Goal: Task Accomplishment & Management: Manage account settings

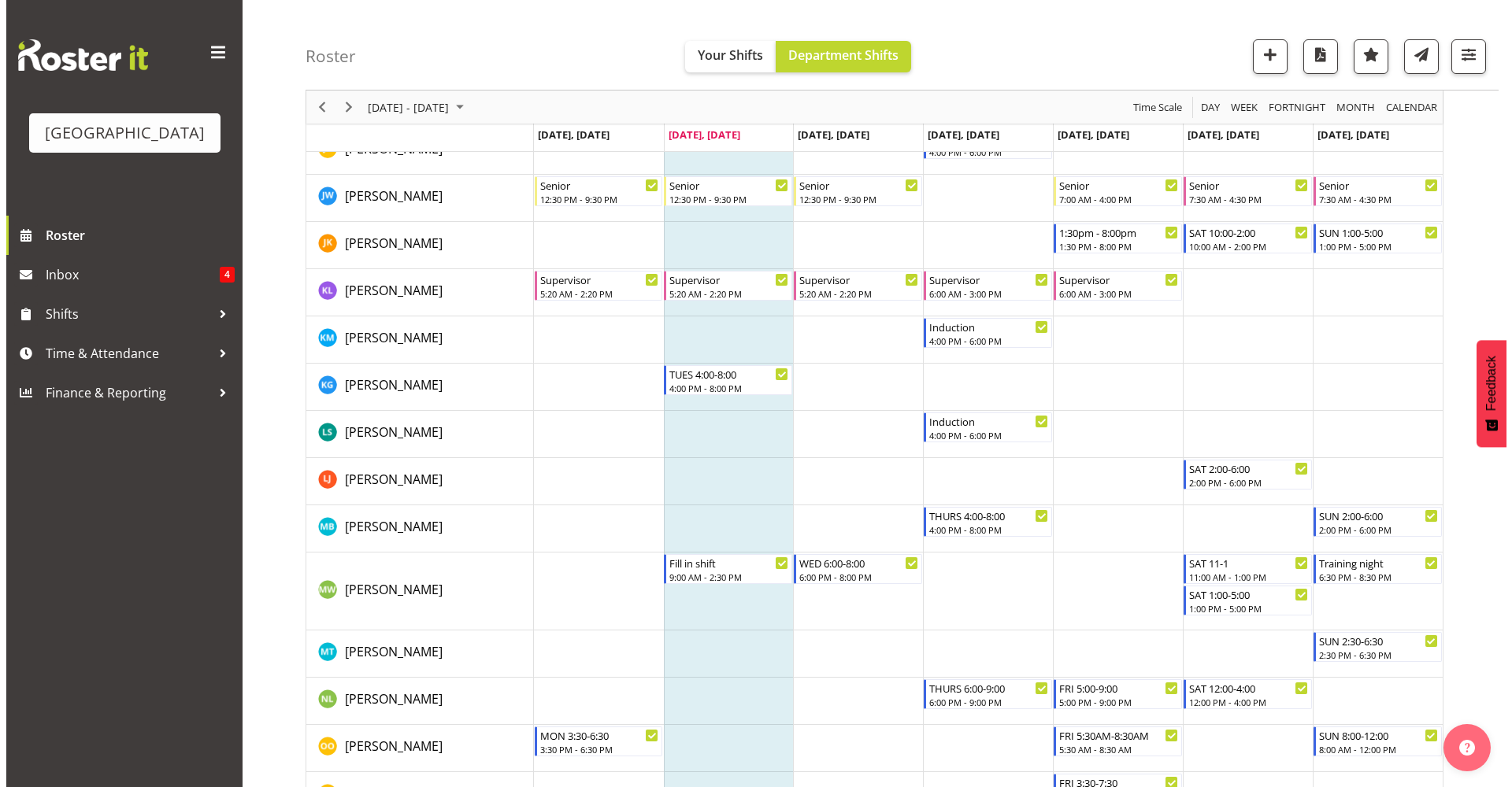
scroll to position [1254, 0]
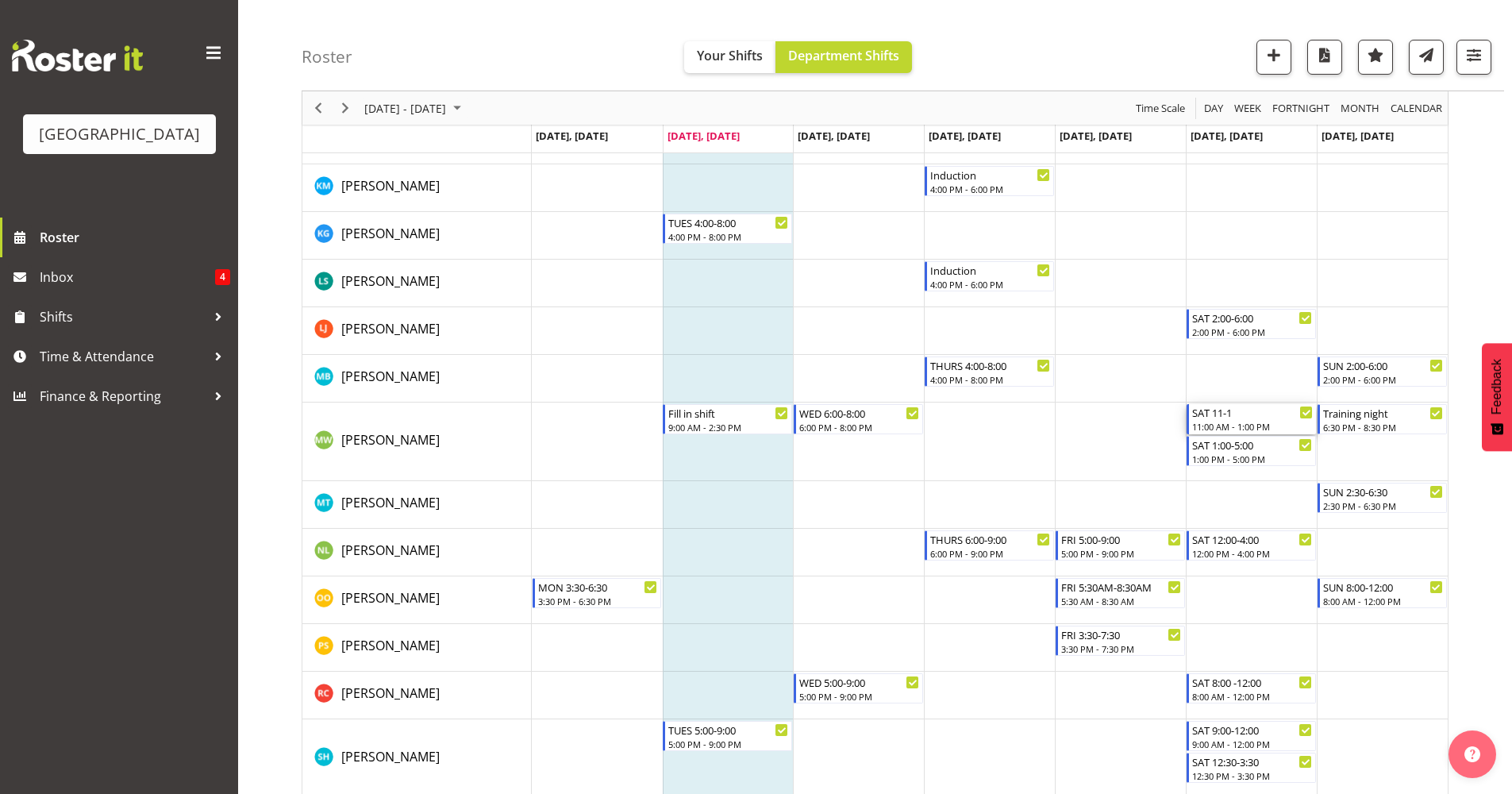
click at [1265, 418] on div "SAT 11-1" at bounding box center [1252, 412] width 121 height 16
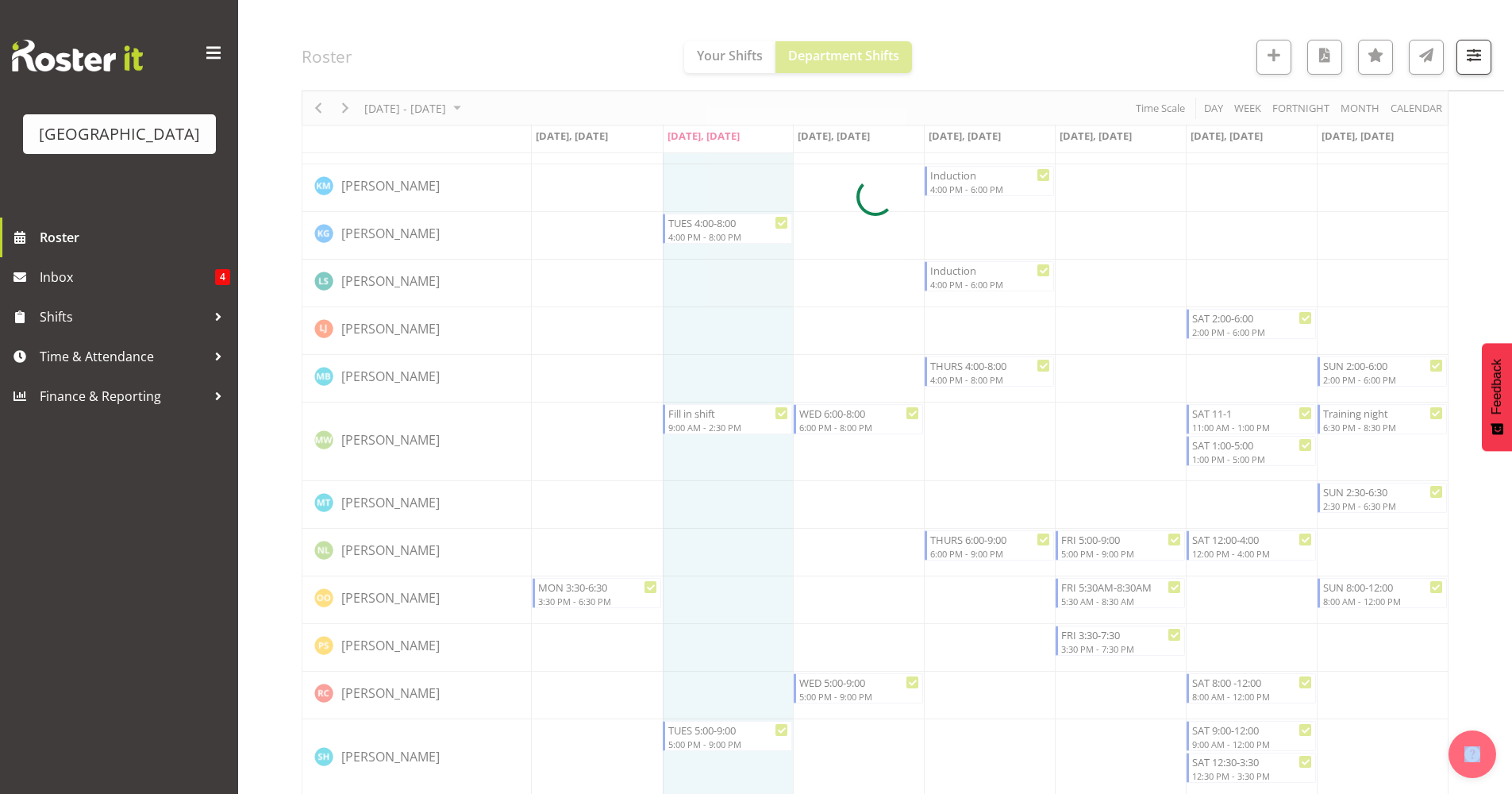
click at [1265, 419] on div at bounding box center [875, 196] width 1147 height 2601
select select "8"
select select "2025"
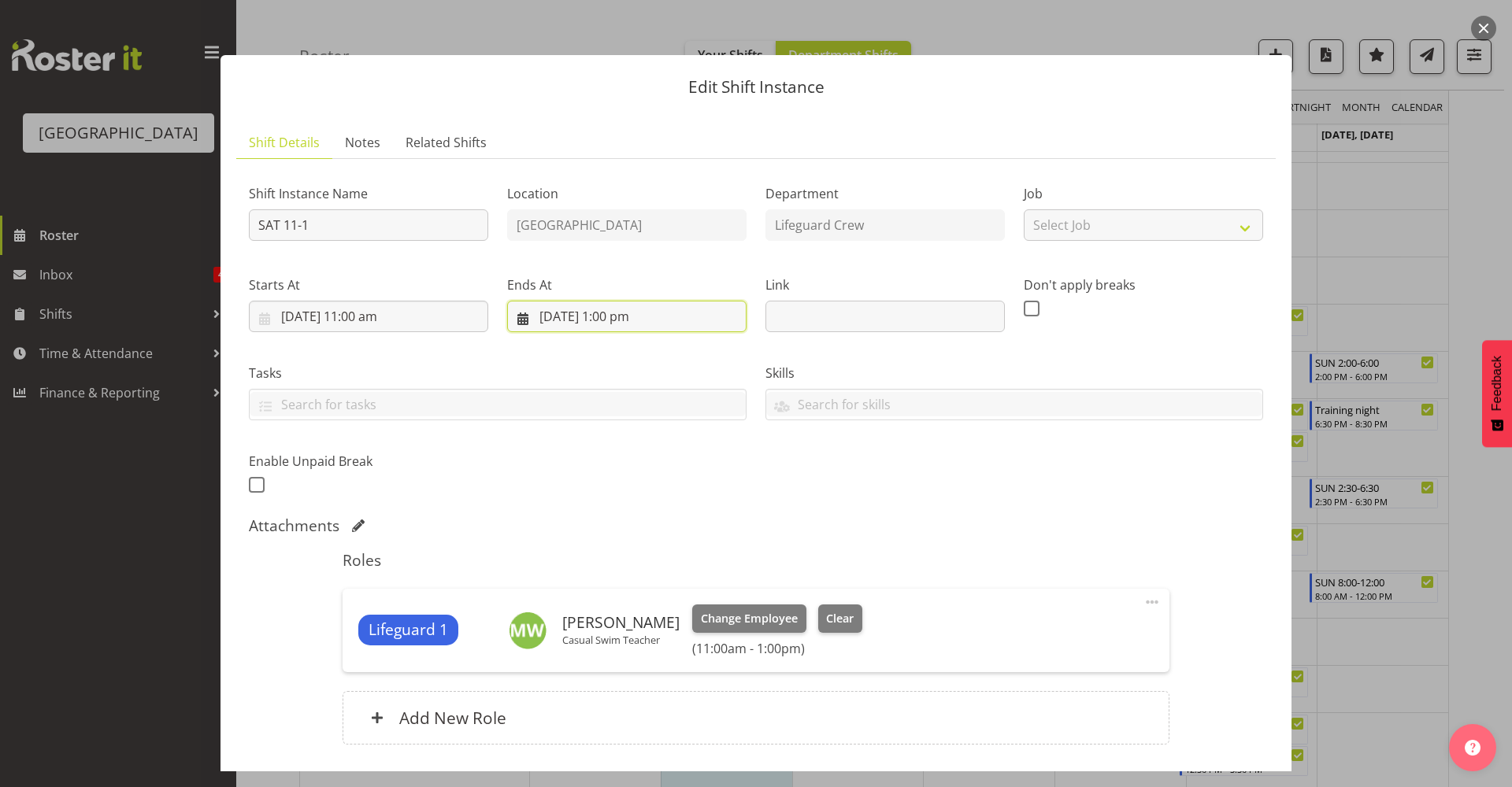
click at [579, 323] on input "[DATE] 1:00 pm" at bounding box center [626, 316] width 239 height 31
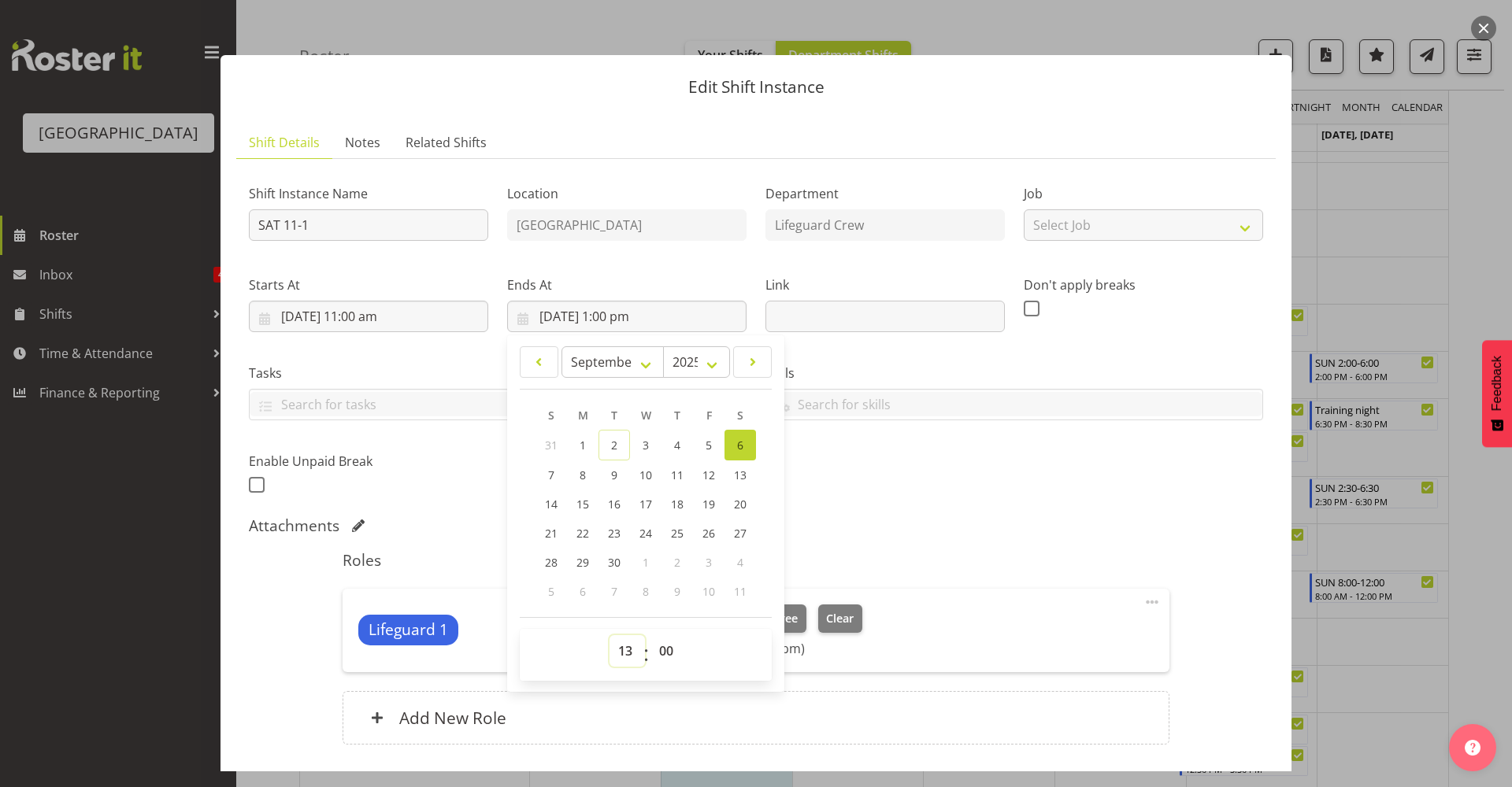
click at [626, 651] on select "00 01 02 03 04 05 06 07 08 09 10 11 12 13 14 15 16 17 18 19 20 21 22 23" at bounding box center [627, 650] width 36 height 31
select select "14"
click at [609, 635] on select "00 01 02 03 04 05 06 07 08 09 10 11 12 13 14 15 16 17 18 19 20 21 22 23" at bounding box center [627, 650] width 36 height 31
type input "[DATE] 2:00 pm"
click at [830, 532] on div "Attachments" at bounding box center [755, 525] width 1014 height 19
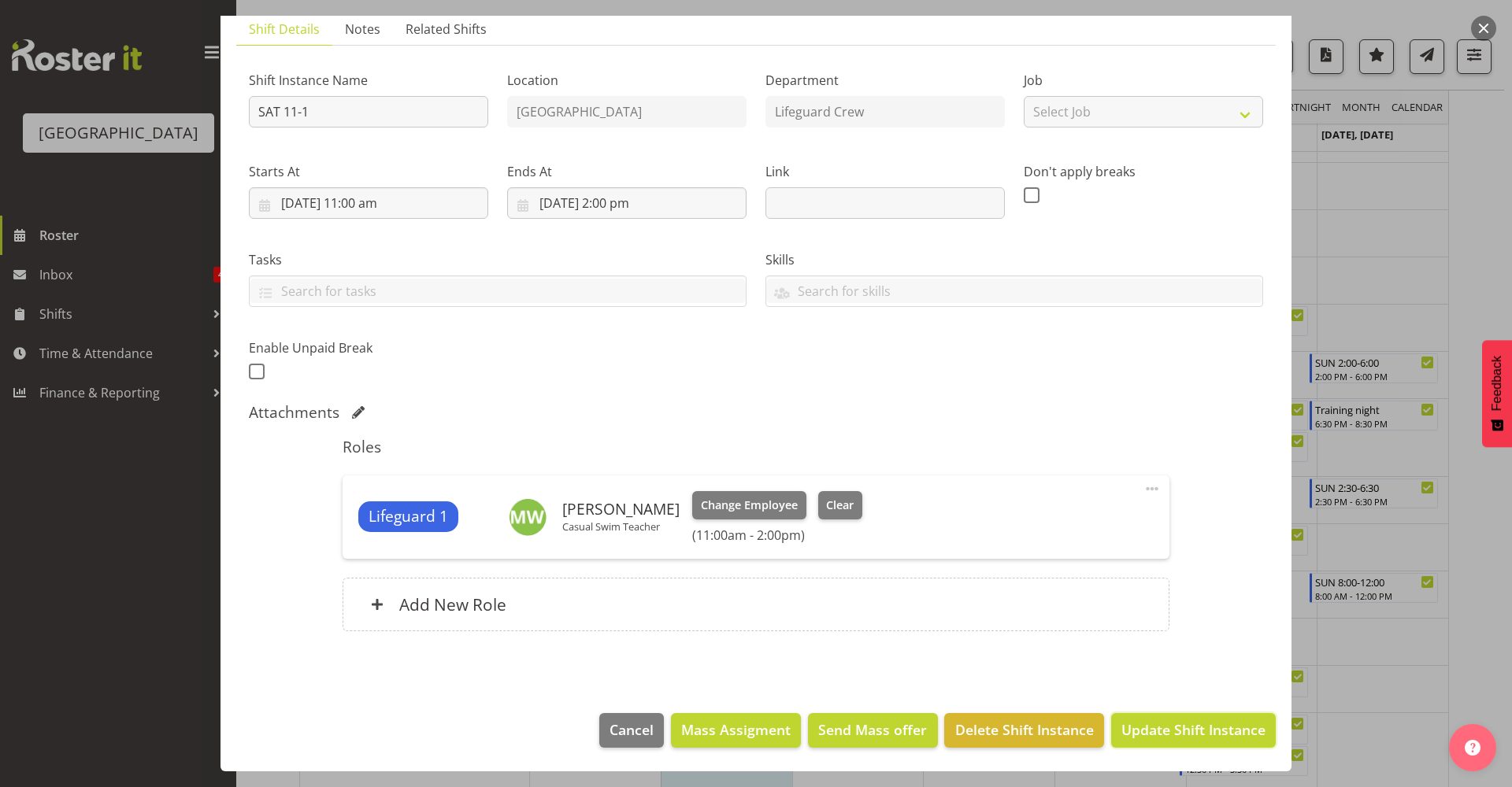
click at [1193, 740] on span "Update Shift Instance" at bounding box center [1193, 729] width 144 height 21
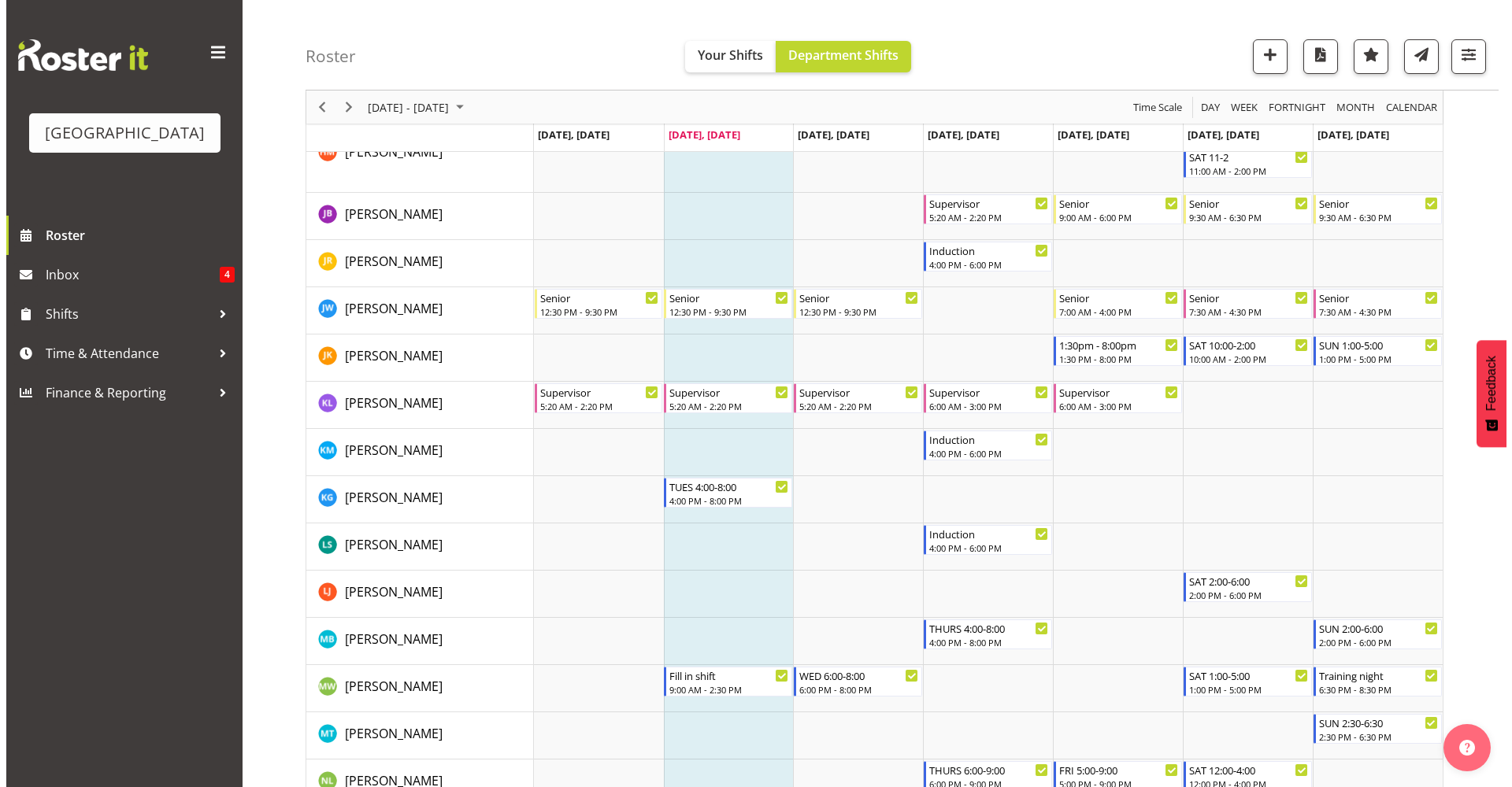
scroll to position [1011, 0]
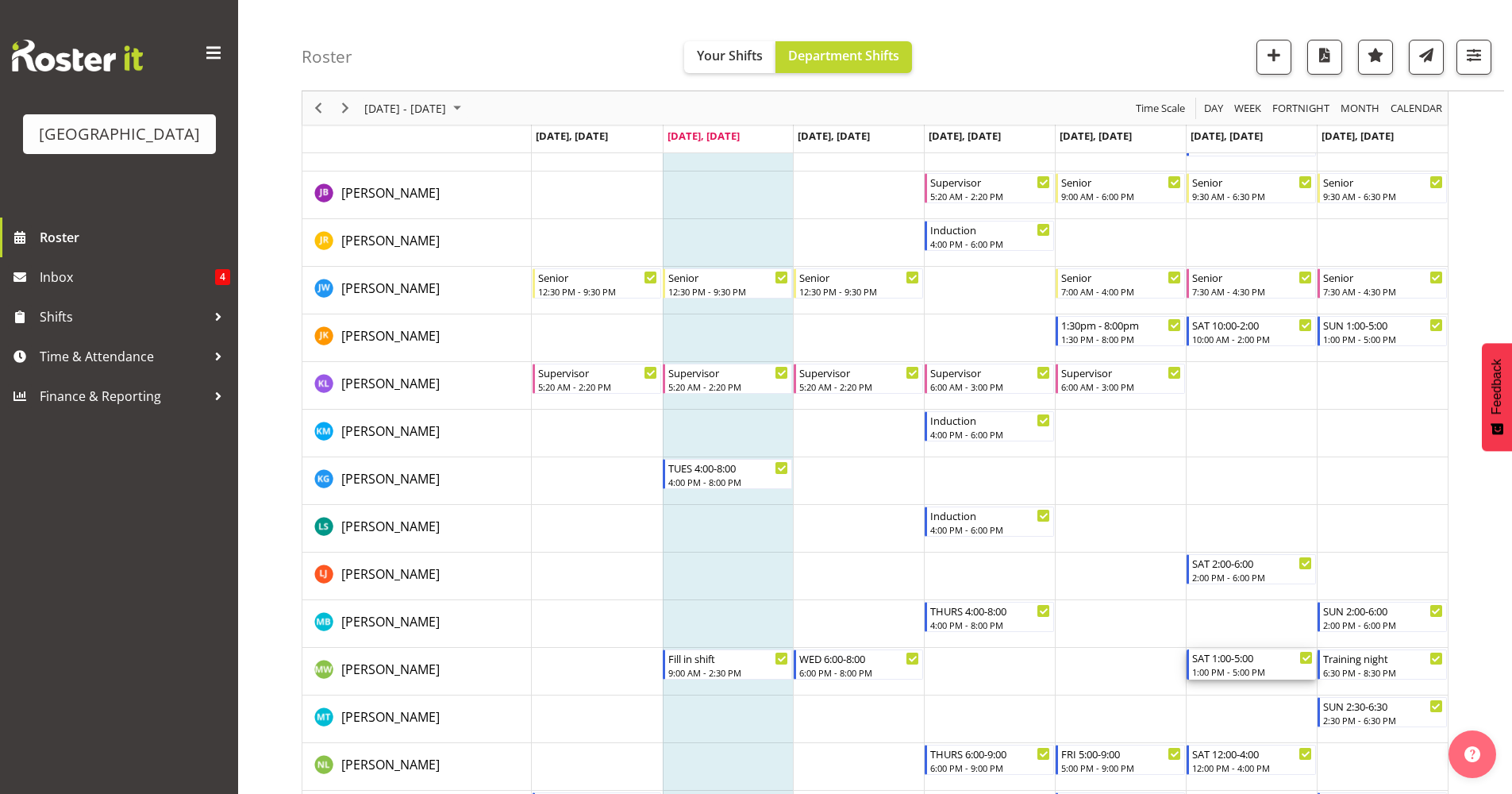
click at [1265, 673] on div "1:00 PM - 5:00 PM" at bounding box center [1252, 671] width 121 height 13
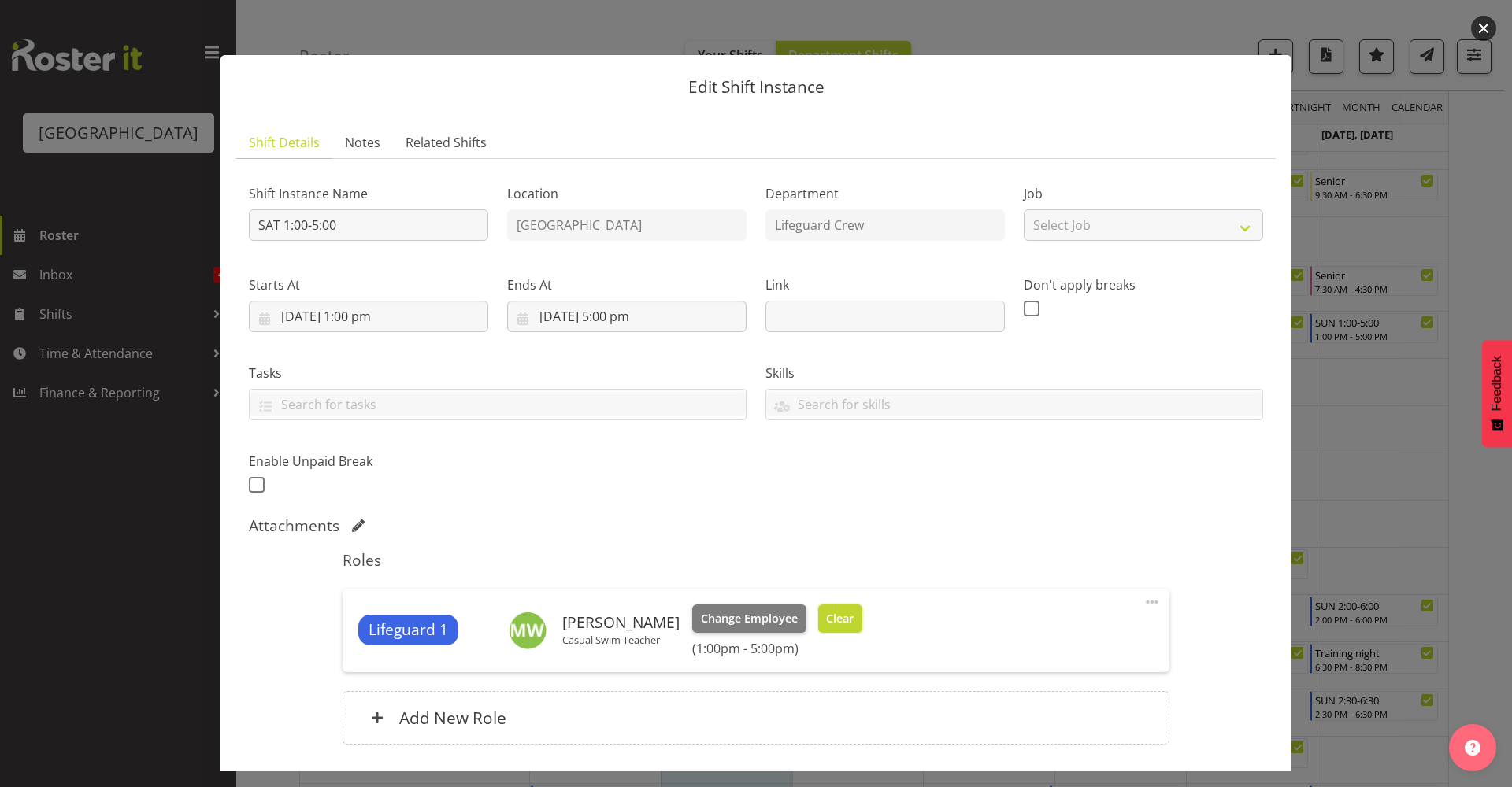
click at [838, 619] on span "Clear" at bounding box center [839, 618] width 28 height 17
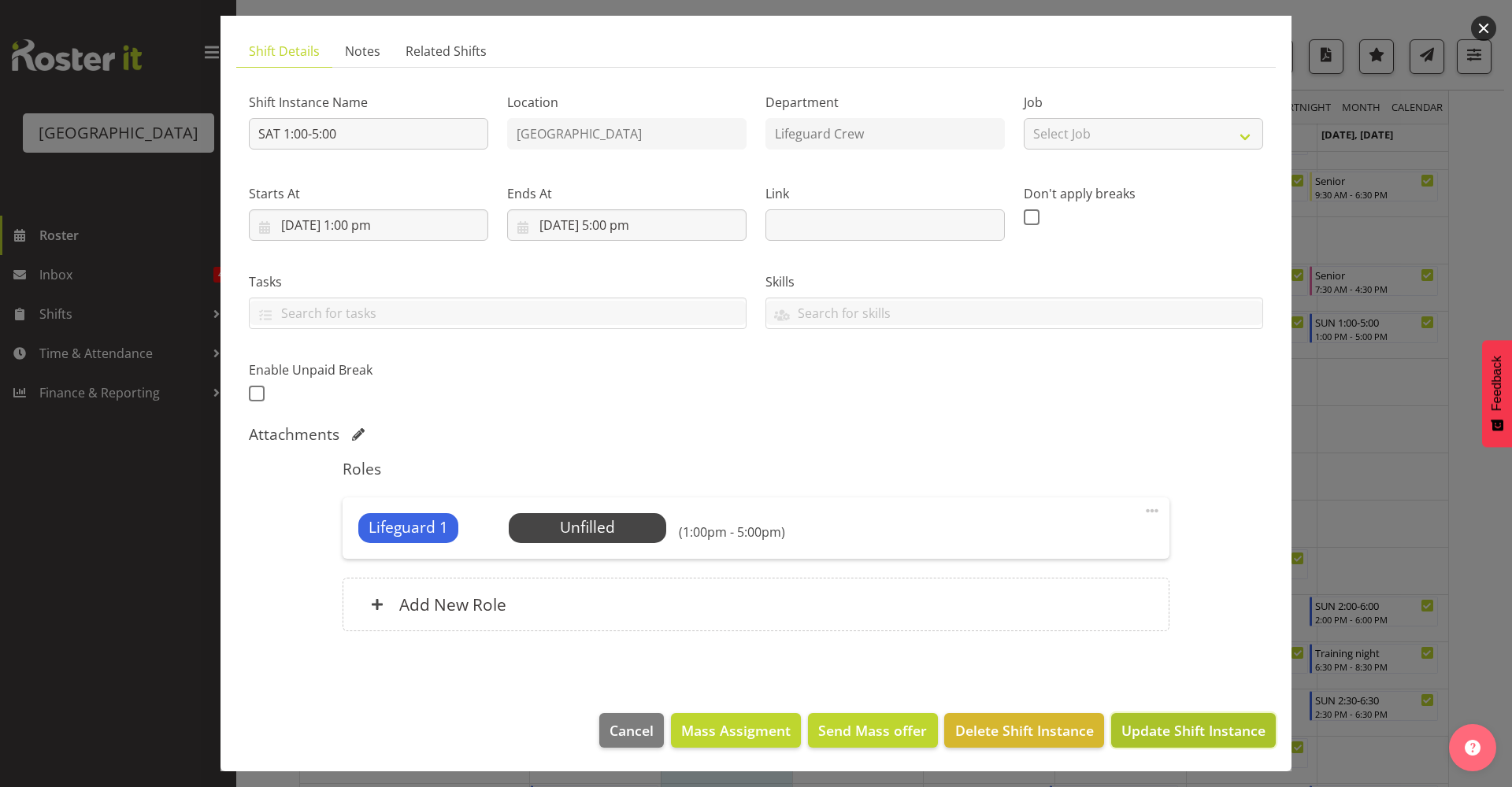
click at [1200, 729] on span "Update Shift Instance" at bounding box center [1193, 730] width 144 height 21
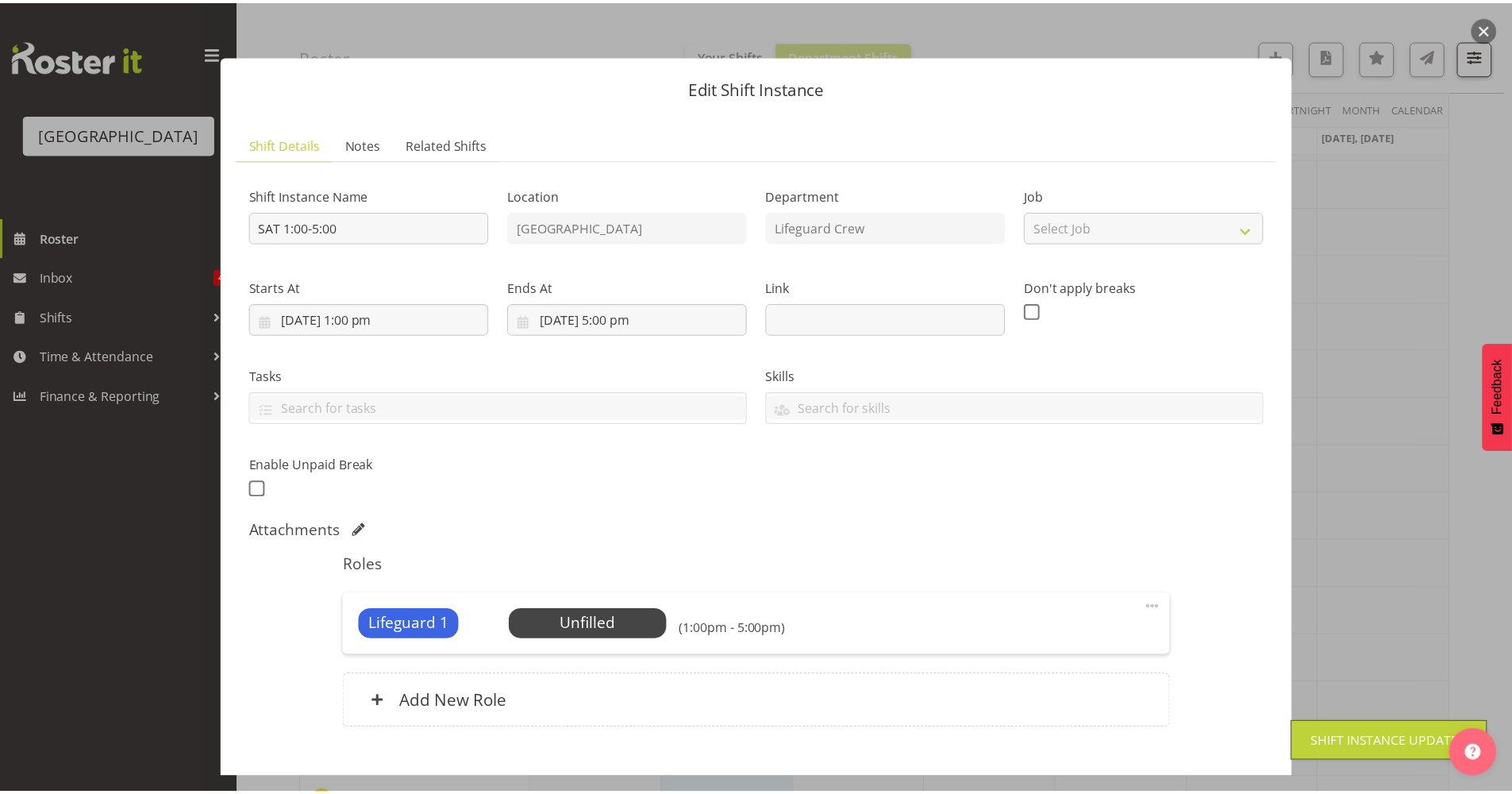
scroll to position [0, 0]
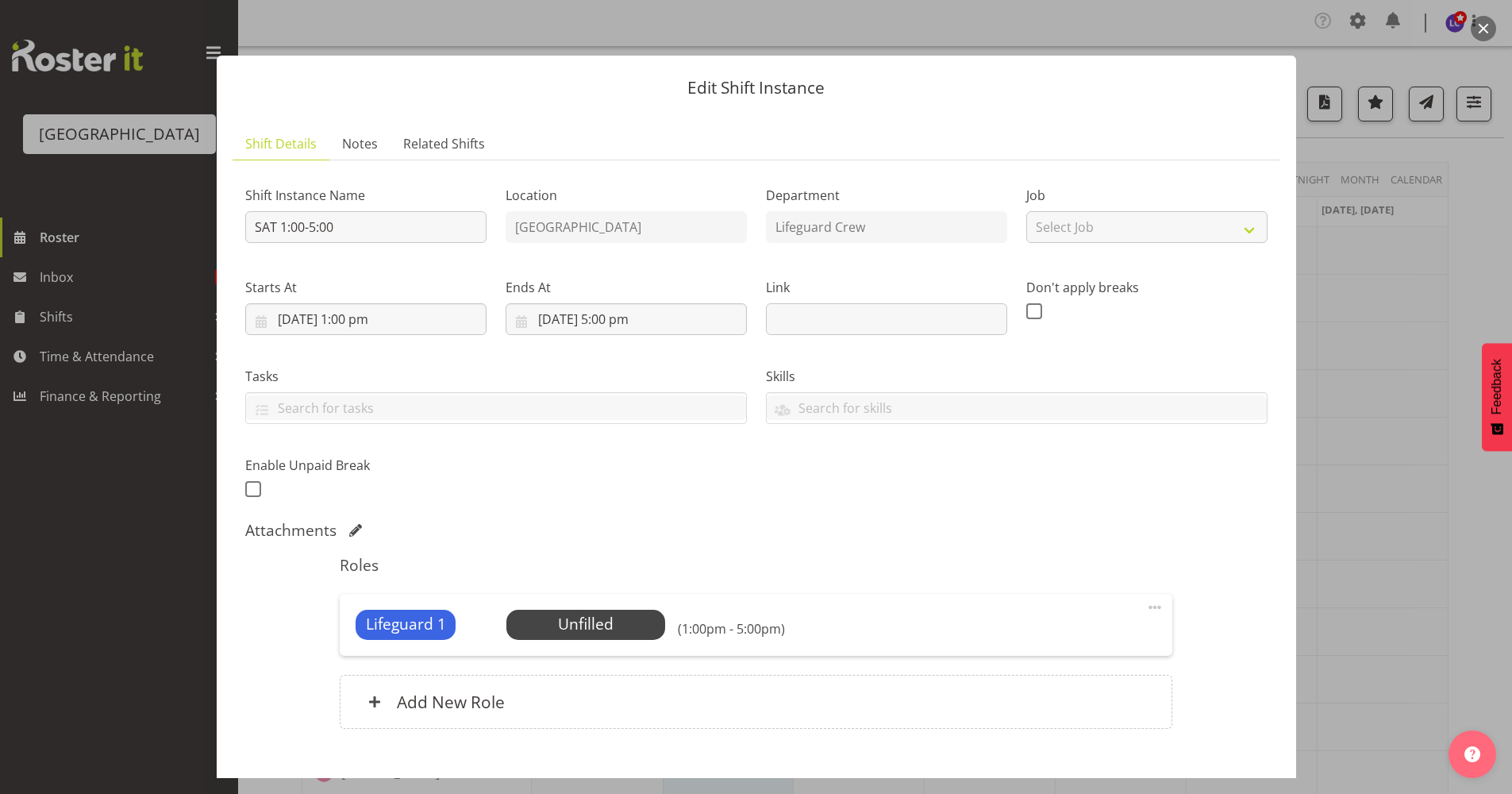
click at [1459, 423] on div at bounding box center [756, 397] width 1512 height 794
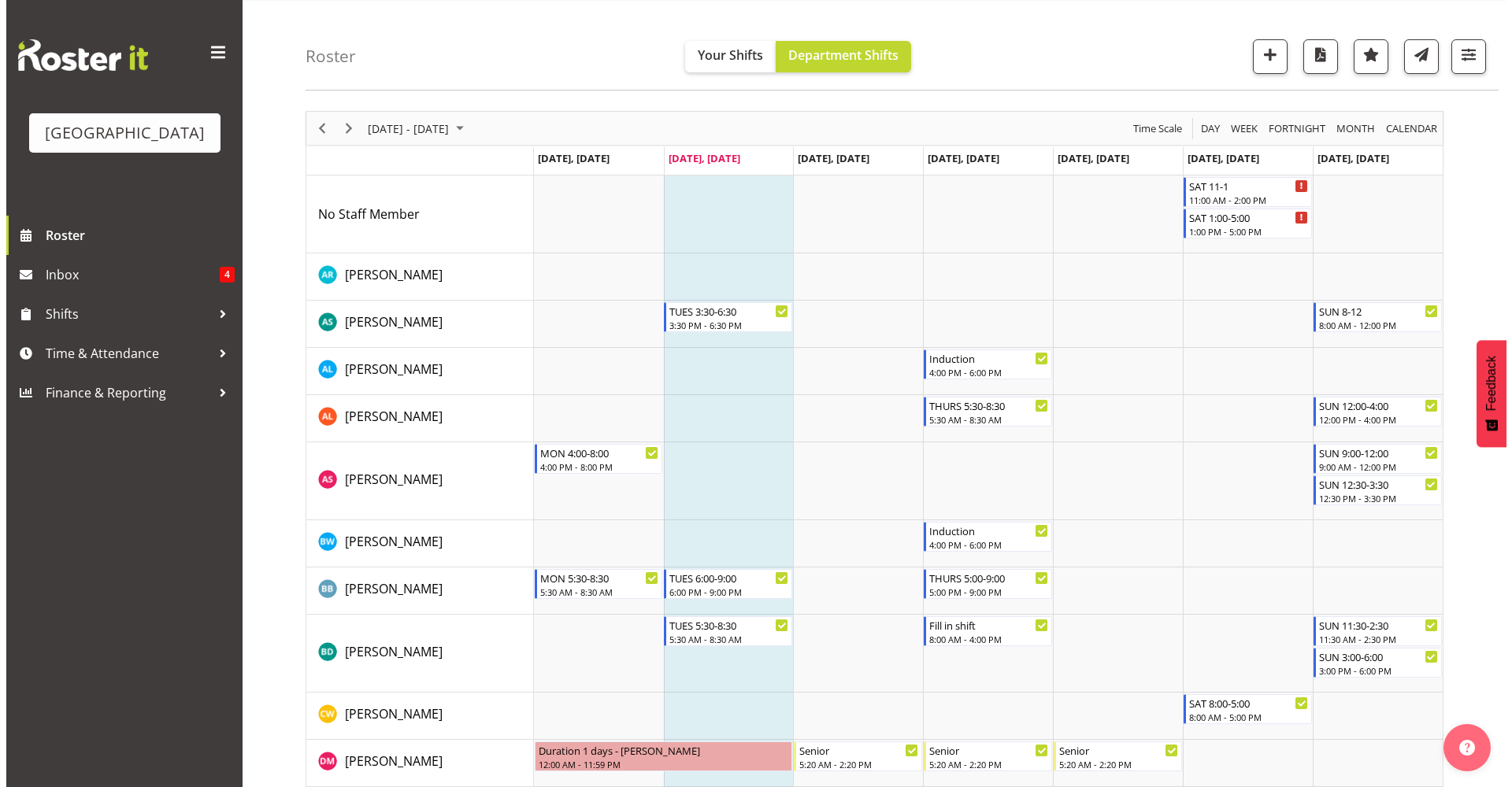
scroll to position [52, 0]
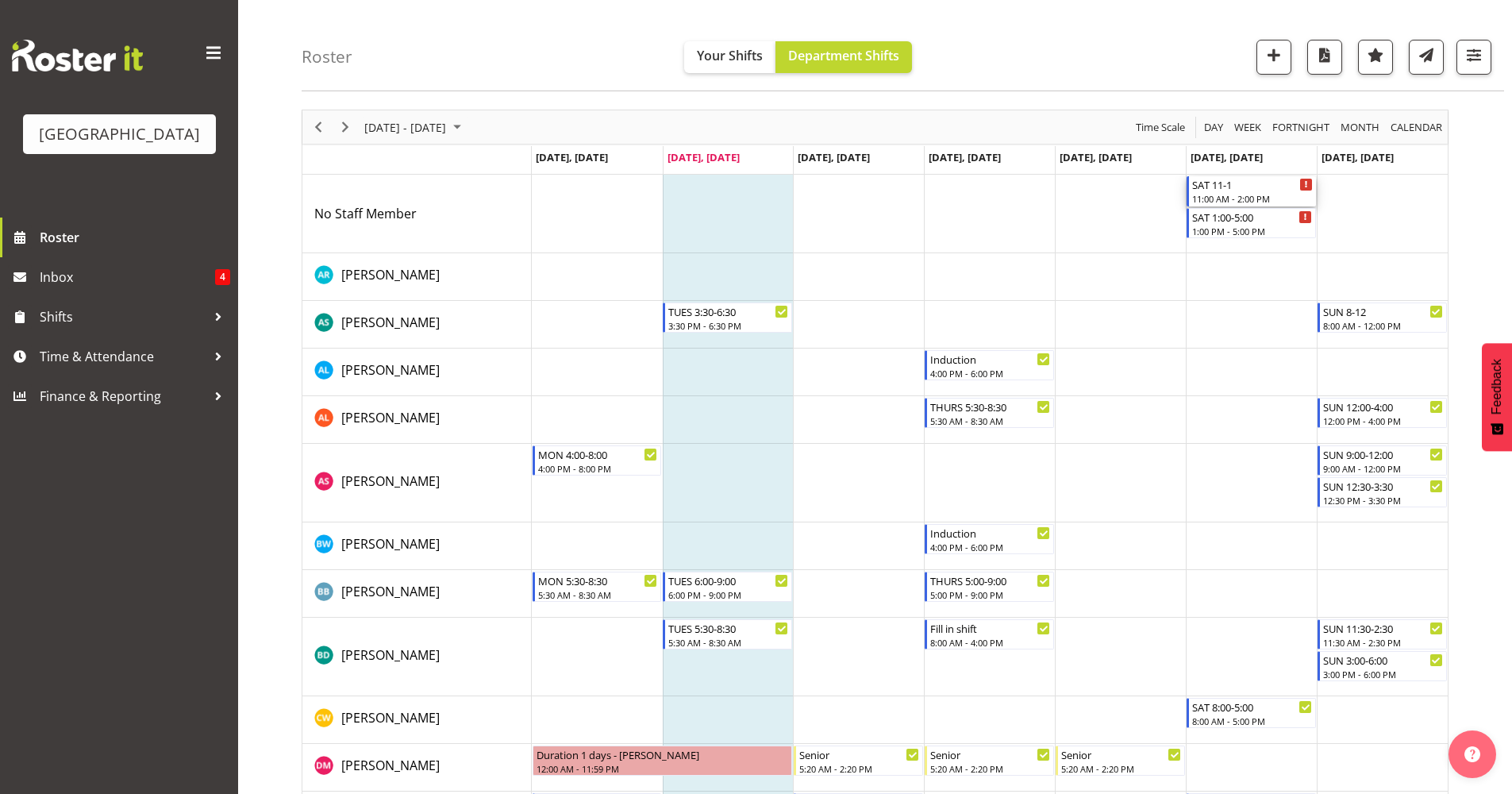
click at [1275, 192] on div "11:00 AM - 2:00 PM" at bounding box center [1252, 198] width 121 height 13
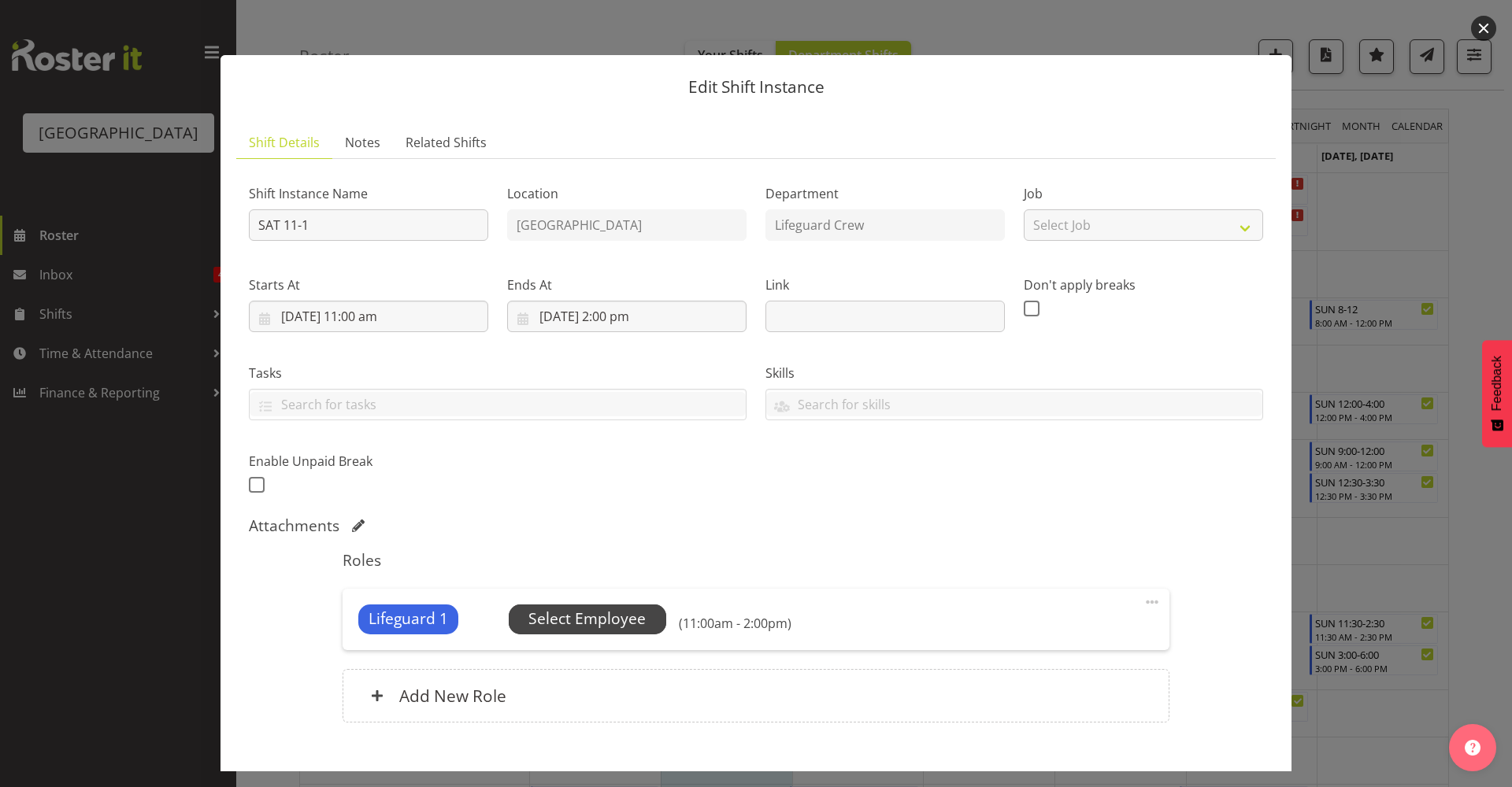
click at [633, 621] on span "Select Employee" at bounding box center [586, 619] width 117 height 23
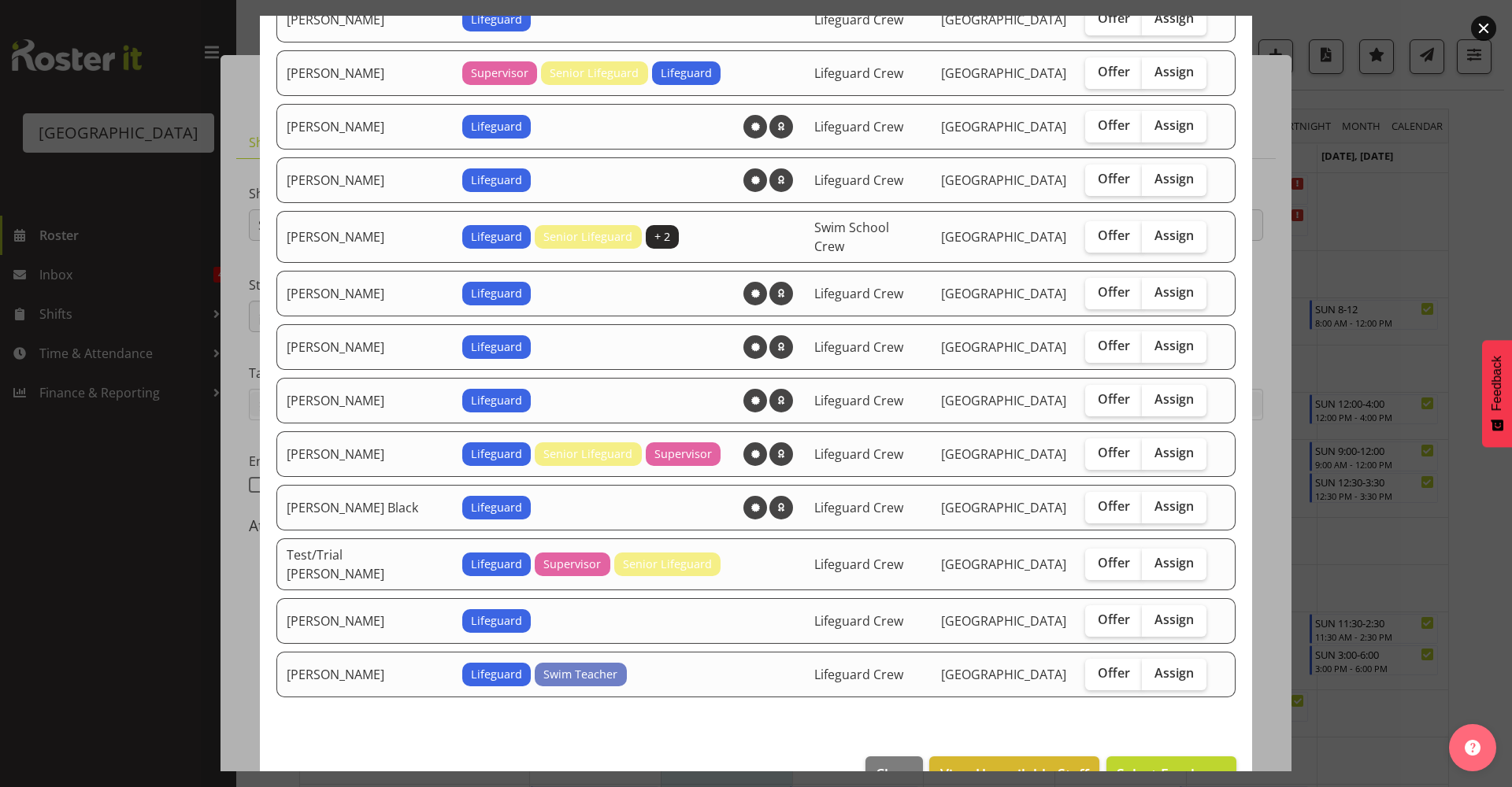
scroll to position [978, 0]
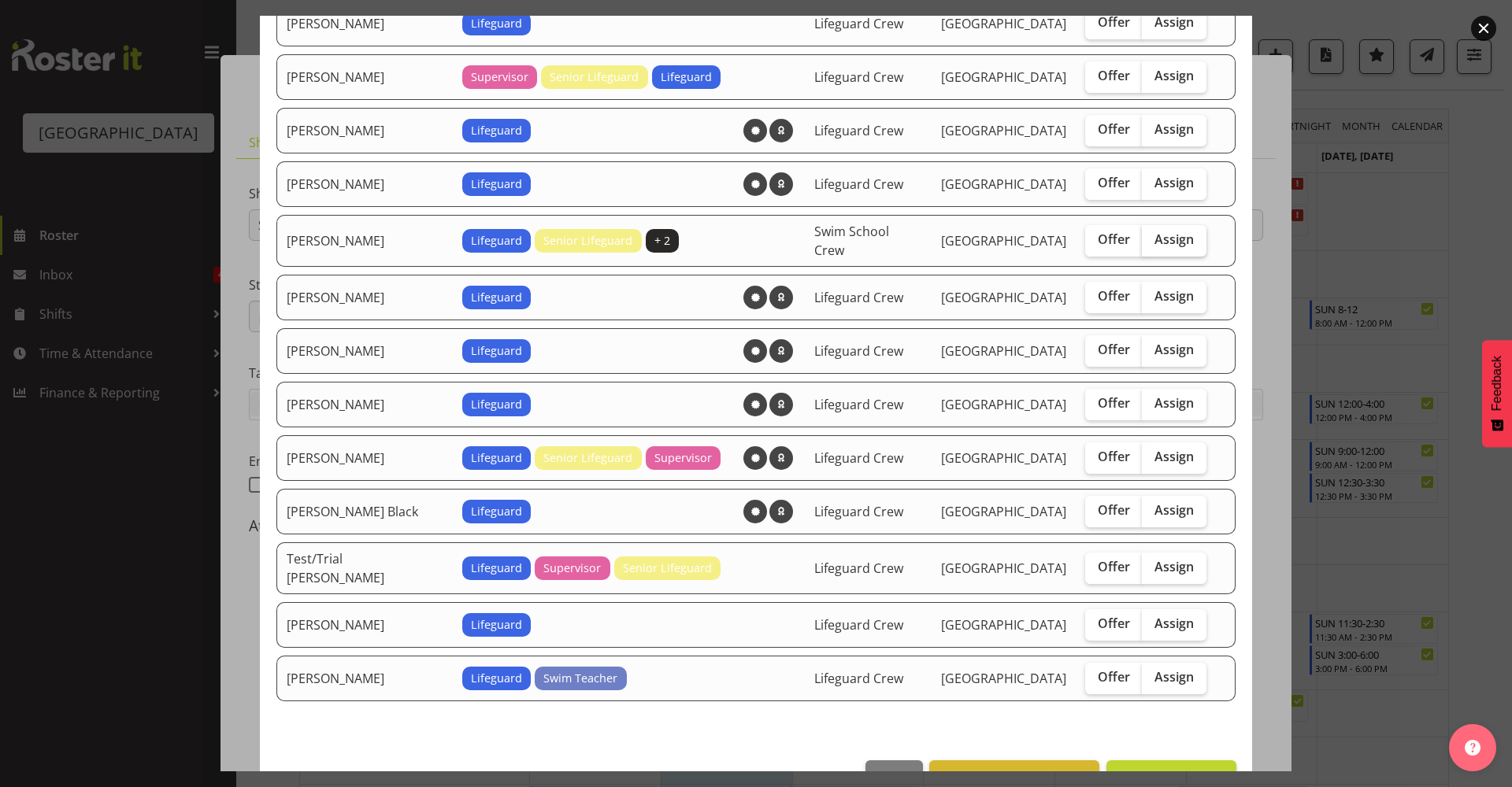
click at [1174, 241] on label "Assign" at bounding box center [1174, 240] width 64 height 31
click at [1152, 241] on input "Assign" at bounding box center [1147, 239] width 10 height 10
checkbox input "true"
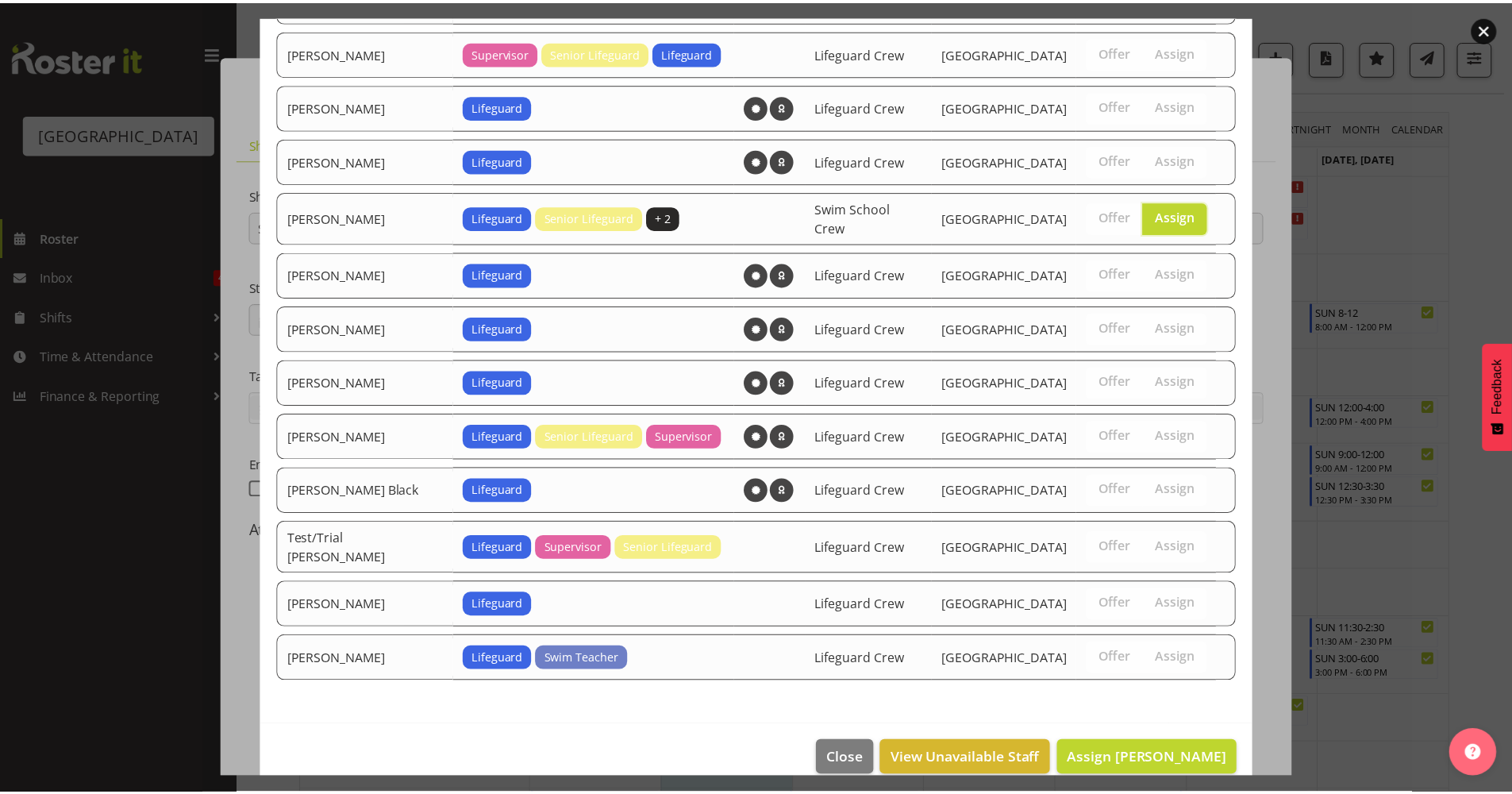
scroll to position [1022, 0]
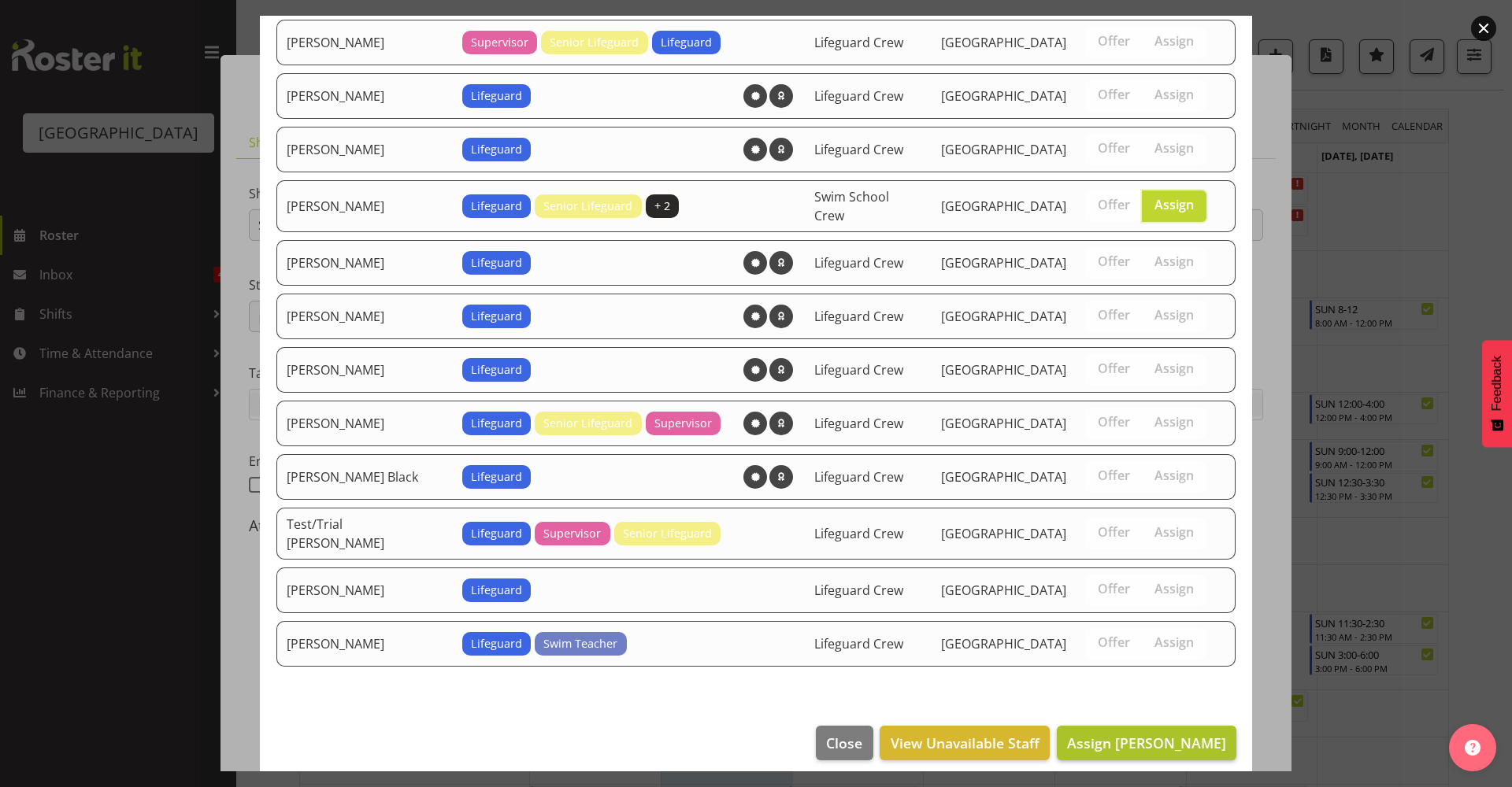
click at [1145, 711] on footer "Close View Unavailable Staff Assign Madison Wills" at bounding box center [756, 747] width 992 height 74
click at [1156, 738] on span "Assign Madison Wills" at bounding box center [1147, 742] width 159 height 19
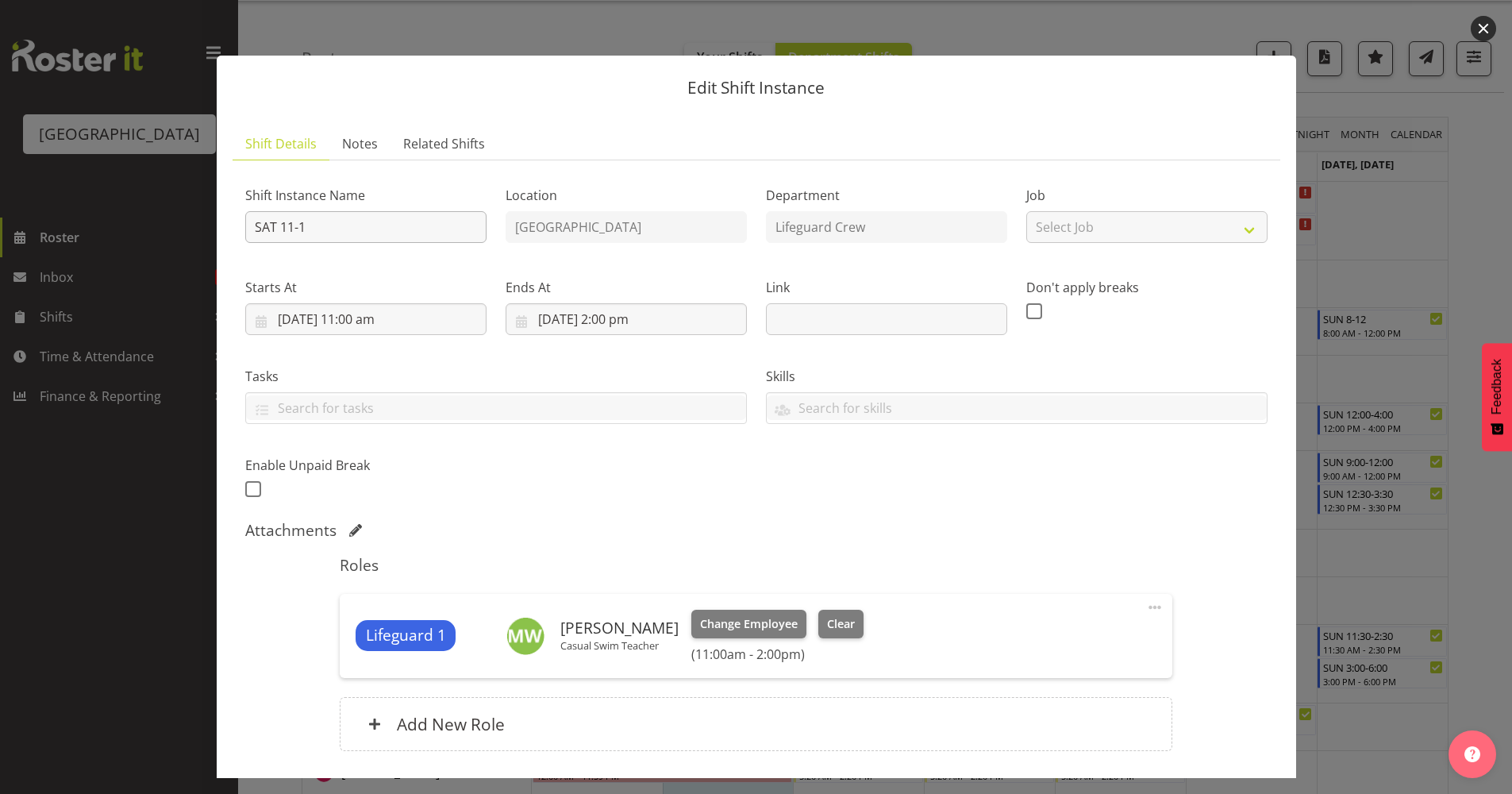
scroll to position [0, 0]
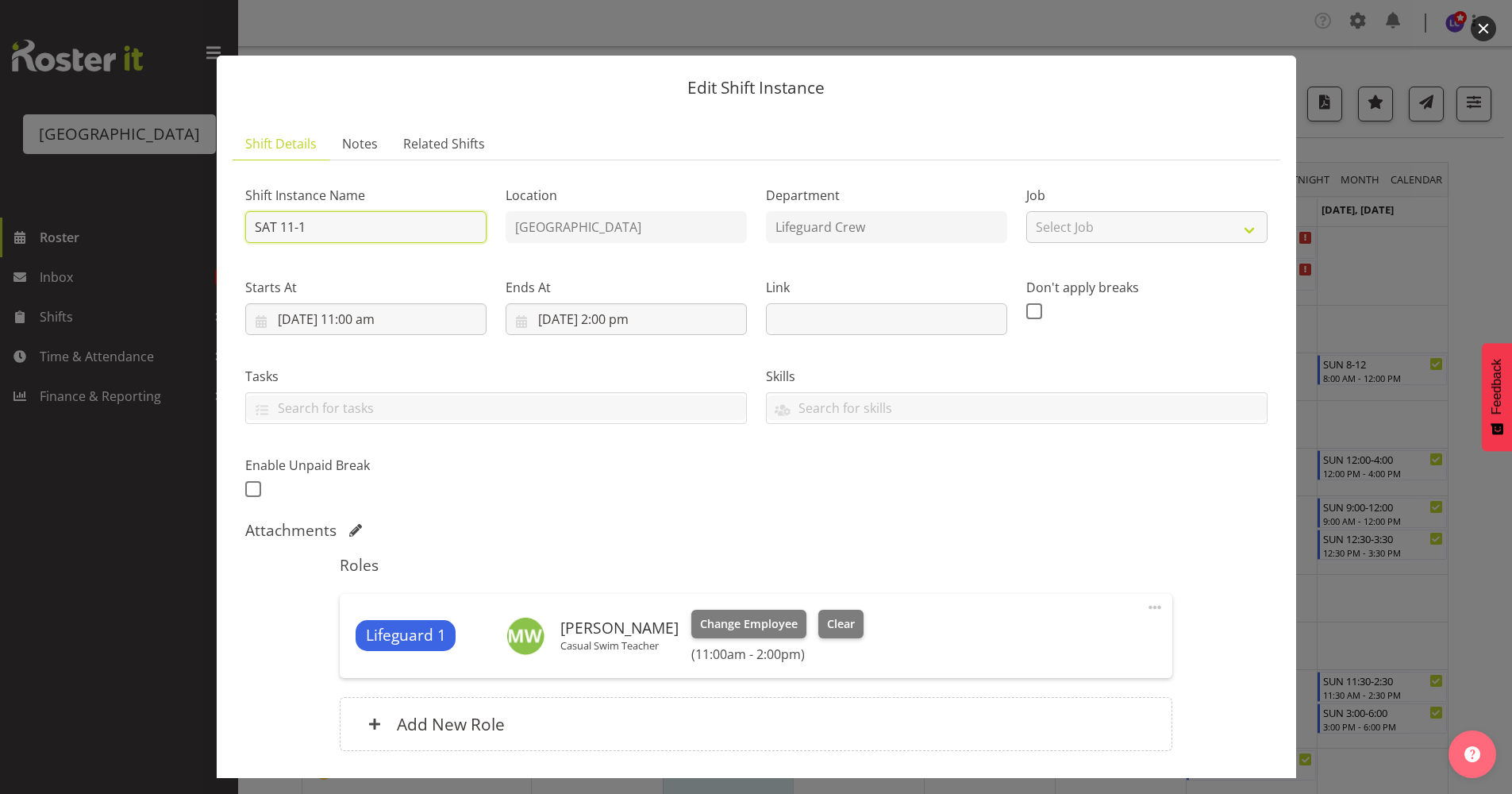
click at [292, 226] on input "SAT 11-1" at bounding box center [366, 226] width 241 height 32
click at [328, 233] on input "SAT 11-1" at bounding box center [366, 226] width 241 height 32
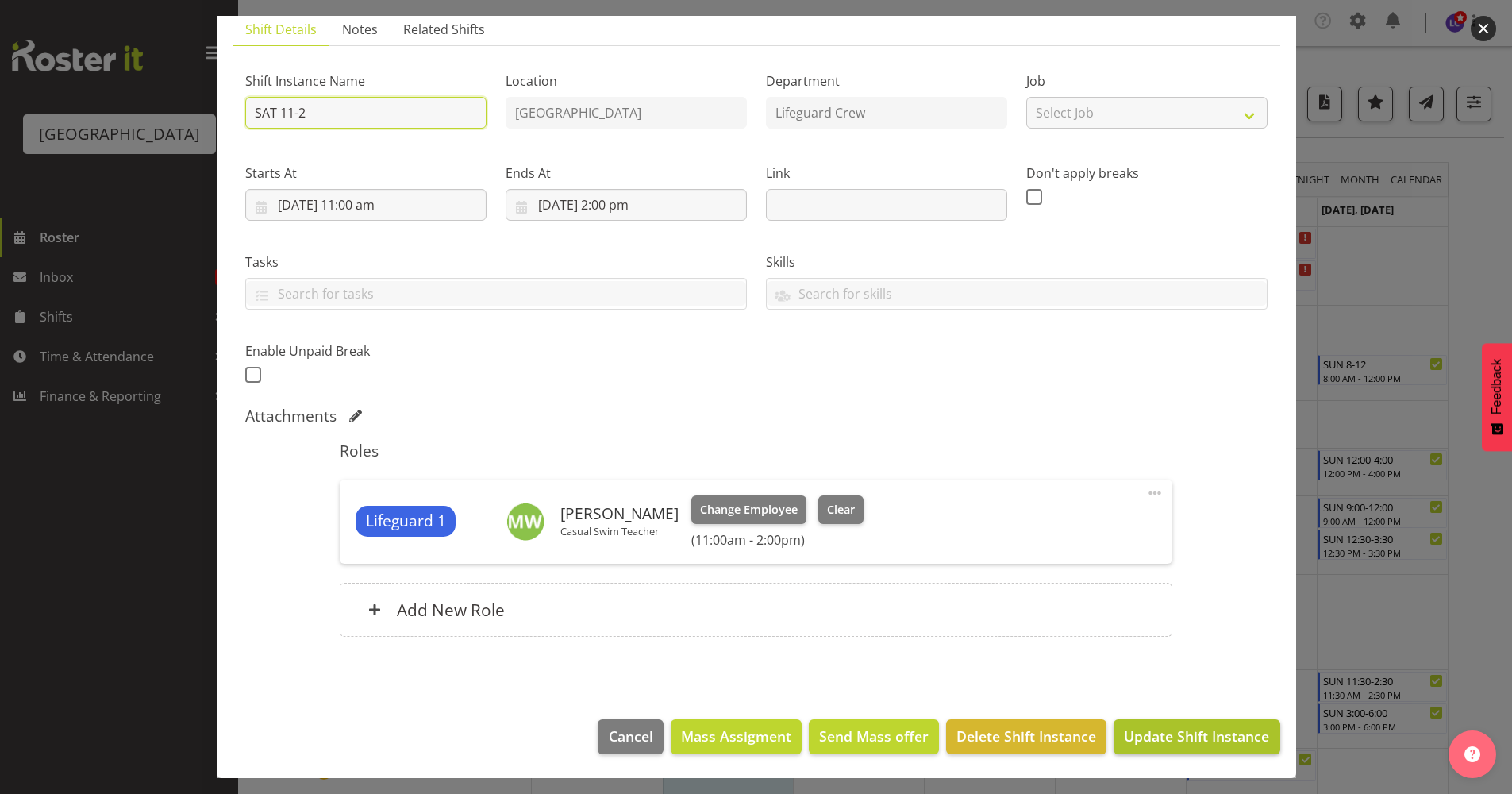
type input "SAT 11-2"
click at [1139, 743] on span "Update Shift Instance" at bounding box center [1197, 735] width 145 height 21
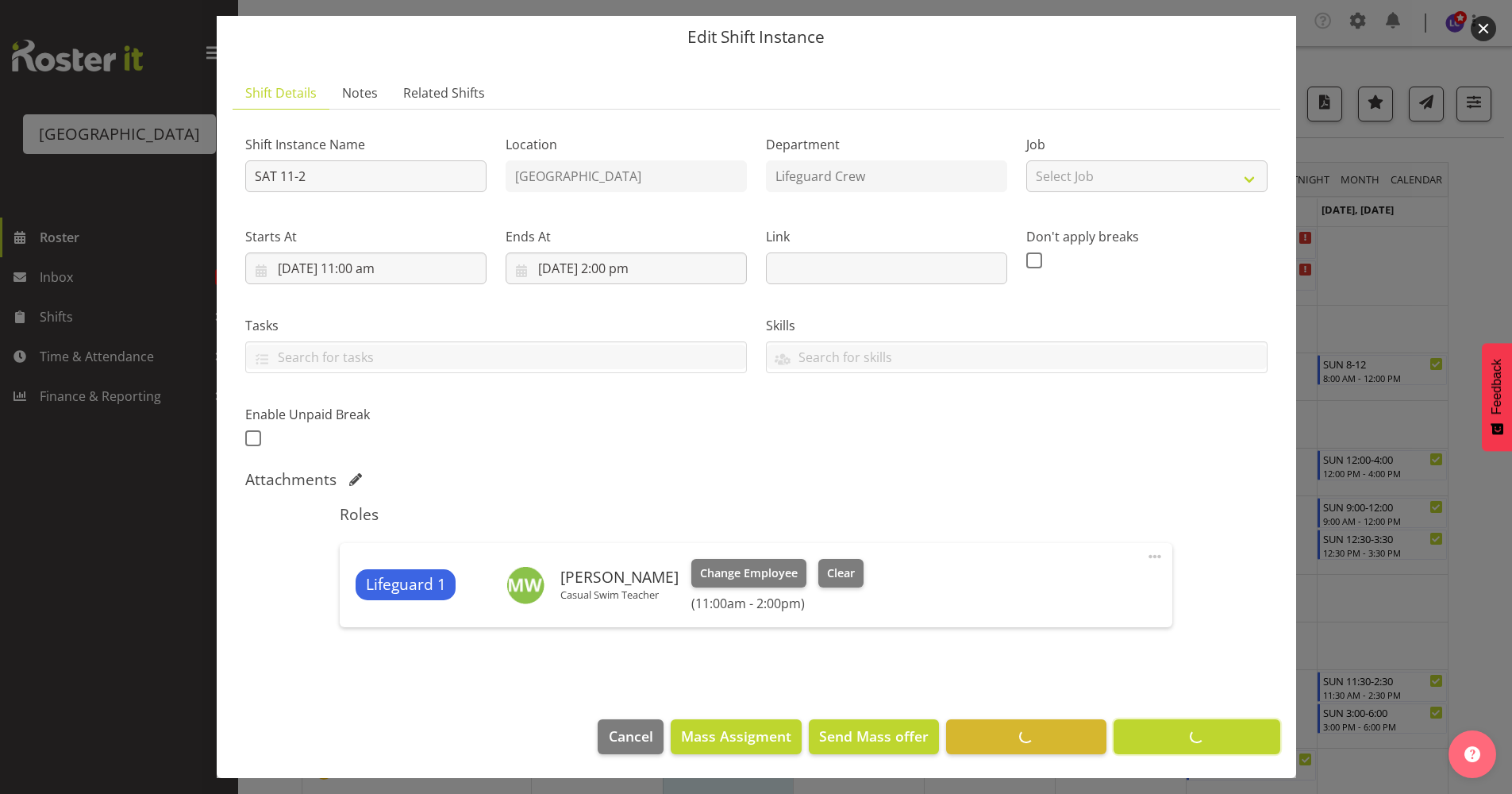
scroll to position [50, 0]
click at [1146, 735] on footer "Cancel Mass Assigment Send Mass offer Delete Shift Instance Update Shift Instan…" at bounding box center [757, 741] width 1079 height 75
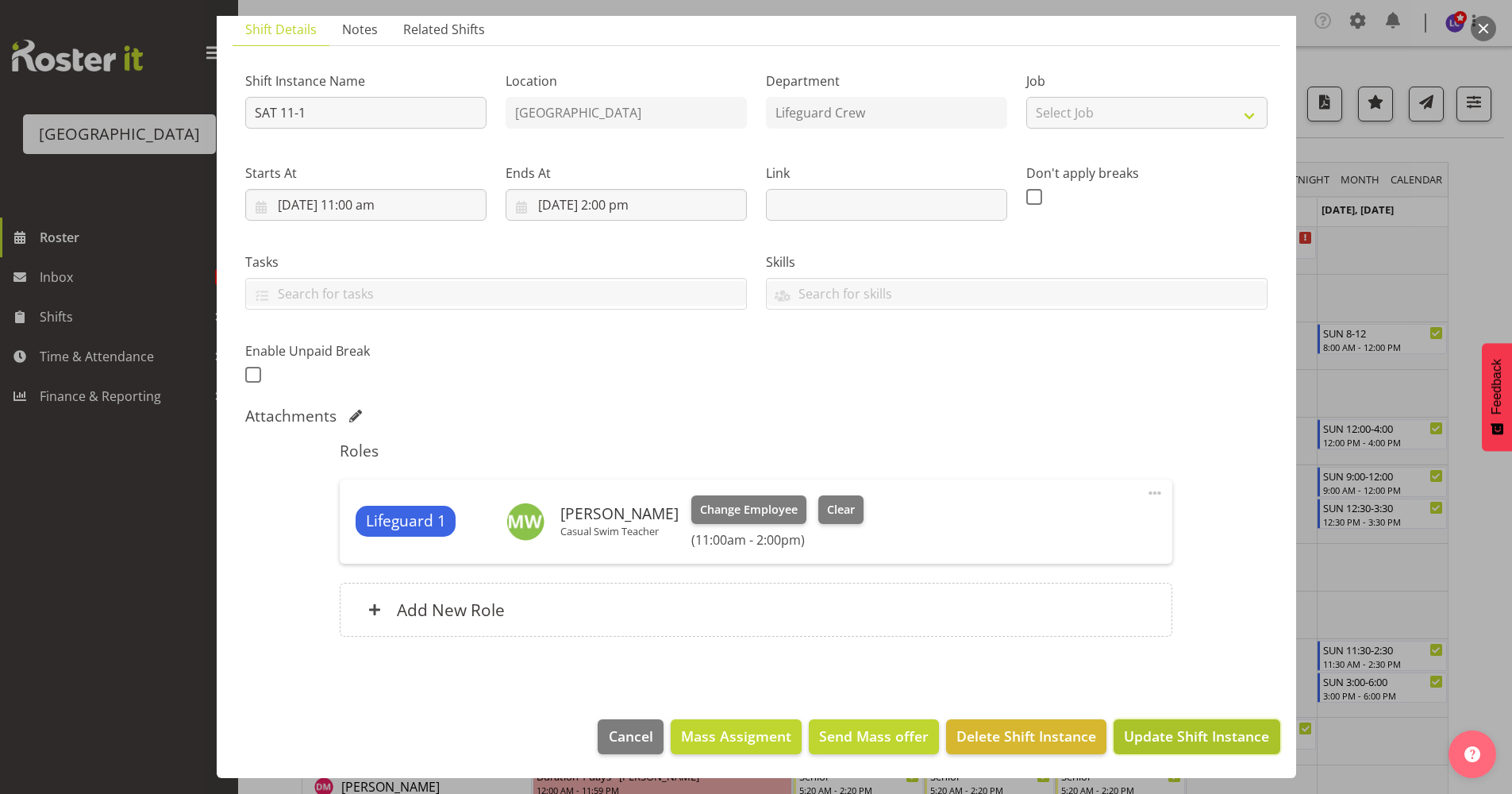
click at [1196, 738] on span "Update Shift Instance" at bounding box center [1197, 735] width 145 height 21
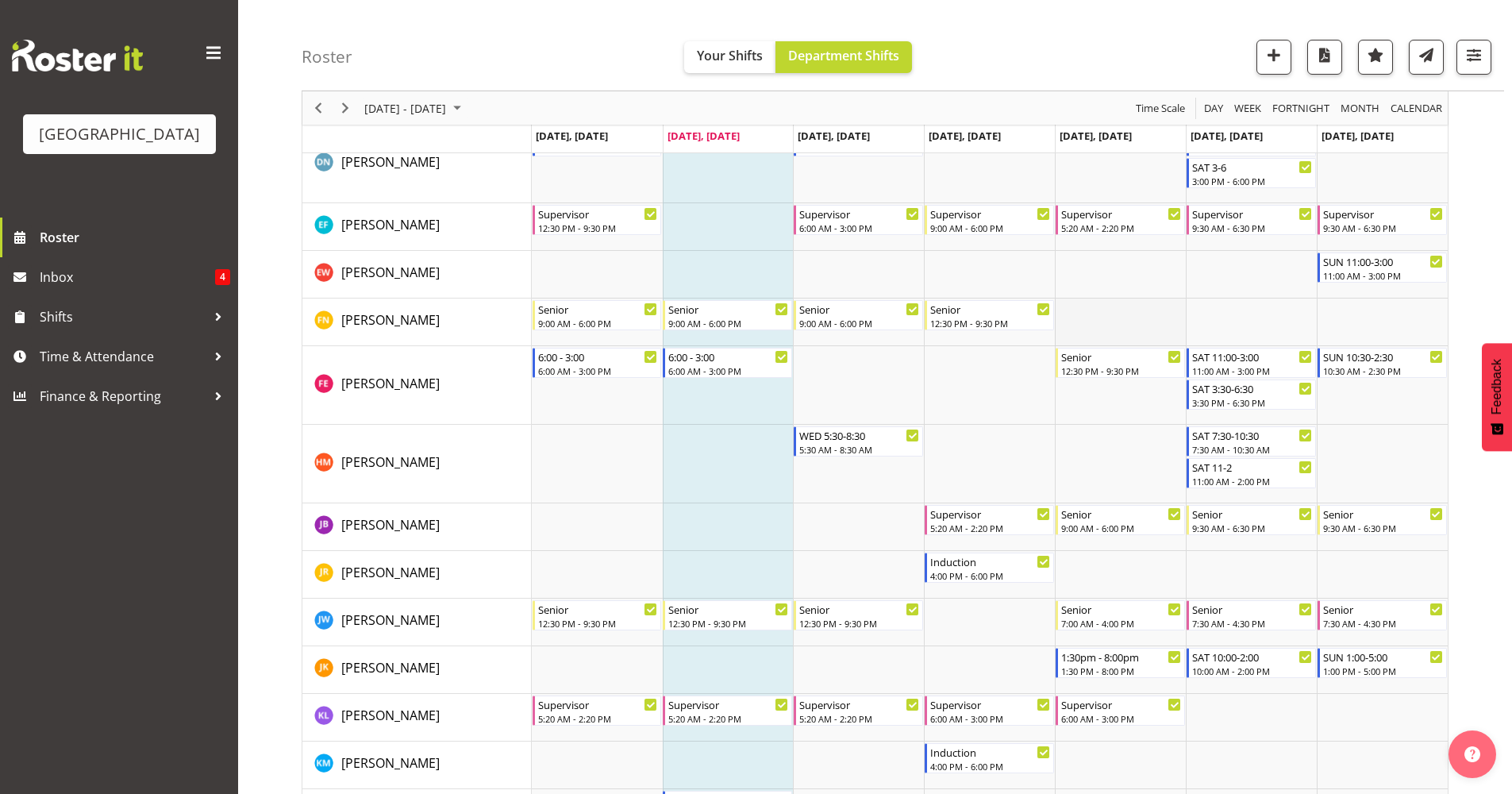
scroll to position [0, 0]
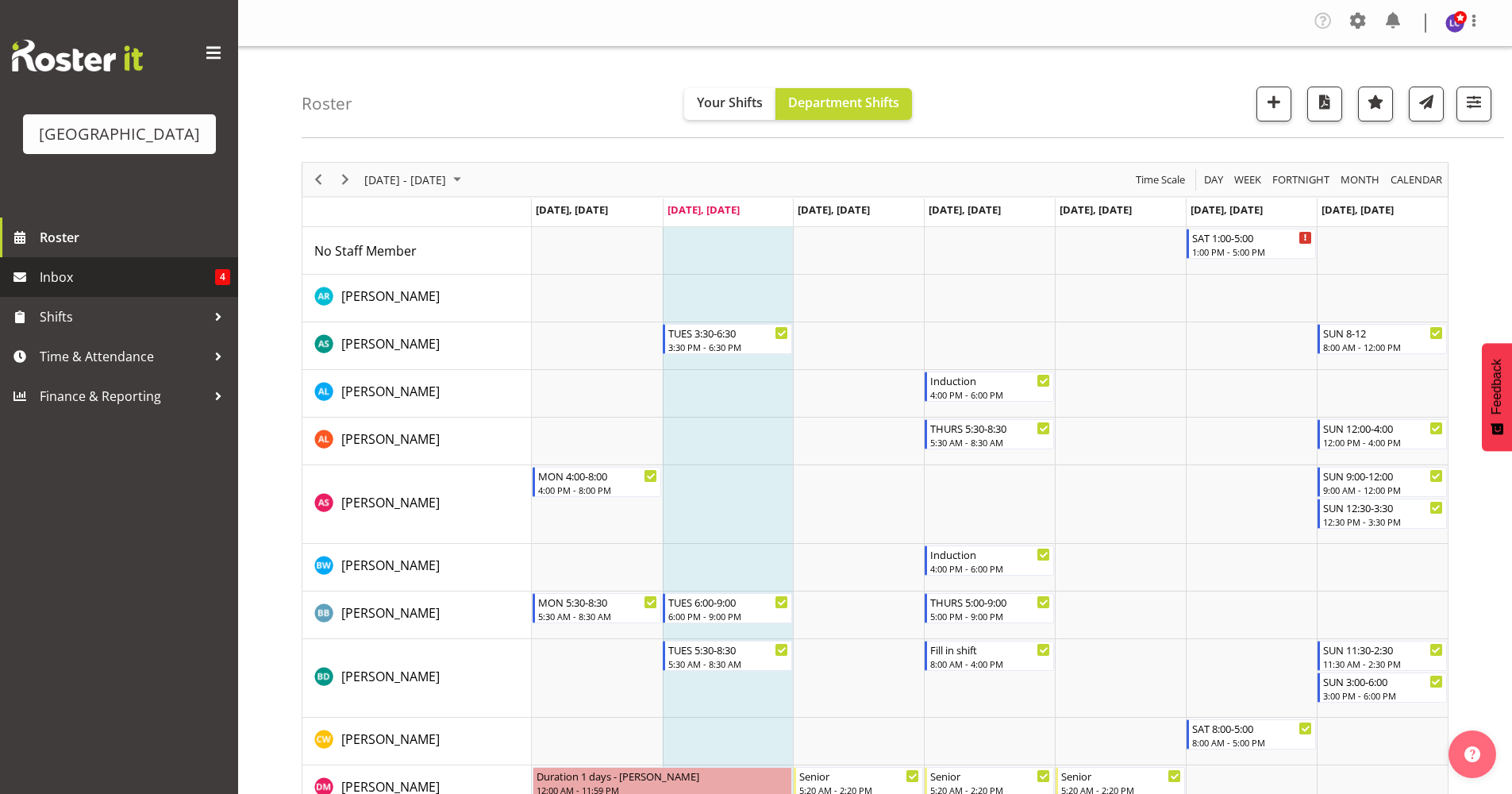
click at [207, 278] on span "Inbox" at bounding box center [127, 277] width 176 height 23
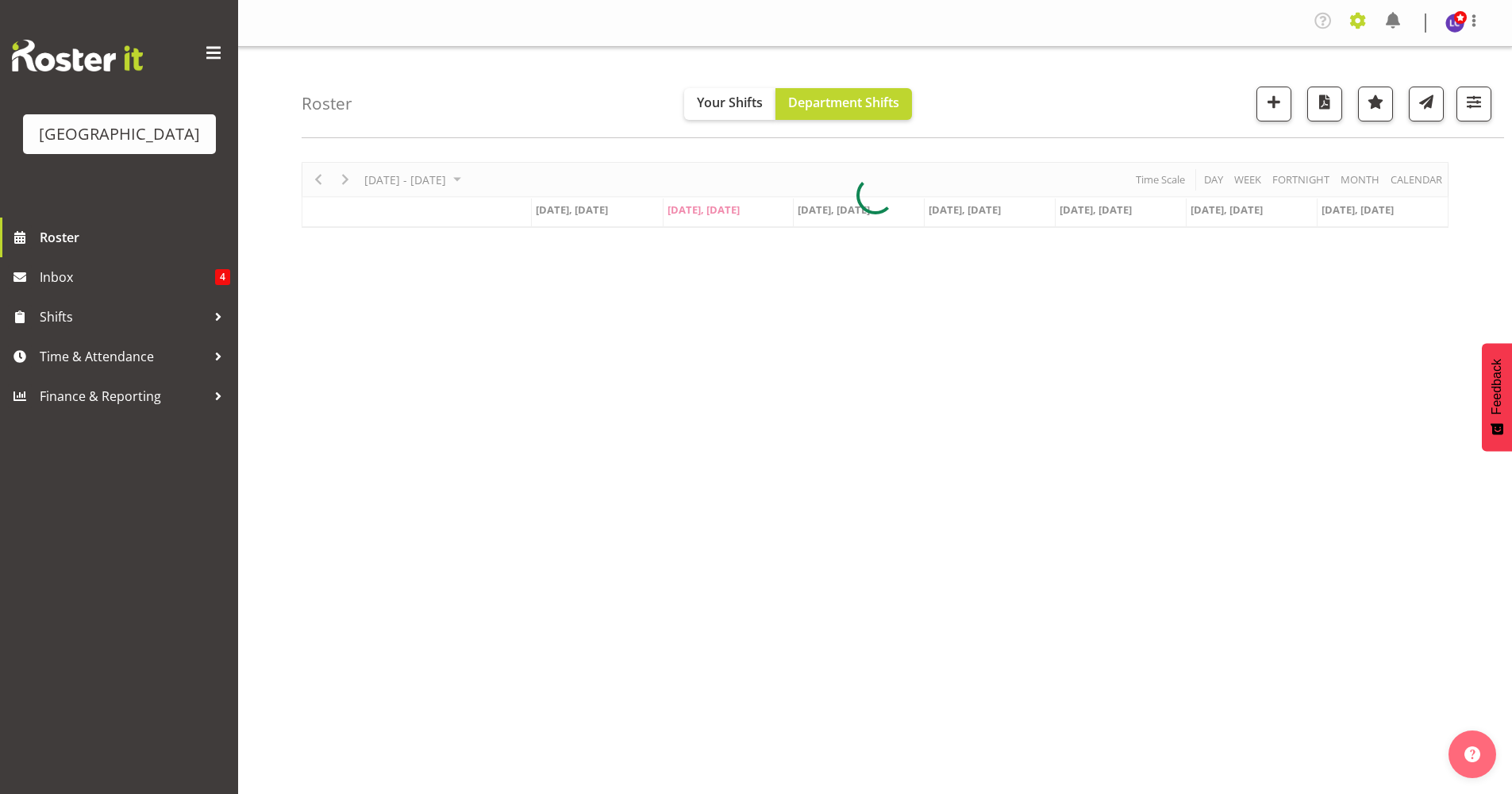
click at [1359, 17] on span at bounding box center [1358, 21] width 25 height 25
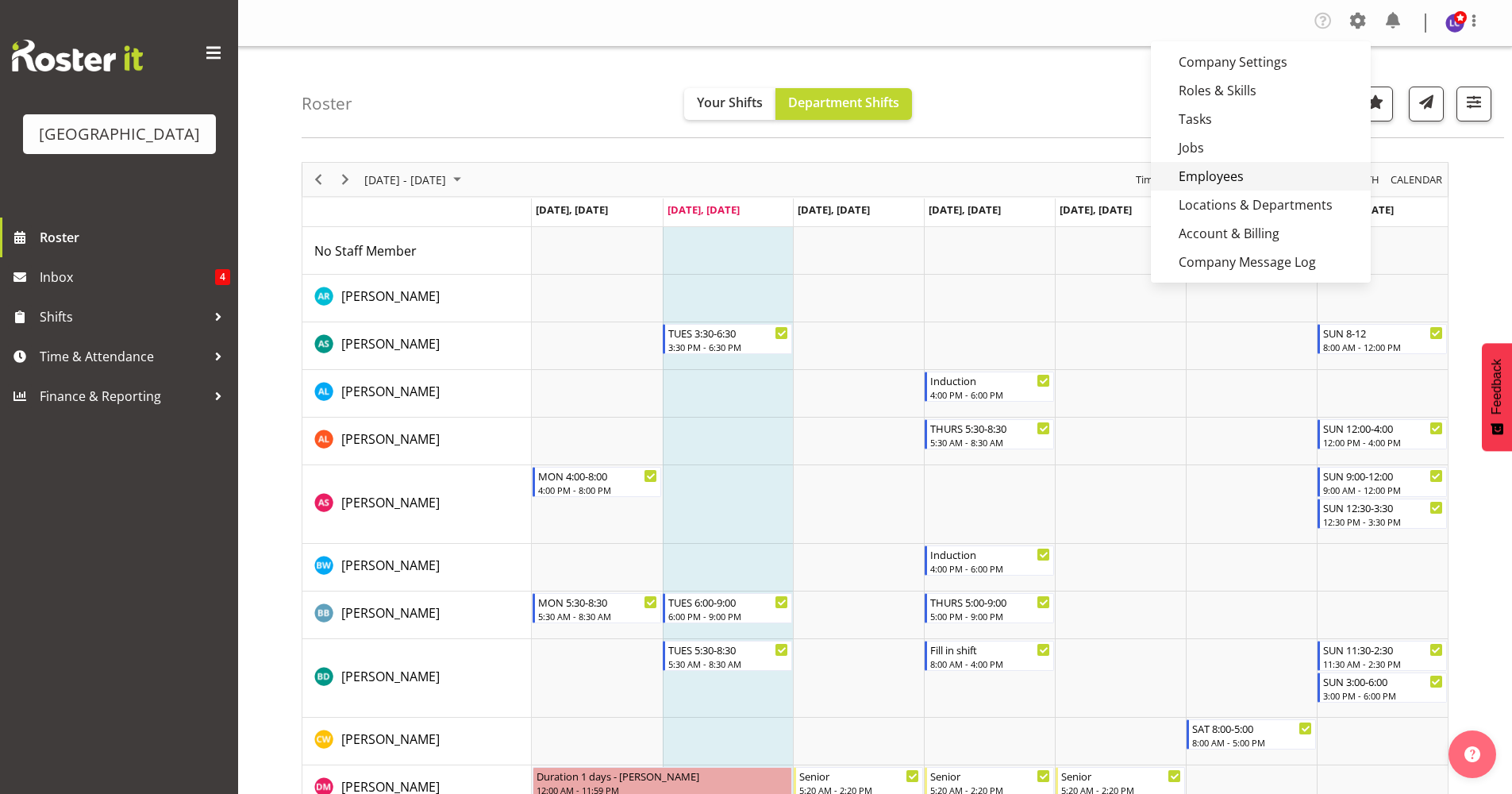
click at [1236, 180] on link "Employees" at bounding box center [1262, 177] width 220 height 29
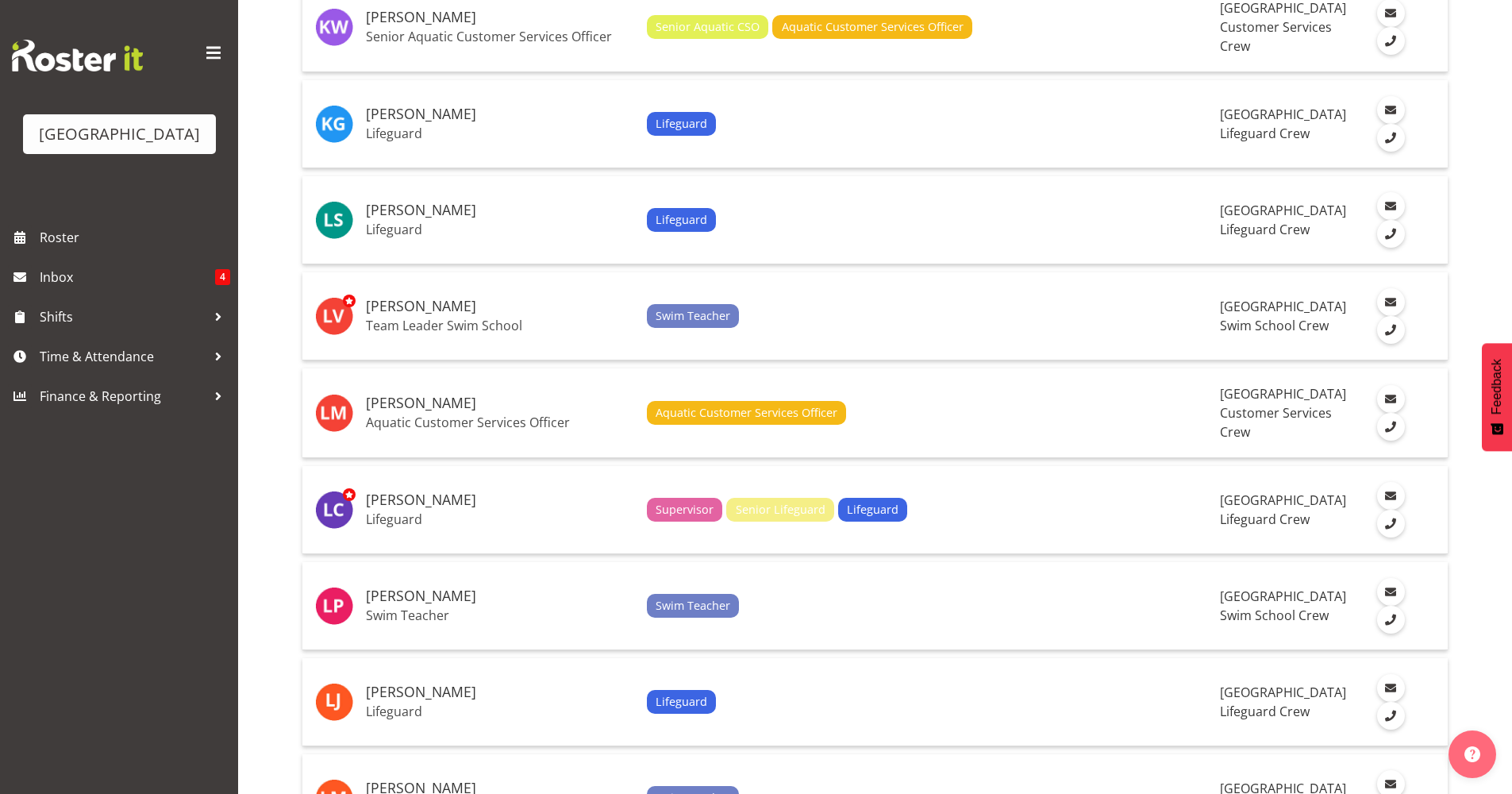
scroll to position [4361, 0]
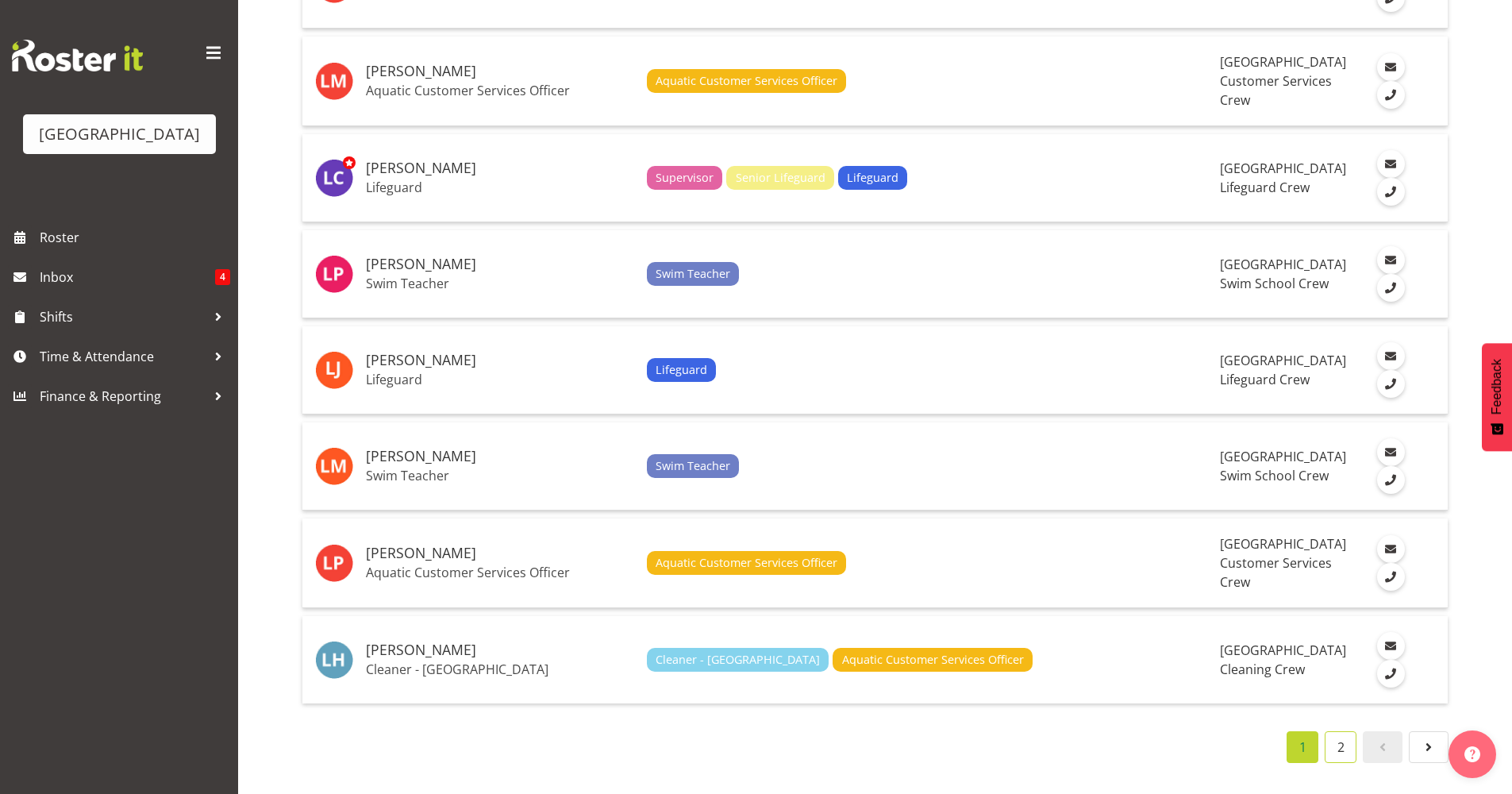
click at [1351, 731] on link "2" at bounding box center [1341, 746] width 32 height 32
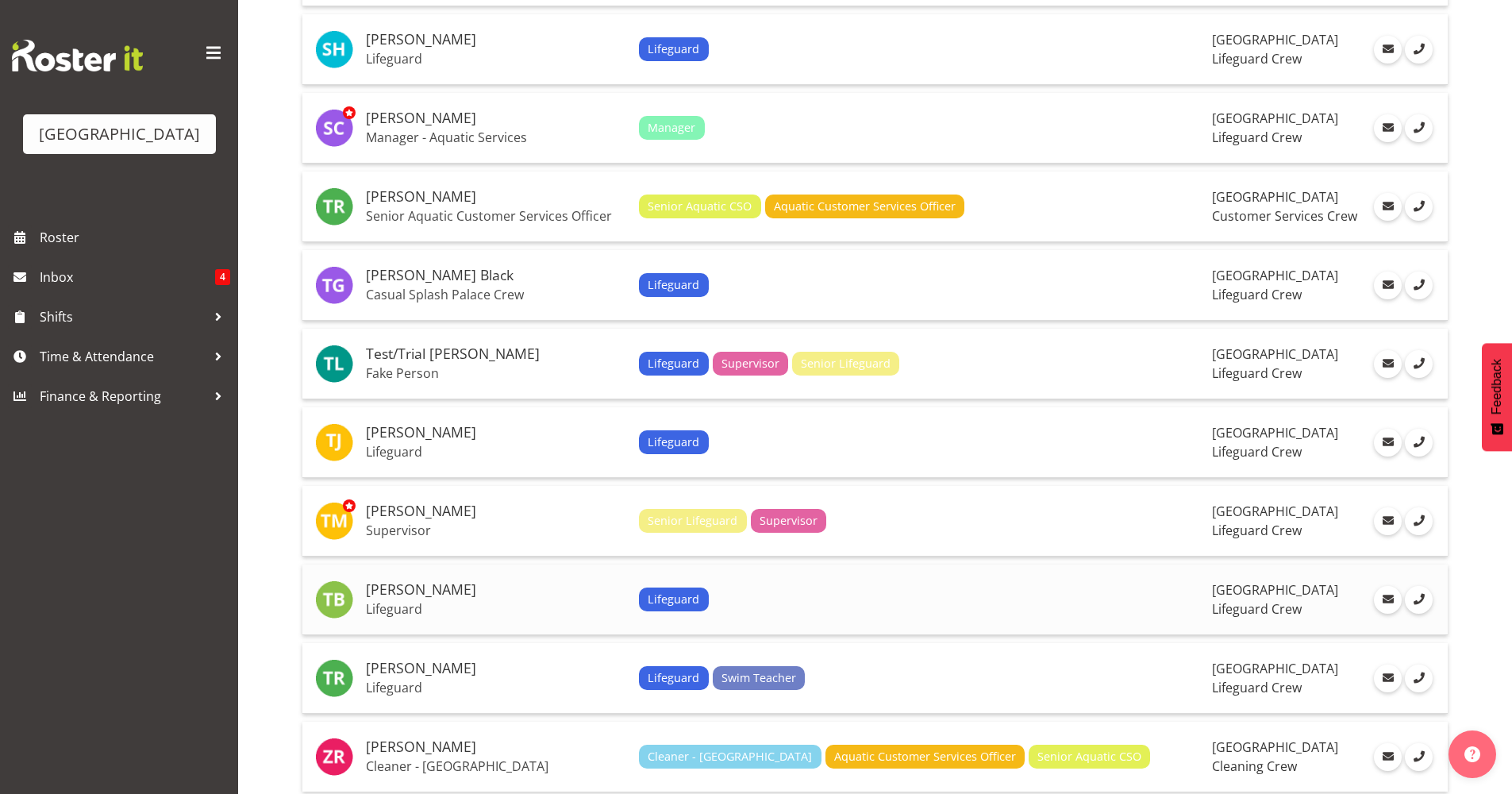
scroll to position [1821, 0]
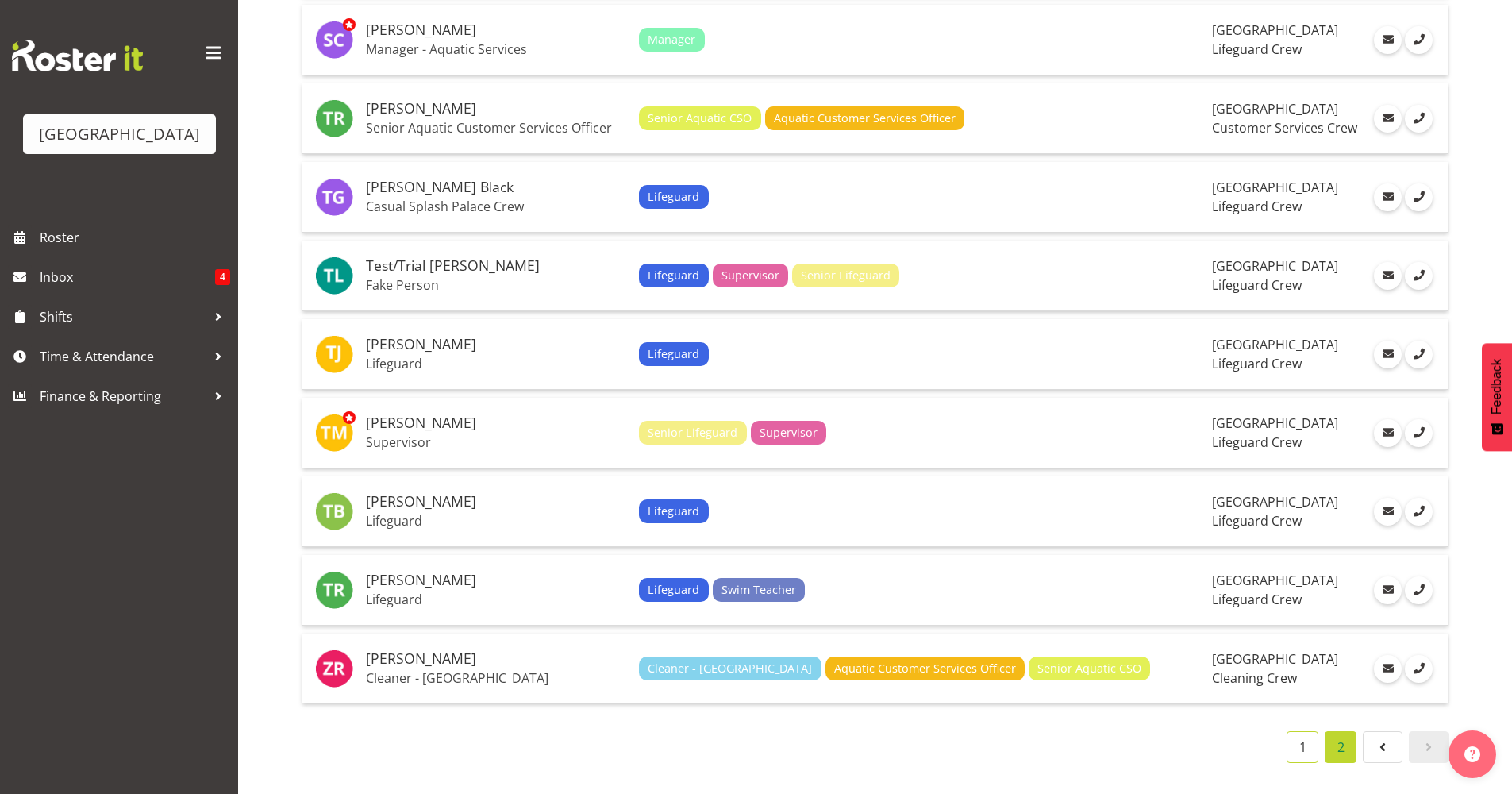
click at [1307, 734] on link "1" at bounding box center [1302, 746] width 32 height 32
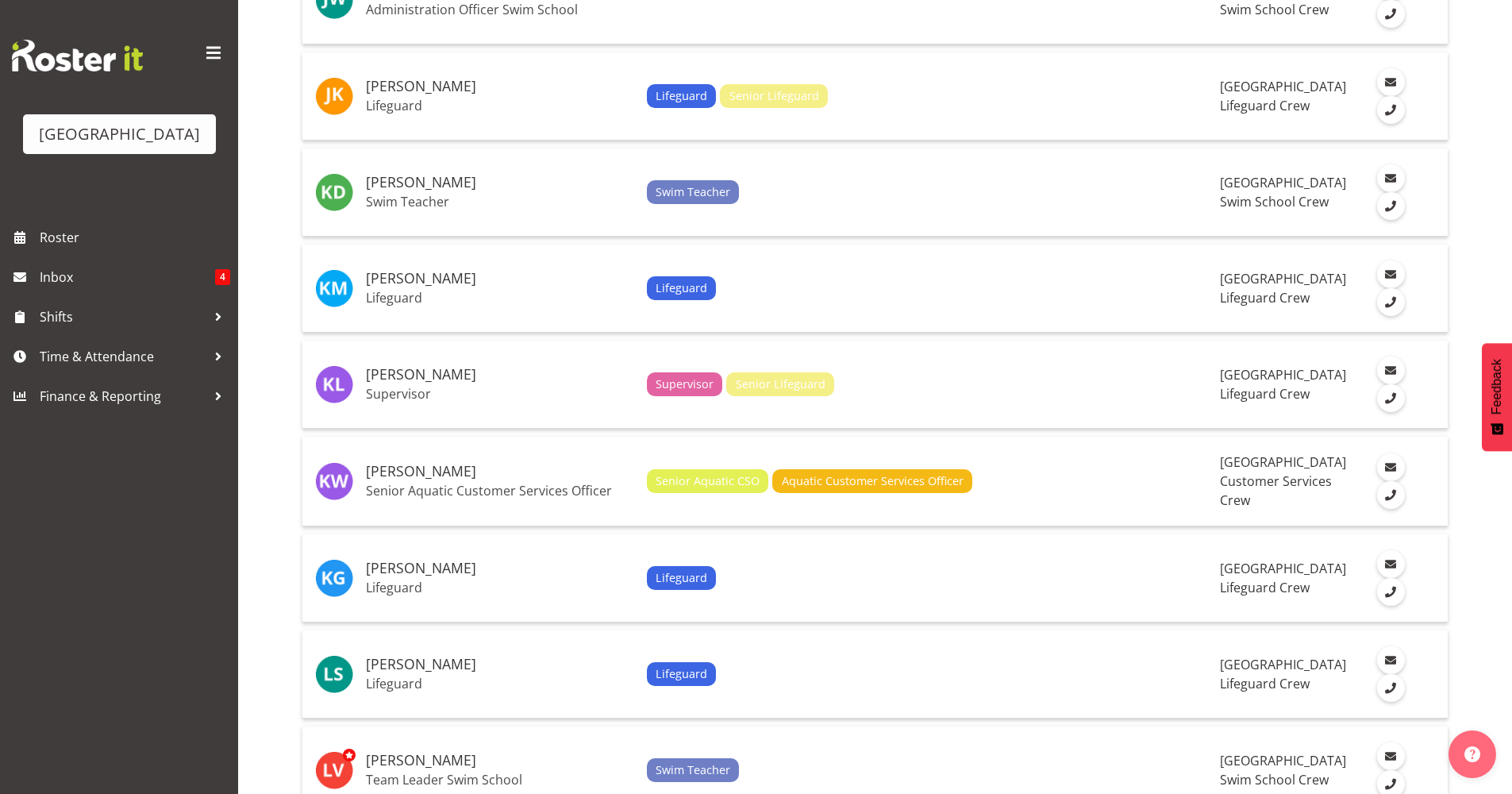
scroll to position [3908, 0]
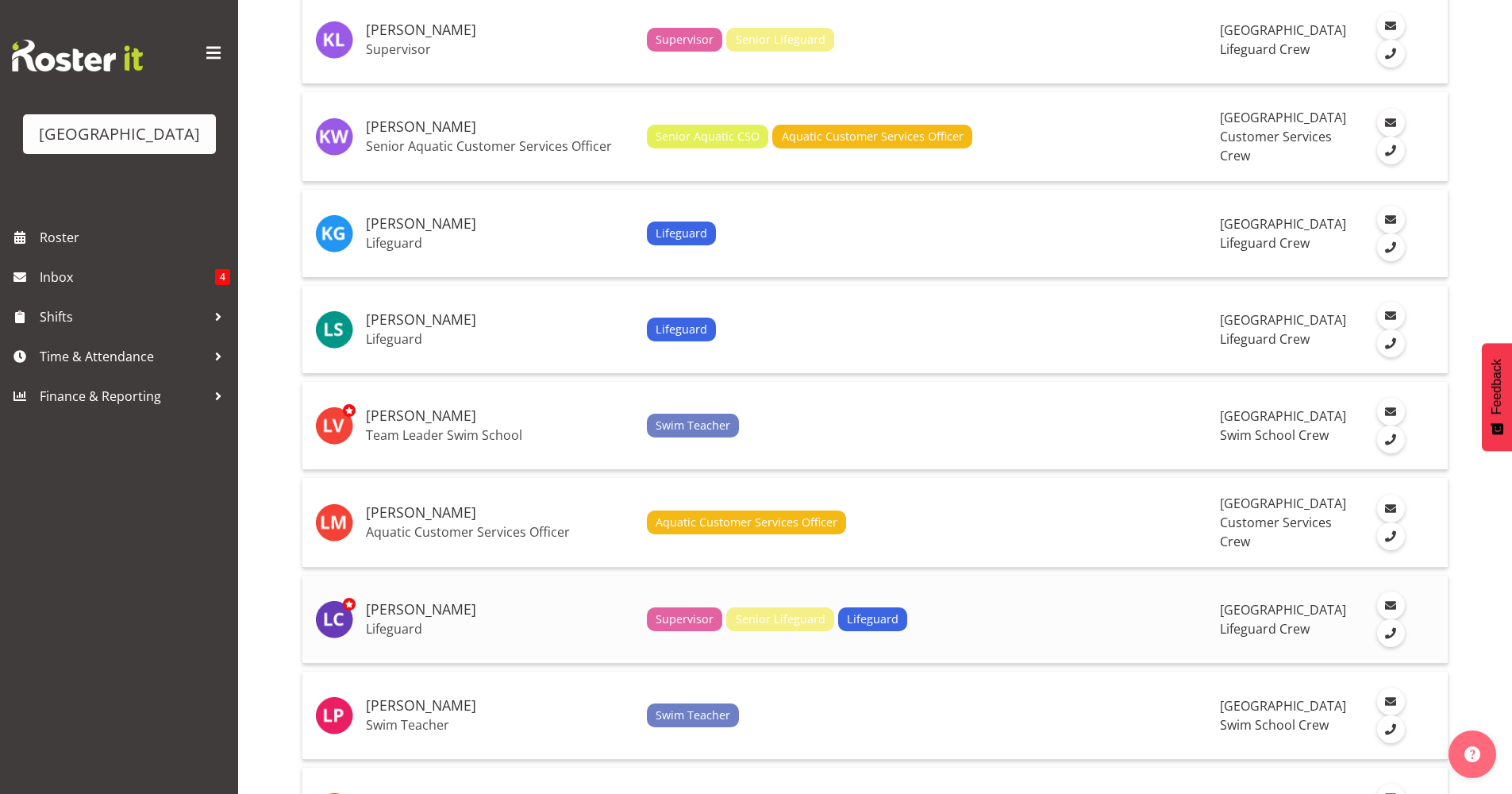
click at [442, 613] on h5 "[PERSON_NAME]" at bounding box center [500, 610] width 269 height 16
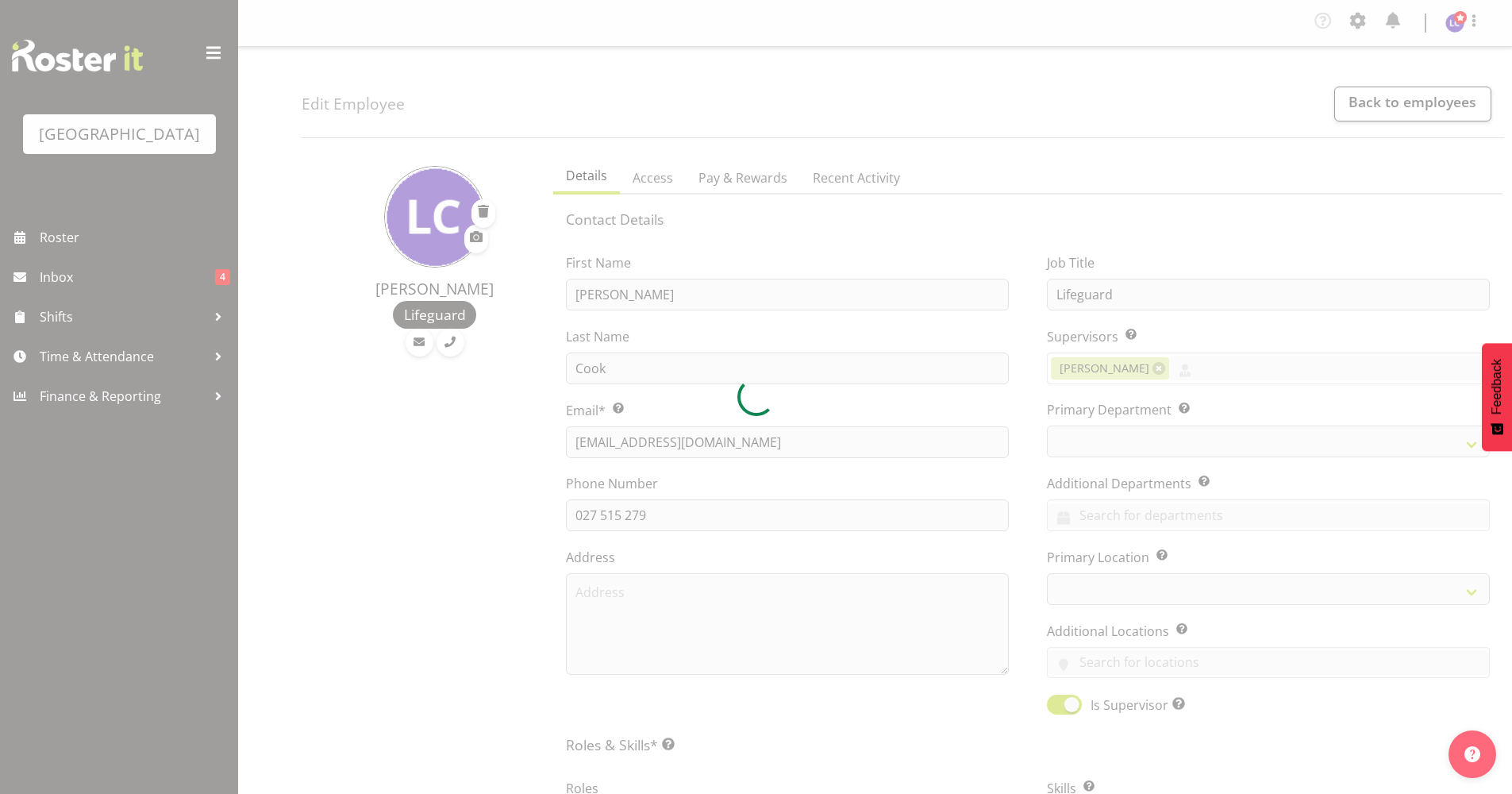
select select "TimelineWeek"
select select
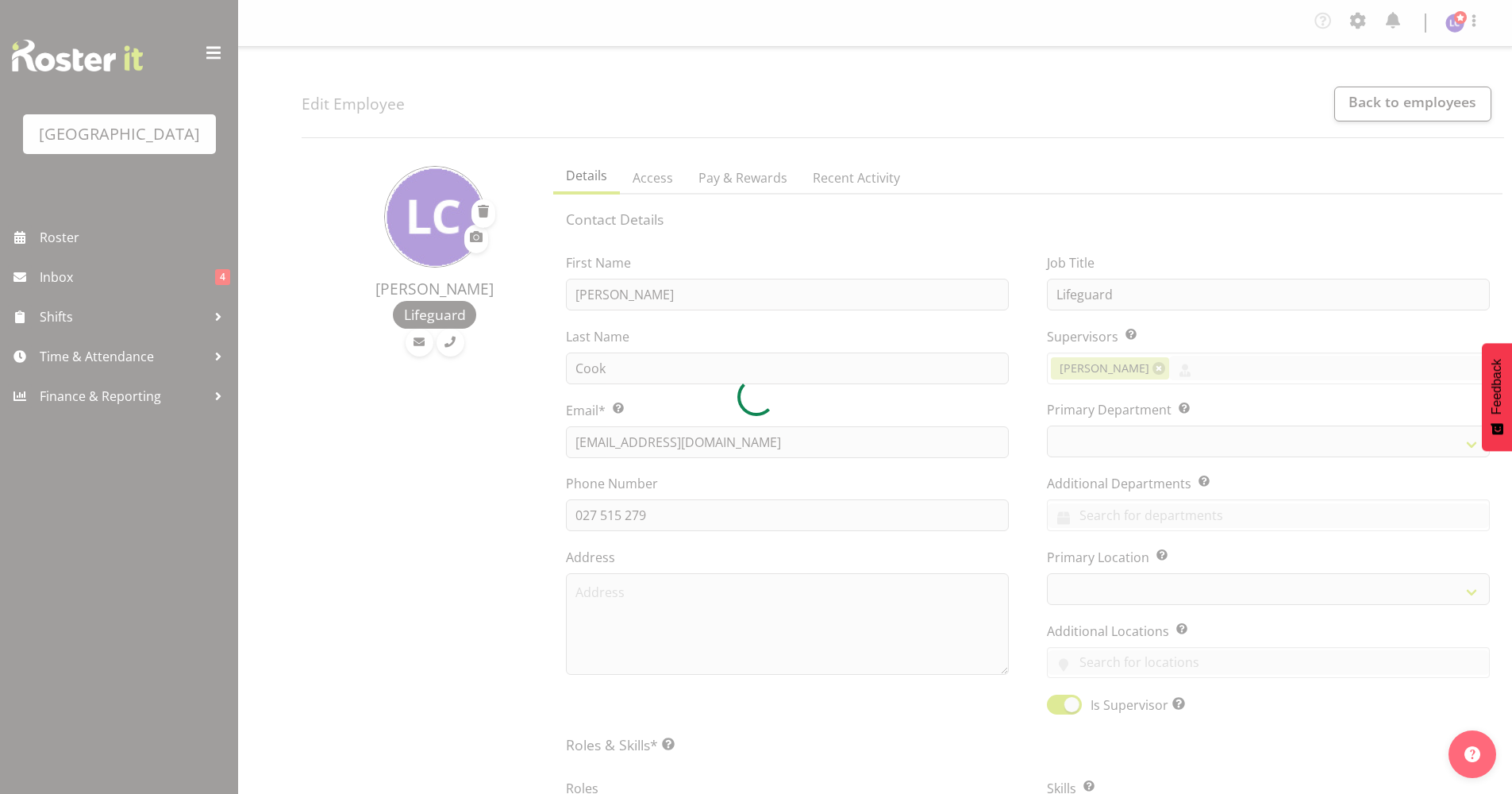
select select "114"
select select "83"
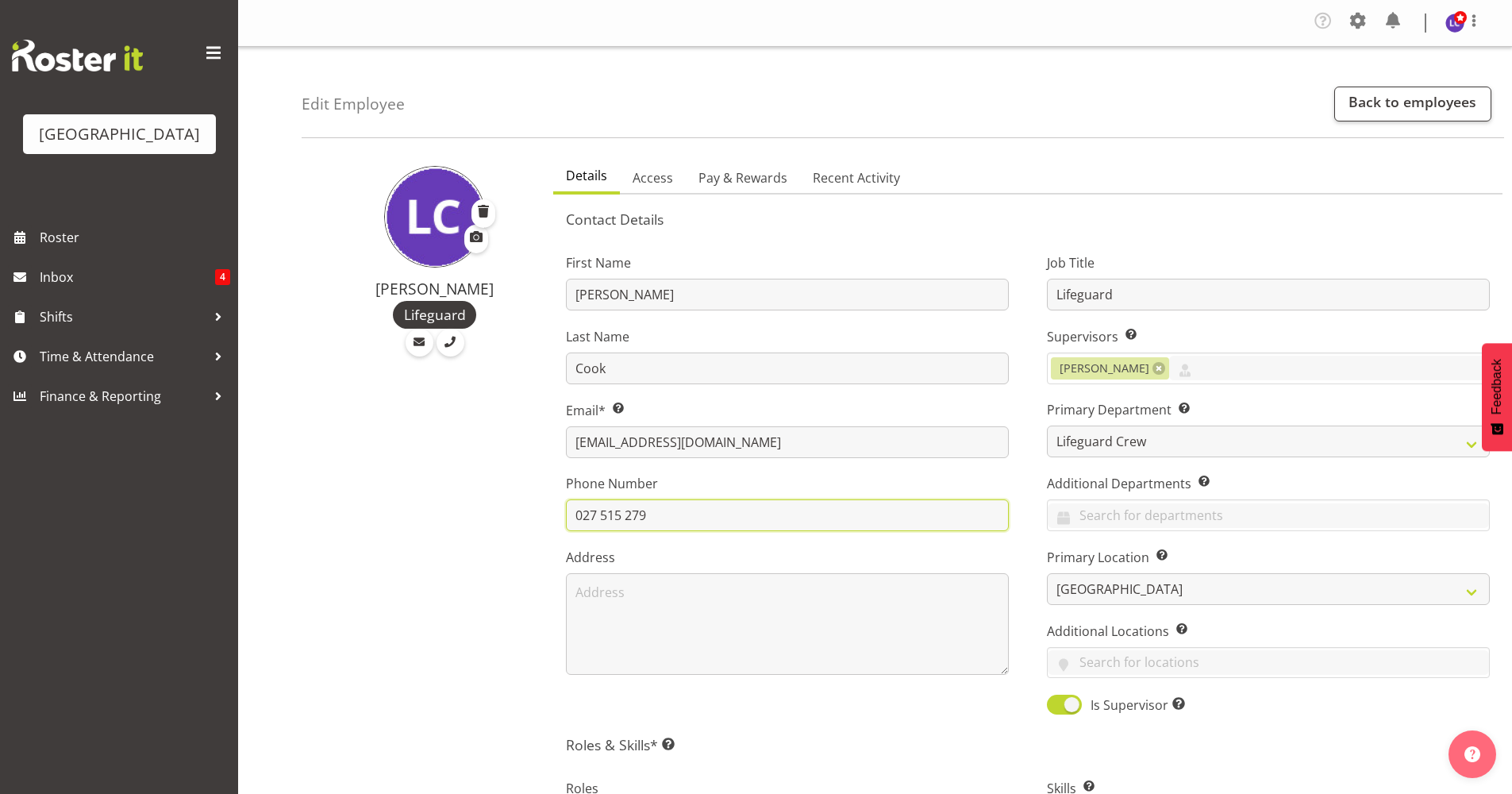
click at [596, 517] on input "027 515 279" at bounding box center [788, 515] width 443 height 32
click at [719, 511] on input "027 515 279" at bounding box center [788, 515] width 443 height 32
drag, startPoint x: 742, startPoint y: 518, endPoint x: 404, endPoint y: 497, distance: 338.7
click at [404, 497] on div "Laurie Cook Lifeguard Details Access Pay & Rewards Recent Activity Contact Deta…" at bounding box center [907, 805] width 1211 height 1309
type input "021515997"
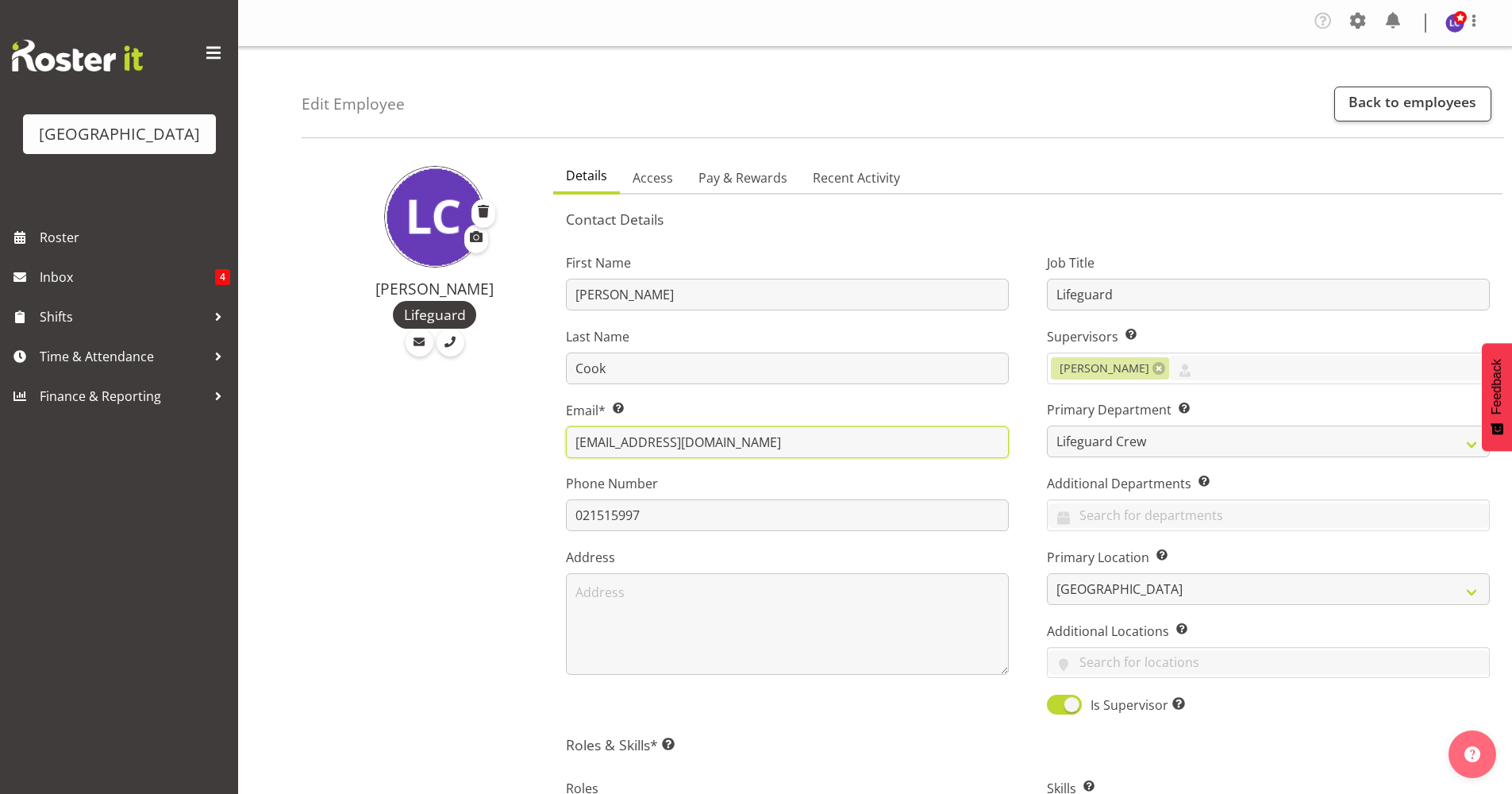
click at [844, 440] on input "laurier076@gmail.com" at bounding box center [788, 442] width 443 height 32
drag, startPoint x: 882, startPoint y: 434, endPoint x: 383, endPoint y: 484, distance: 501.5
click at [383, 484] on div "Laurie Cook Lifeguard Details Access Pay & Rewards Recent Activity Contact Deta…" at bounding box center [907, 805] width 1211 height 1309
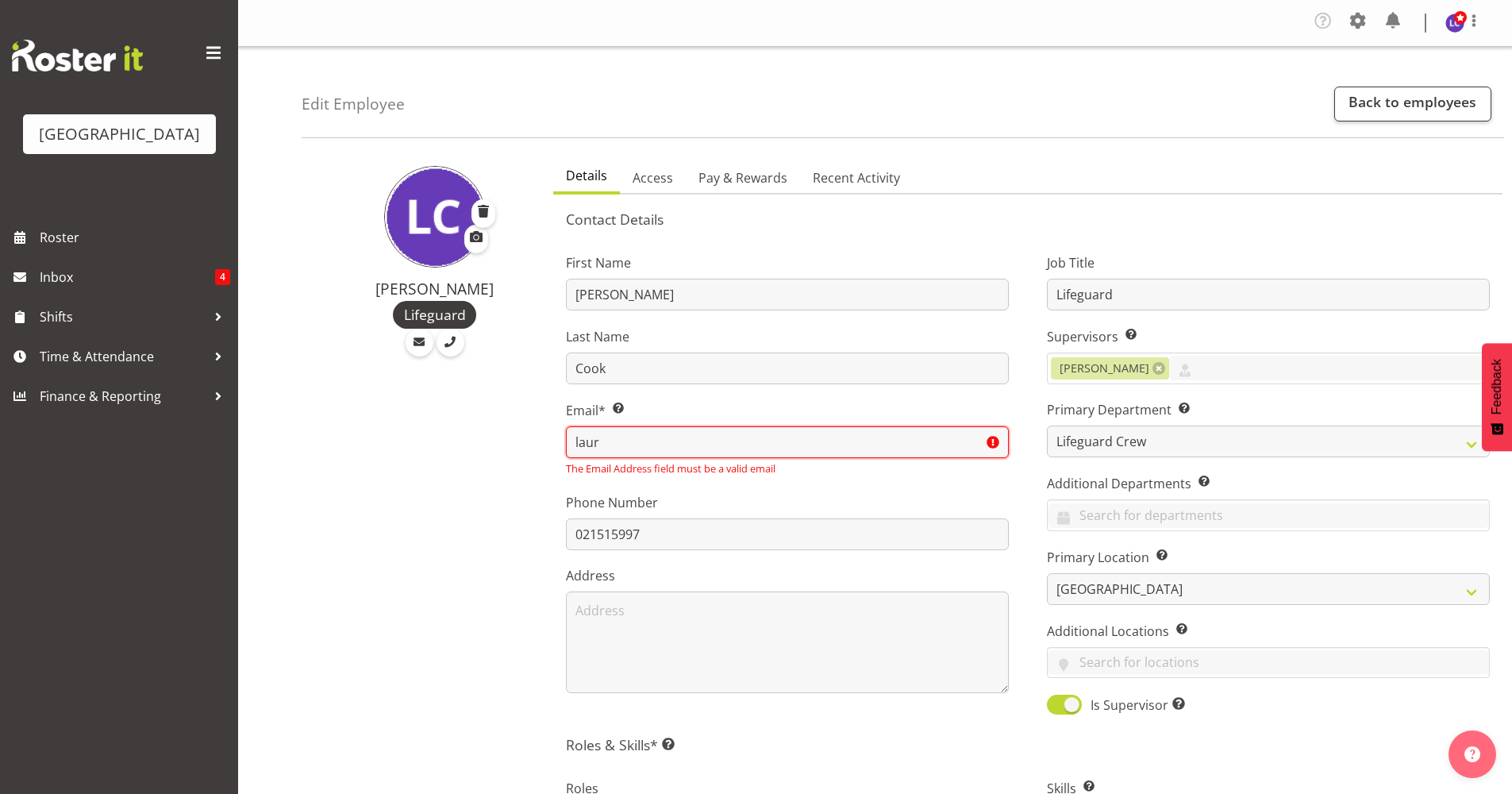
type input "laurie.cook@icc.govt.nz"
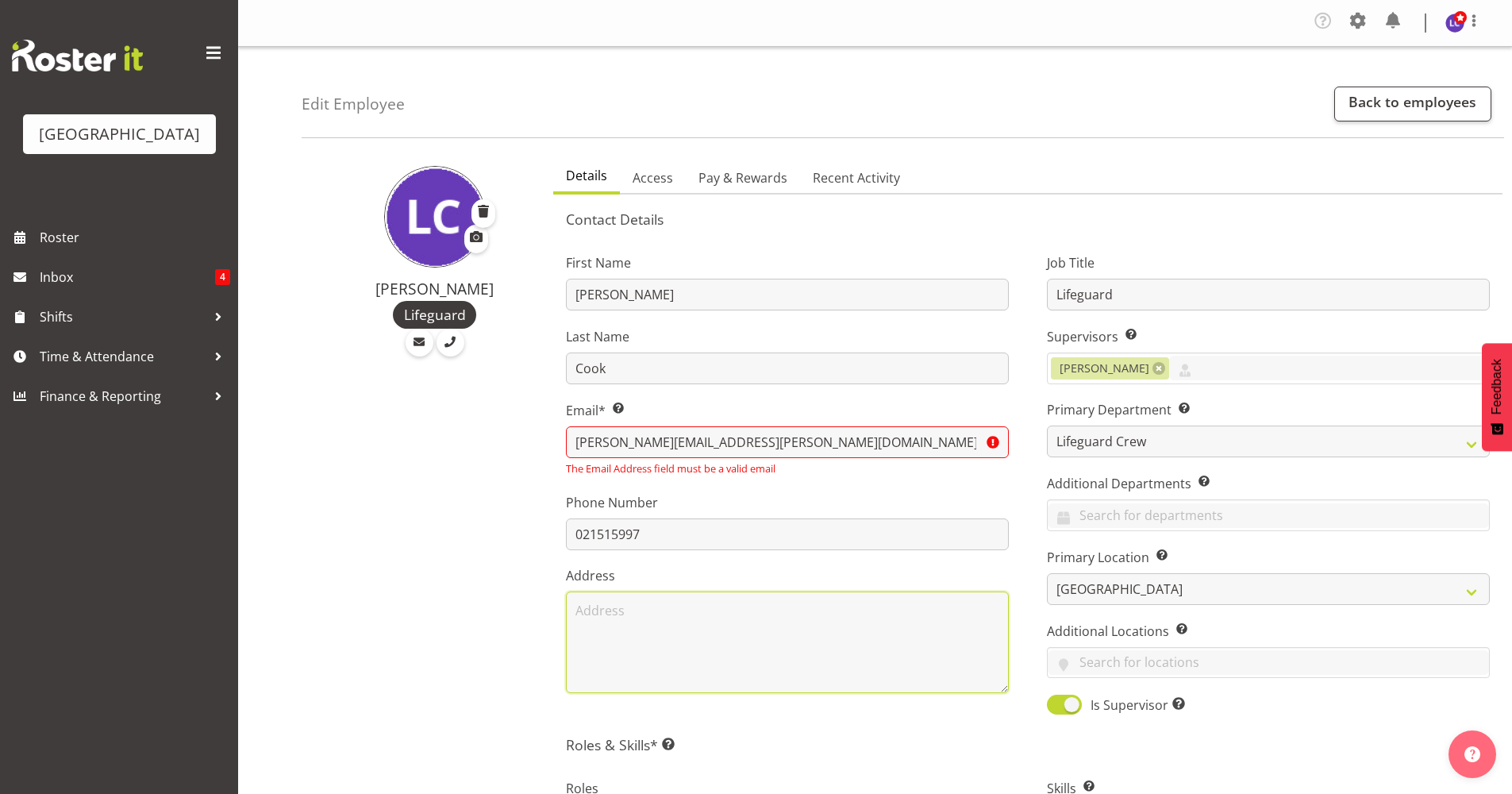
type textarea "289 Tay Street, Turnbull Thomson Park, Invercargill 9810"
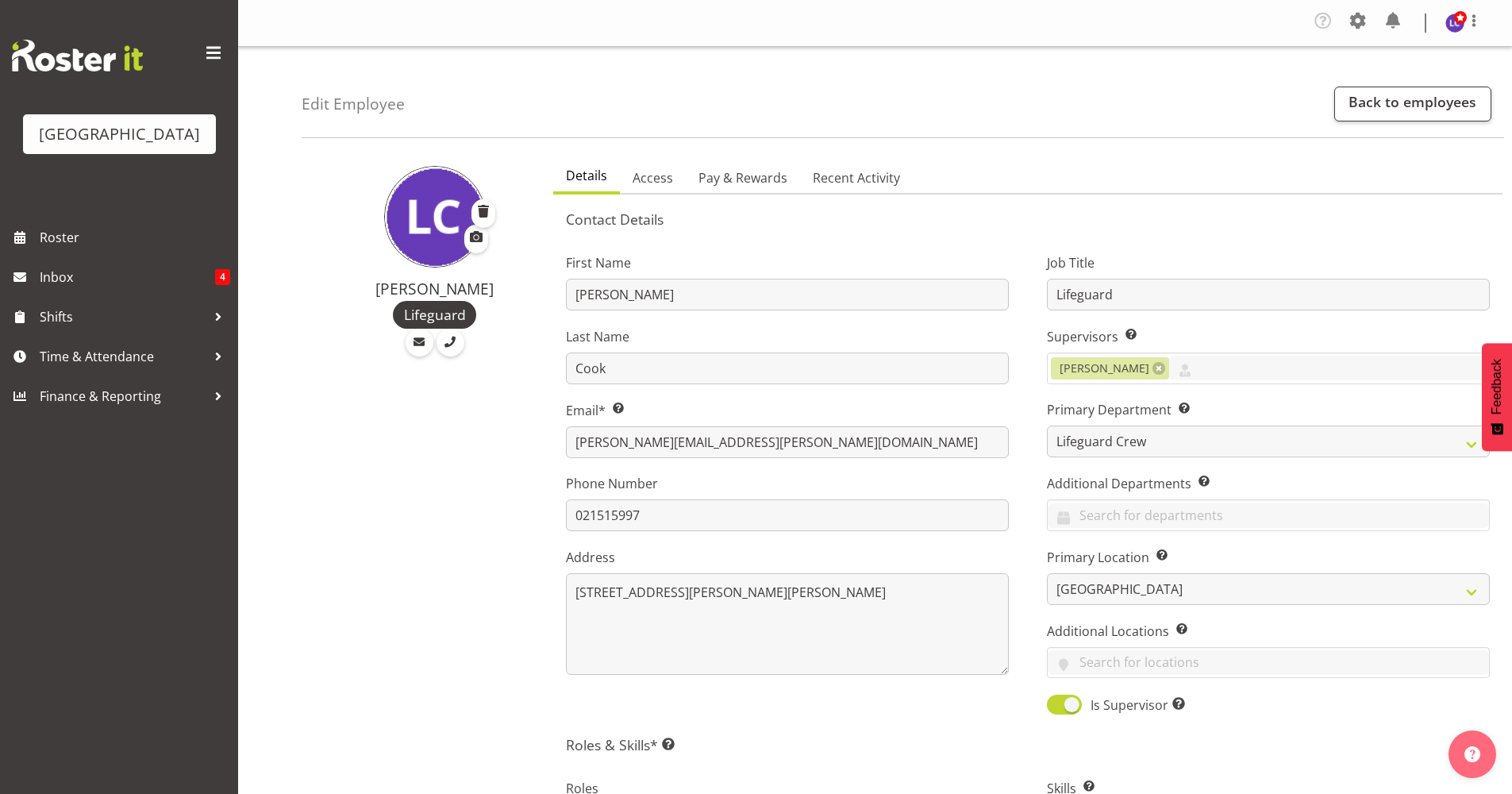
click at [511, 564] on div "Laurie Cook Lifeguard" at bounding box center [423, 805] width 242 height 1309
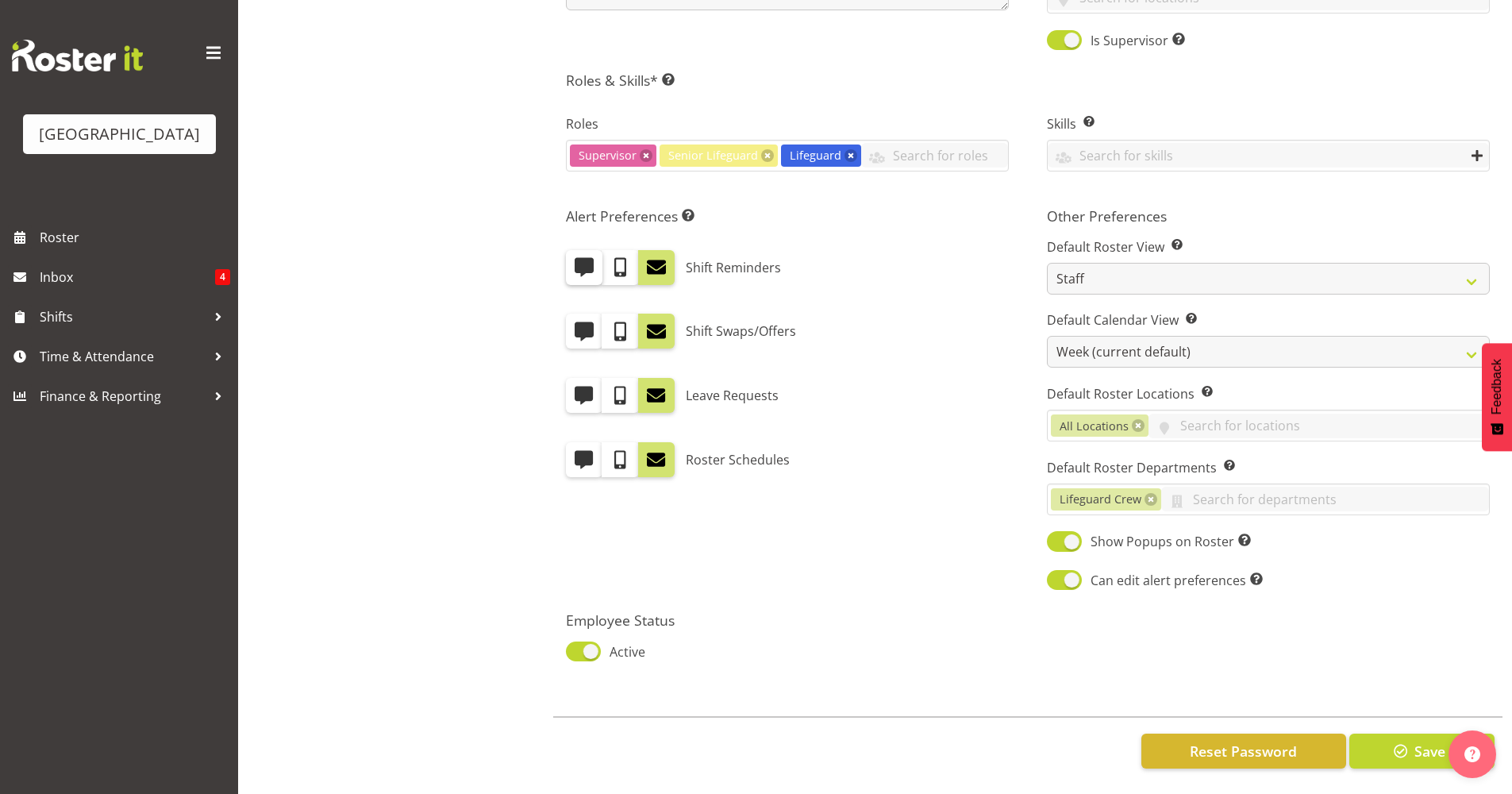
click at [586, 257] on span at bounding box center [584, 267] width 21 height 21
click at [577, 262] on input "checkbox" at bounding box center [570, 267] width 10 height 10
checkbox input "true"
click at [667, 265] on span at bounding box center [656, 267] width 21 height 21
click at [649, 265] on input "checkbox" at bounding box center [642, 267] width 10 height 10
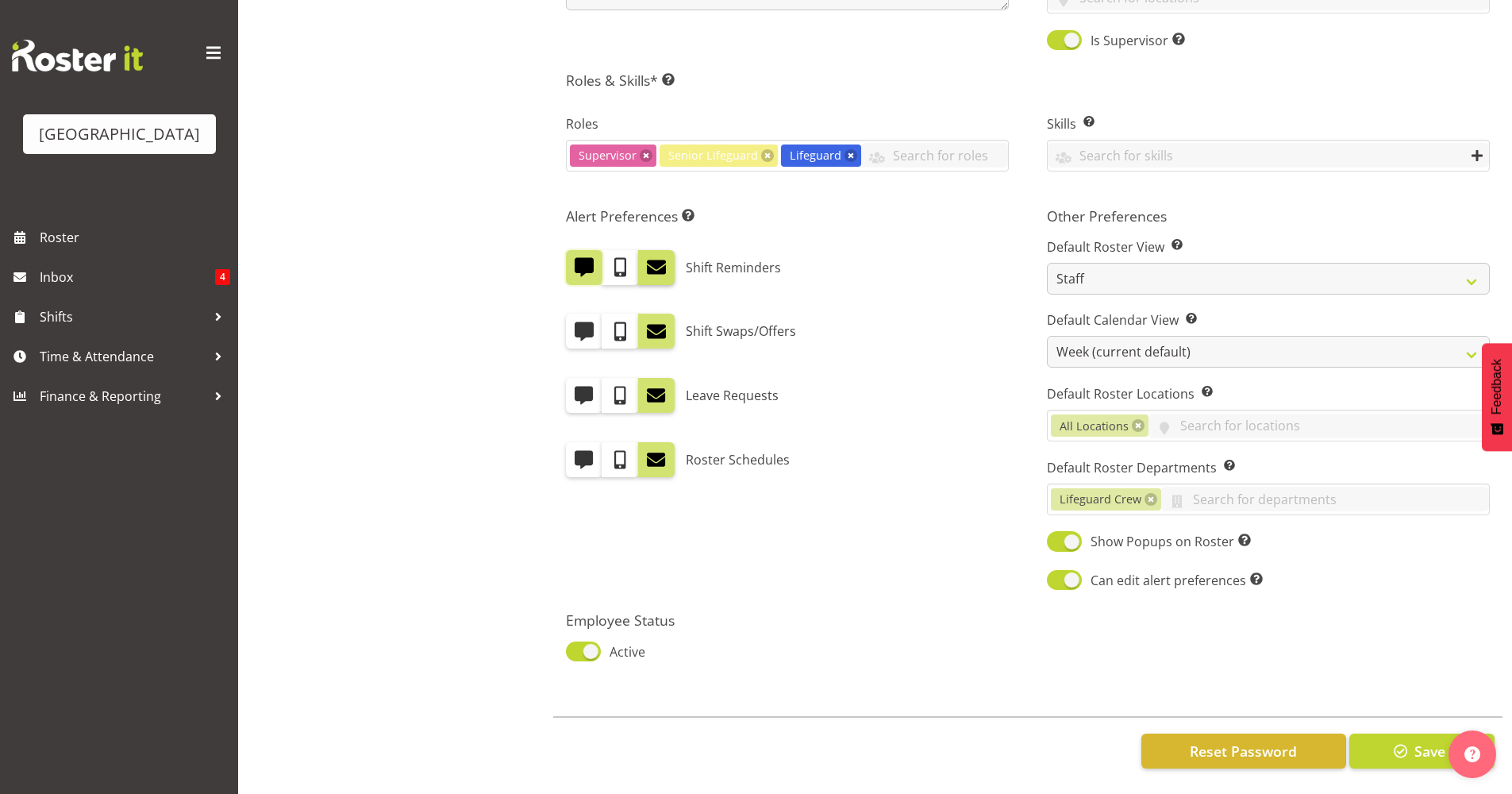
checkbox input "false"
click at [588, 321] on span at bounding box center [584, 331] width 21 height 21
click at [577, 326] on input "checkbox" at bounding box center [570, 331] width 10 height 10
checkbox input "true"
click at [654, 321] on span at bounding box center [656, 331] width 21 height 21
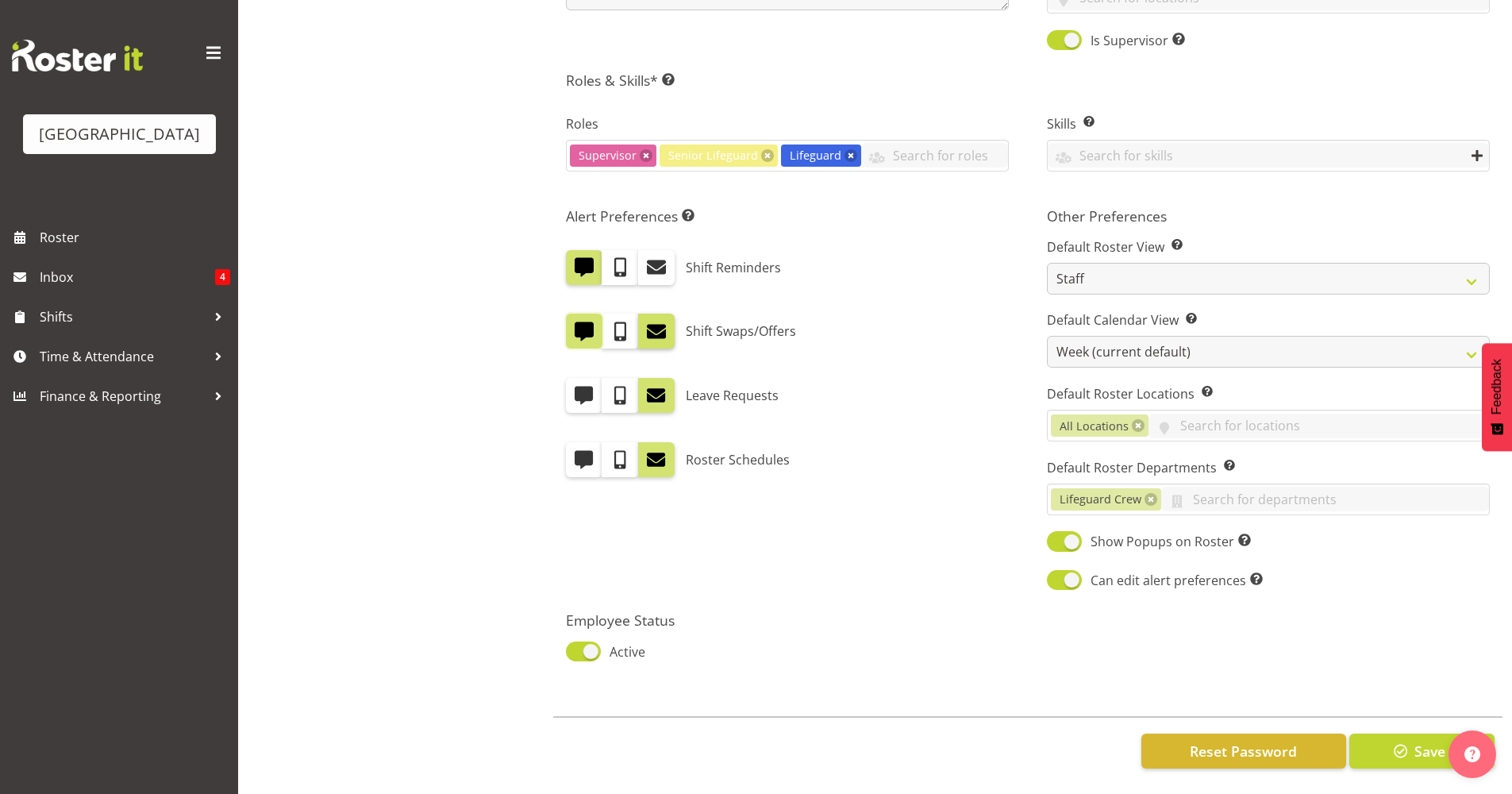
click at [649, 326] on input "checkbox" at bounding box center [642, 331] width 10 height 10
checkbox input "false"
click at [588, 385] on span at bounding box center [584, 395] width 21 height 21
click at [577, 390] on input "checkbox" at bounding box center [570, 395] width 10 height 10
checkbox input "true"
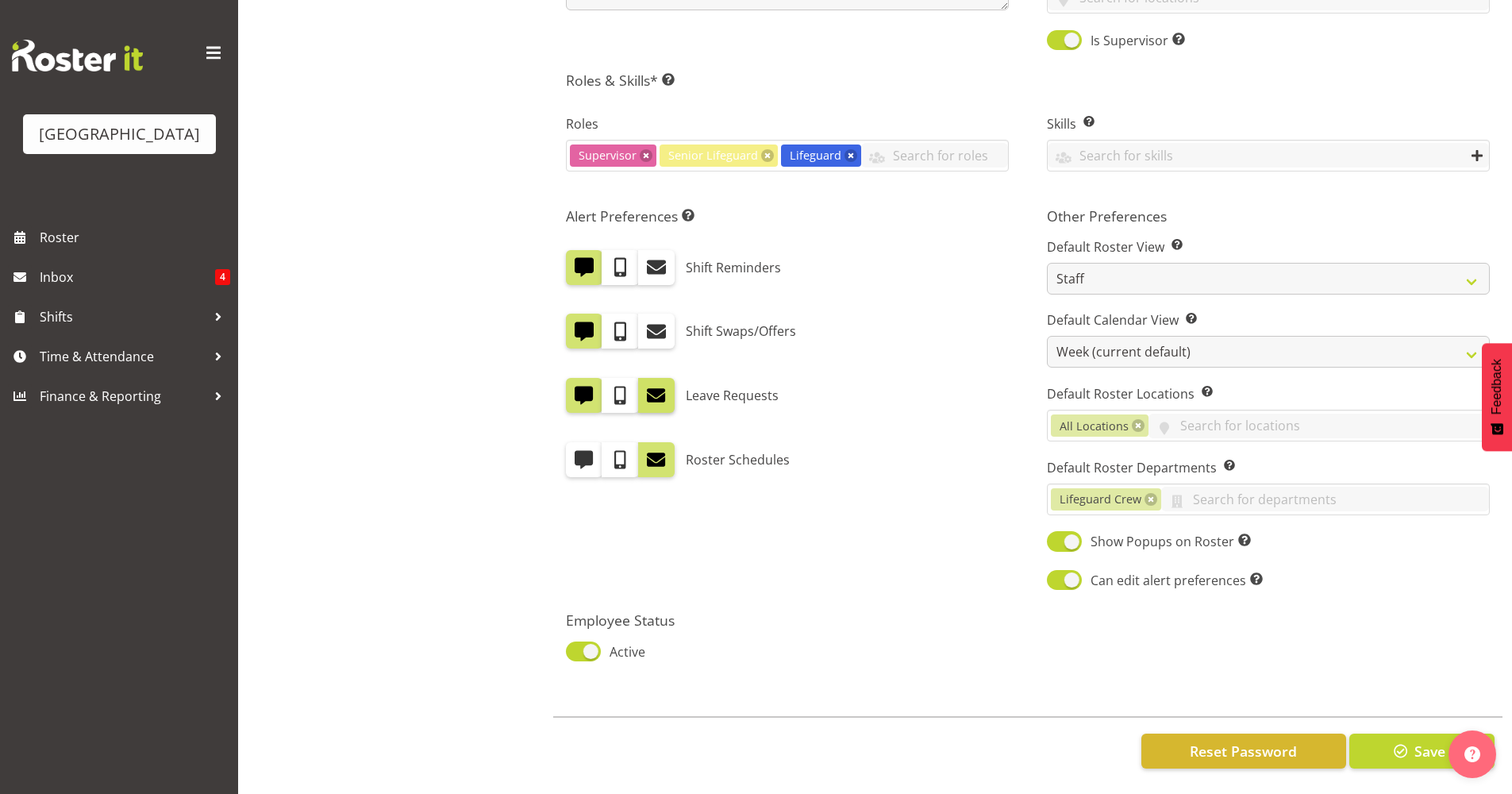
click at [657, 385] on span at bounding box center [656, 395] width 21 height 21
click at [649, 390] on input "checkbox" at bounding box center [642, 395] width 10 height 10
checkbox input "false"
click at [587, 450] on span at bounding box center [584, 460] width 21 height 21
click at [577, 455] on input "checkbox" at bounding box center [570, 460] width 10 height 10
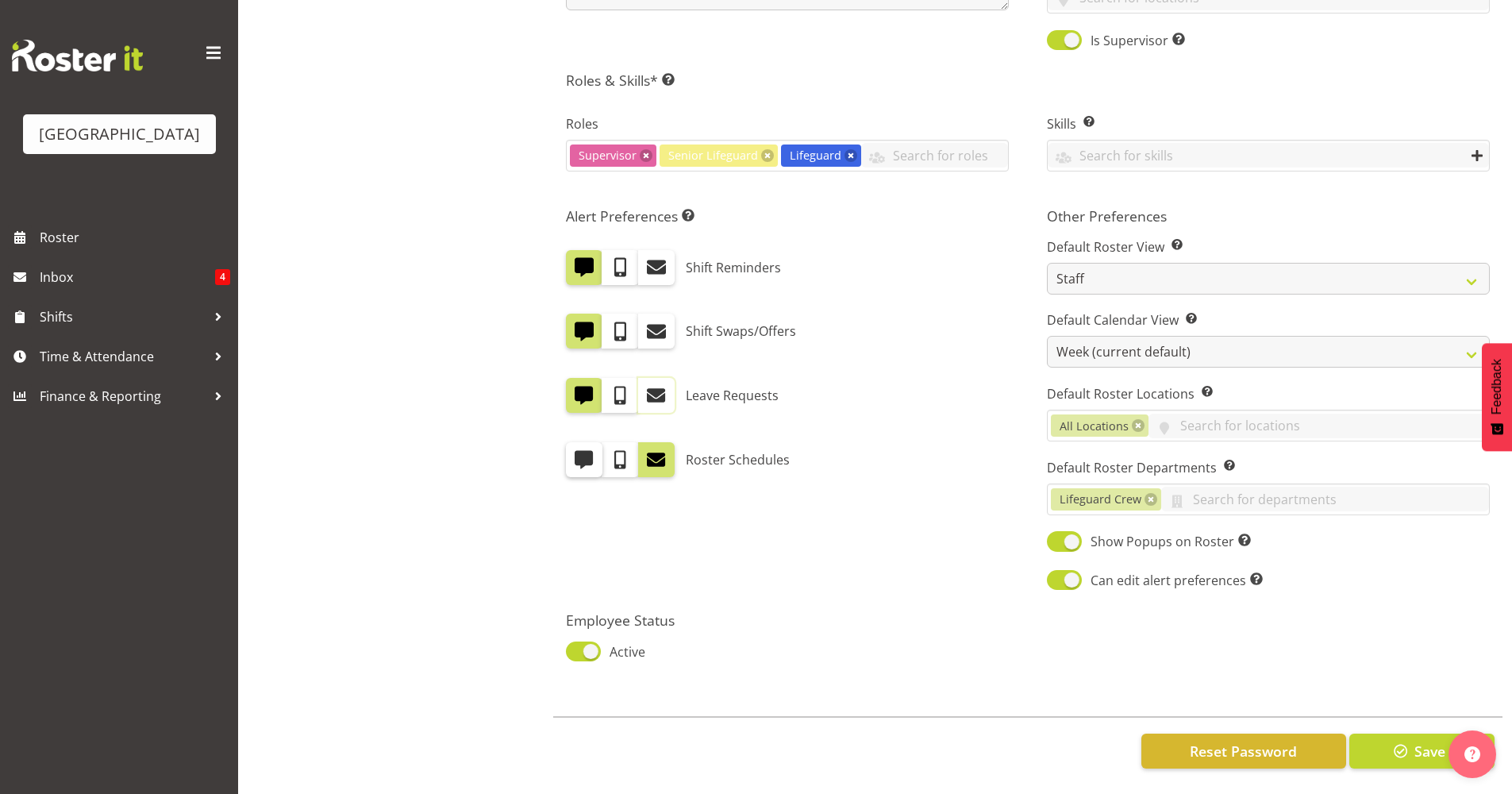
checkbox input "true"
click at [658, 450] on span at bounding box center [656, 460] width 21 height 21
click at [649, 455] on input "checkbox" at bounding box center [642, 460] width 10 height 10
checkbox input "false"
click at [617, 259] on span at bounding box center [620, 267] width 21 height 21
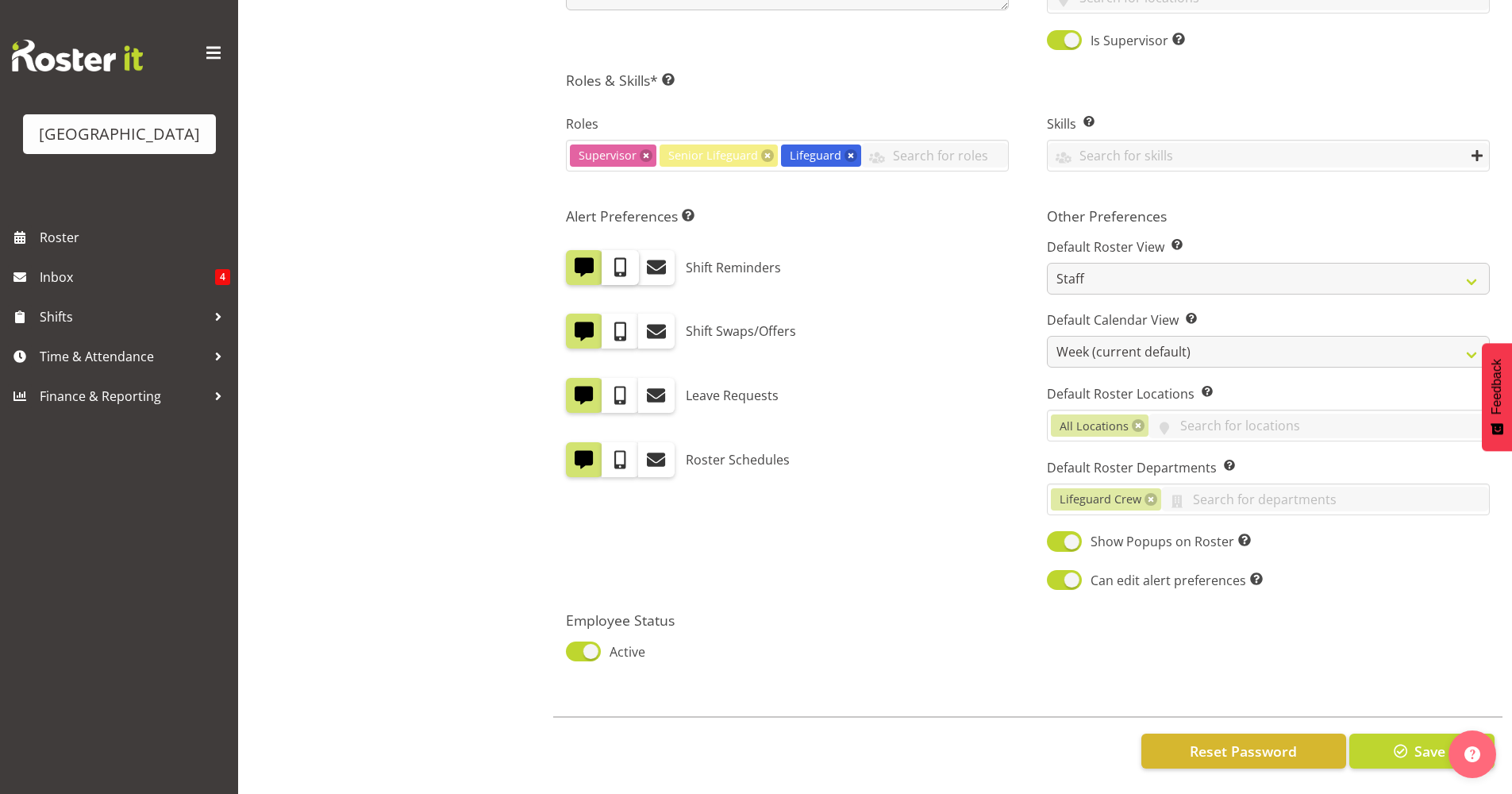
click at [612, 262] on input "checkbox" at bounding box center [606, 267] width 10 height 10
checkbox input "true"
click at [621, 321] on span at bounding box center [620, 331] width 21 height 21
click at [612, 326] on input "checkbox" at bounding box center [606, 331] width 10 height 10
checkbox input "true"
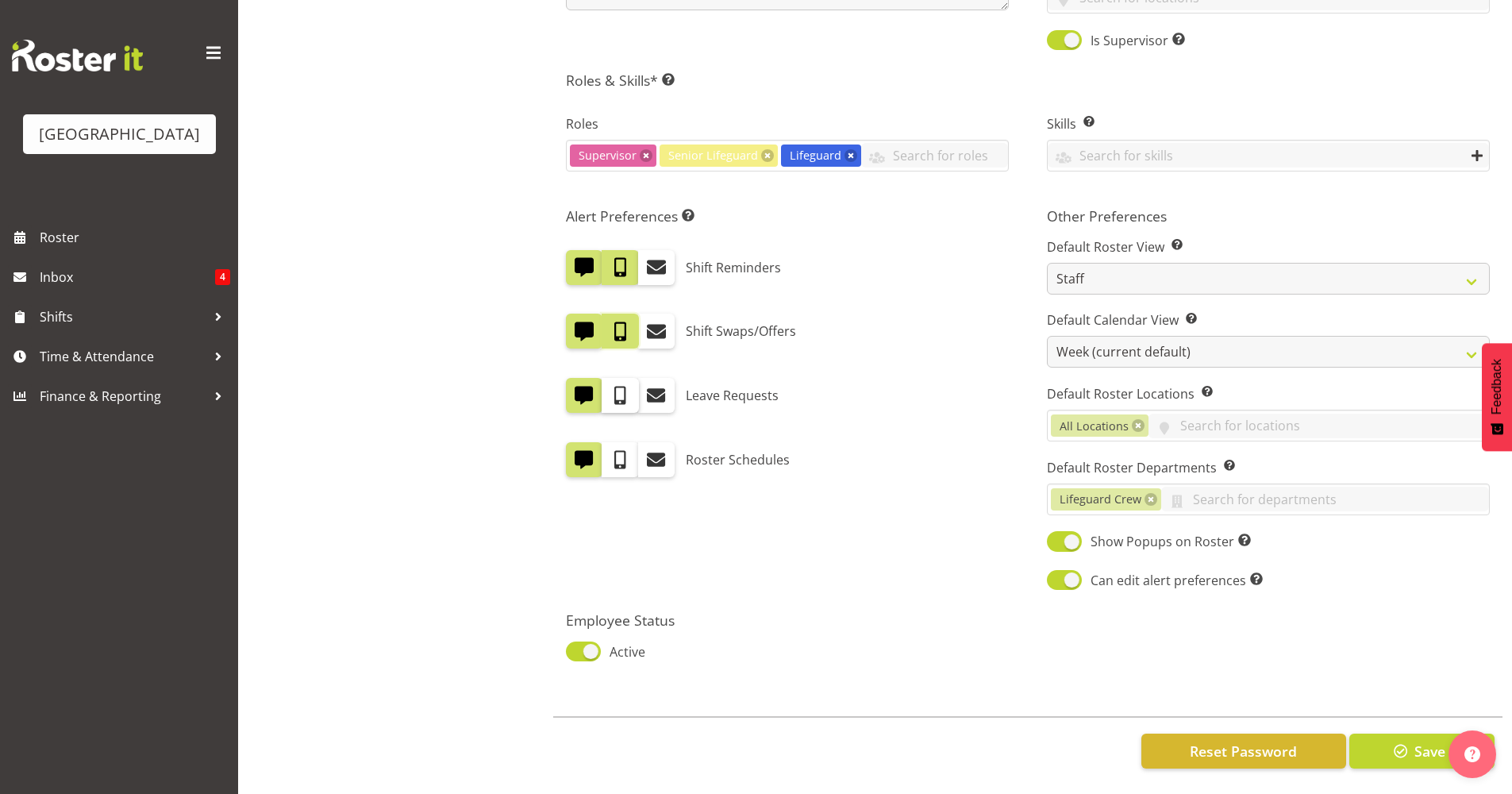
click at [608, 390] on label at bounding box center [620, 395] width 37 height 35
click at [608, 390] on input "checkbox" at bounding box center [606, 395] width 10 height 10
checkbox input "true"
click at [616, 450] on span at bounding box center [620, 460] width 21 height 21
click at [612, 455] on input "checkbox" at bounding box center [606, 460] width 10 height 10
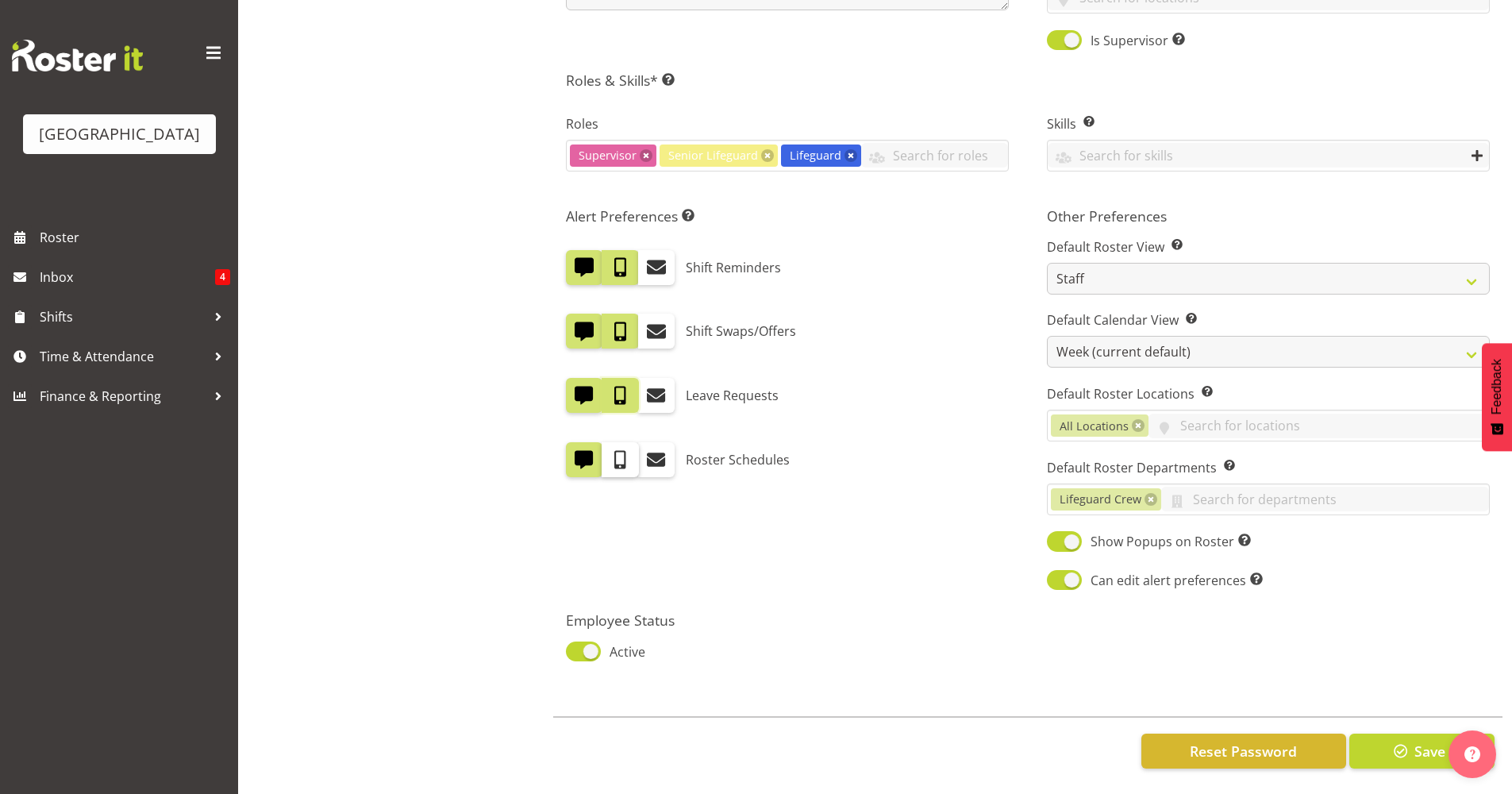
checkbox input "true"
click at [658, 454] on span at bounding box center [656, 460] width 21 height 21
click at [649, 455] on input "checkbox" at bounding box center [642, 460] width 10 height 10
checkbox input "true"
drag, startPoint x: 652, startPoint y: 384, endPoint x: 649, endPoint y: 363, distance: 21.2
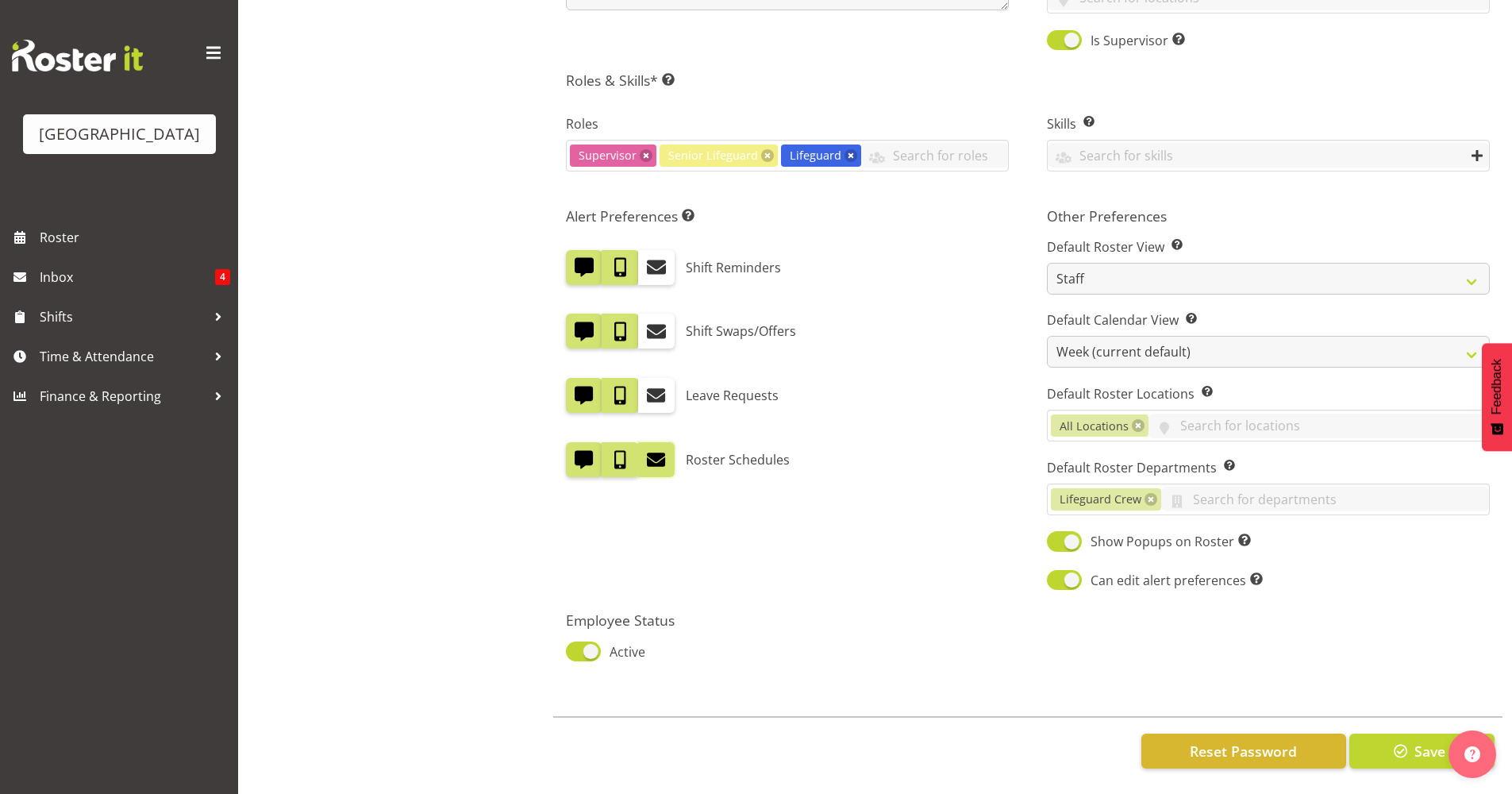
click at [651, 385] on span at bounding box center [656, 395] width 21 height 21
click at [649, 390] on input "checkbox" at bounding box center [642, 395] width 10 height 10
checkbox input "true"
click at [646, 324] on span at bounding box center [656, 331] width 21 height 21
click at [645, 326] on input "checkbox" at bounding box center [642, 331] width 10 height 10
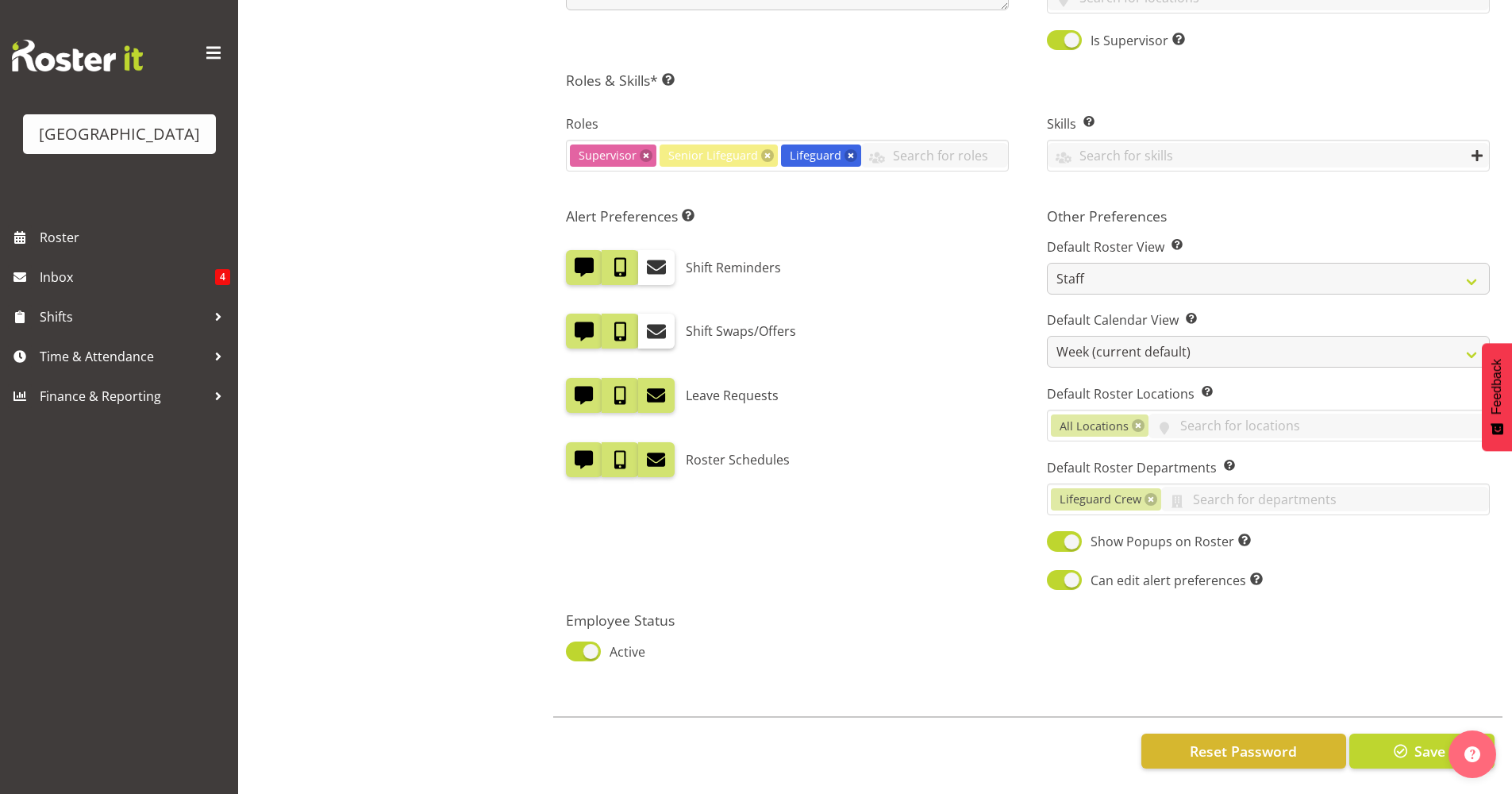
checkbox input "true"
click at [670, 257] on label at bounding box center [656, 268] width 37 height 35
click at [649, 262] on input "checkbox" at bounding box center [642, 267] width 10 height 10
checkbox input "true"
click at [1415, 741] on span "Save" at bounding box center [1430, 751] width 31 height 21
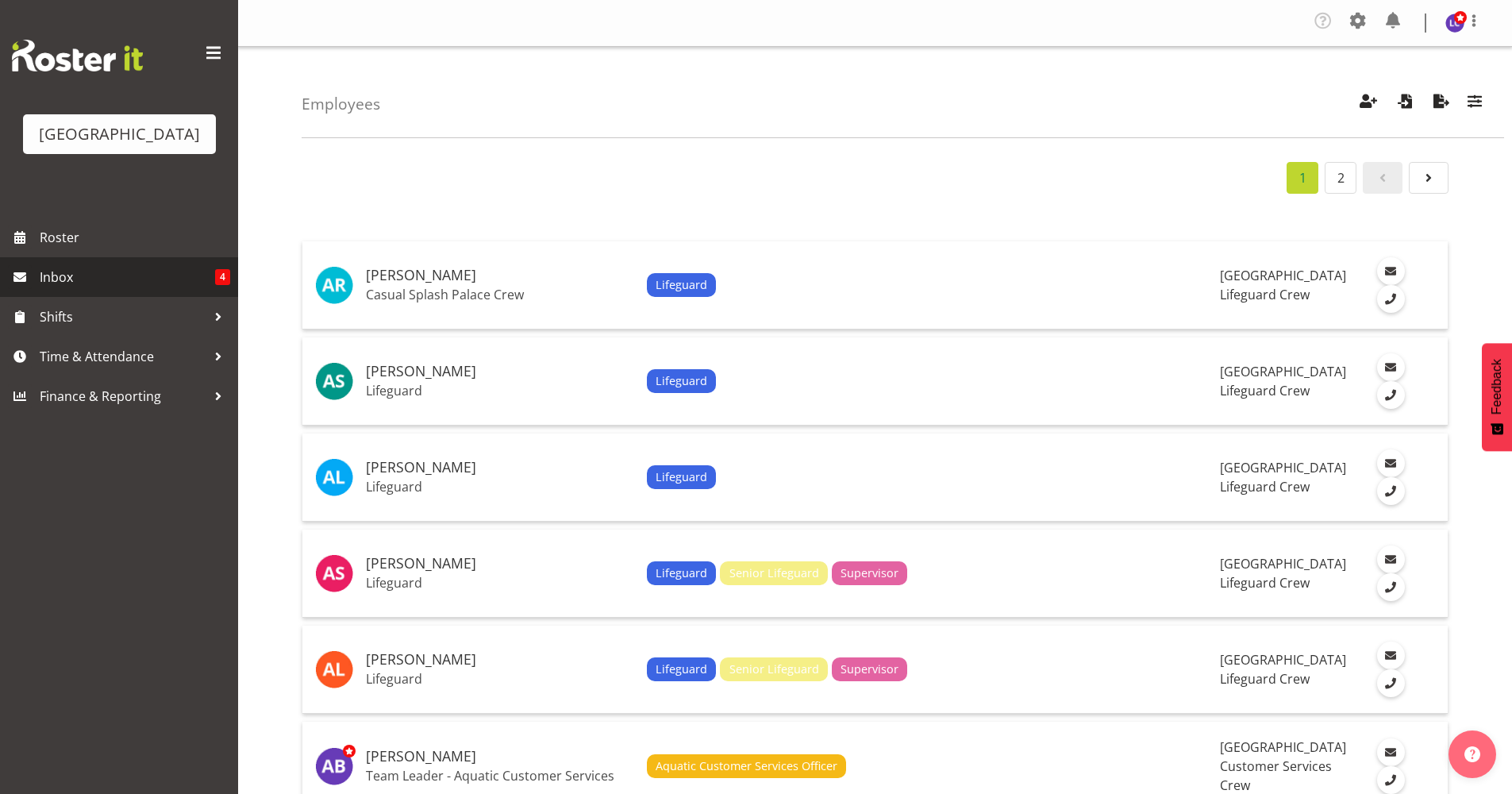
click at [89, 275] on span "Inbox" at bounding box center [127, 277] width 176 height 23
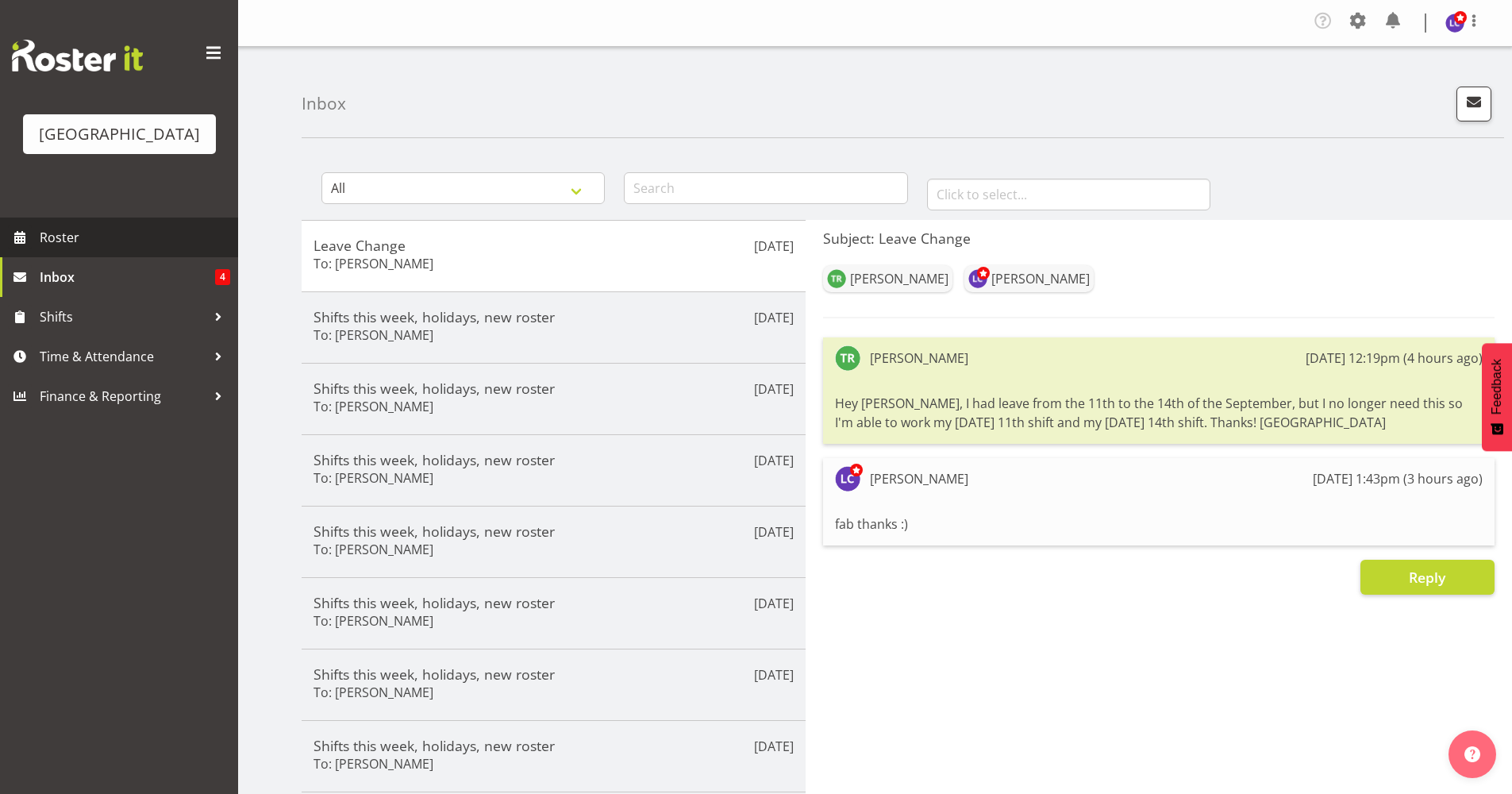
click at [96, 232] on span "Roster" at bounding box center [134, 237] width 190 height 23
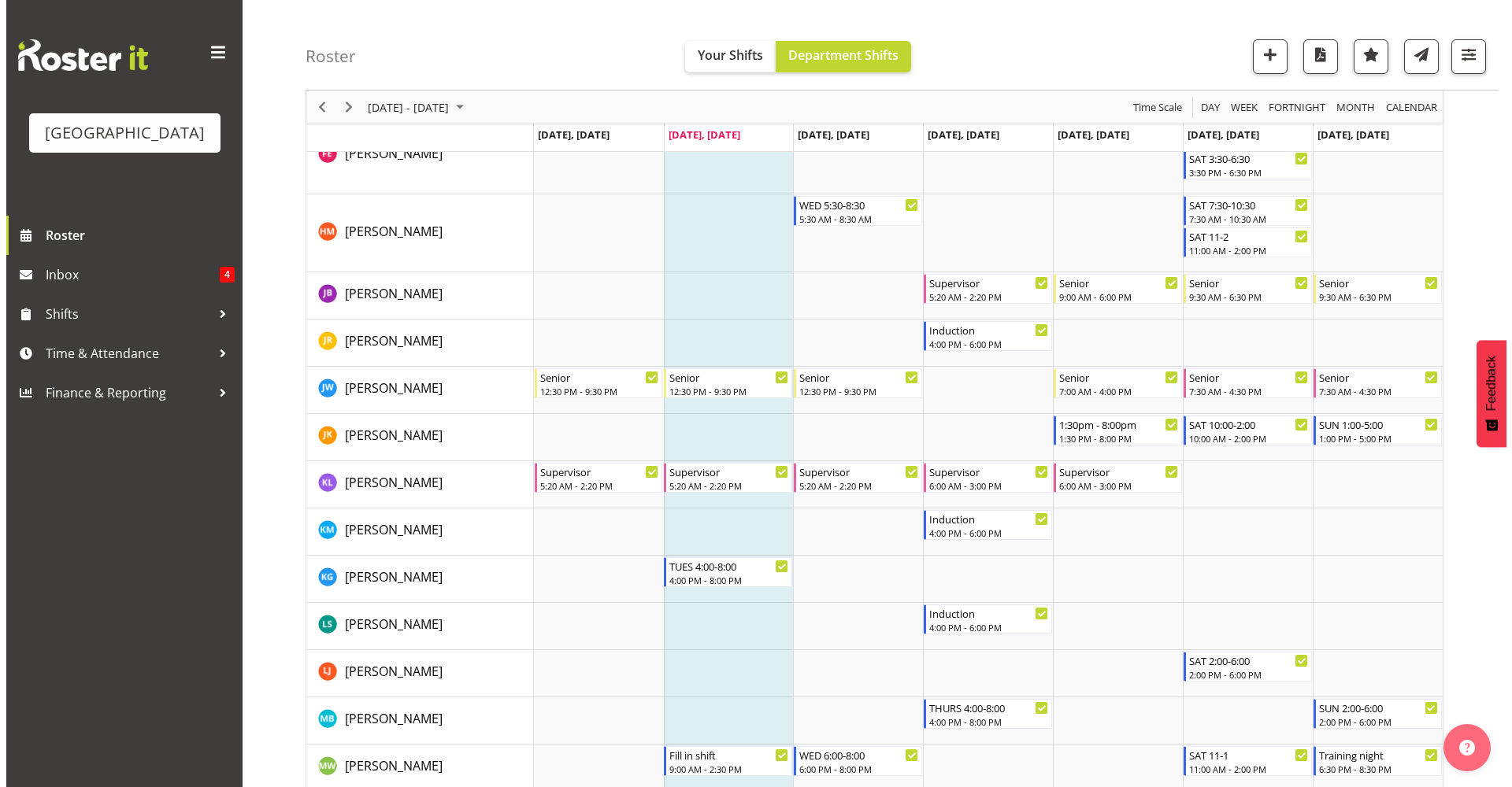
scroll to position [568, 0]
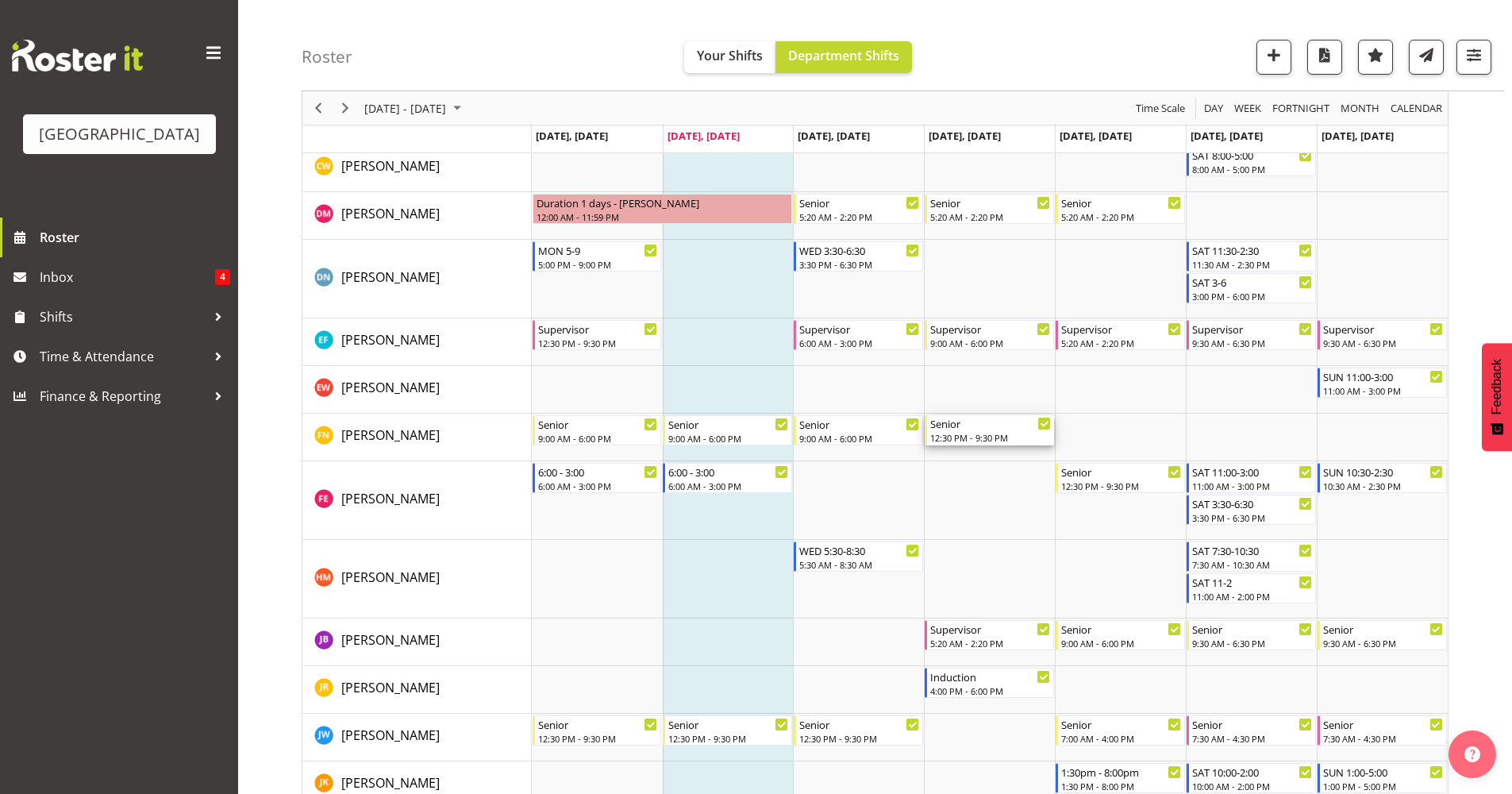
click at [968, 429] on div "Senior" at bounding box center [991, 424] width 121 height 16
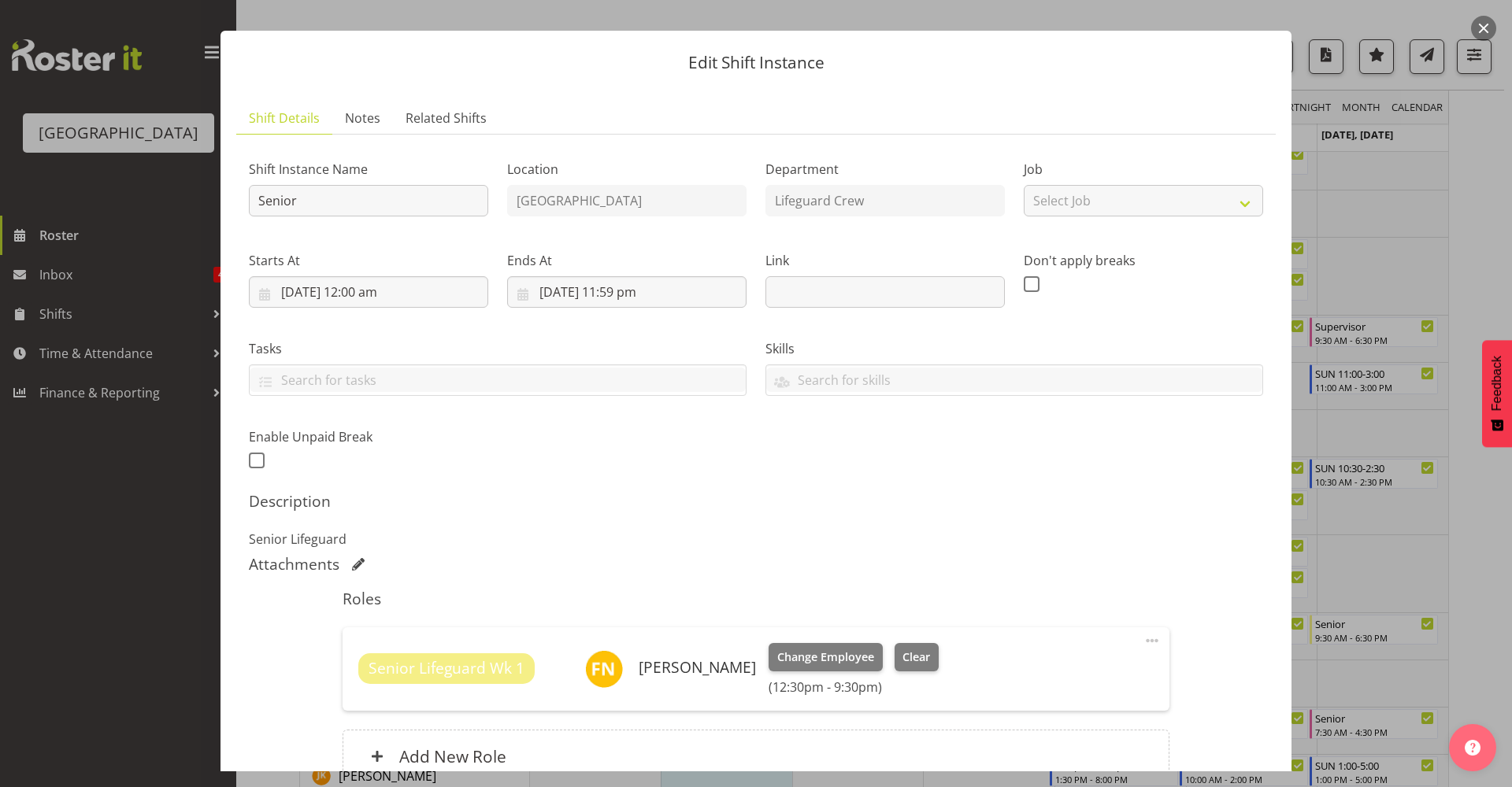
scroll to position [0, 0]
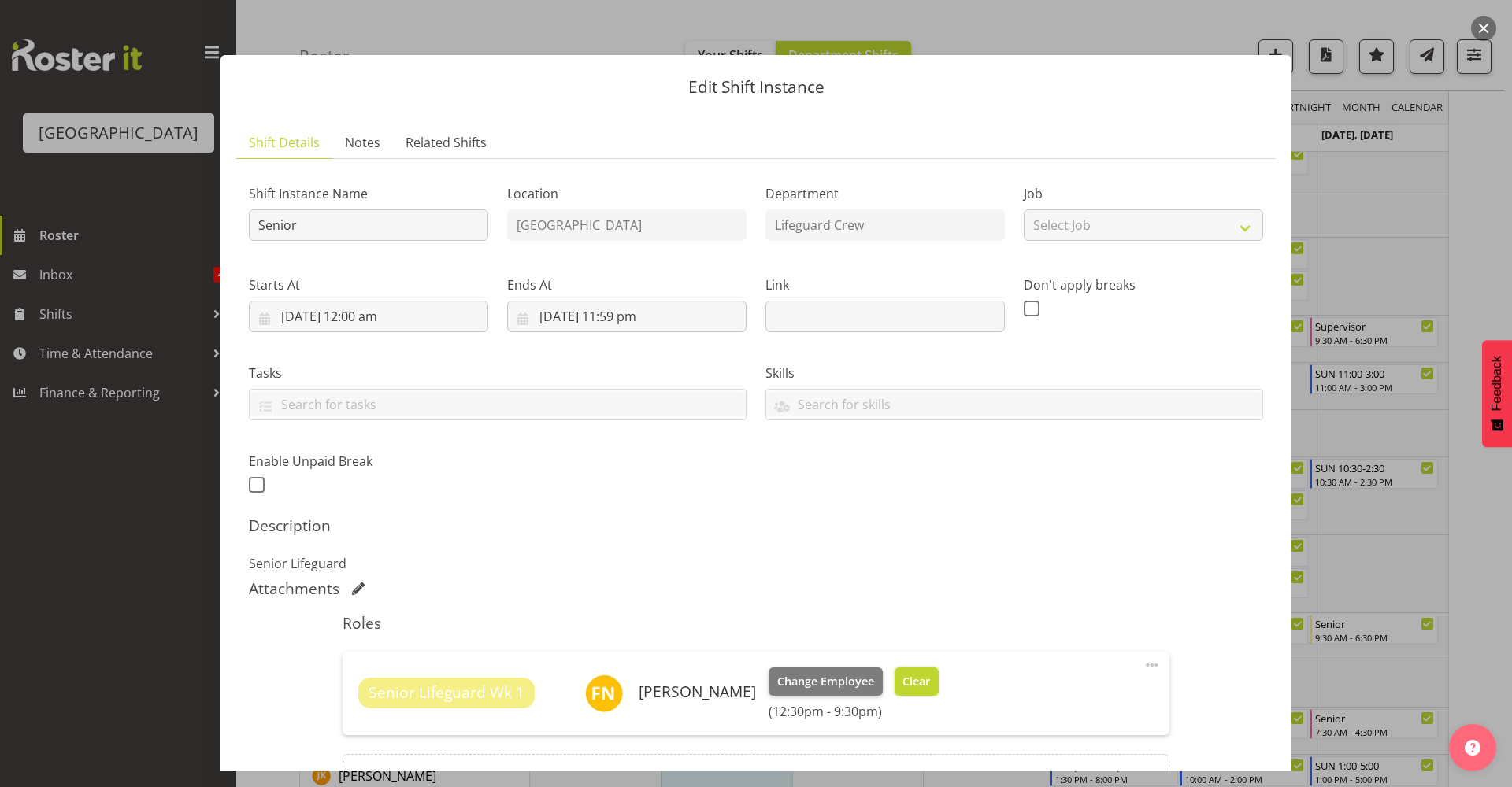
click at [903, 674] on span "Clear" at bounding box center [916, 681] width 28 height 17
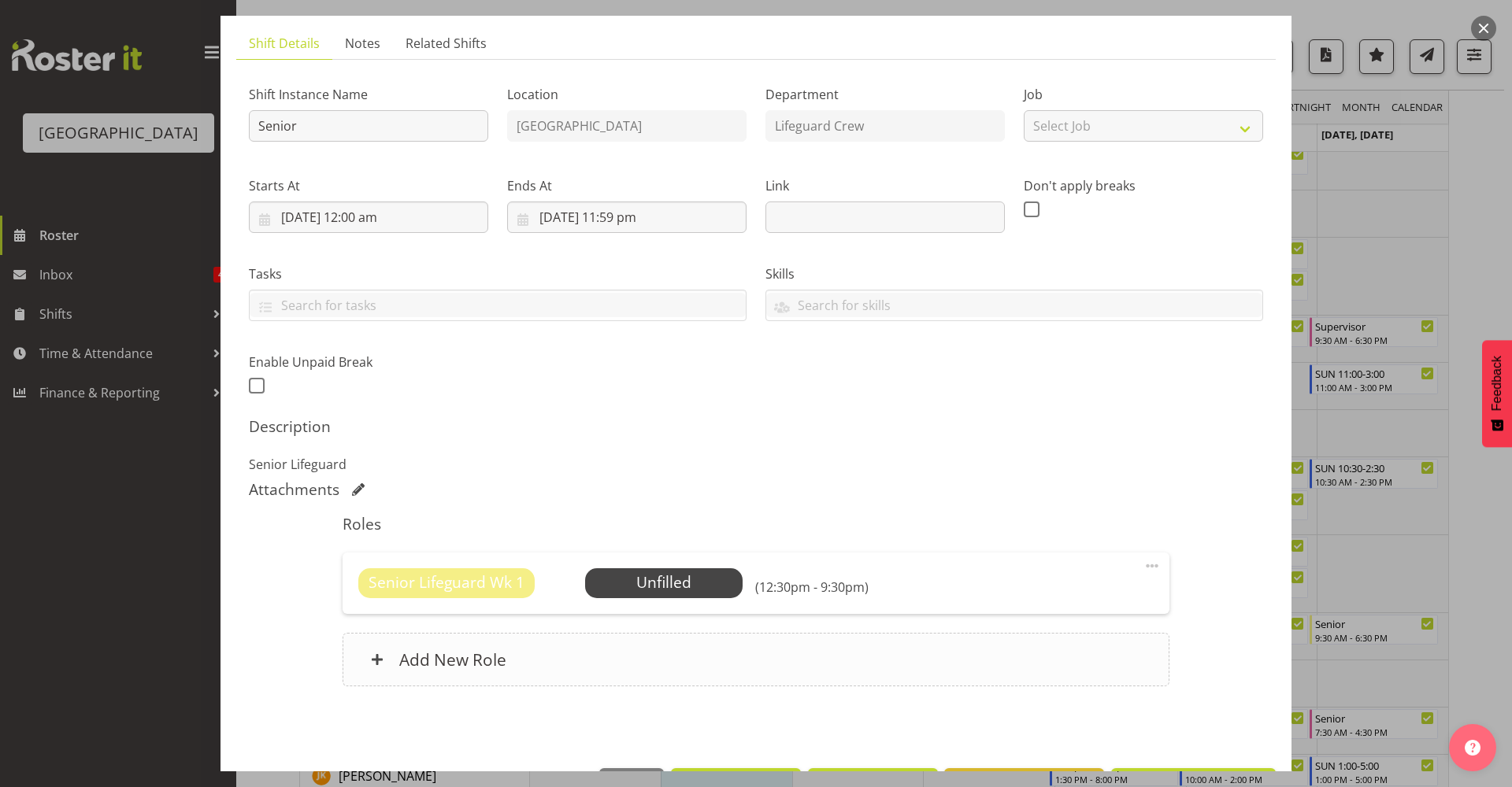
scroll to position [155, 0]
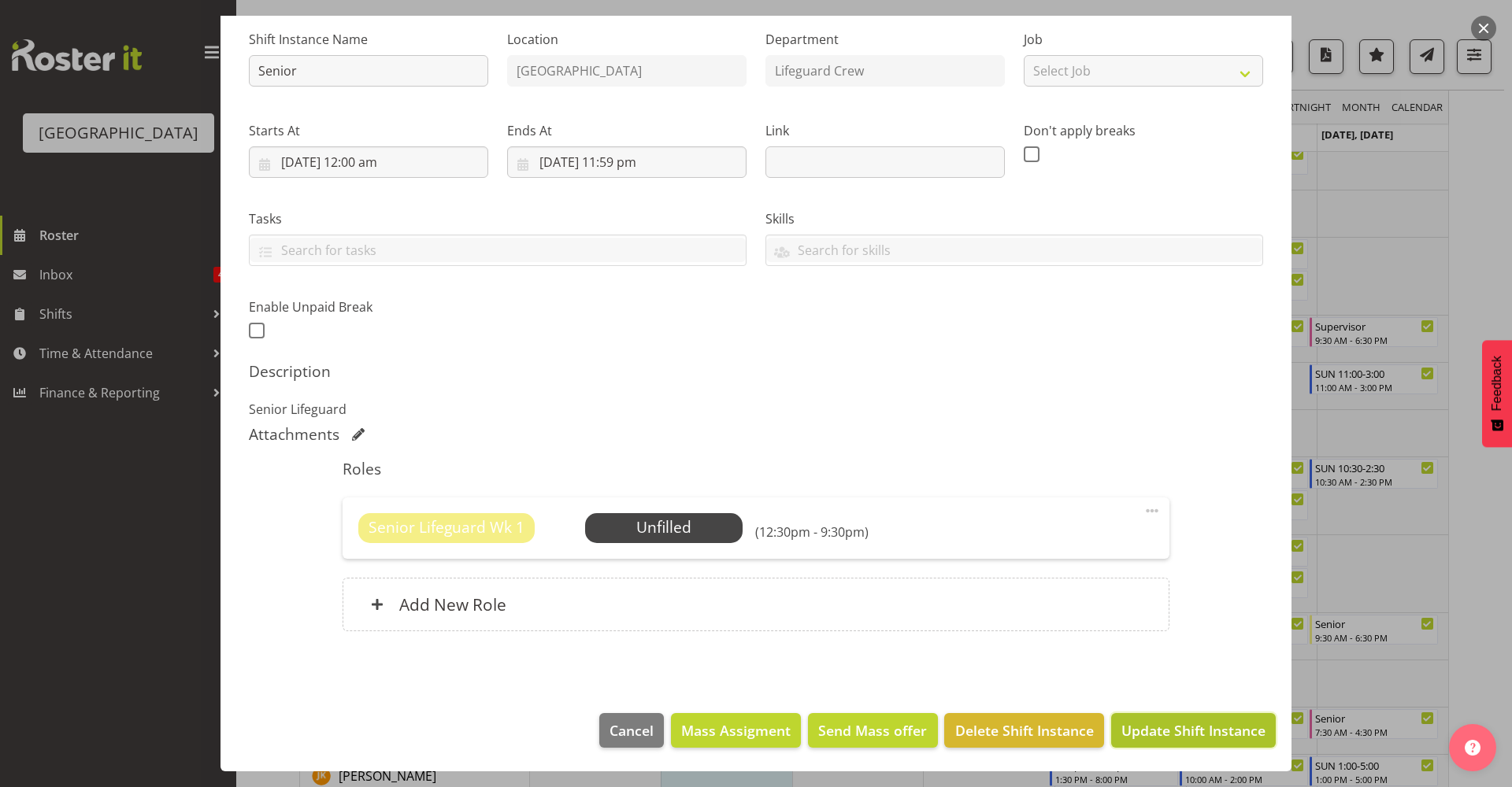
click at [1155, 725] on span "Update Shift Instance" at bounding box center [1193, 730] width 144 height 21
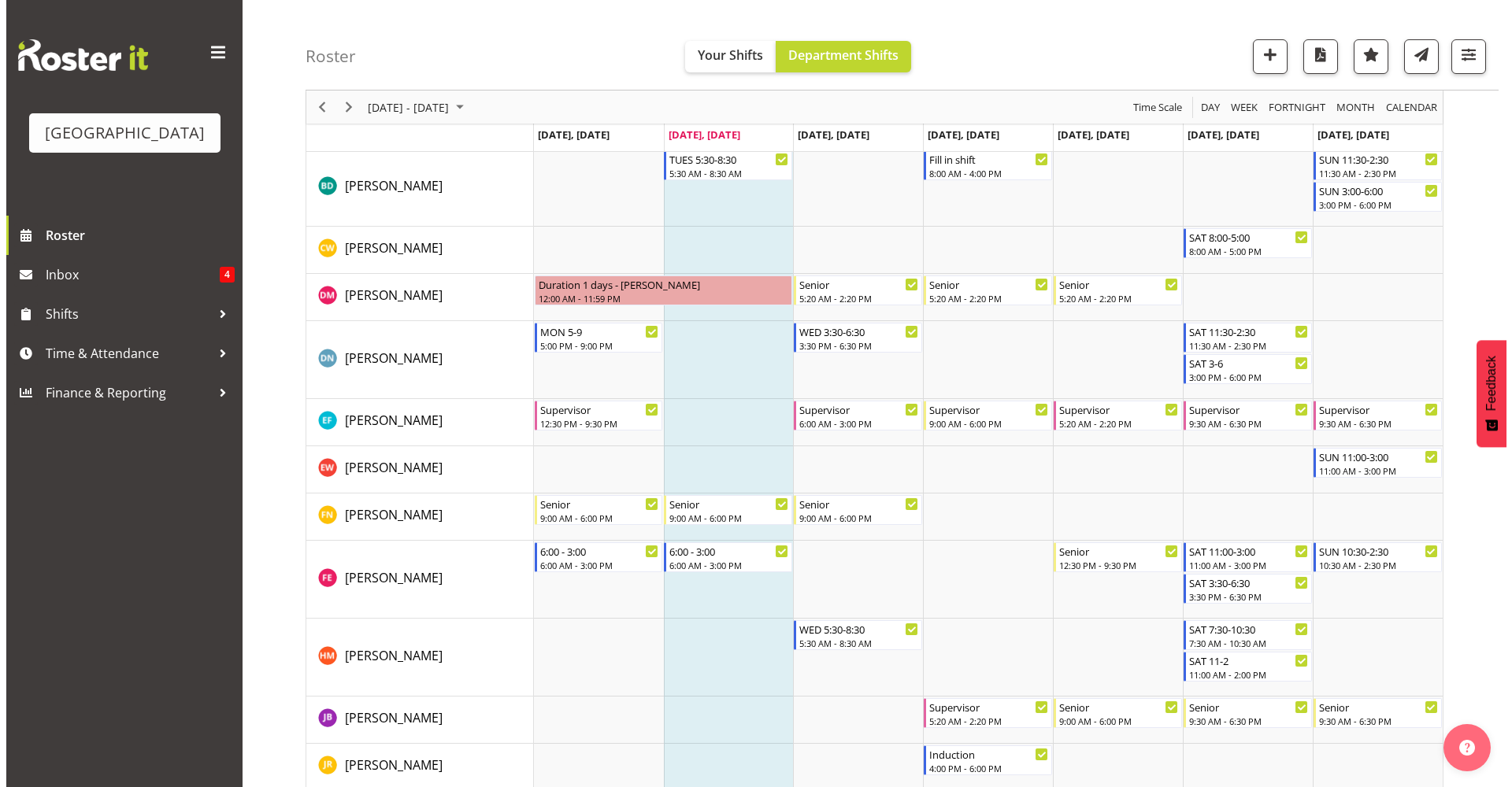
scroll to position [490, 0]
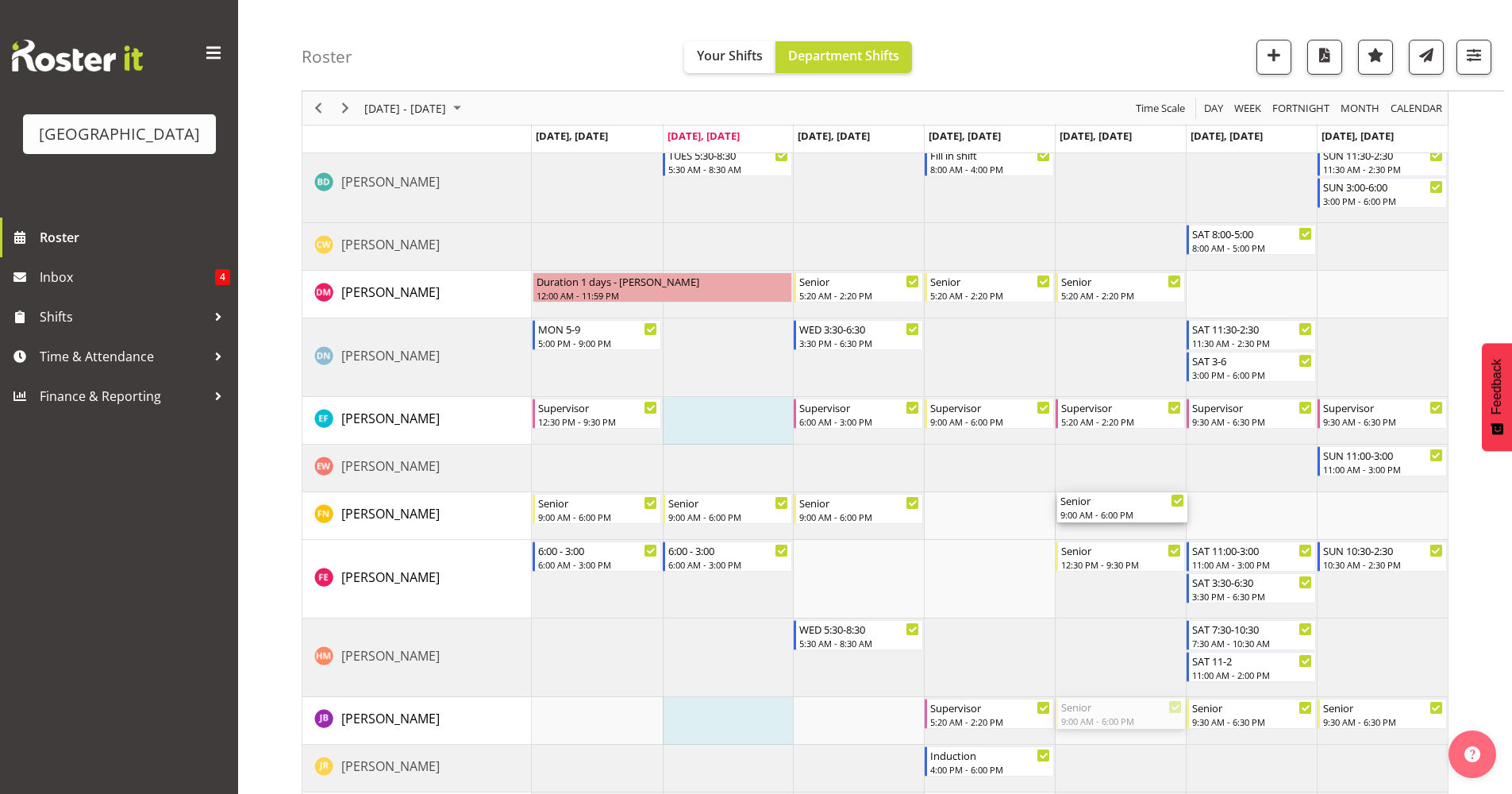
drag, startPoint x: 1098, startPoint y: 719, endPoint x: 1104, endPoint y: 525, distance: 194.1
drag, startPoint x: 983, startPoint y: 716, endPoint x: 1013, endPoint y: 499, distance: 219.1
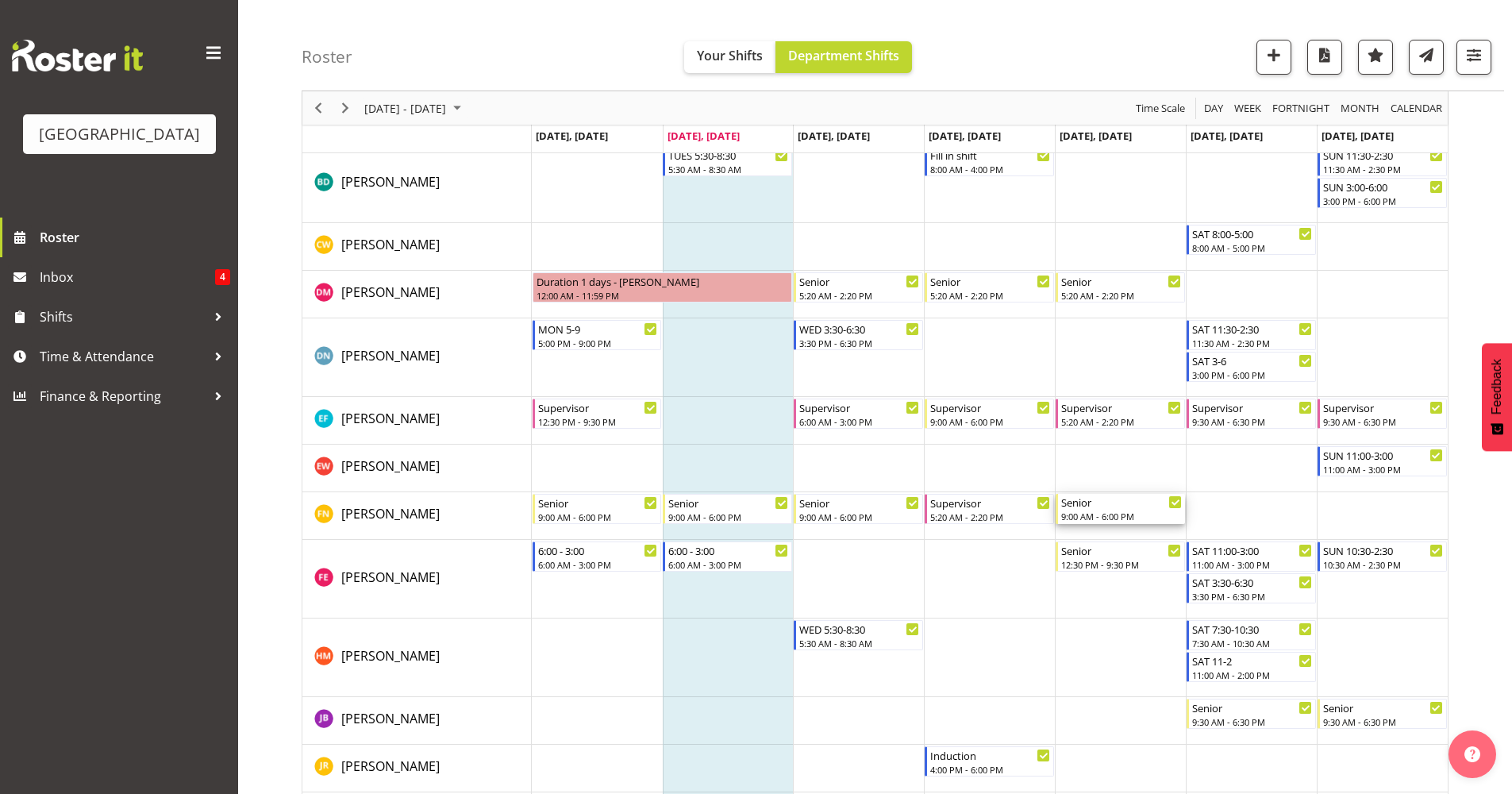
click at [1123, 503] on div "Senior" at bounding box center [1122, 502] width 121 height 16
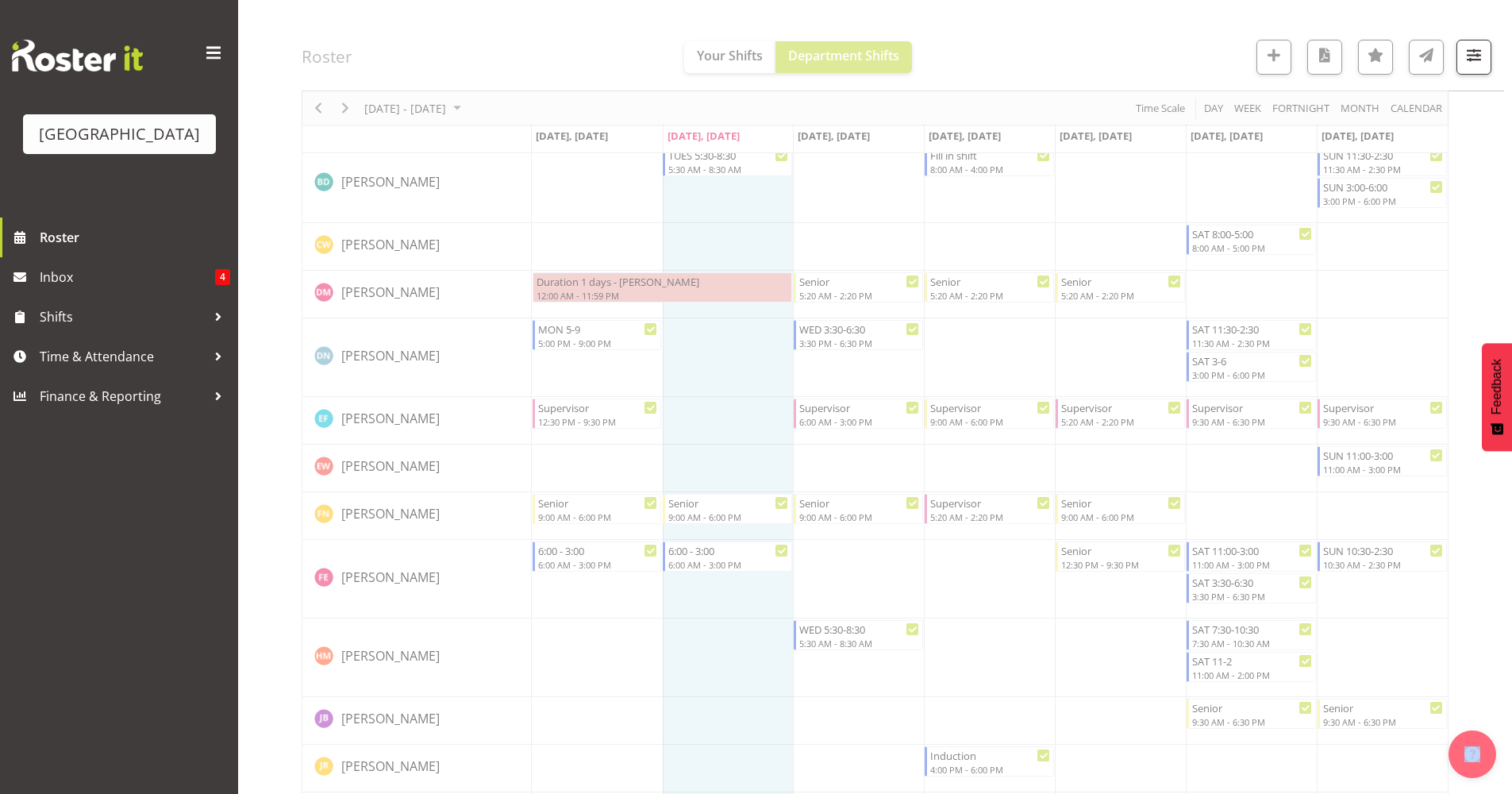
select select "8"
select select "2025"
select select "23"
select select "59"
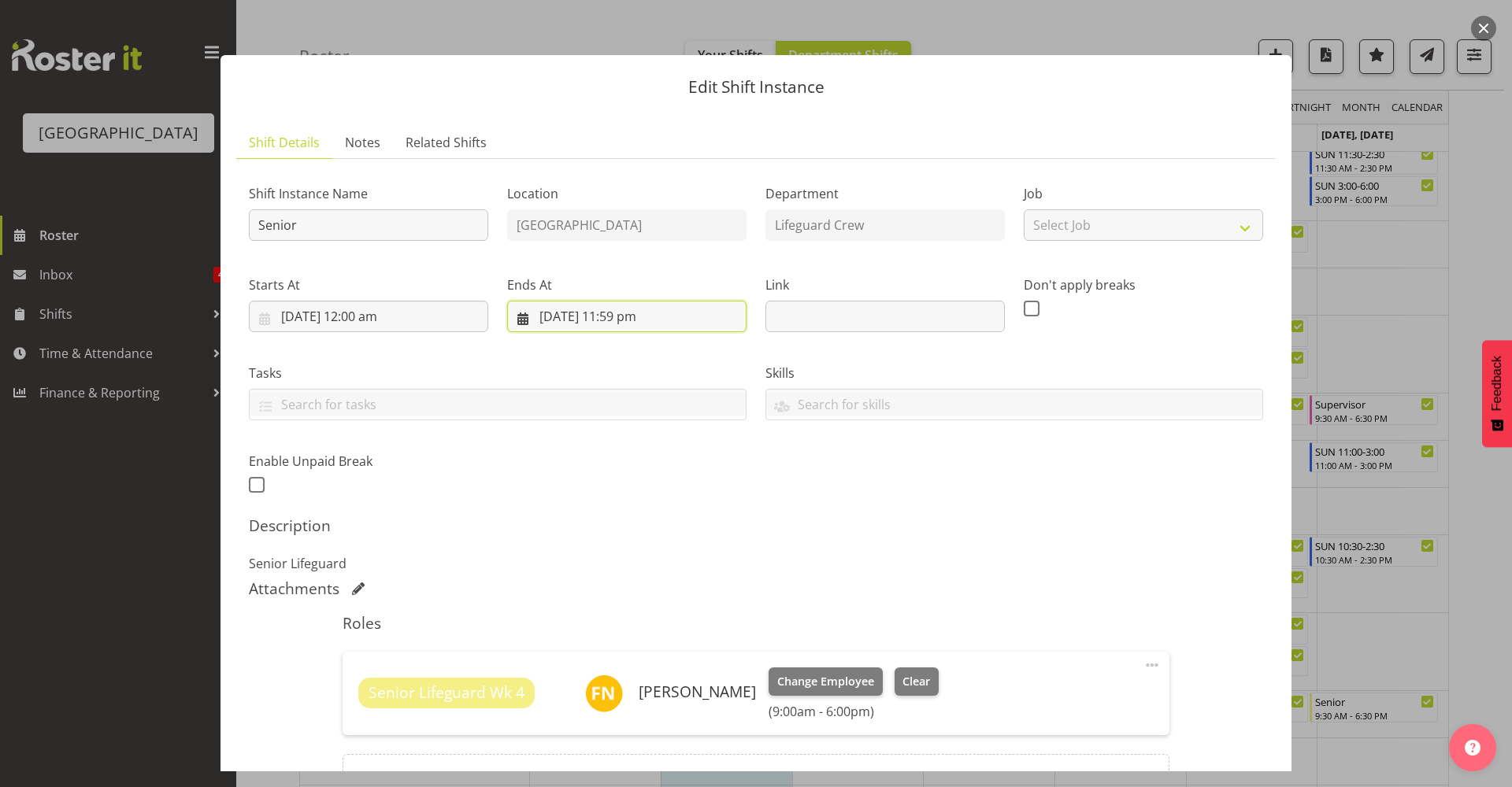
click at [606, 308] on input "5/09/2025, 11:59 pm" at bounding box center [626, 316] width 239 height 31
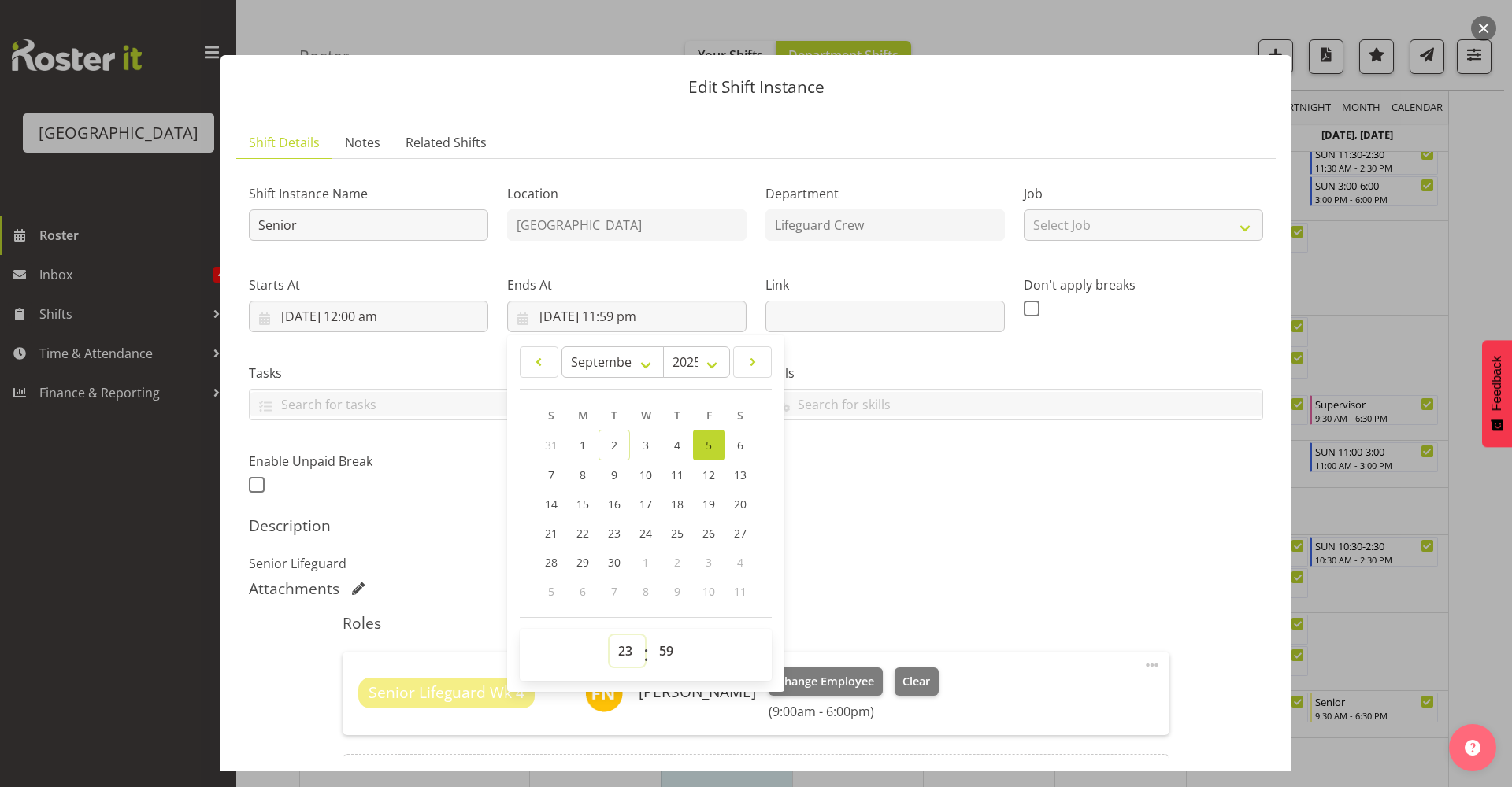
click at [625, 649] on select "00 01 02 03 04 05 06 07 08 09 10 11 12 13 14 15 16 17 18 19 20 21 22 23" at bounding box center [627, 650] width 36 height 31
select select "13"
click at [609, 635] on select "00 01 02 03 04 05 06 07 08 09 10 11 12 13 14 15 16 17 18 19 20 21 22 23" at bounding box center [627, 650] width 36 height 31
type input "5/09/2025, 1:59 pm"
click at [661, 645] on select "00 01 02 03 04 05 06 07 08 09 10 11 12 13 14 15 16 17 18 19 20 21 22 23 24 25 2…" at bounding box center [668, 650] width 36 height 31
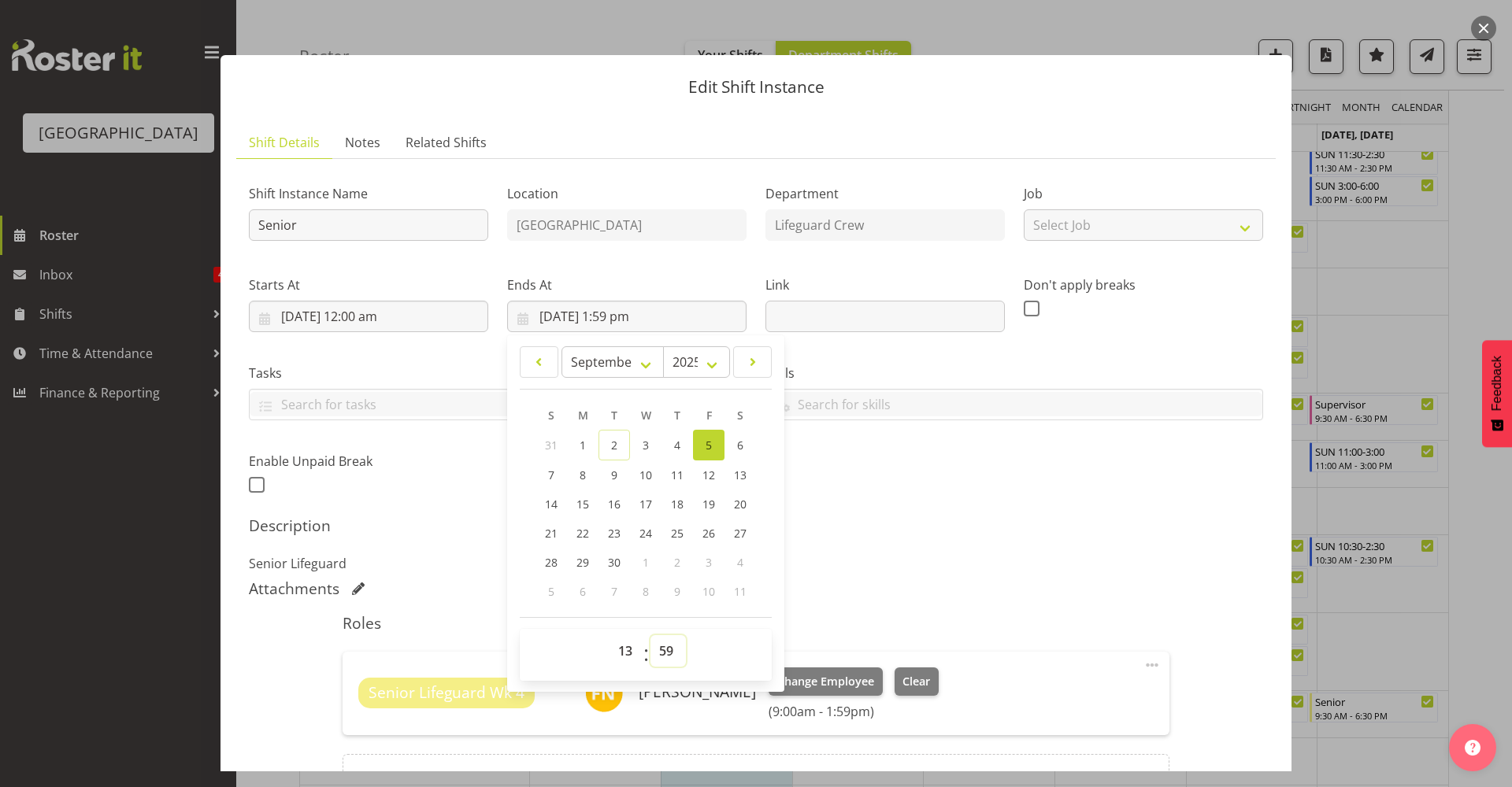
select select "0"
click at [651, 635] on select "00 01 02 03 04 05 06 07 08 09 10 11 12 13 14 15 16 17 18 19 20 21 22 23 24 25 2…" at bounding box center [668, 650] width 36 height 31
type input "5/09/2025, 1:00 pm"
click at [1042, 495] on div "Shift Instance Name Senior Location Splash Palace Department Lifeguard Crew Job…" at bounding box center [756, 335] width 1033 height 345
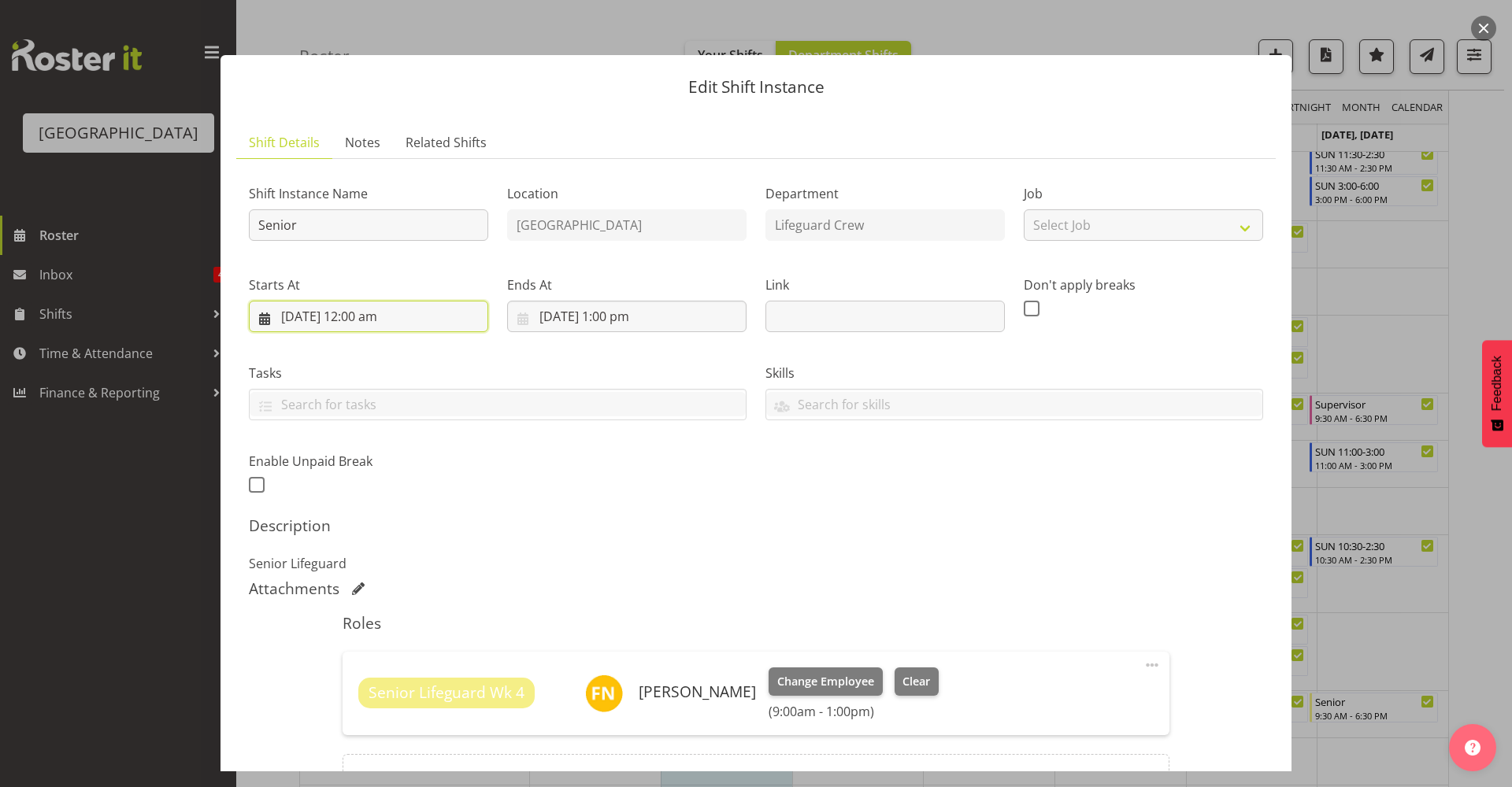
click at [399, 311] on input "5/09/2025, 12:00 am" at bounding box center [368, 316] width 239 height 31
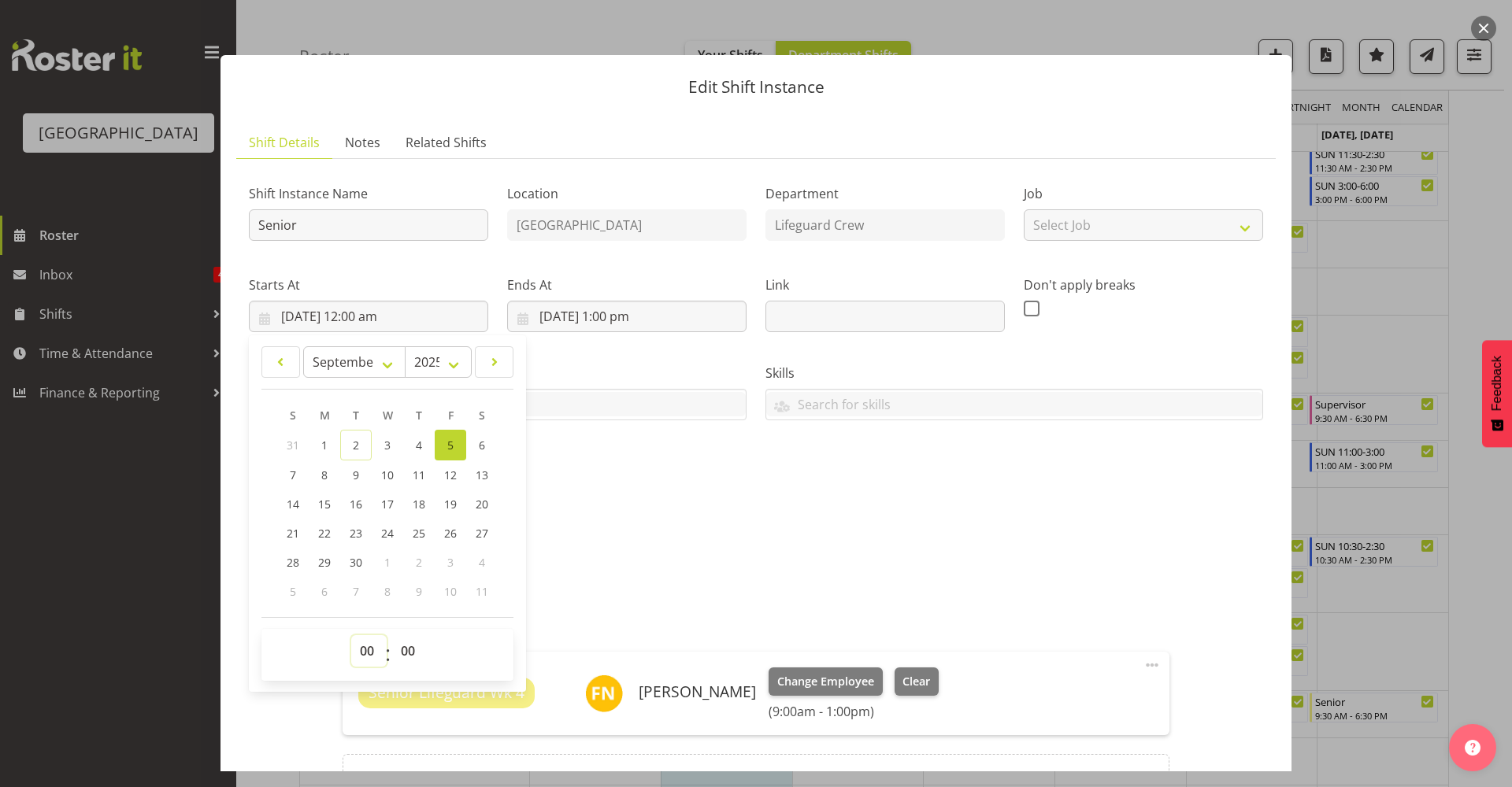
click at [367, 655] on select "00 01 02 03 04 05 06 07 08 09 10 11 12 13 14 15 16 17 18 19 20 21 22 23" at bounding box center [369, 650] width 36 height 31
select select "9"
click at [351, 635] on select "00 01 02 03 04 05 06 07 08 09 10 11 12 13 14 15 16 17 18 19 20 21 22 23" at bounding box center [369, 650] width 36 height 31
type input "5/09/2025, 9:00 am"
click at [608, 459] on div "Shift Instance Name Senior Location Splash Palace Department Lifeguard Crew Job…" at bounding box center [756, 335] width 1033 height 345
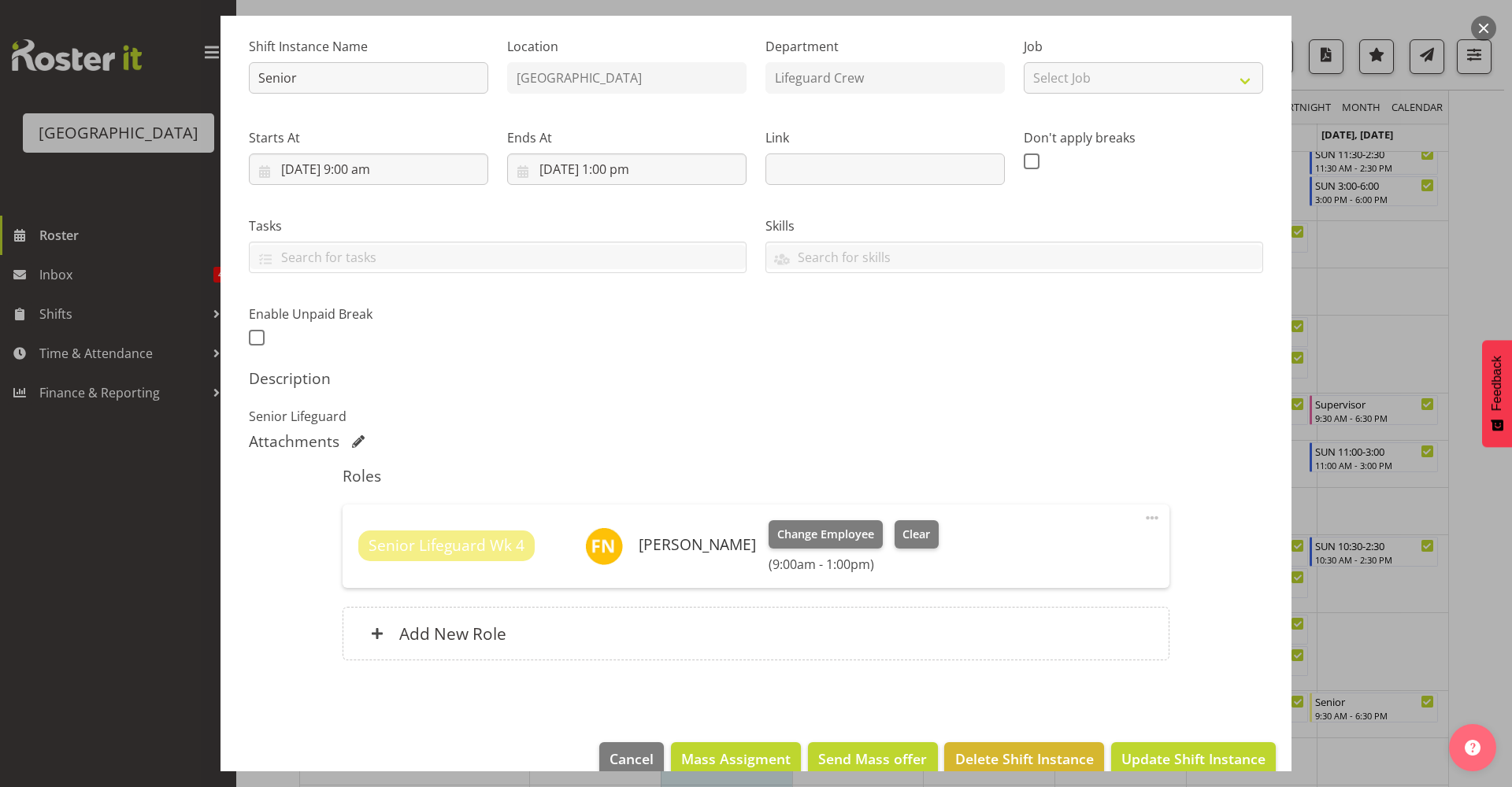
scroll to position [176, 0]
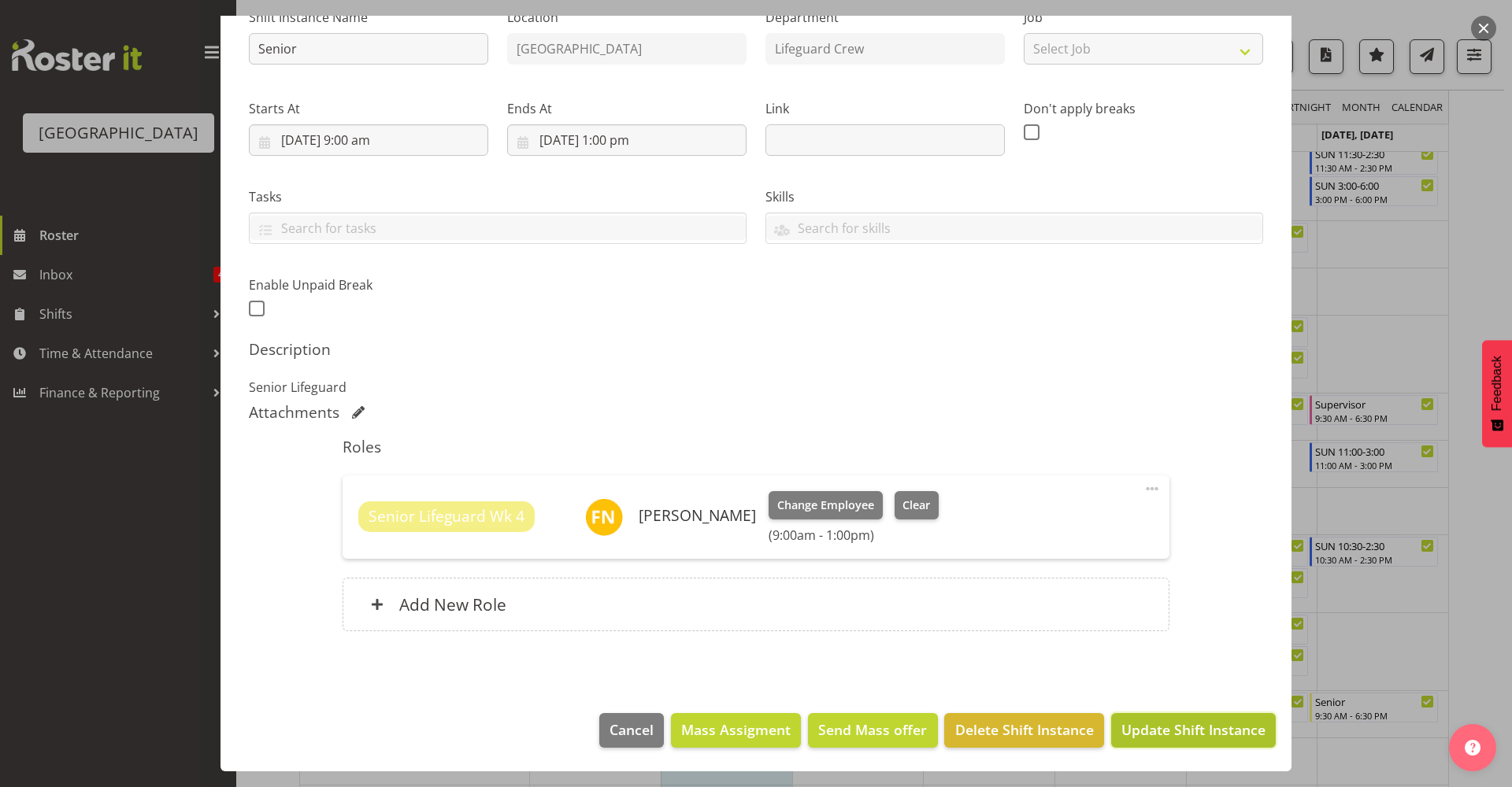
click at [1207, 737] on span "Update Shift Instance" at bounding box center [1193, 729] width 144 height 21
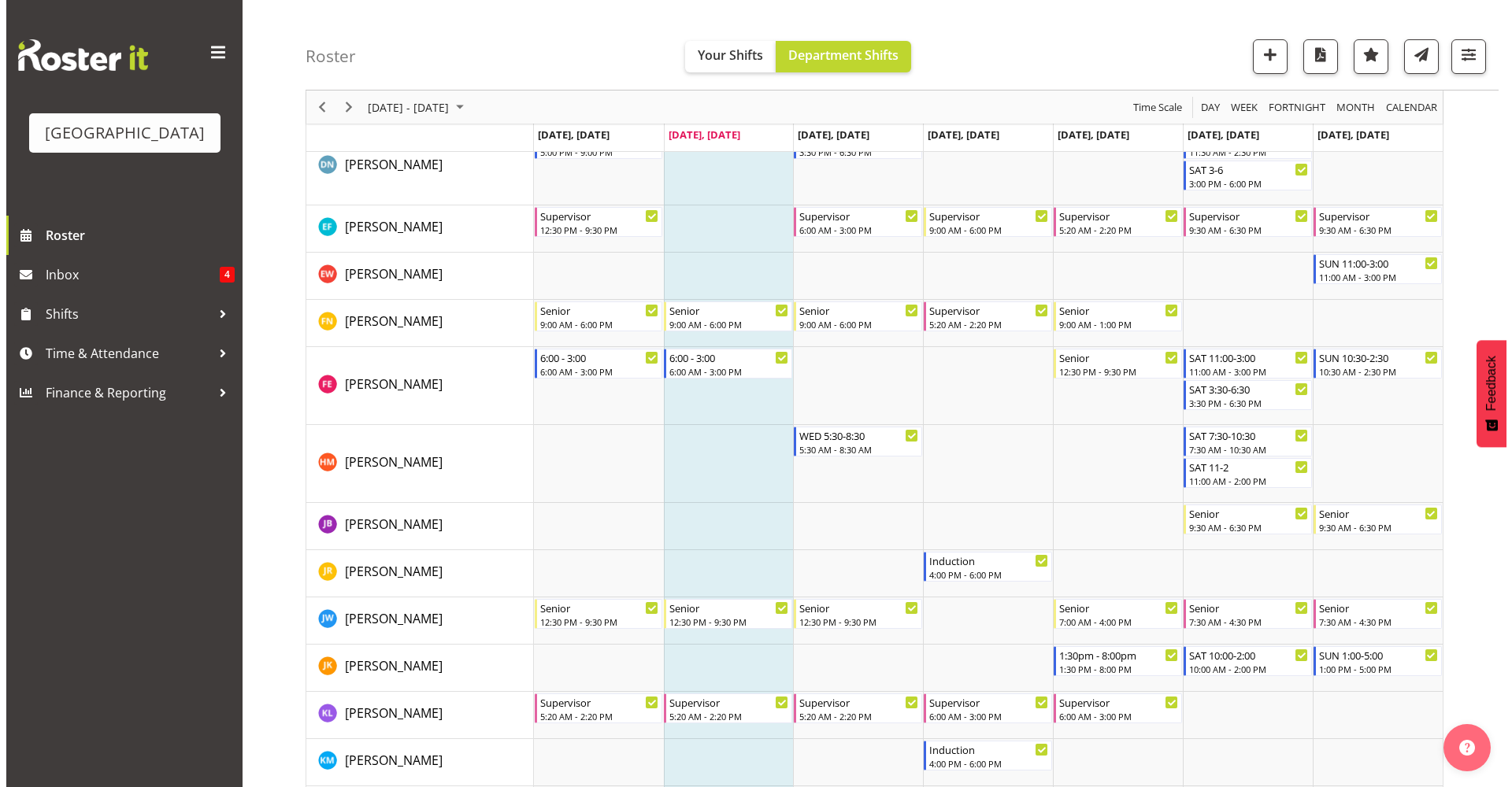
scroll to position [605, 0]
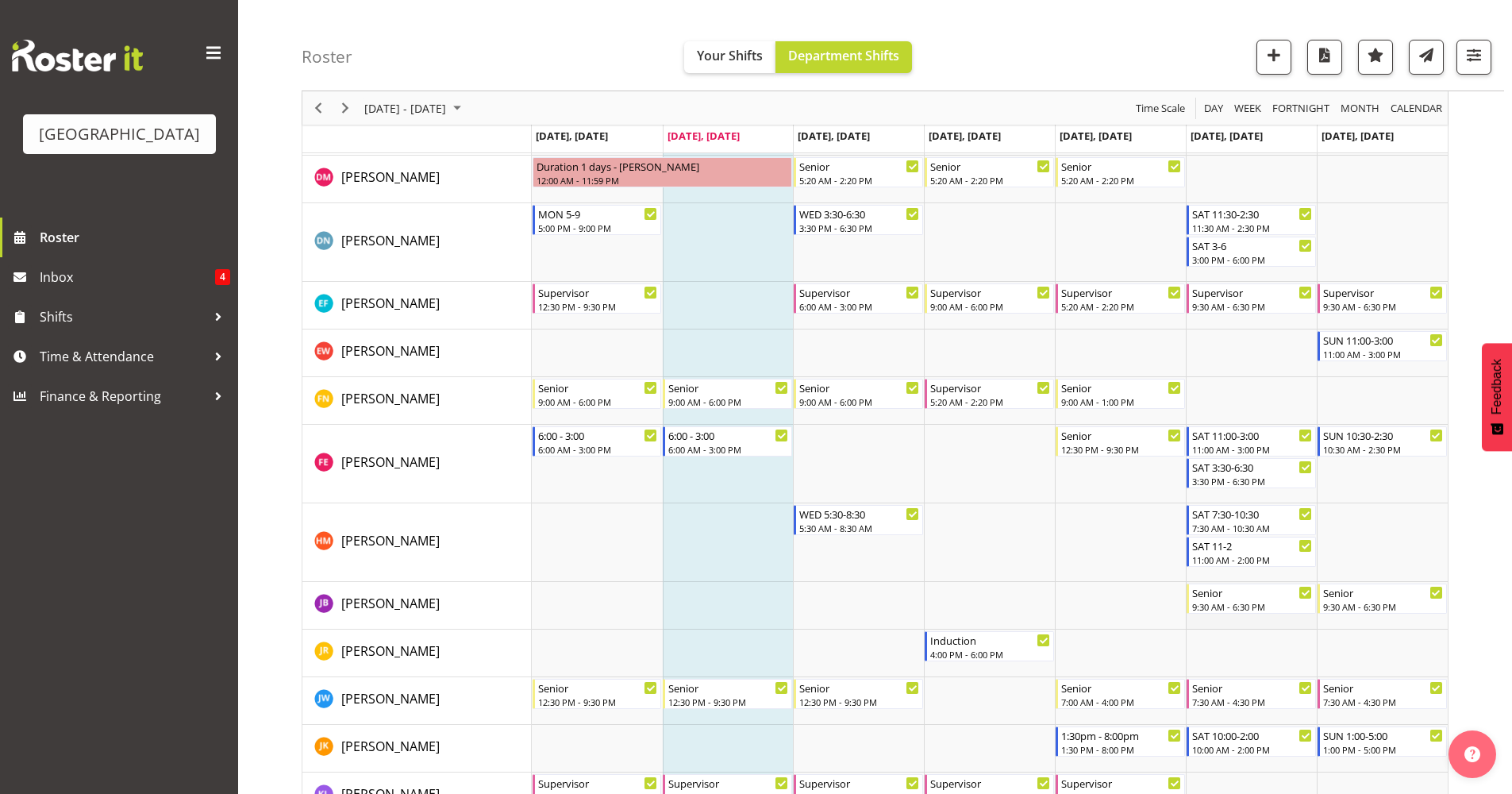
click at [1275, 616] on td "Timeline Week of September 2, 2025" at bounding box center [1251, 606] width 131 height 48
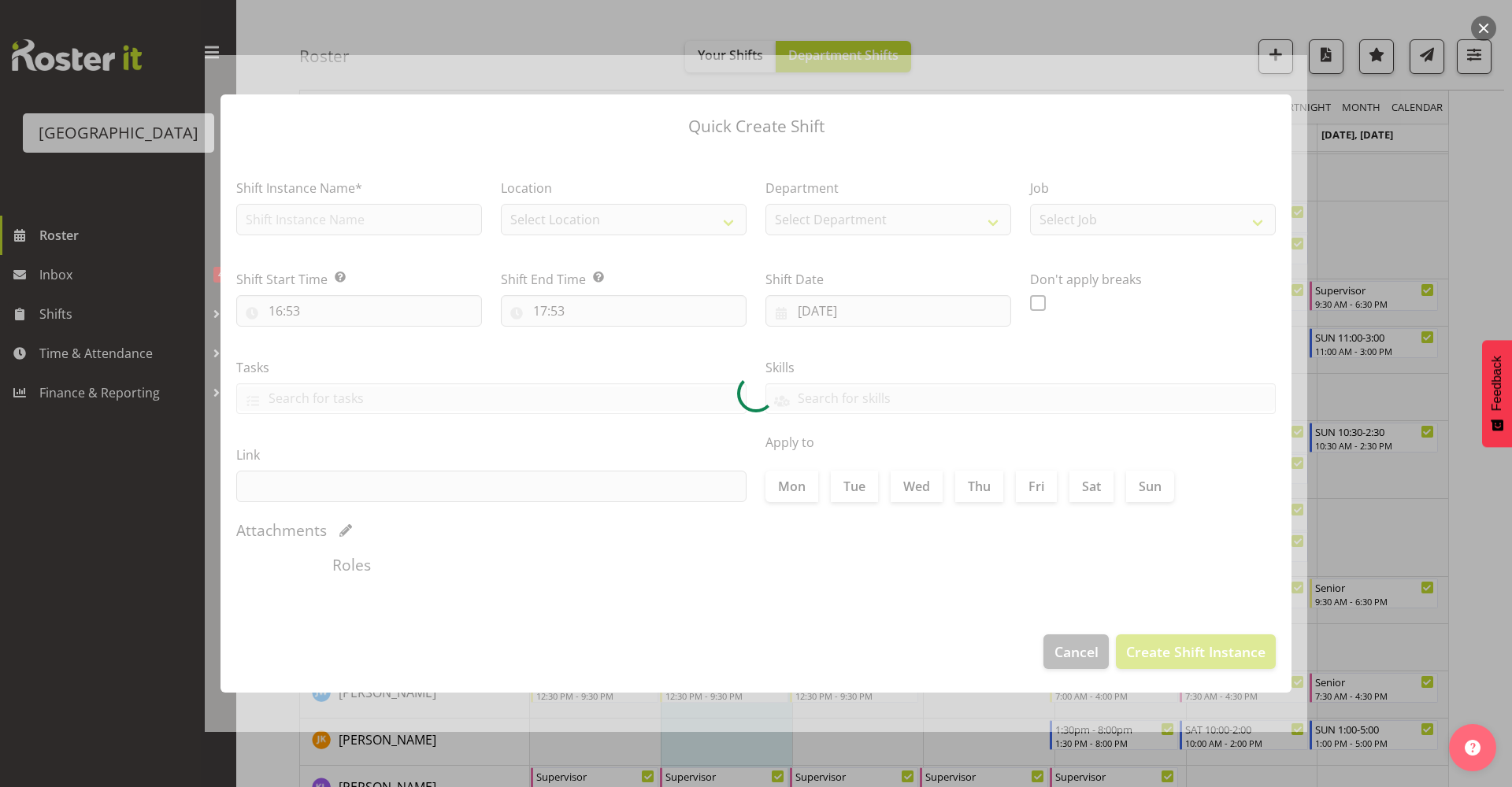
type input "06/09/2025"
checkbox input "true"
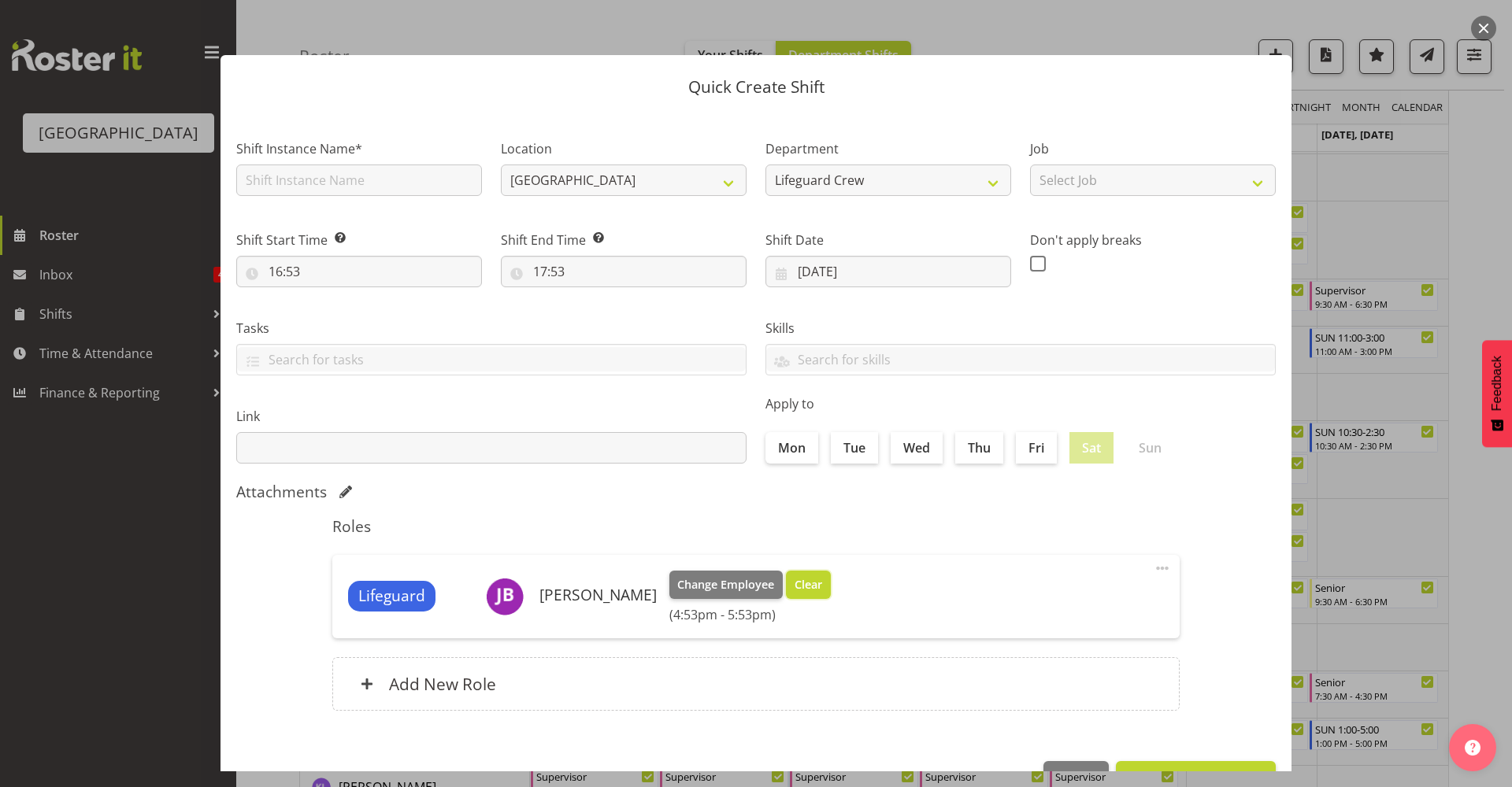
click at [794, 589] on span "Clear" at bounding box center [808, 584] width 28 height 17
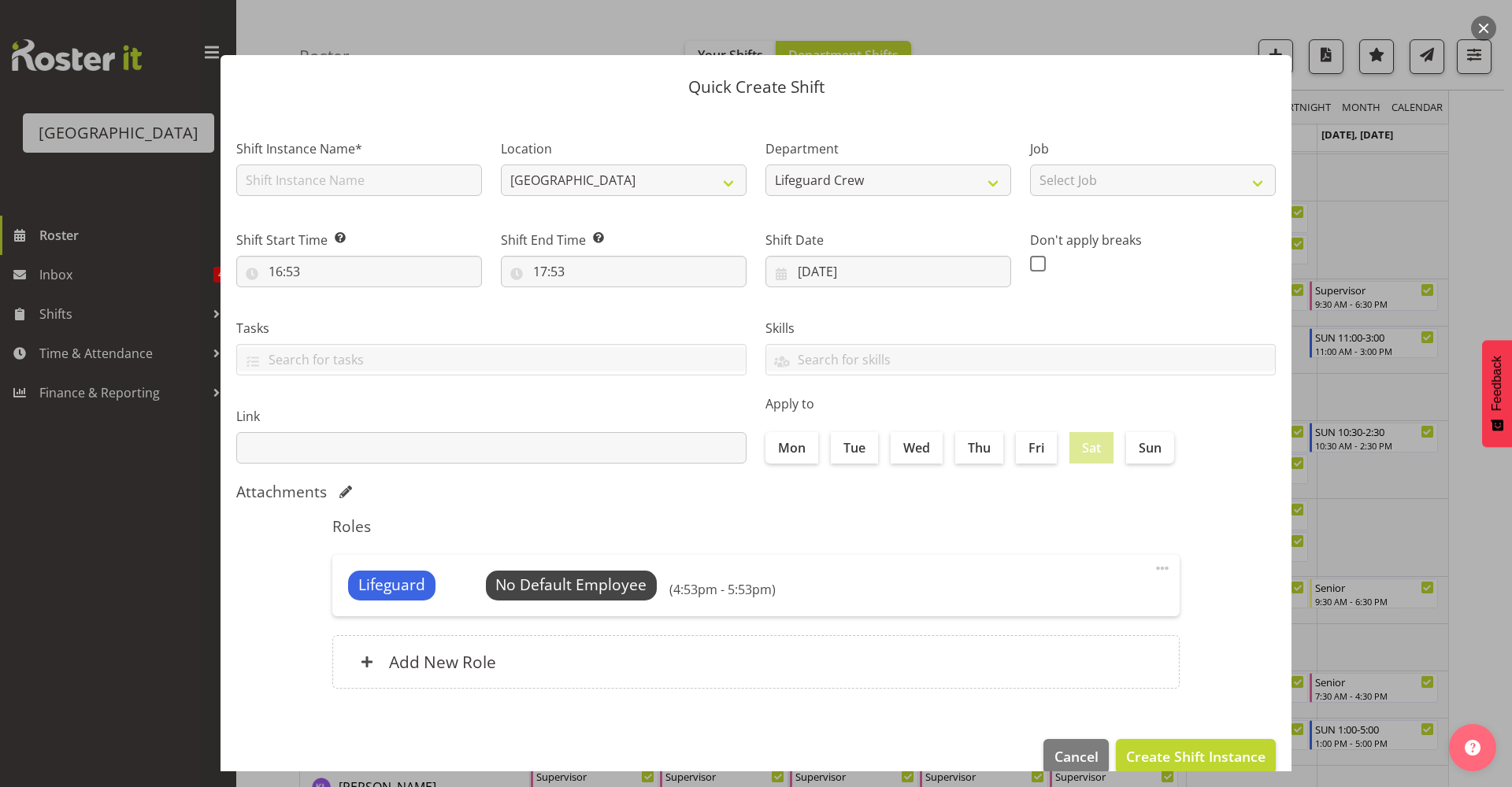
scroll to position [26, 0]
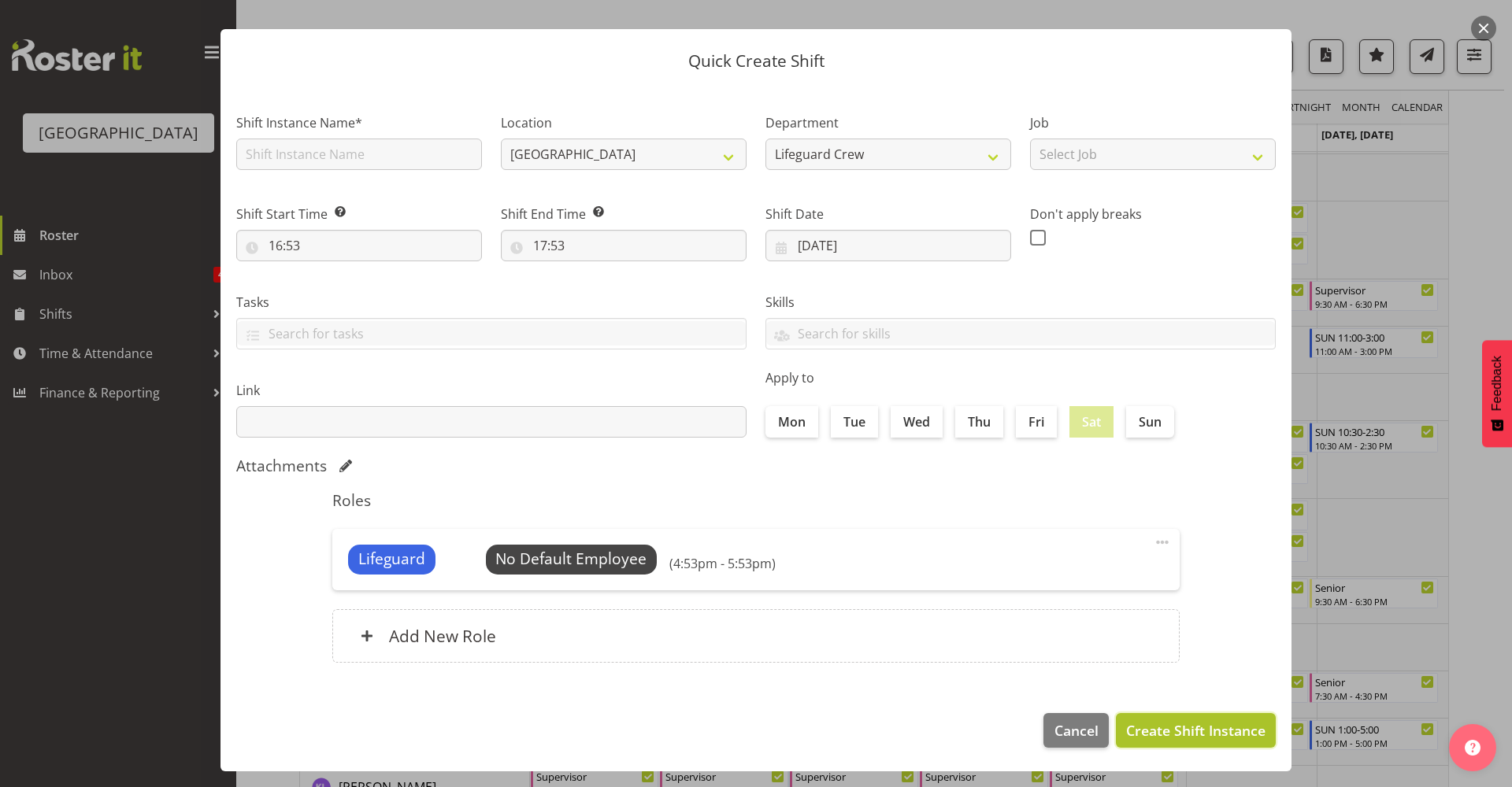
click at [1200, 723] on span "Create Shift Instance" at bounding box center [1196, 730] width 139 height 21
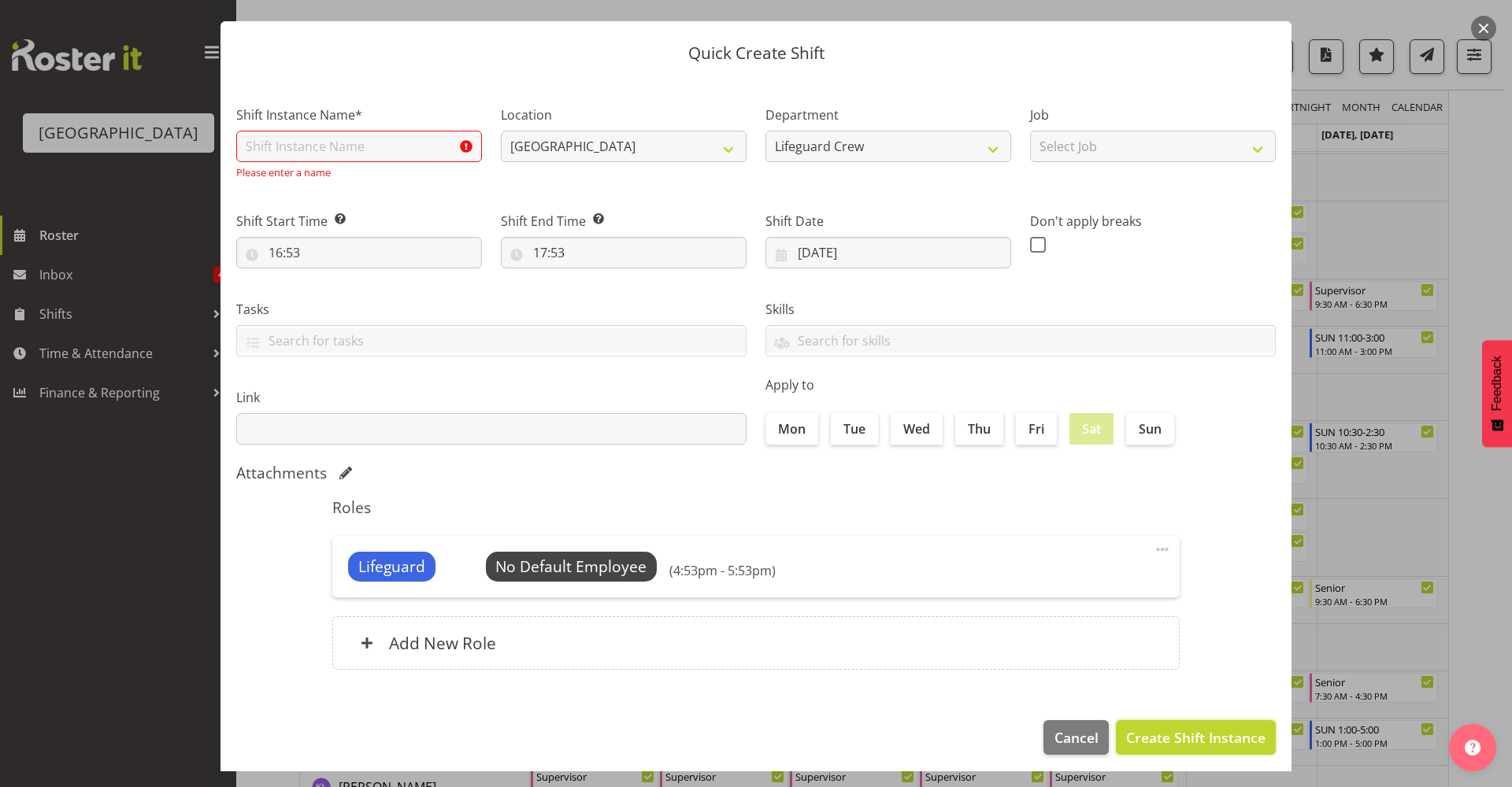
scroll to position [41, 0]
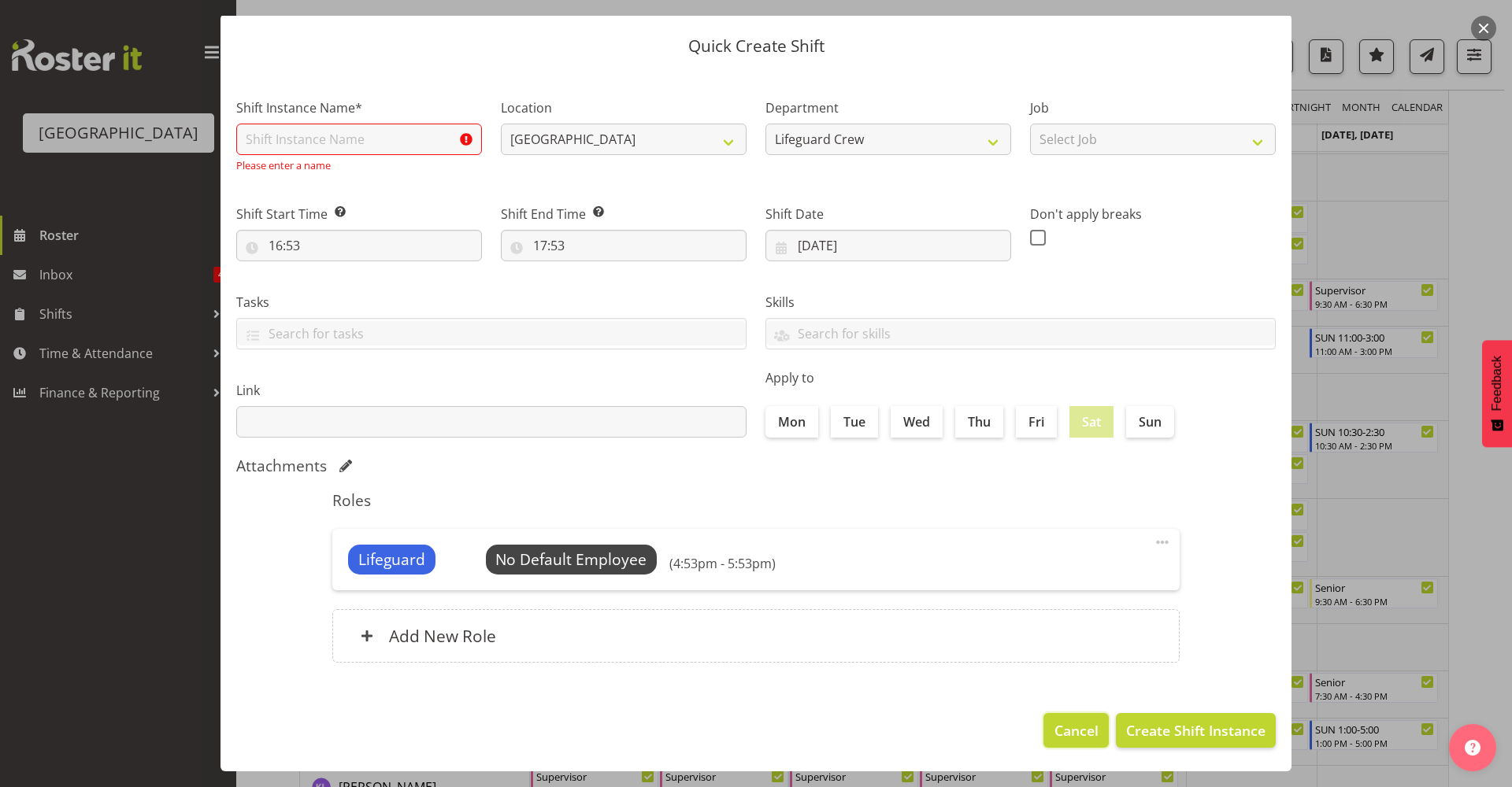
click at [1054, 723] on span "Cancel" at bounding box center [1076, 730] width 44 height 21
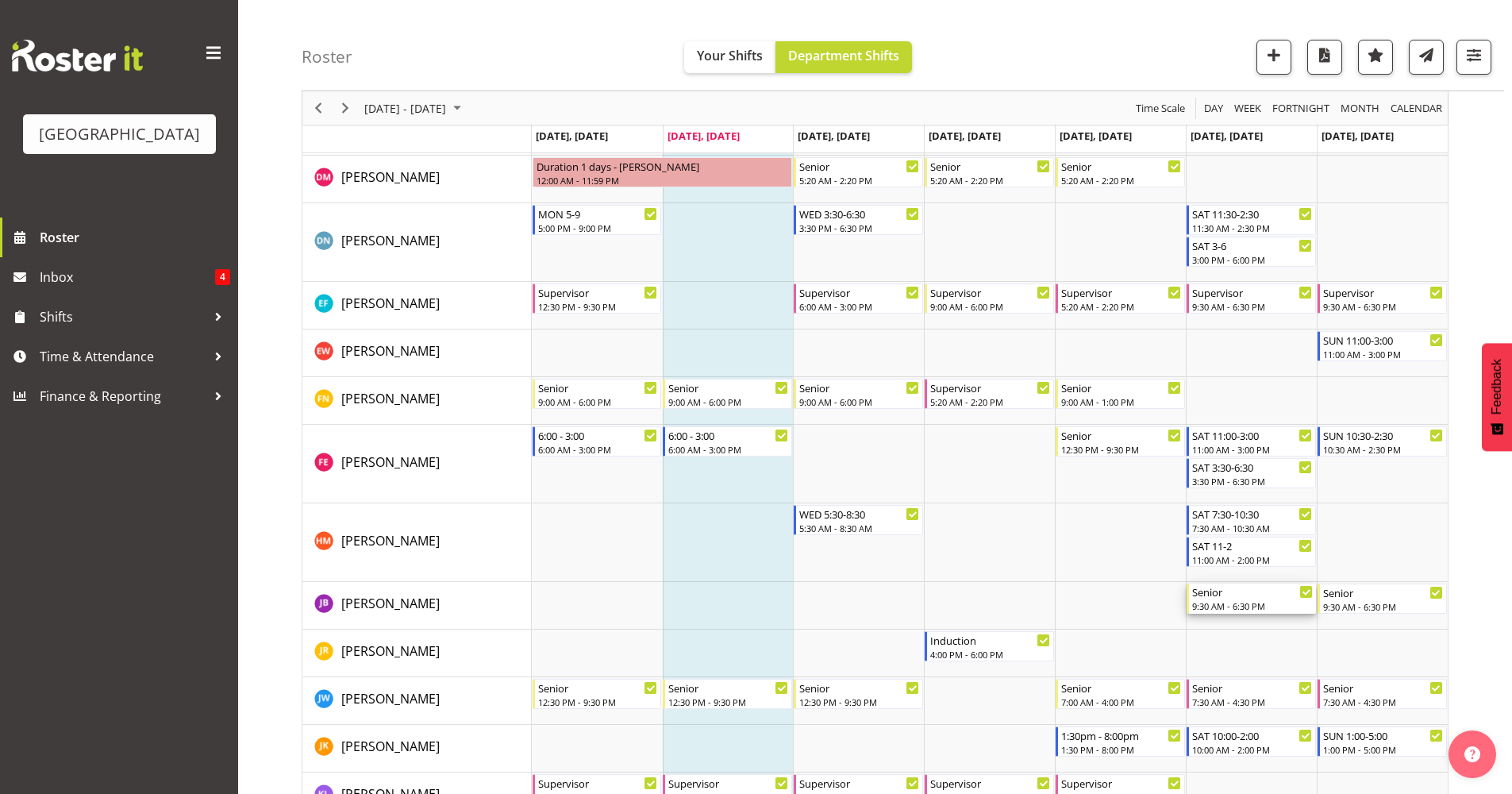
click at [1243, 594] on div "Senior" at bounding box center [1252, 592] width 121 height 16
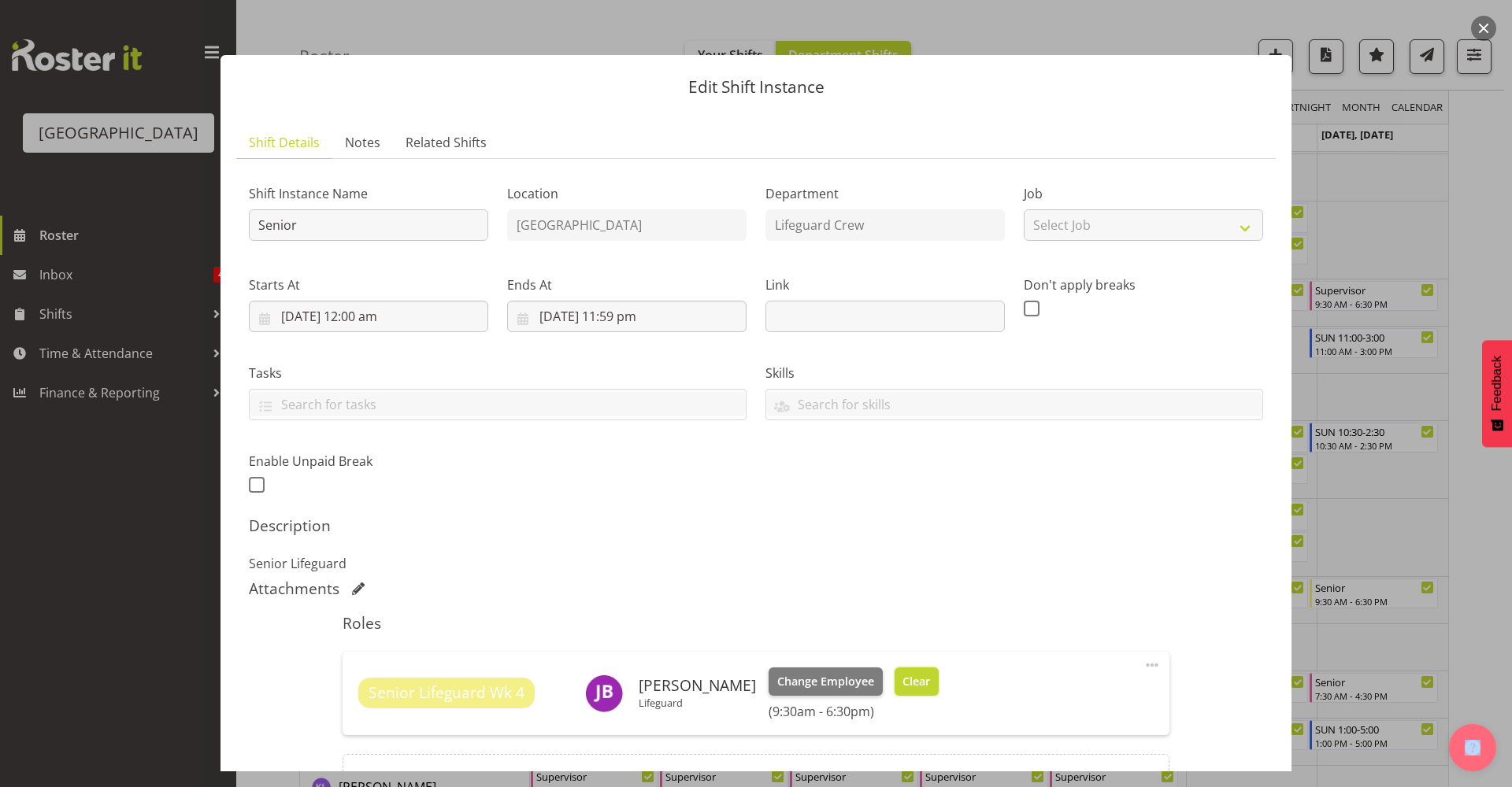
click at [910, 678] on span "Clear" at bounding box center [916, 681] width 28 height 17
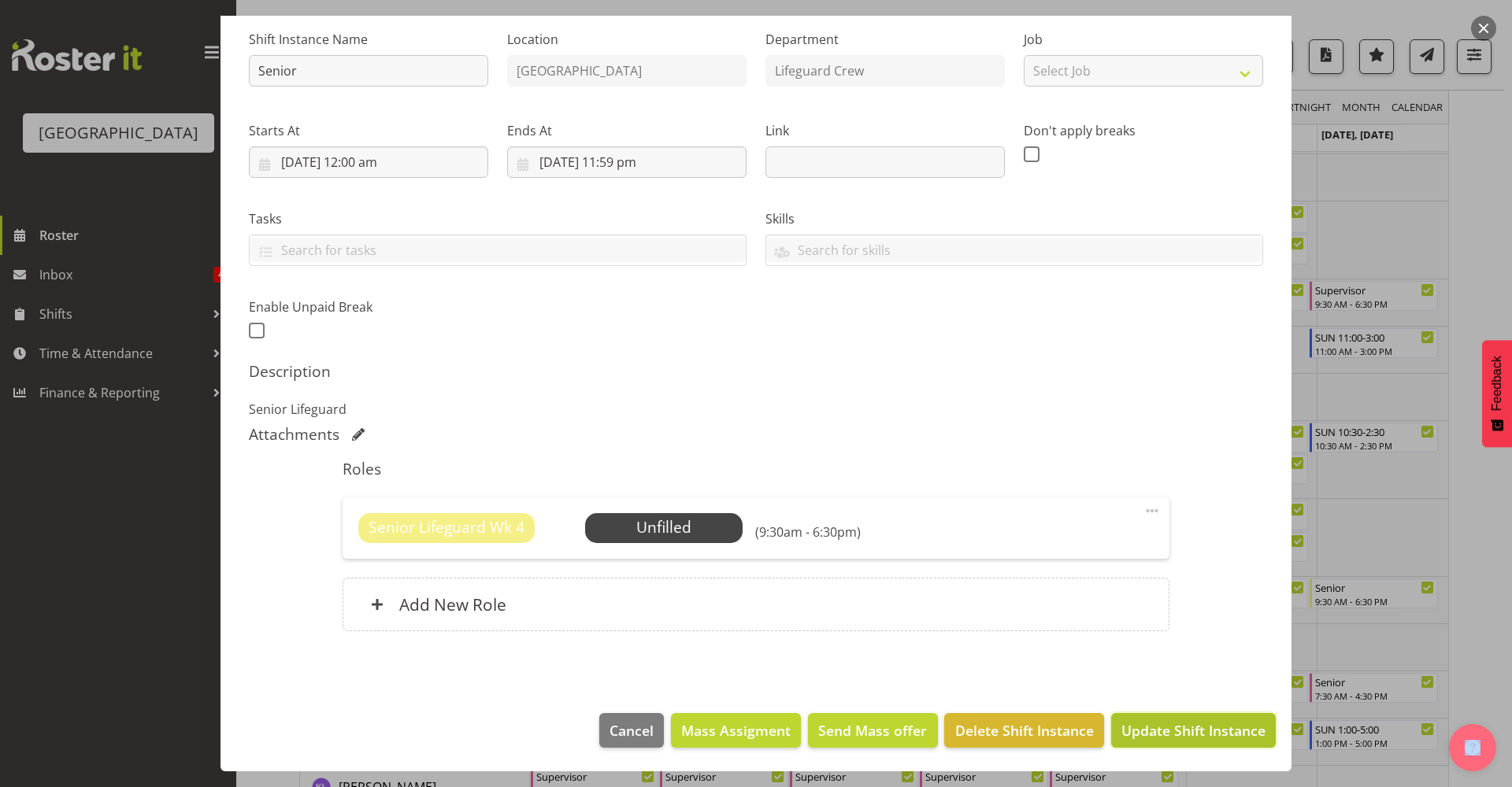
click at [1197, 741] on button "Update Shift Instance" at bounding box center [1193, 730] width 164 height 35
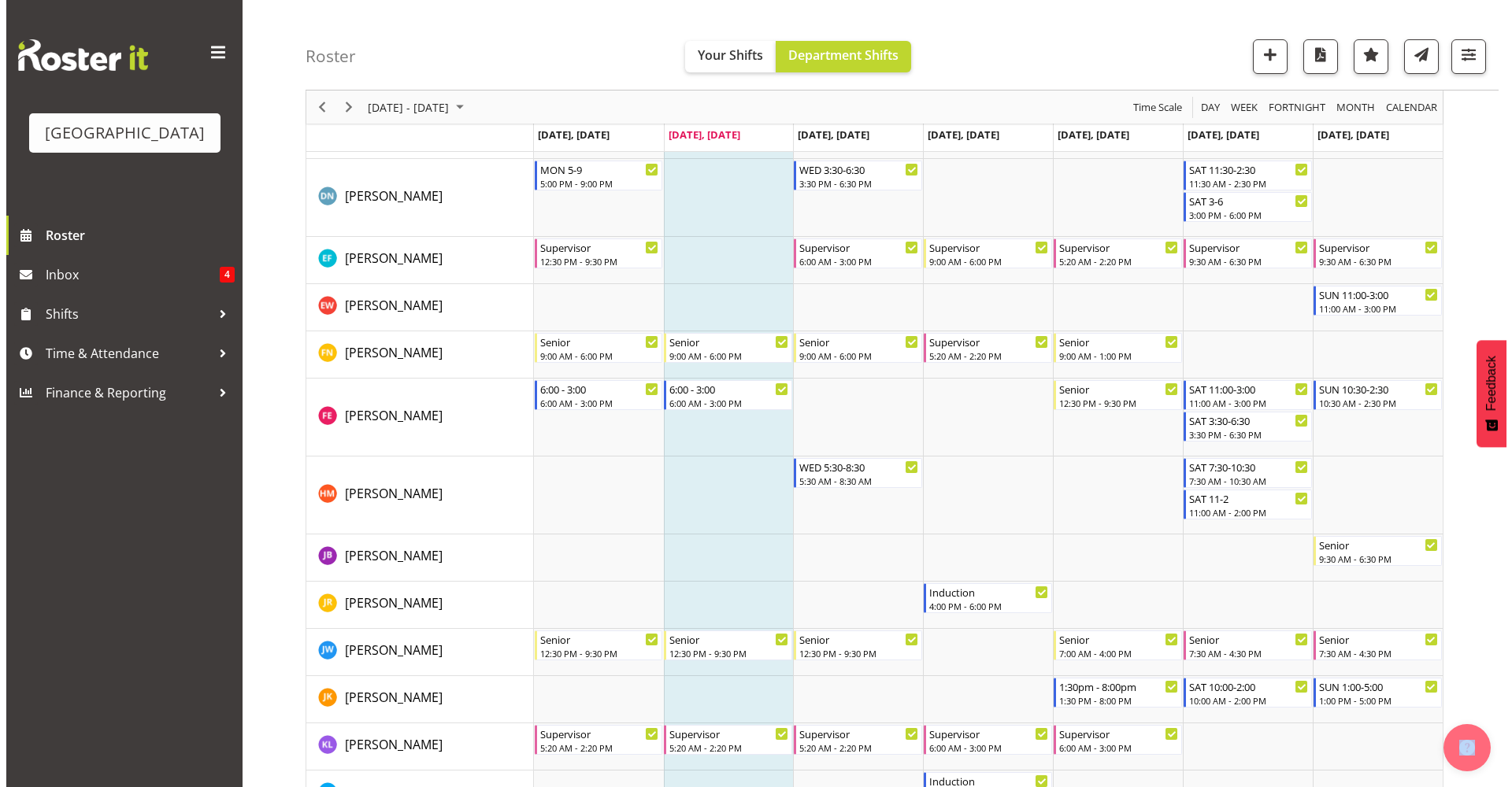
scroll to position [680, 0]
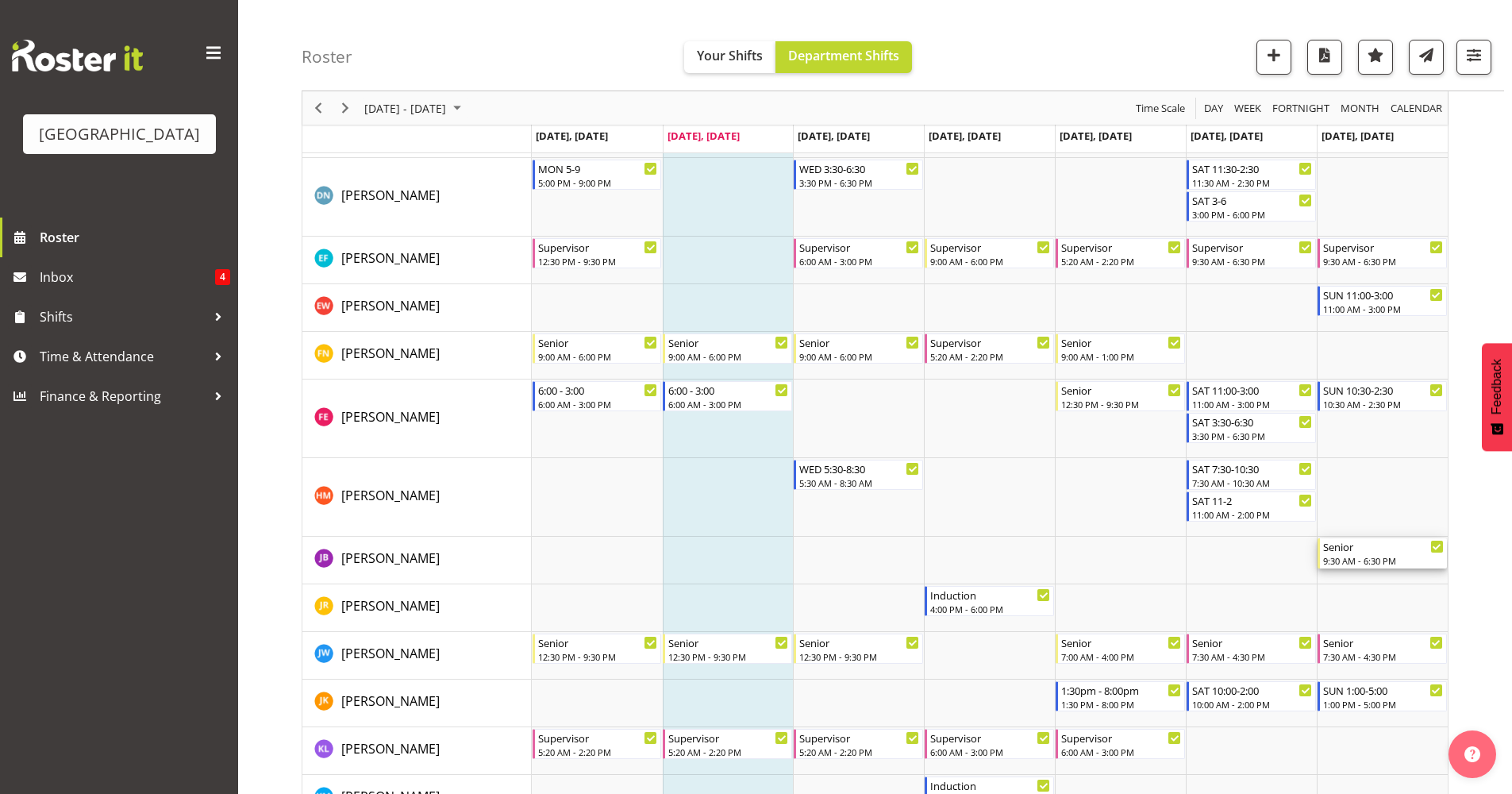
click at [1385, 558] on div "9:30 AM - 6:30 PM" at bounding box center [1384, 561] width 121 height 13
click at [0, 0] on div at bounding box center [0, 0] width 0 height 0
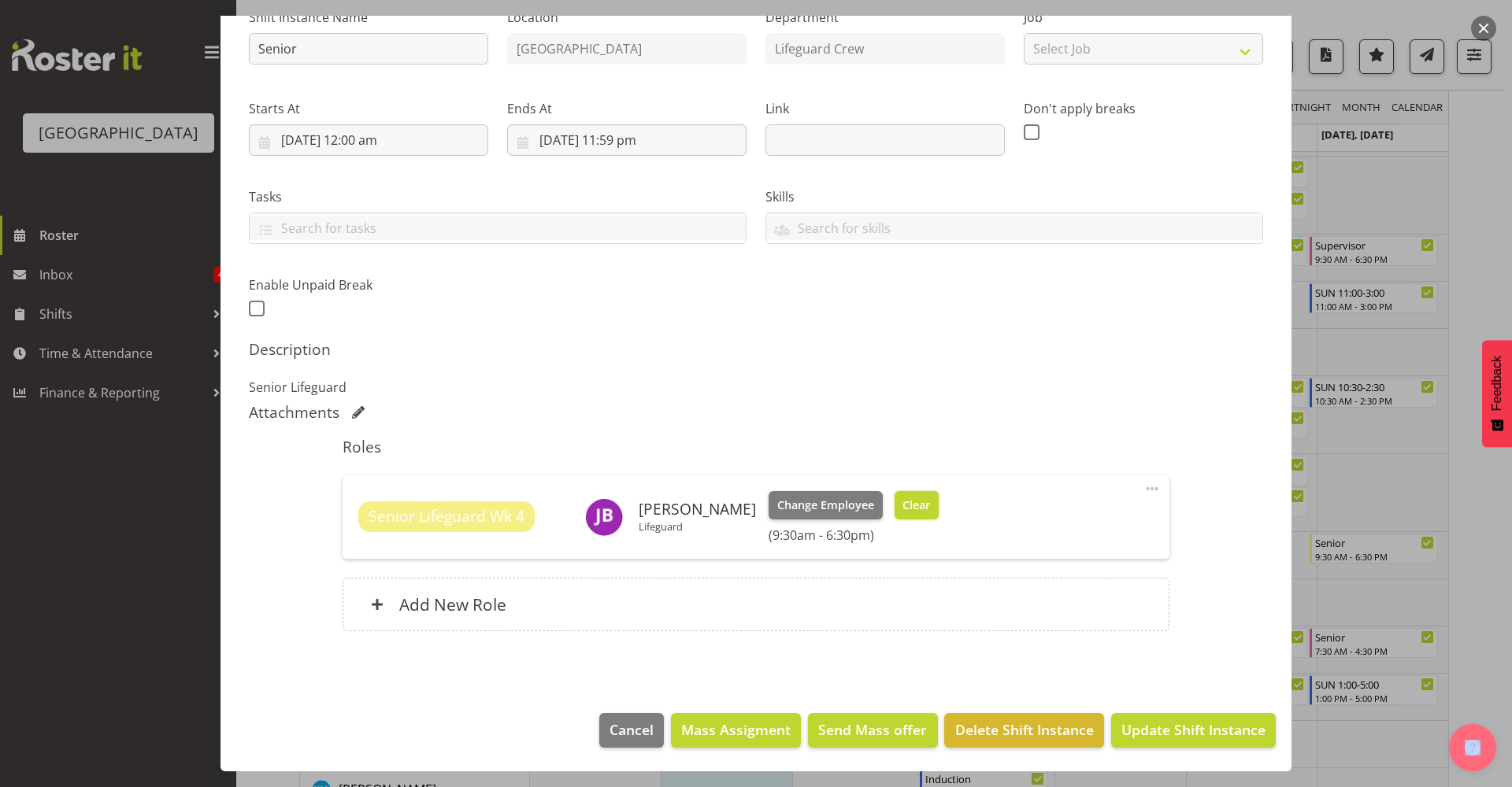
click at [911, 510] on span "Clear" at bounding box center [916, 505] width 28 height 17
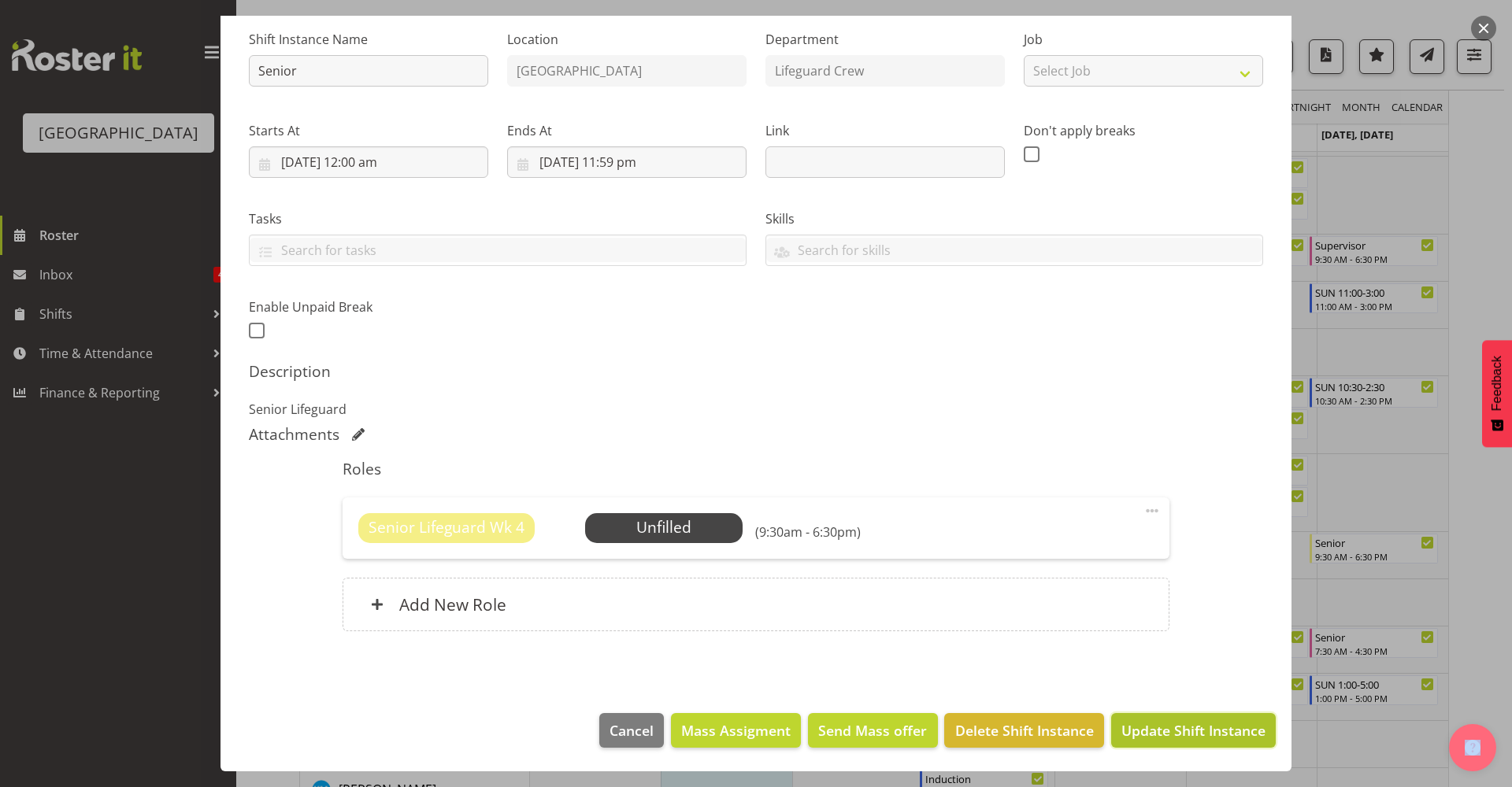
click at [1153, 724] on span "Update Shift Instance" at bounding box center [1193, 730] width 144 height 21
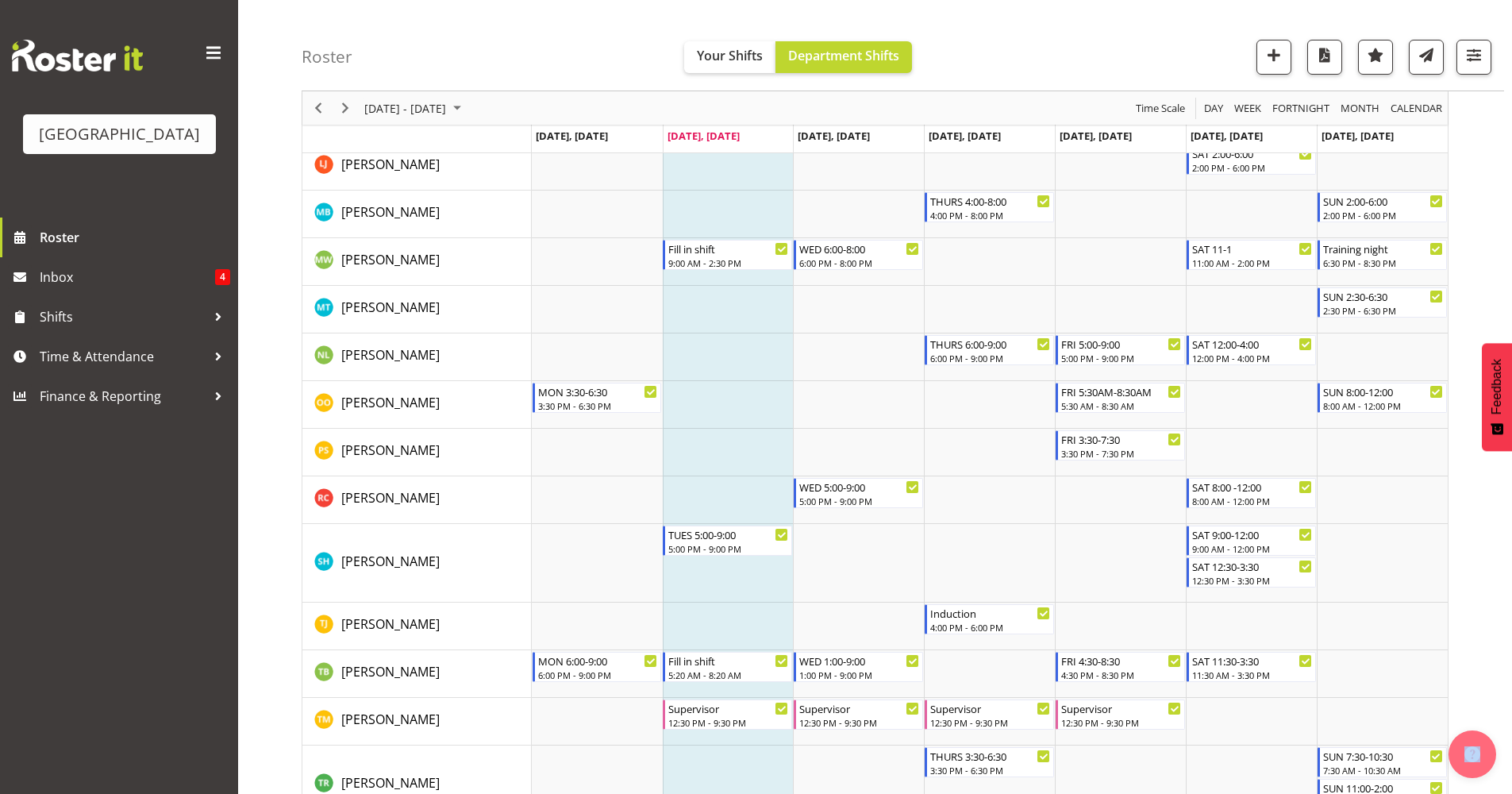
scroll to position [1417, 0]
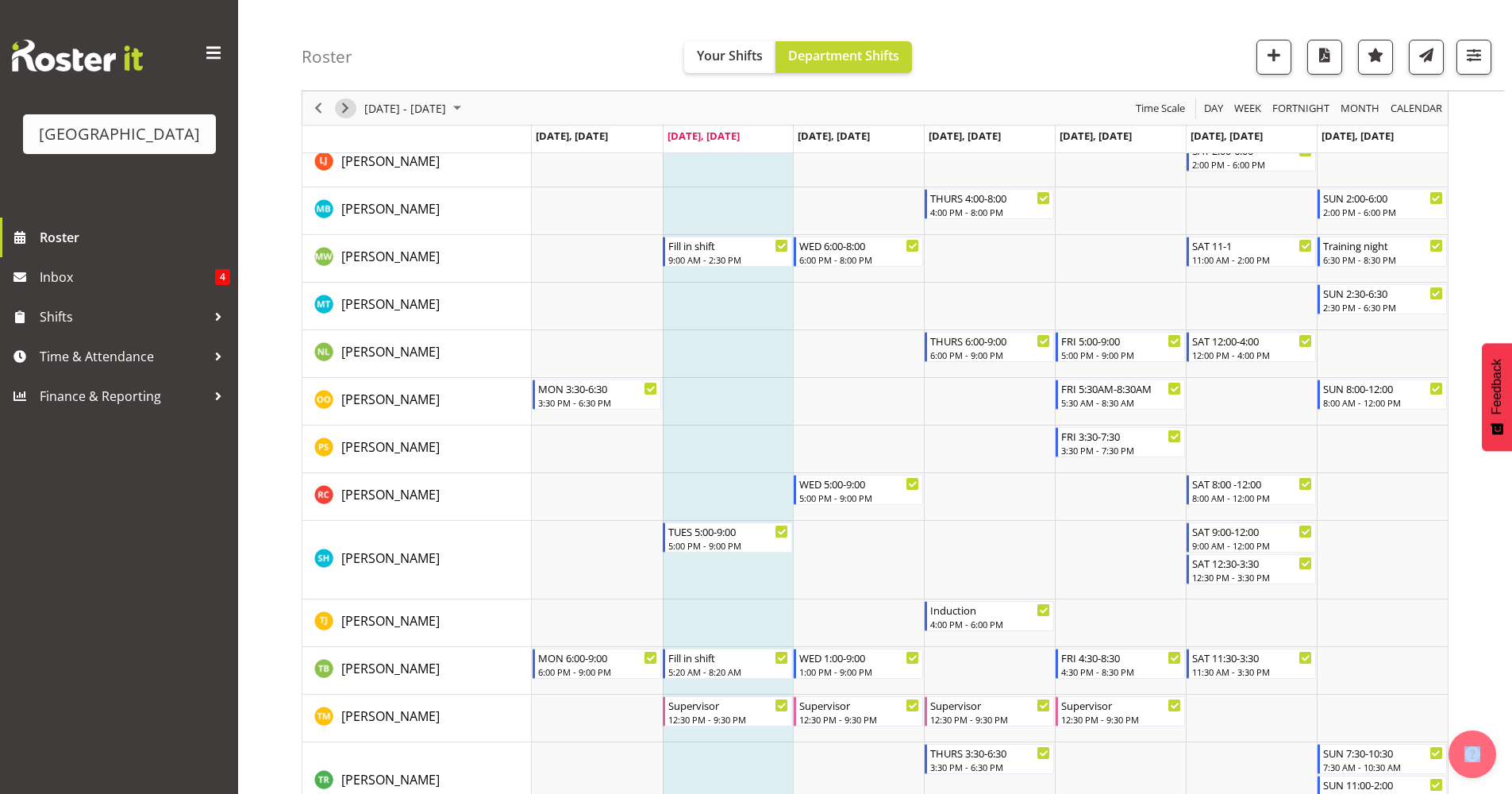
click at [339, 108] on span "Next" at bounding box center [345, 108] width 19 height 20
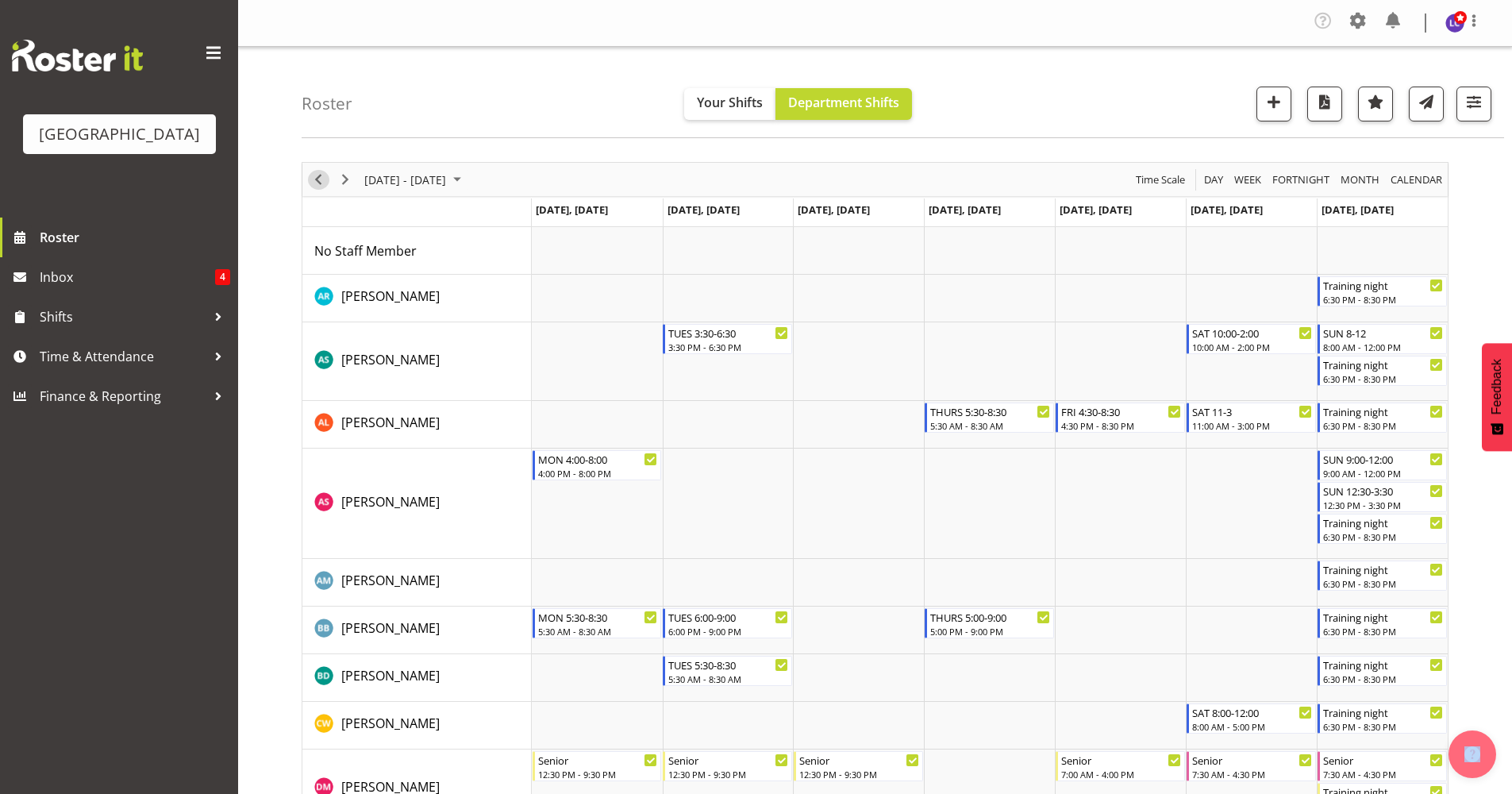
click at [311, 174] on span "Previous" at bounding box center [318, 180] width 19 height 20
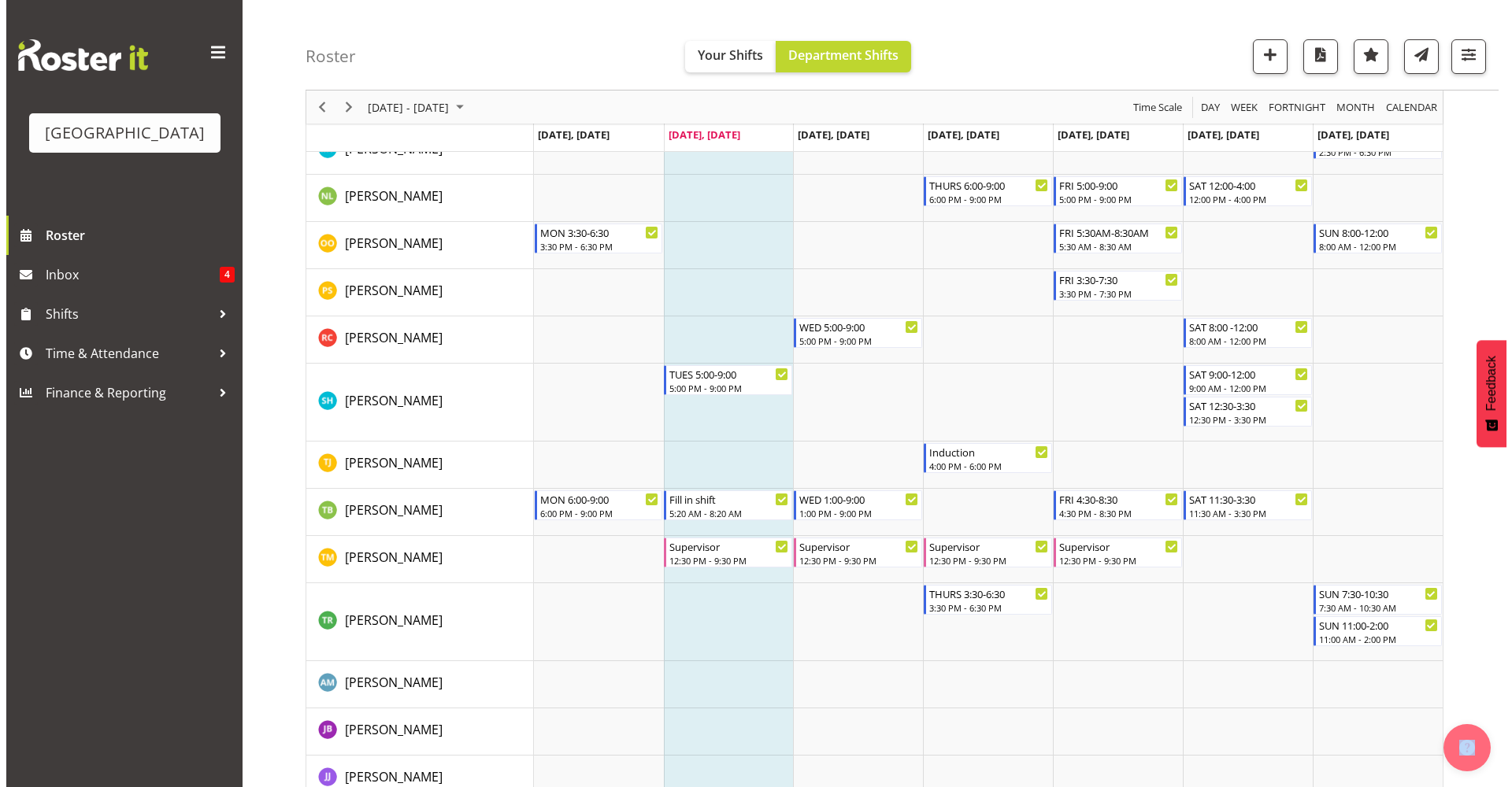
scroll to position [1548, 0]
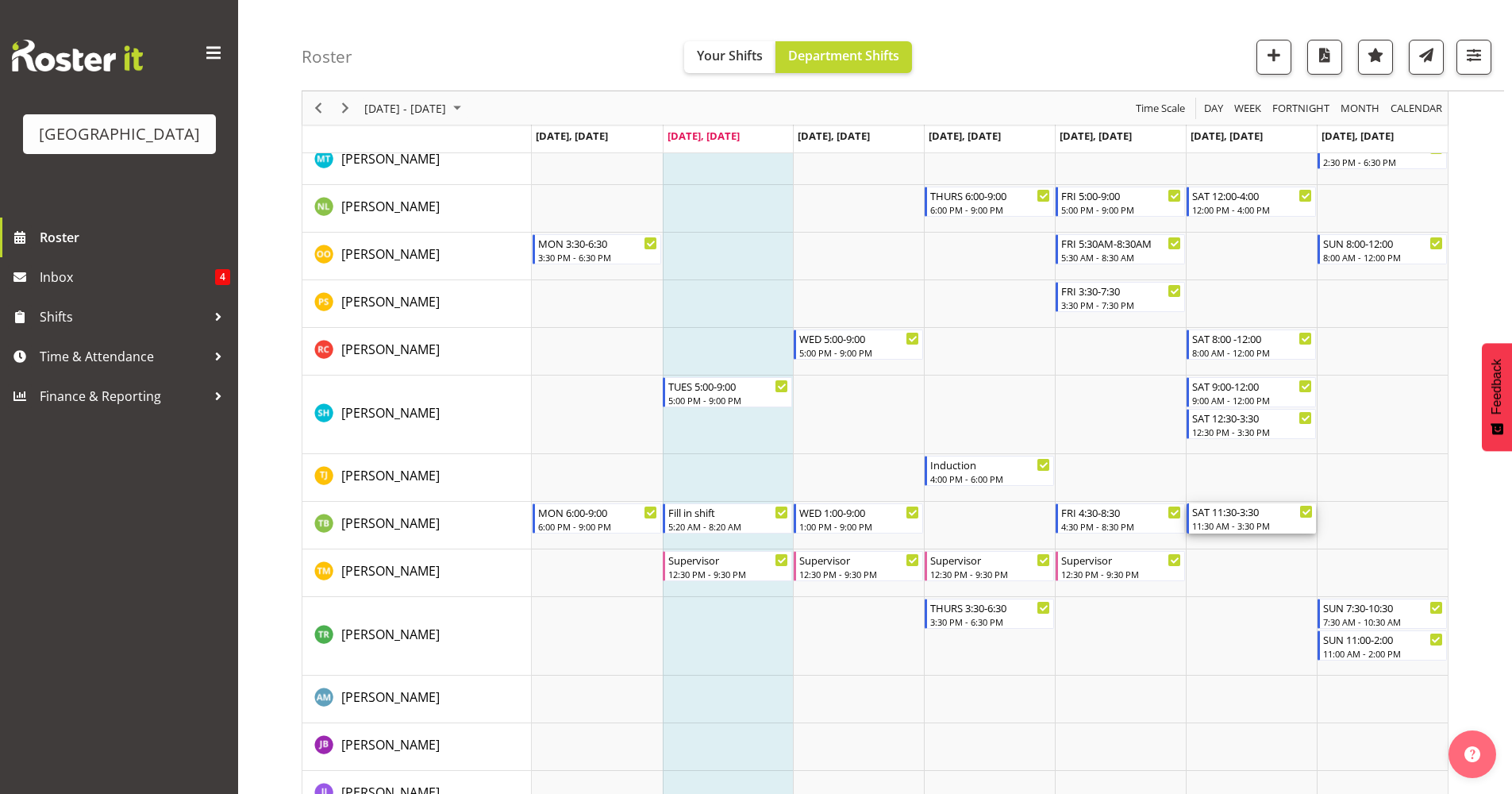
click at [1271, 519] on div "11:30 AM - 3:30 PM" at bounding box center [1252, 525] width 121 height 13
click at [0, 0] on div at bounding box center [0, 0] width 0 height 0
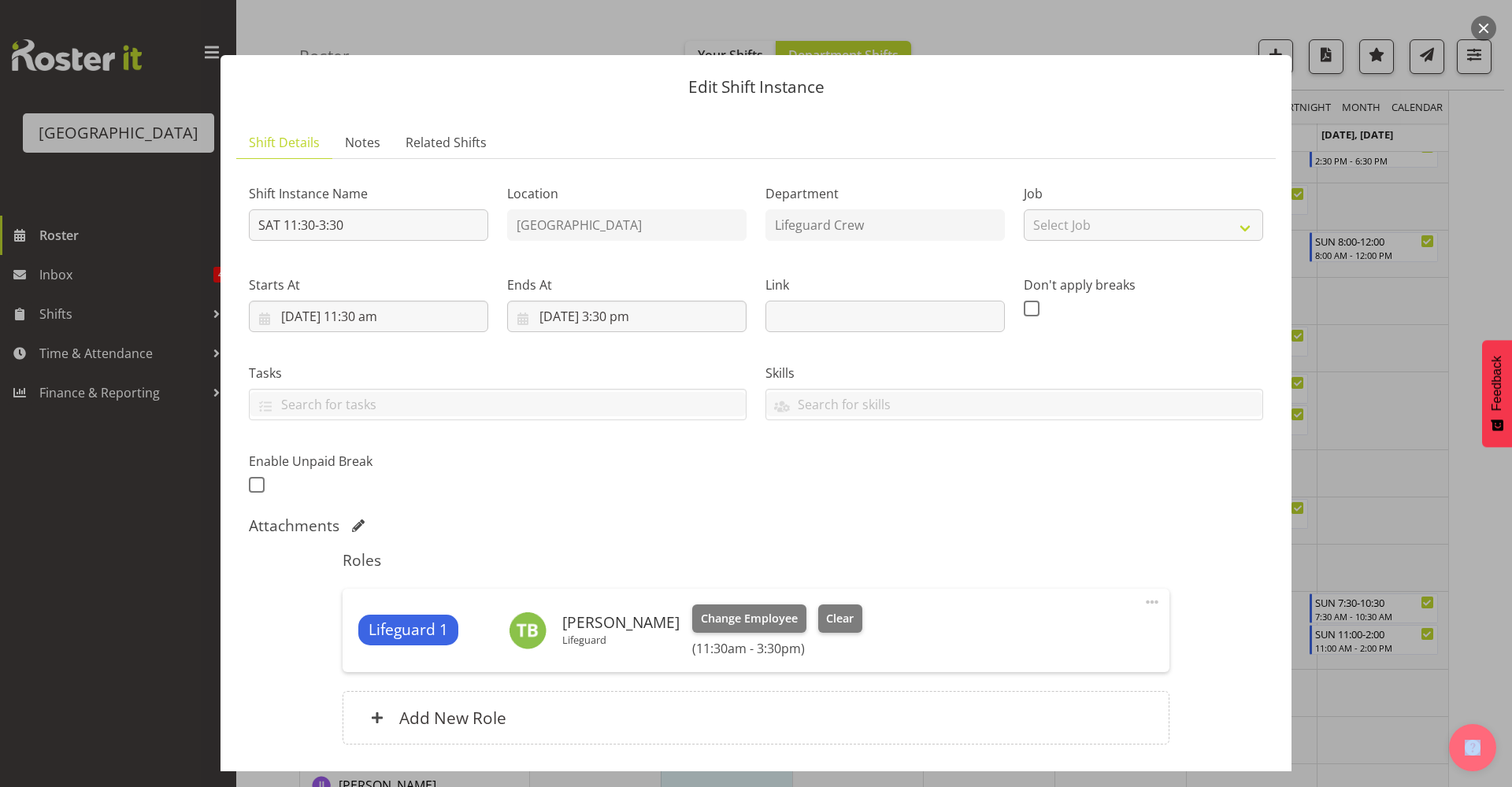
scroll to position [113, 0]
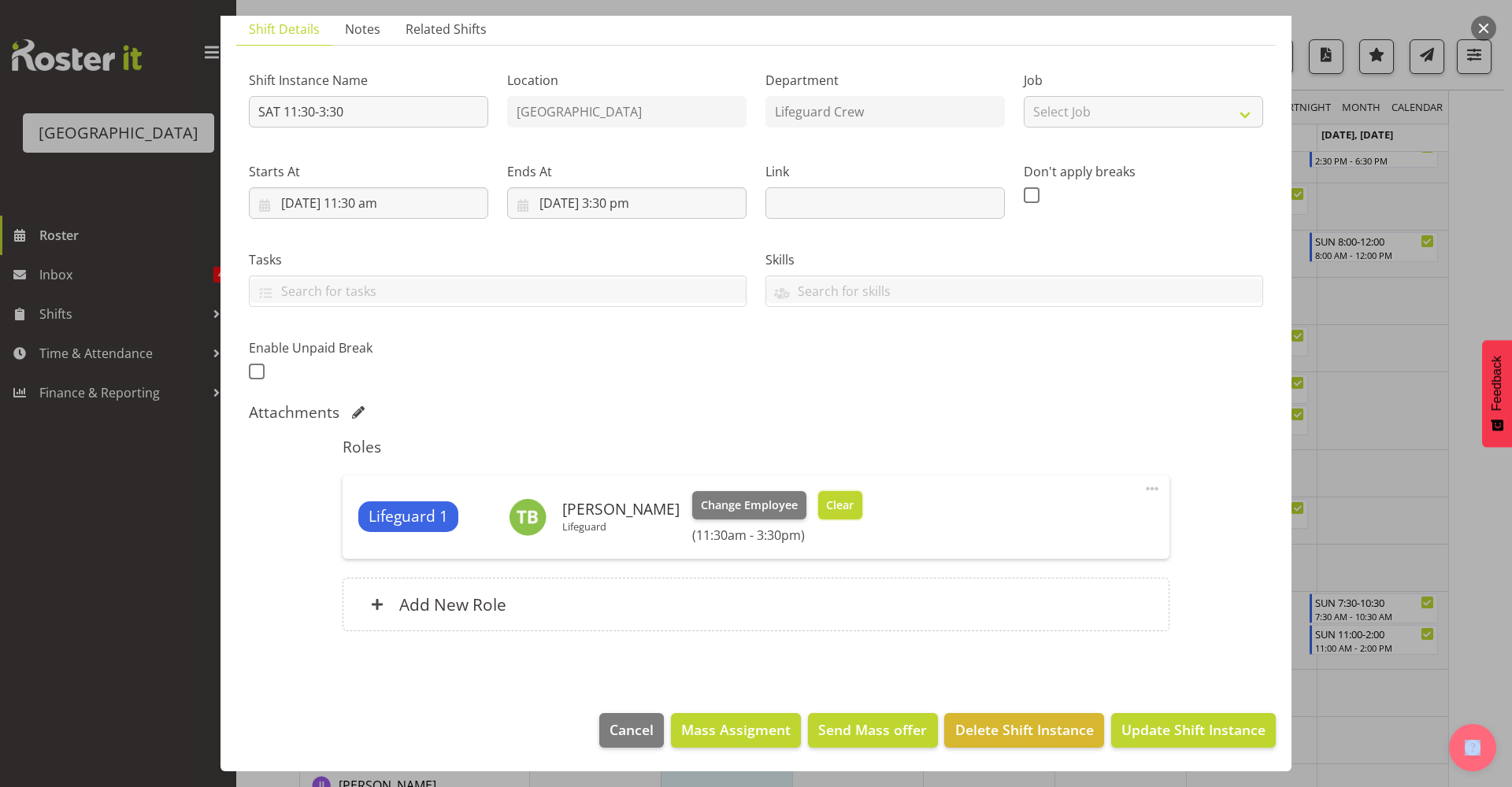
click at [834, 501] on span "Clear" at bounding box center [839, 505] width 28 height 17
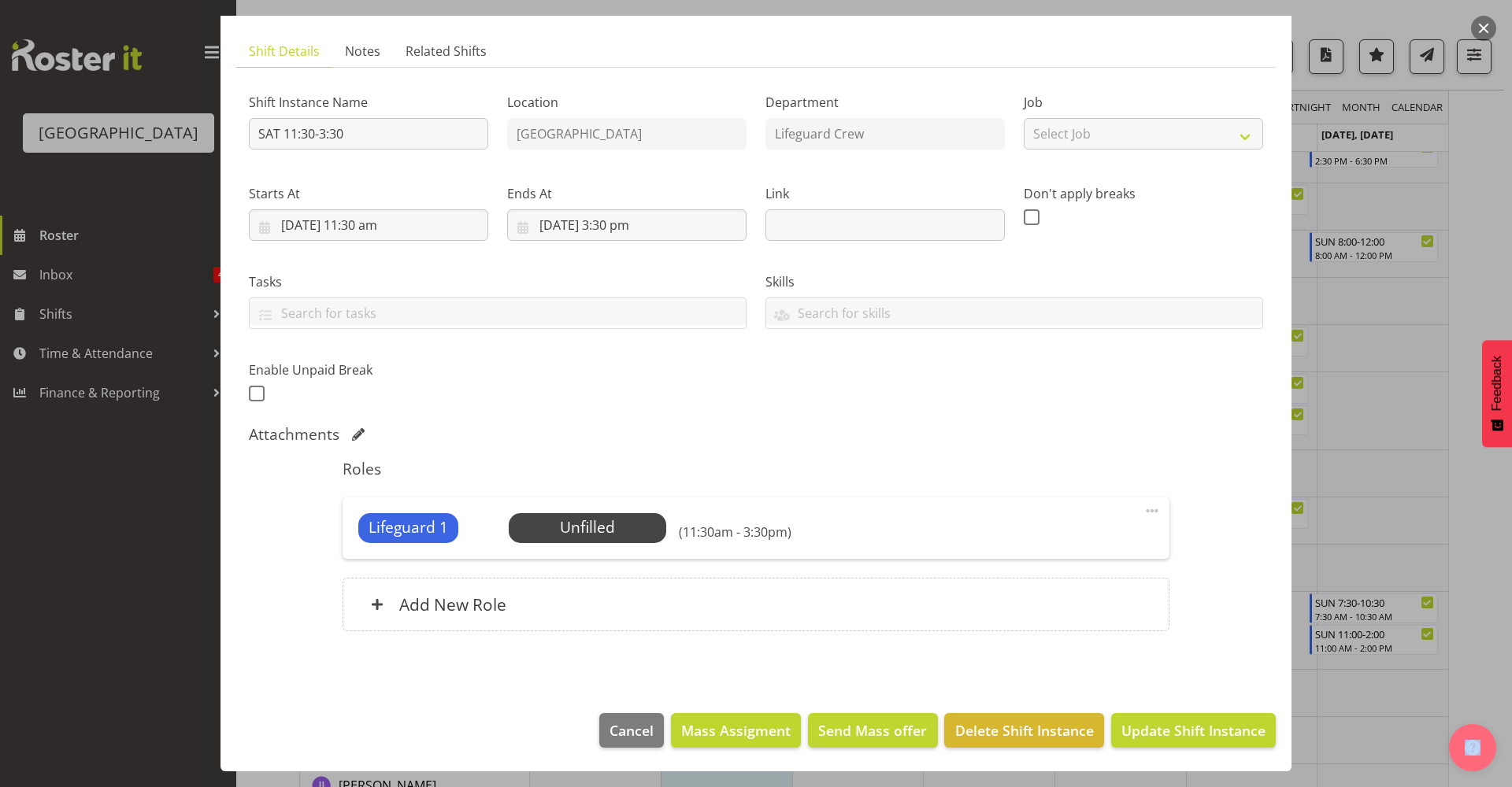
scroll to position [91, 0]
click at [1209, 727] on span "Update Shift Instance" at bounding box center [1193, 730] width 144 height 21
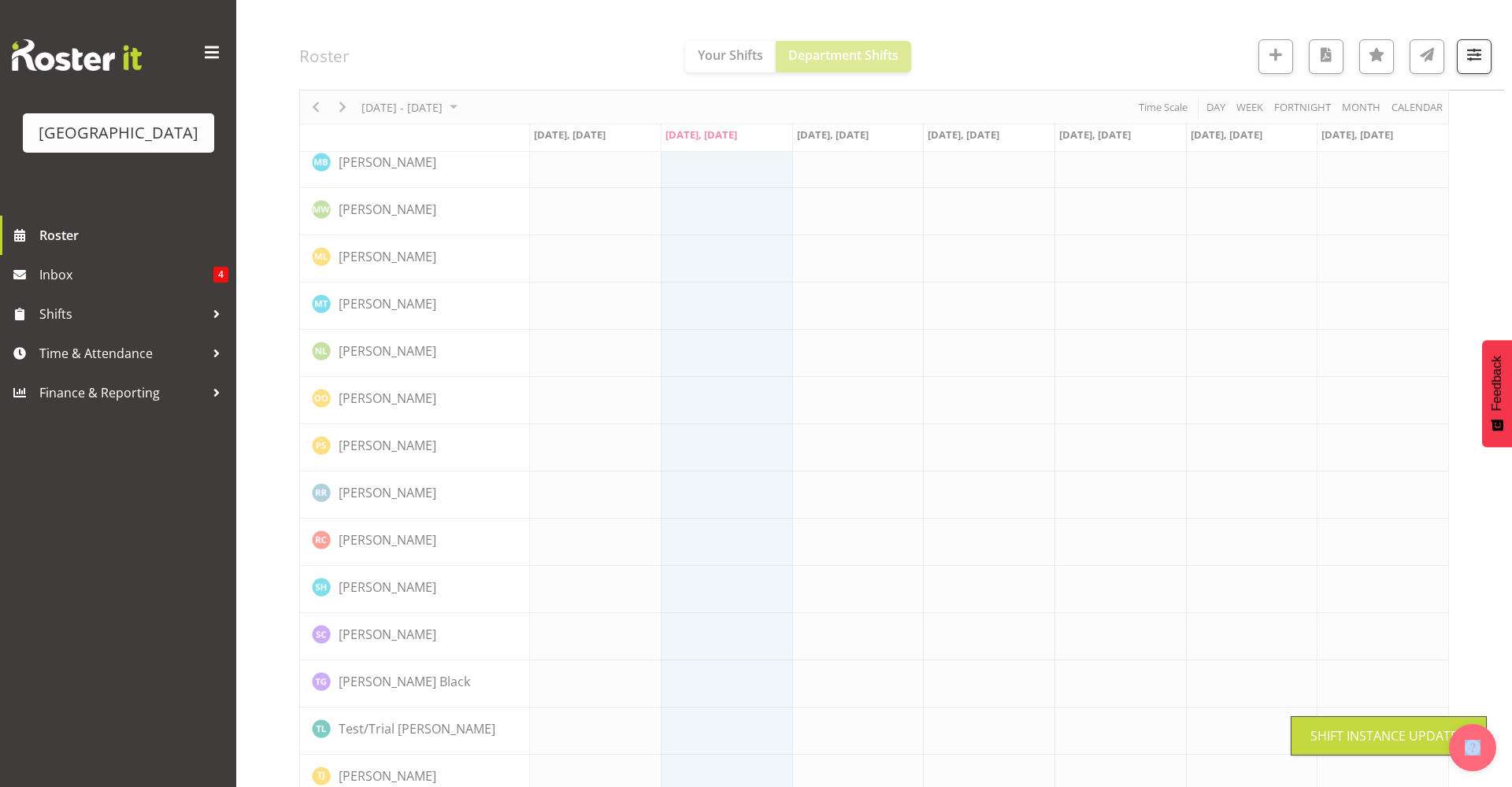
scroll to position [0, 0]
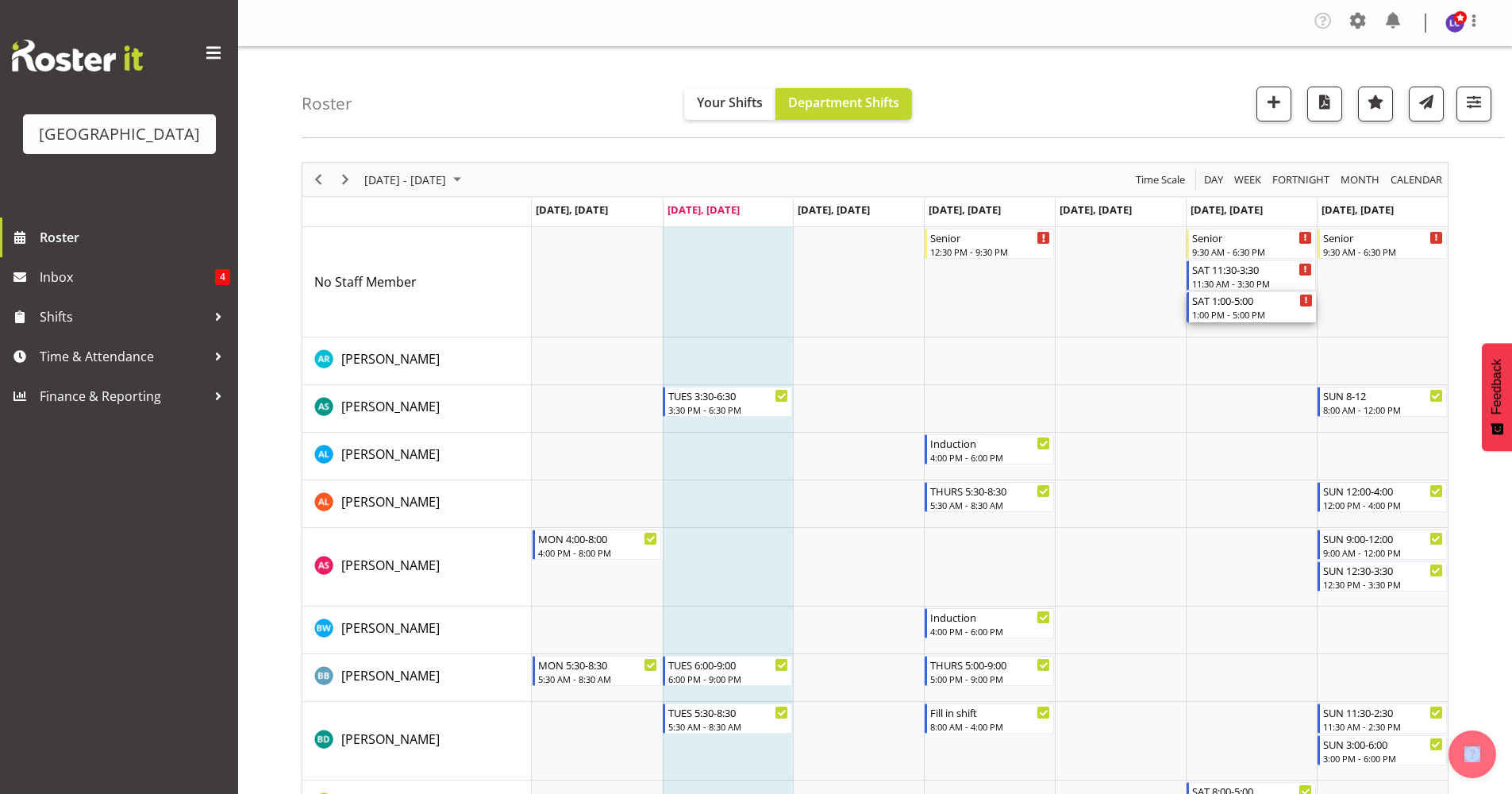
click at [1246, 311] on div "1:00 PM - 5:00 PM" at bounding box center [1252, 315] width 121 height 13
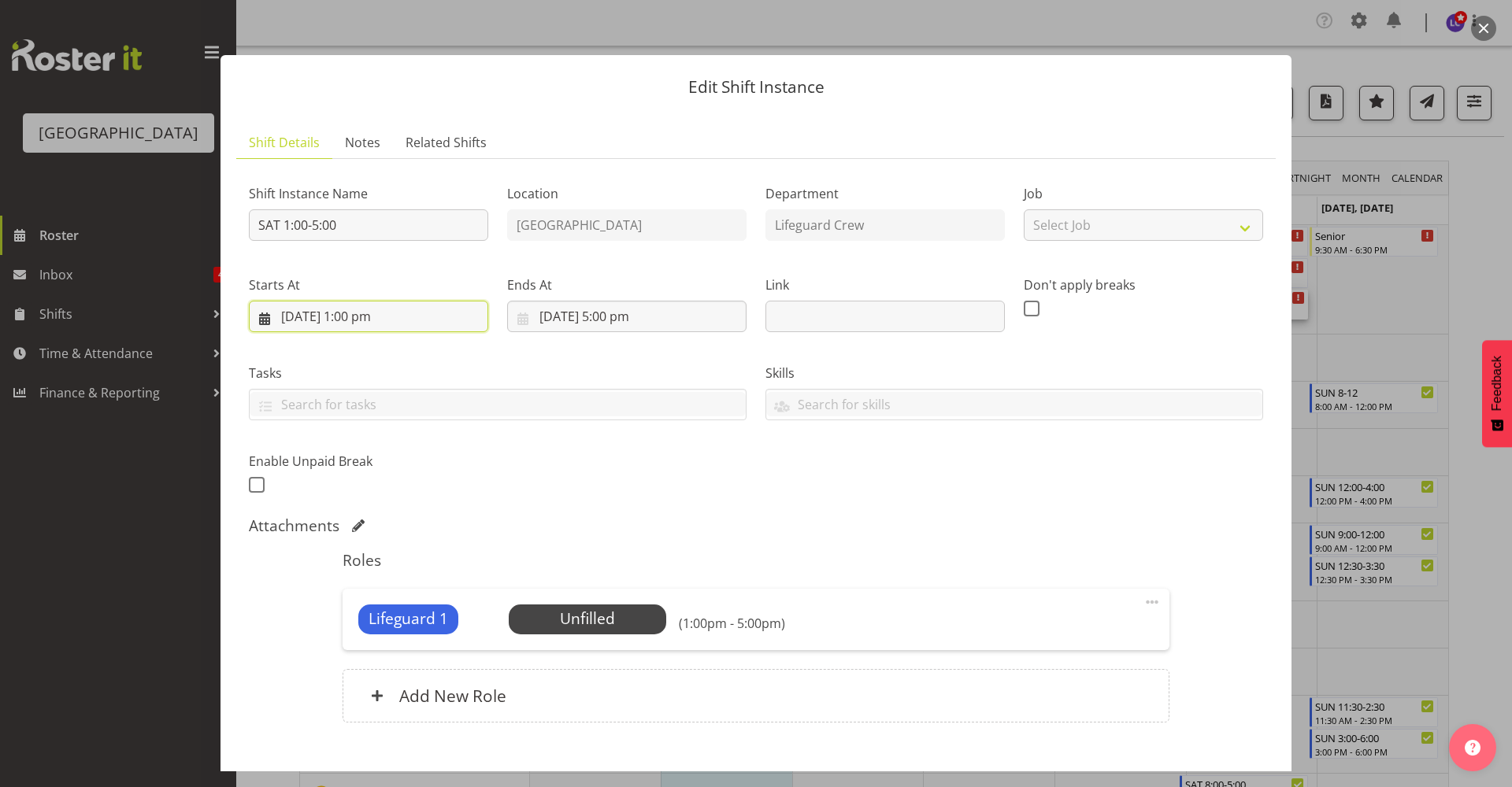
click at [369, 326] on input "6/09/2025, 1:00 pm" at bounding box center [368, 316] width 239 height 31
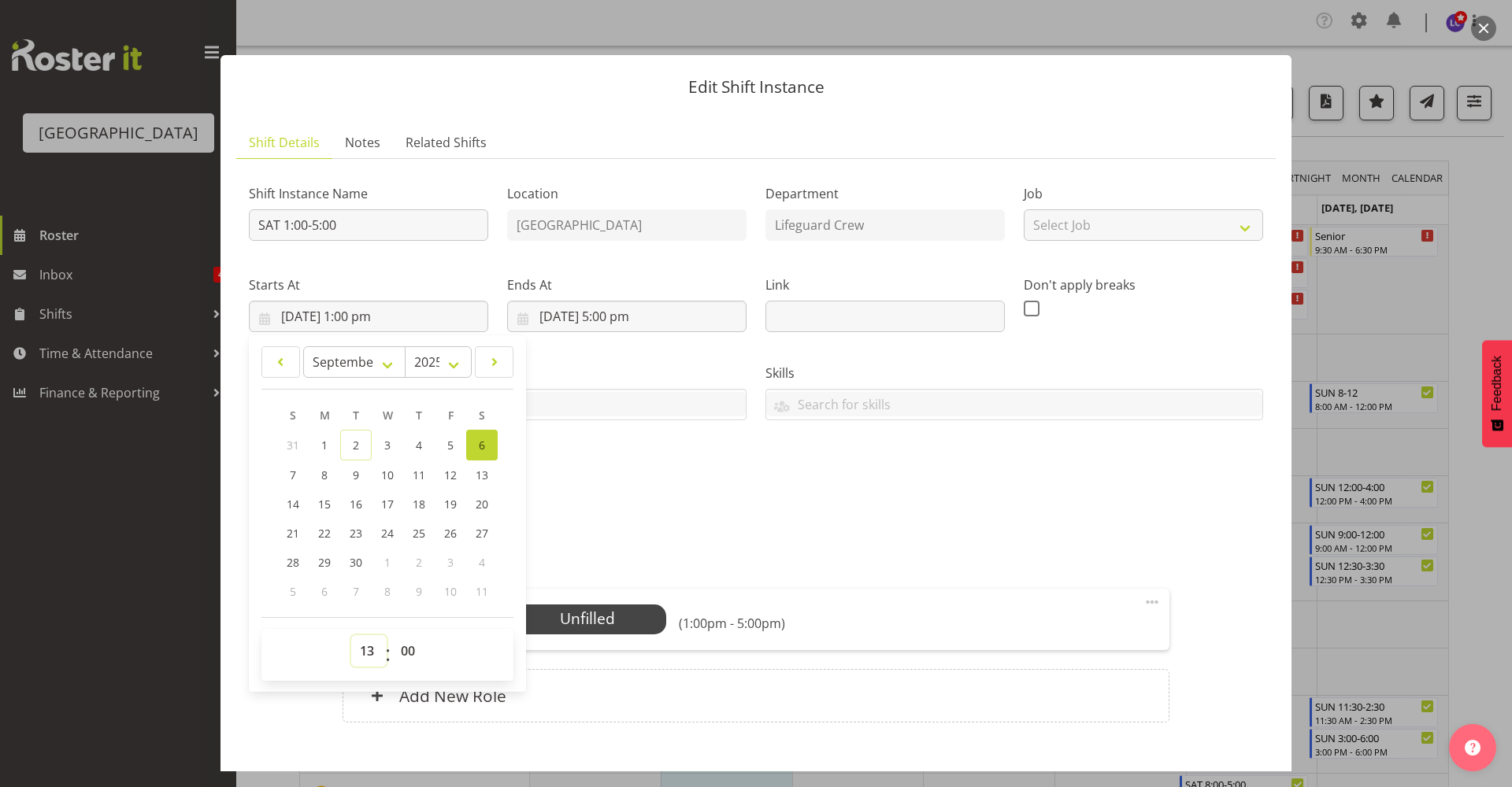
click at [373, 658] on select "00 01 02 03 04 05 06 07 08 09 10 11 12 13 14 15 16 17 18 19 20 21 22 23" at bounding box center [369, 650] width 36 height 31
select select "10"
click at [351, 635] on select "00 01 02 03 04 05 06 07 08 09 10 11 12 13 14 15 16 17 18 19 20 21 22 23" at bounding box center [369, 650] width 36 height 31
type input "6/09/2025, 10:00 am"
click at [723, 489] on div "Shift Instance Name SAT 1:00-5:00 Location Splash Palace Department Lifeguard C…" at bounding box center [756, 335] width 1033 height 345
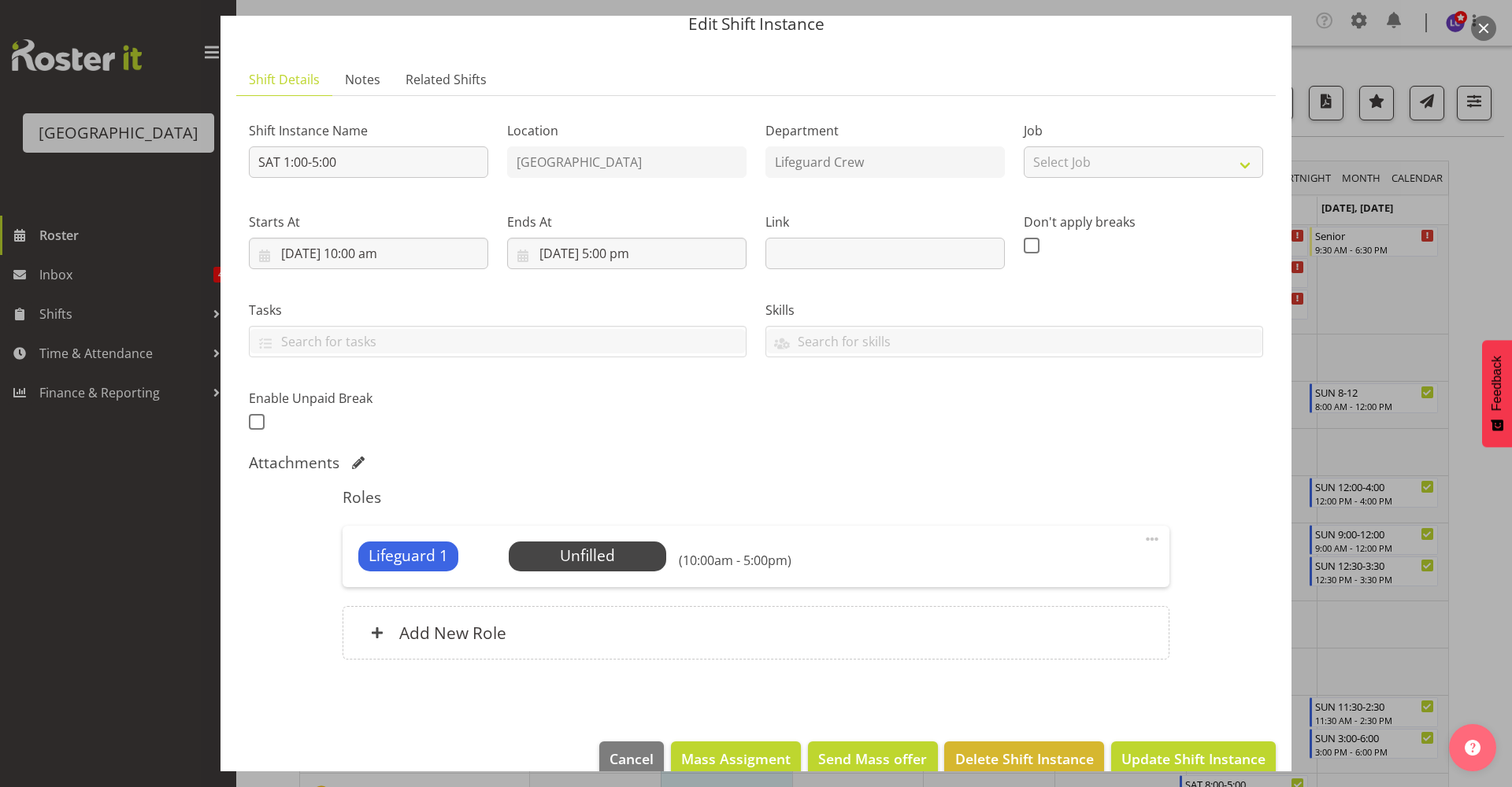
scroll to position [91, 0]
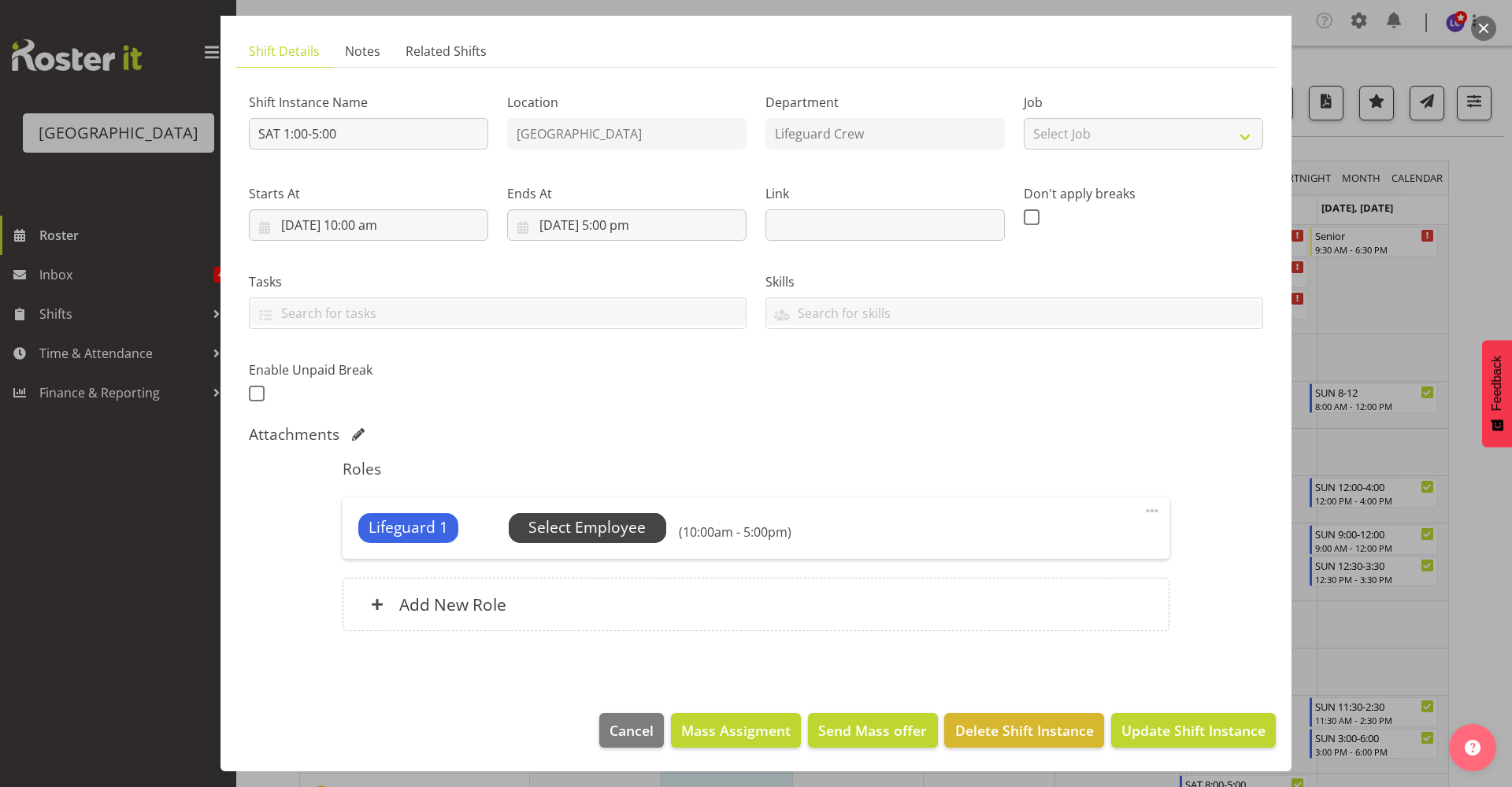
click at [608, 528] on span "Select Employee" at bounding box center [586, 528] width 117 height 23
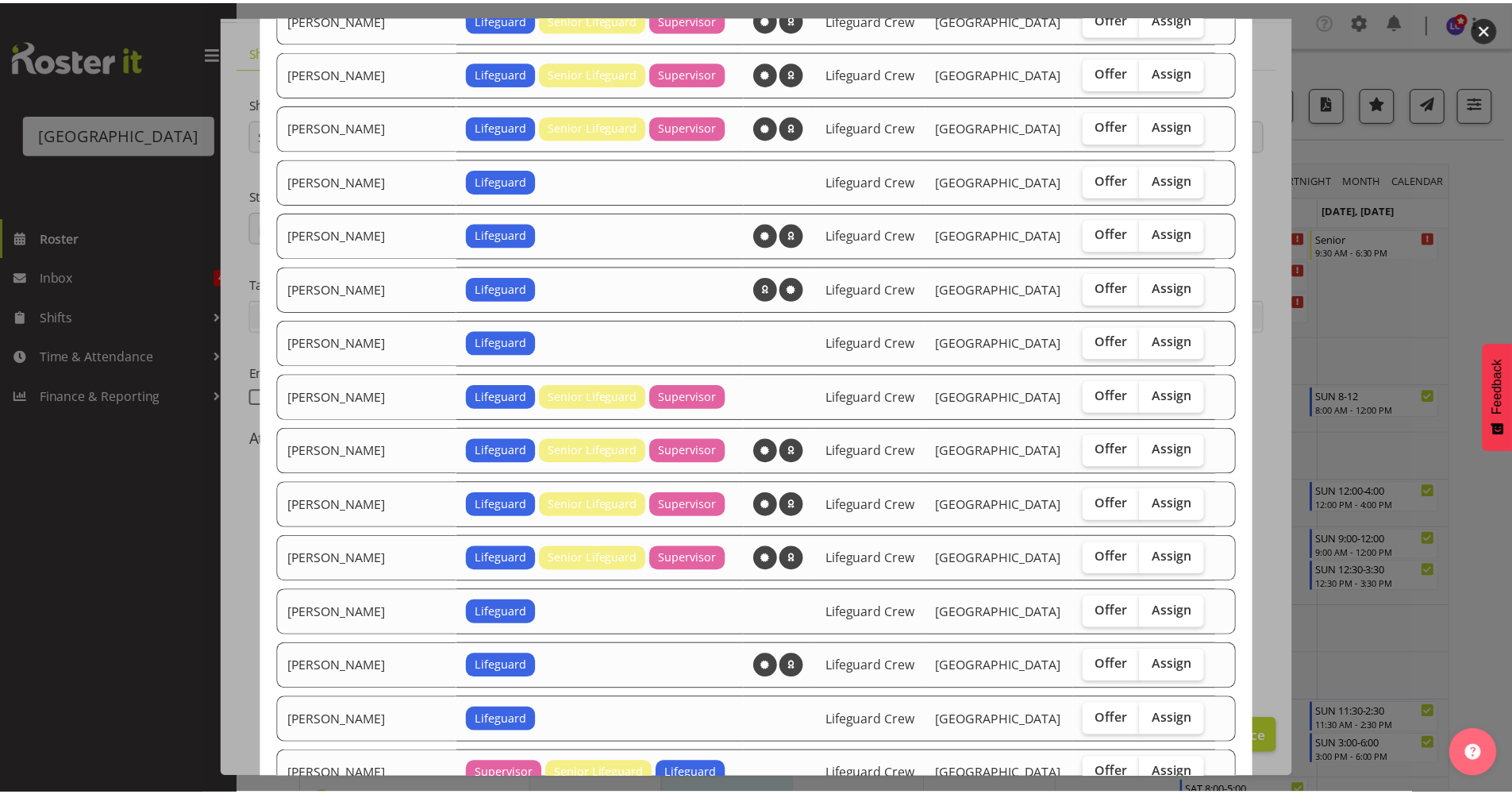
scroll to position [1022, 0]
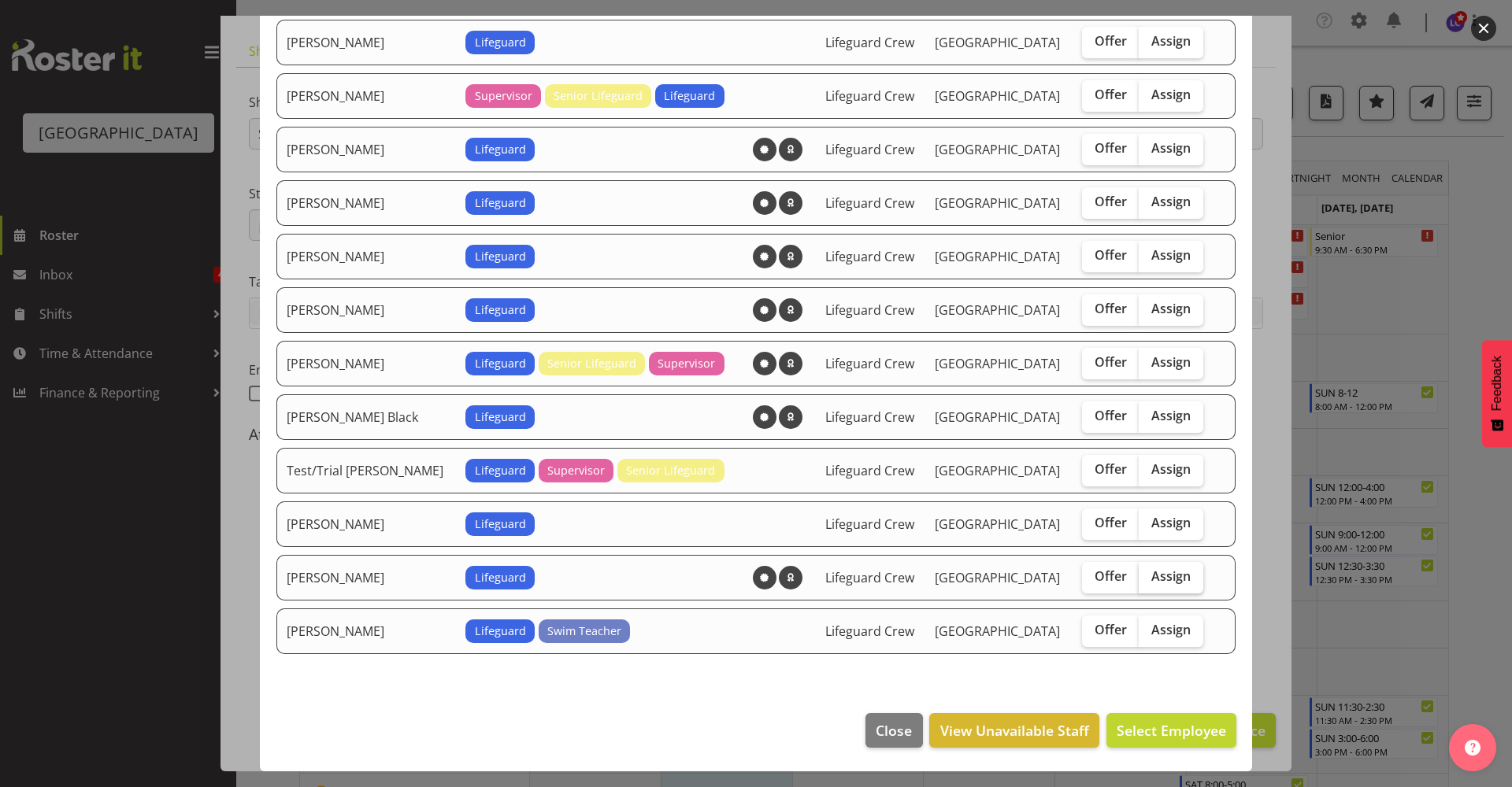
click at [1151, 576] on span "Assign" at bounding box center [1171, 576] width 39 height 16
click at [1147, 576] on input "Assign" at bounding box center [1143, 576] width 10 height 10
checkbox input "true"
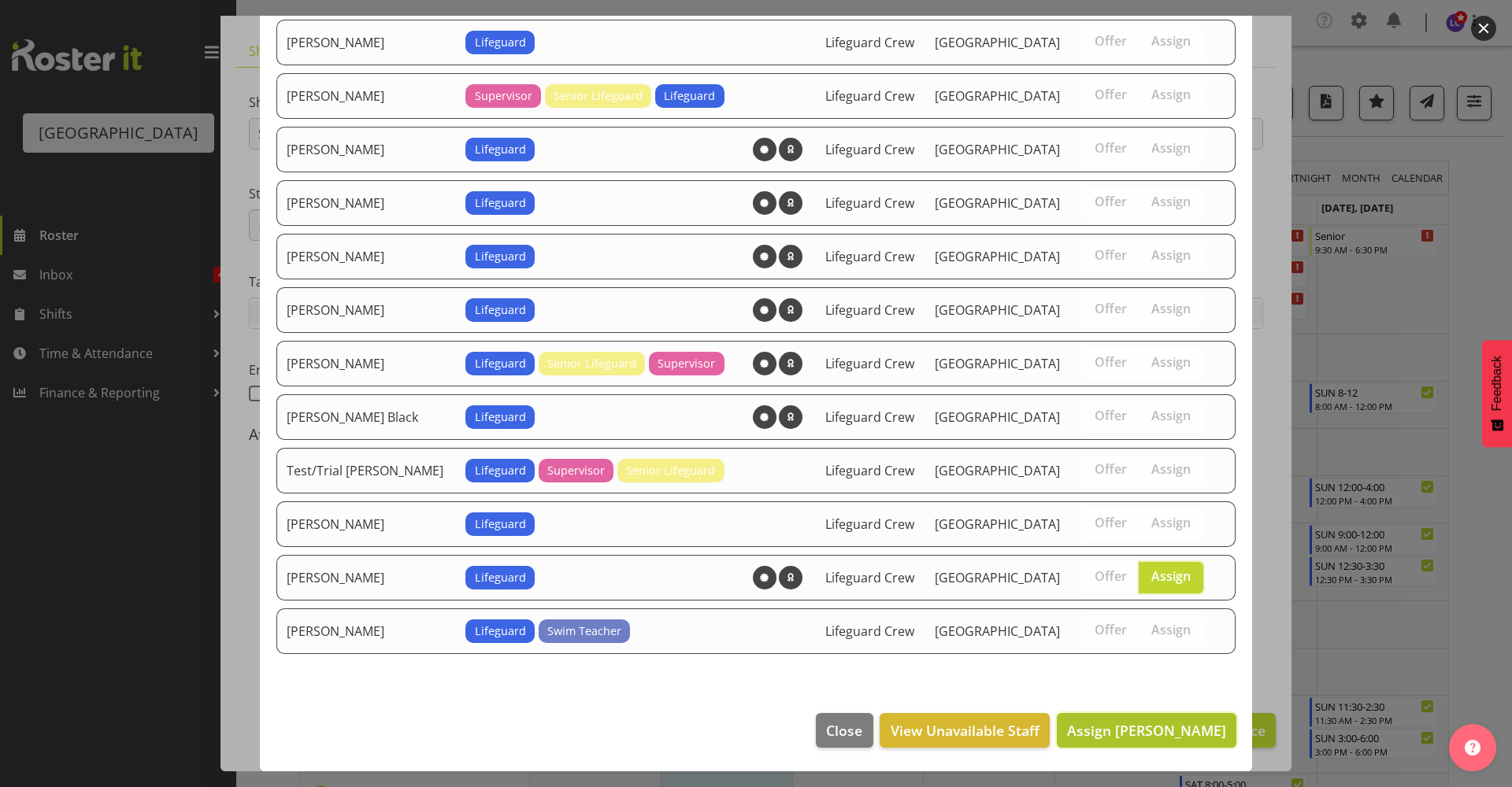
click at [1170, 740] on span "Assign Thomas Butson" at bounding box center [1147, 730] width 159 height 21
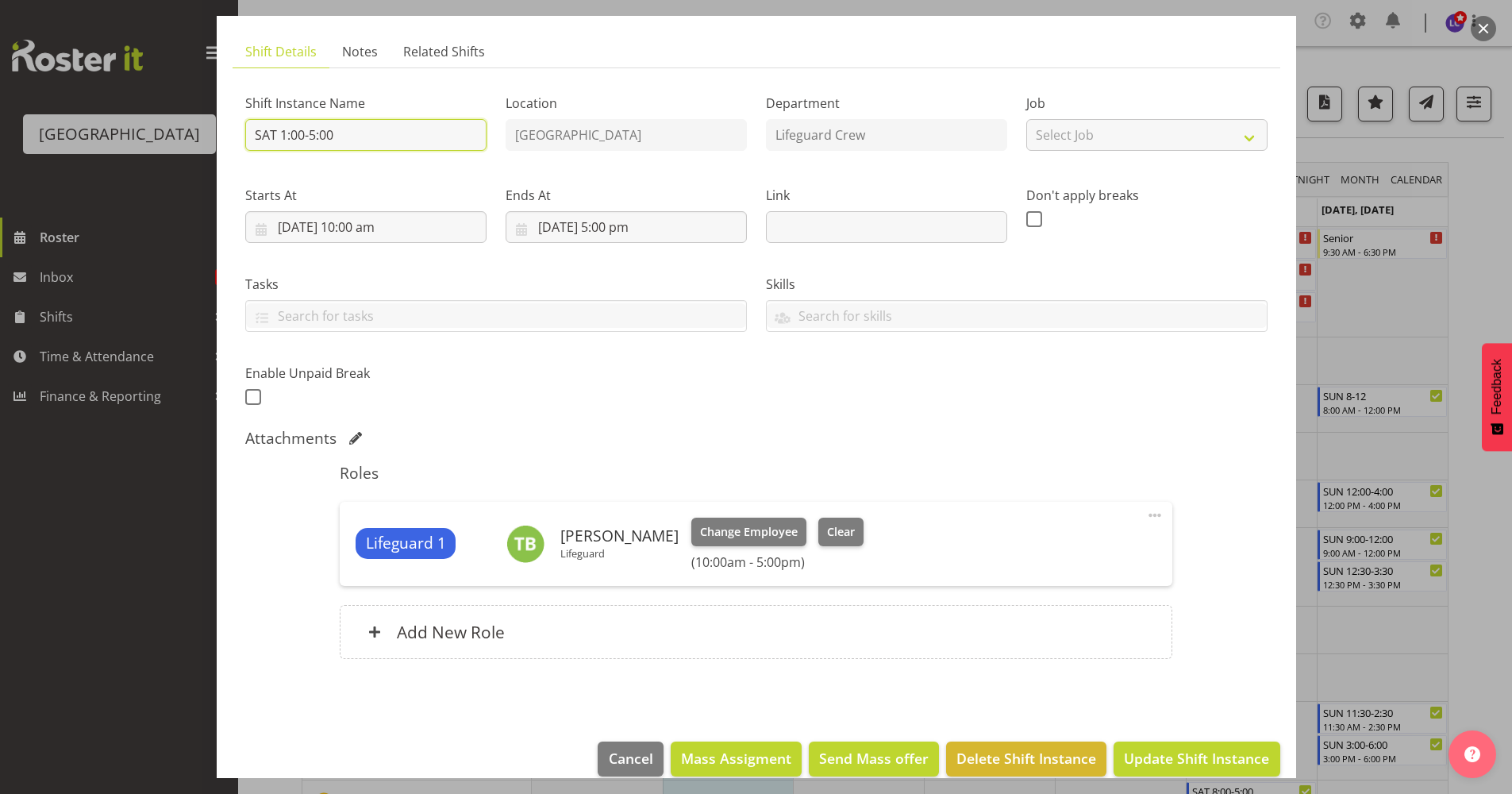
click at [287, 139] on input "SAT 1:00-5:00" at bounding box center [366, 134] width 241 height 32
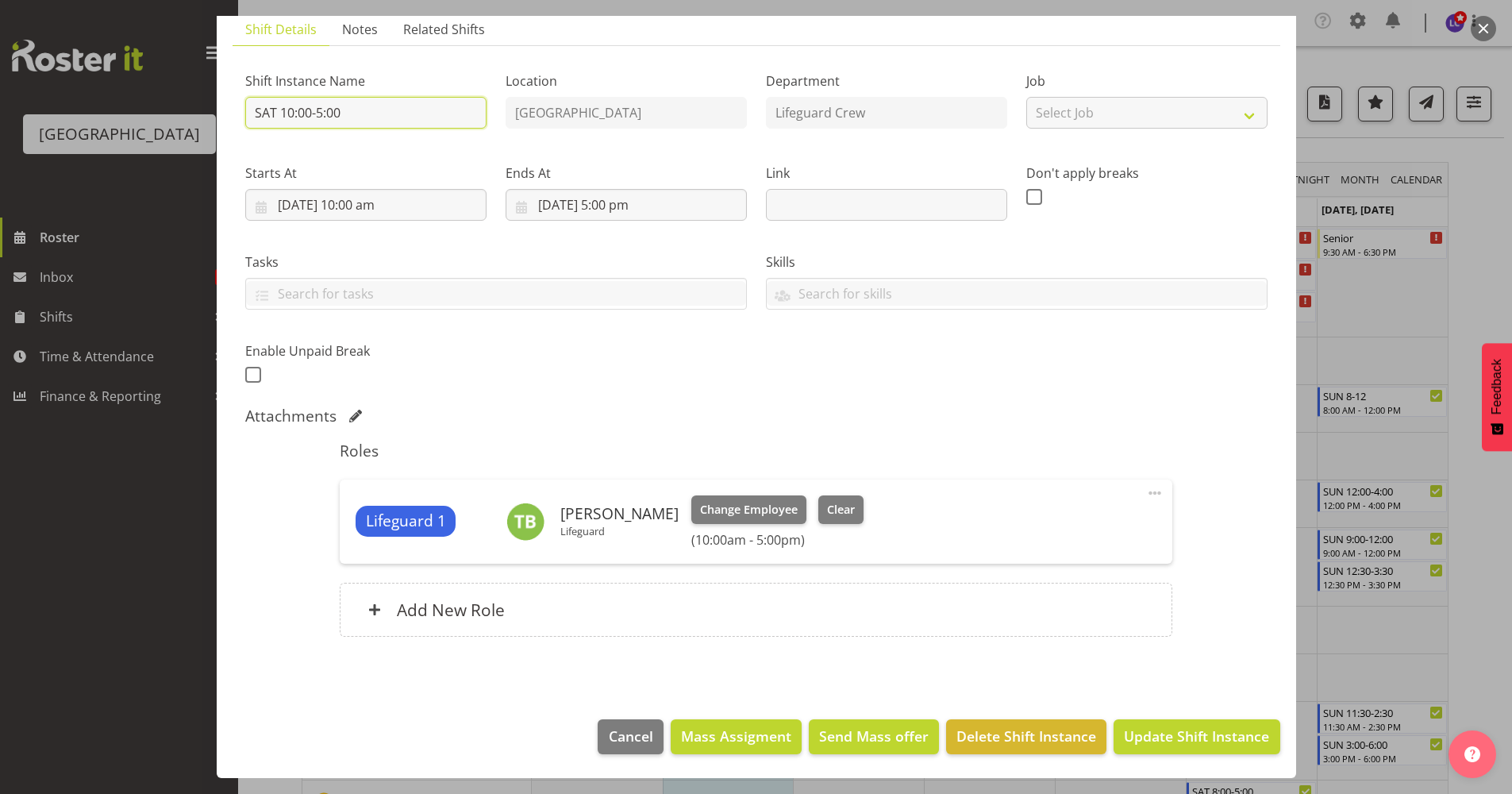
type input "SAT 10:00-5:00"
click at [1197, 716] on footer "Cancel Mass Assigment Send Mass offer Delete Shift Instance Update Shift Instan…" at bounding box center [757, 741] width 1079 height 75
click at [1199, 744] on span "Update Shift Instance" at bounding box center [1197, 735] width 145 height 21
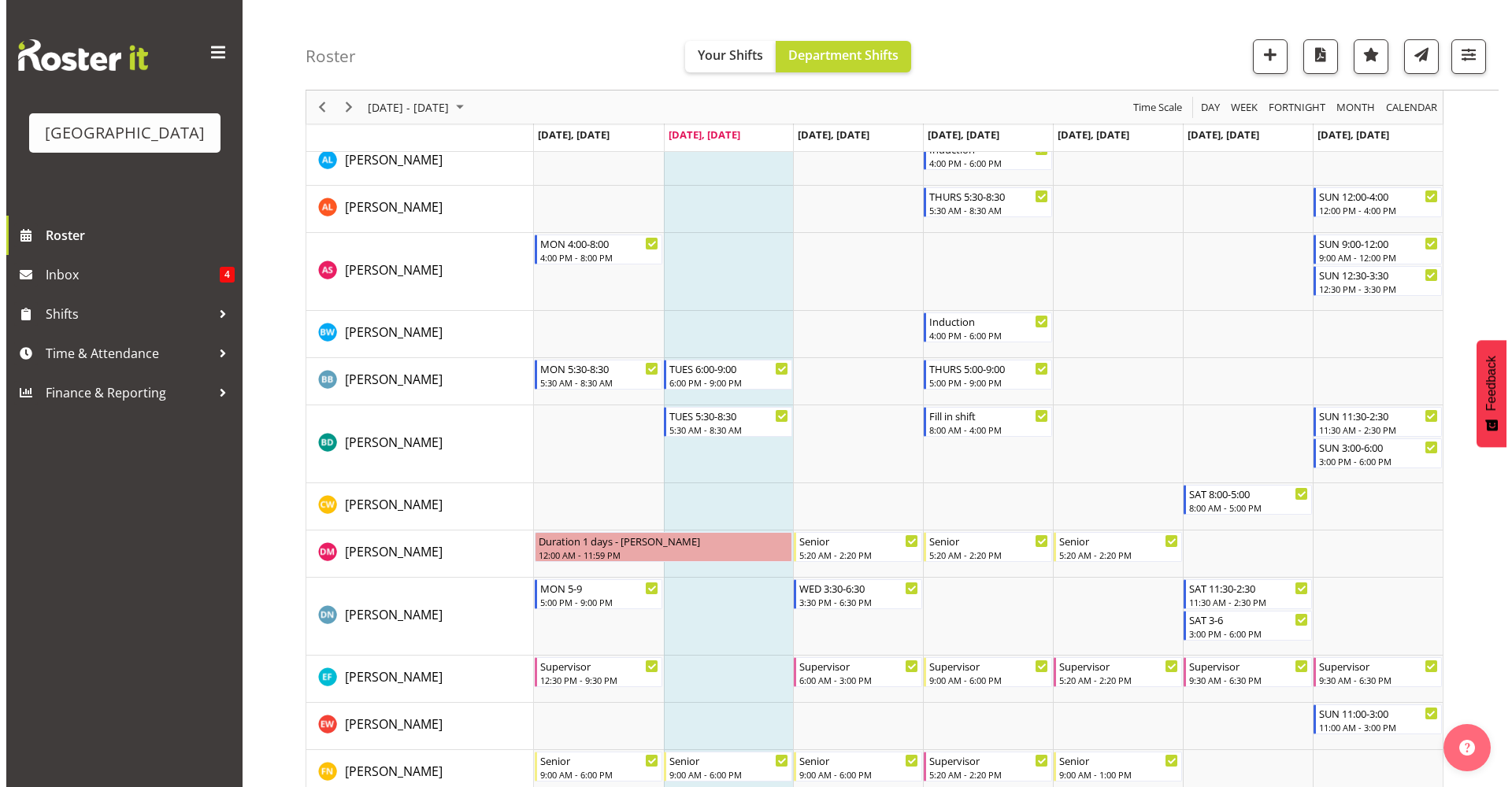
scroll to position [0, 0]
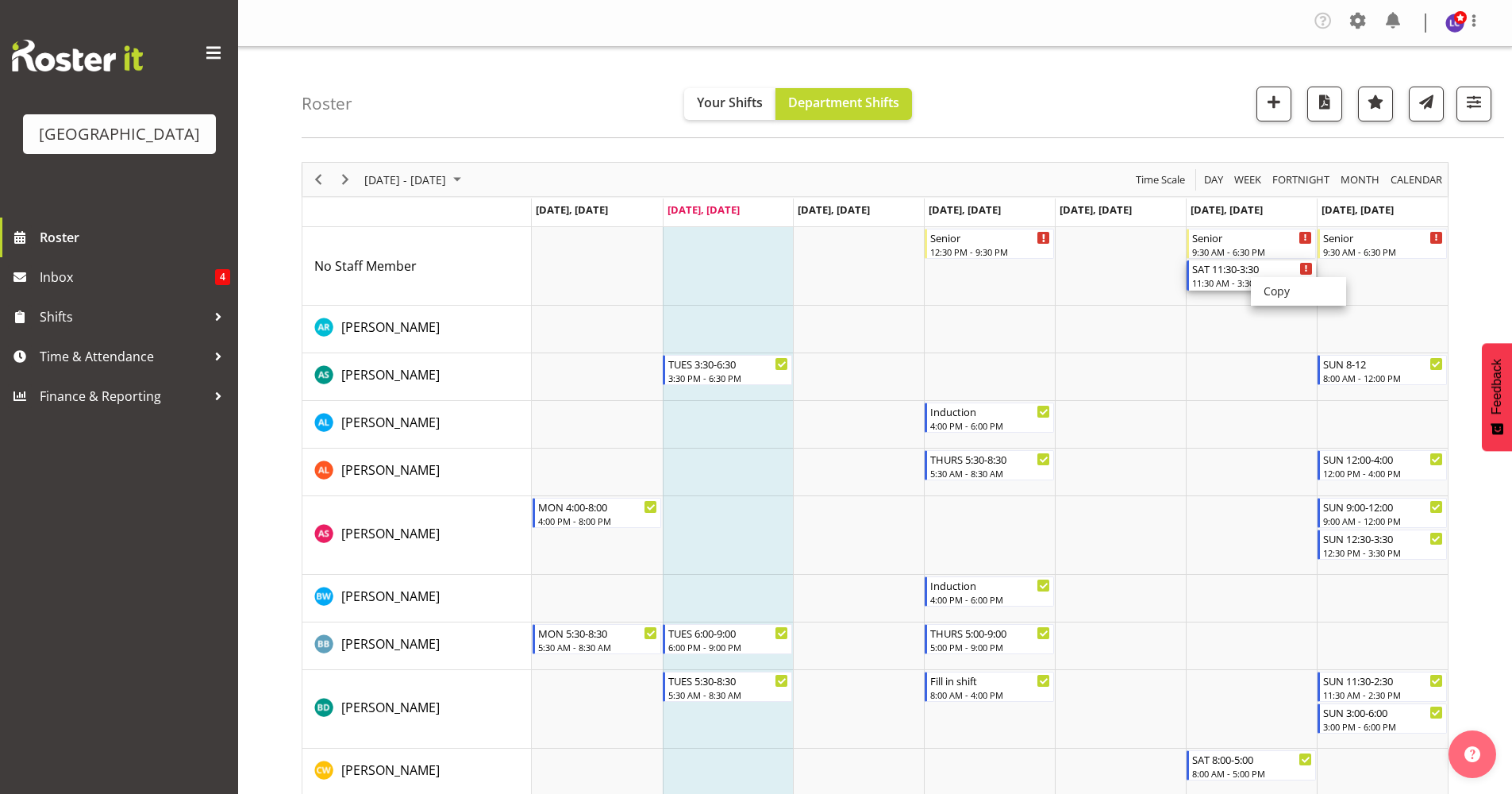
click at [1225, 282] on div "11:30 AM - 3:30 PM" at bounding box center [1252, 283] width 121 height 13
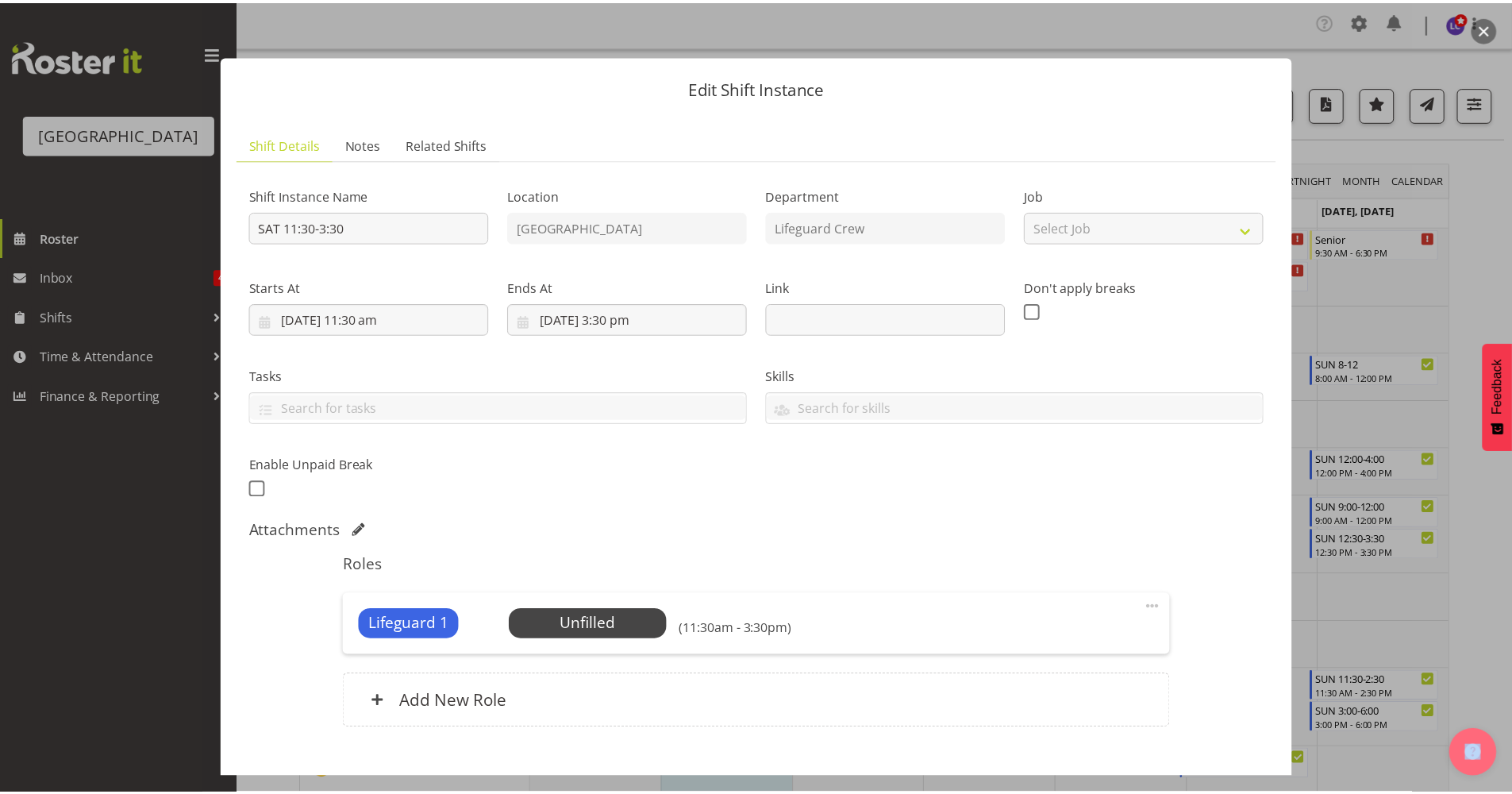
scroll to position [92, 0]
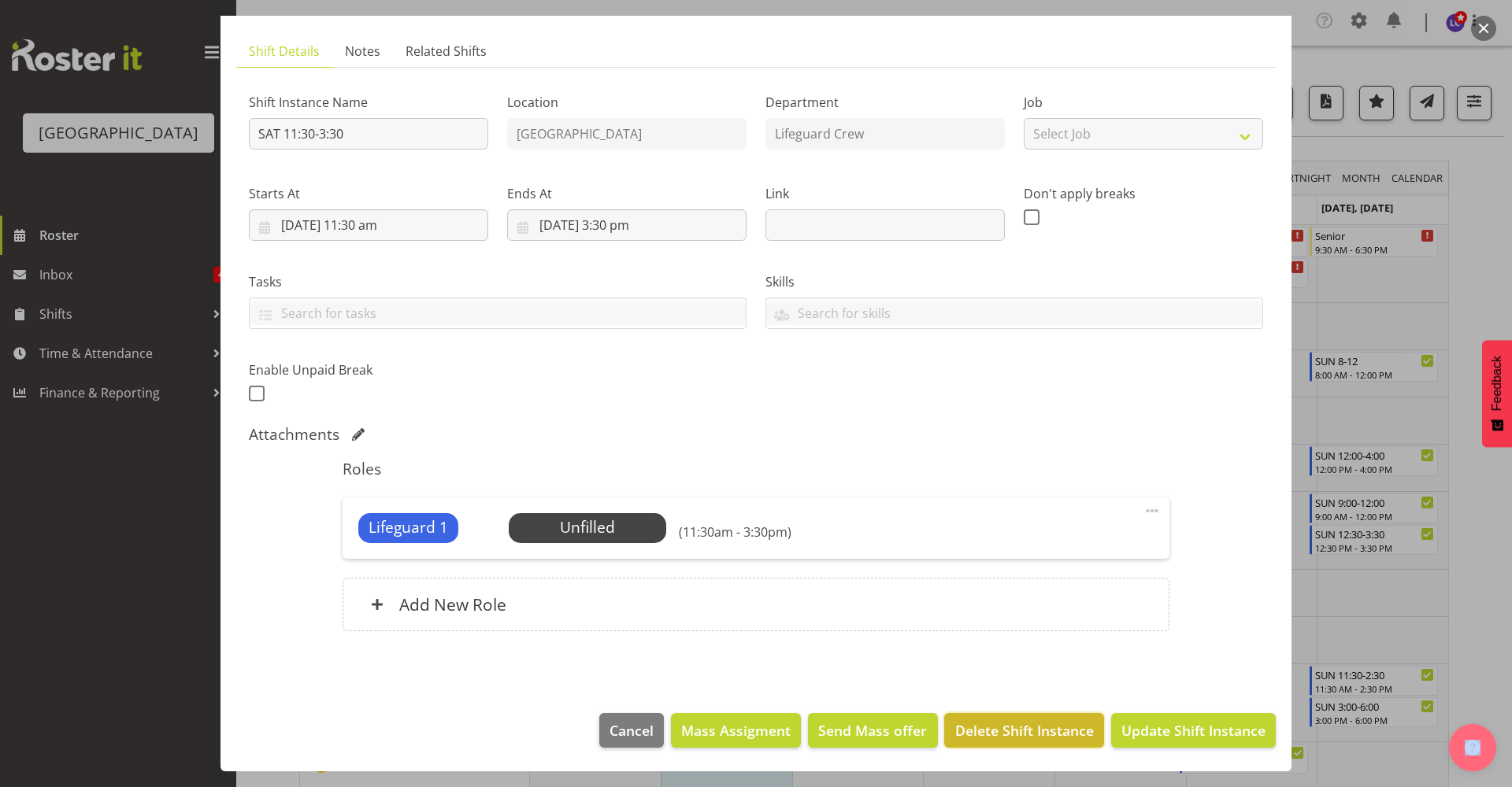
click at [1020, 744] on button "Delete Shift Instance" at bounding box center [1023, 730] width 159 height 35
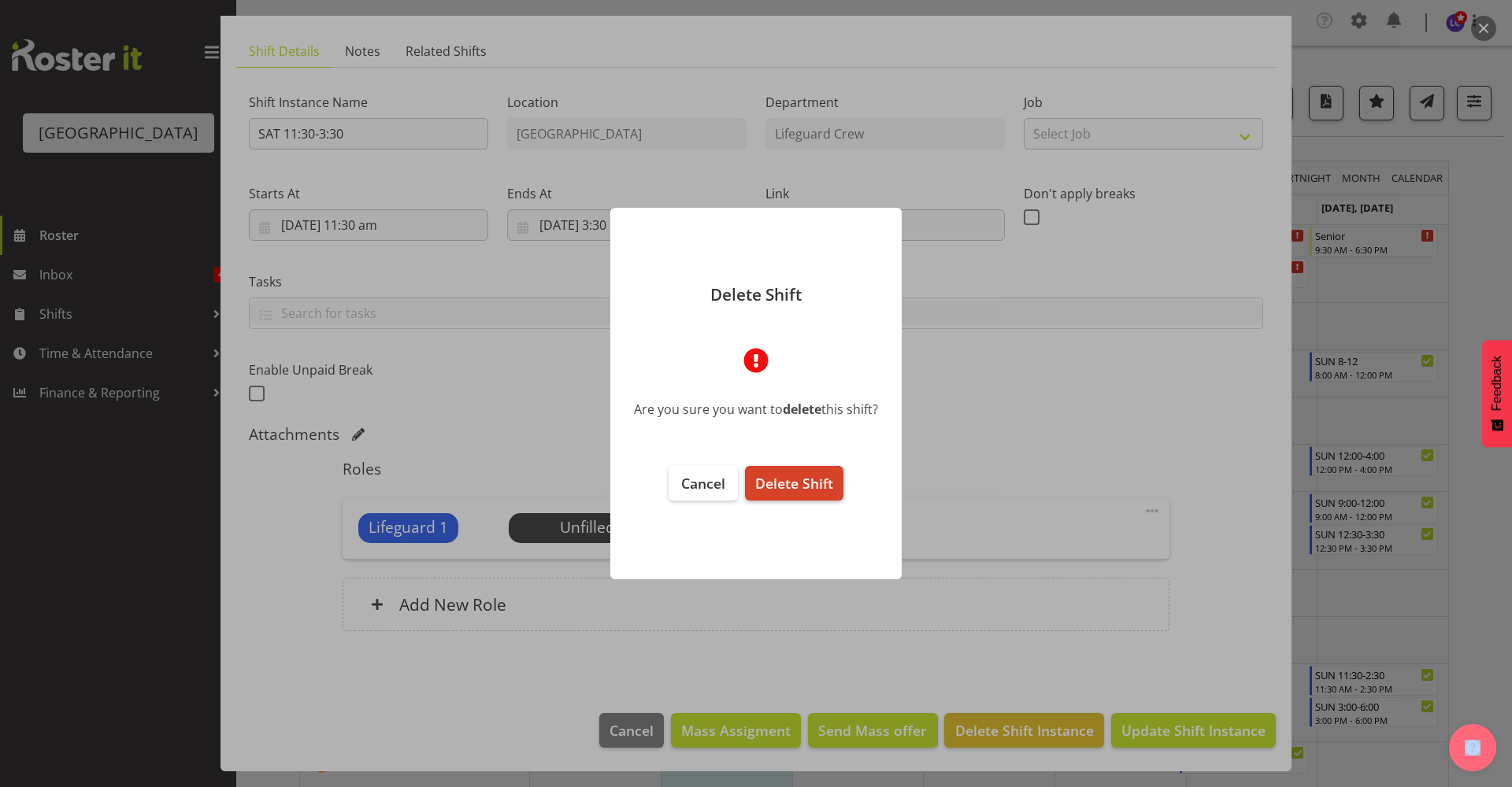
click at [802, 473] on button "Delete Shift" at bounding box center [794, 483] width 98 height 35
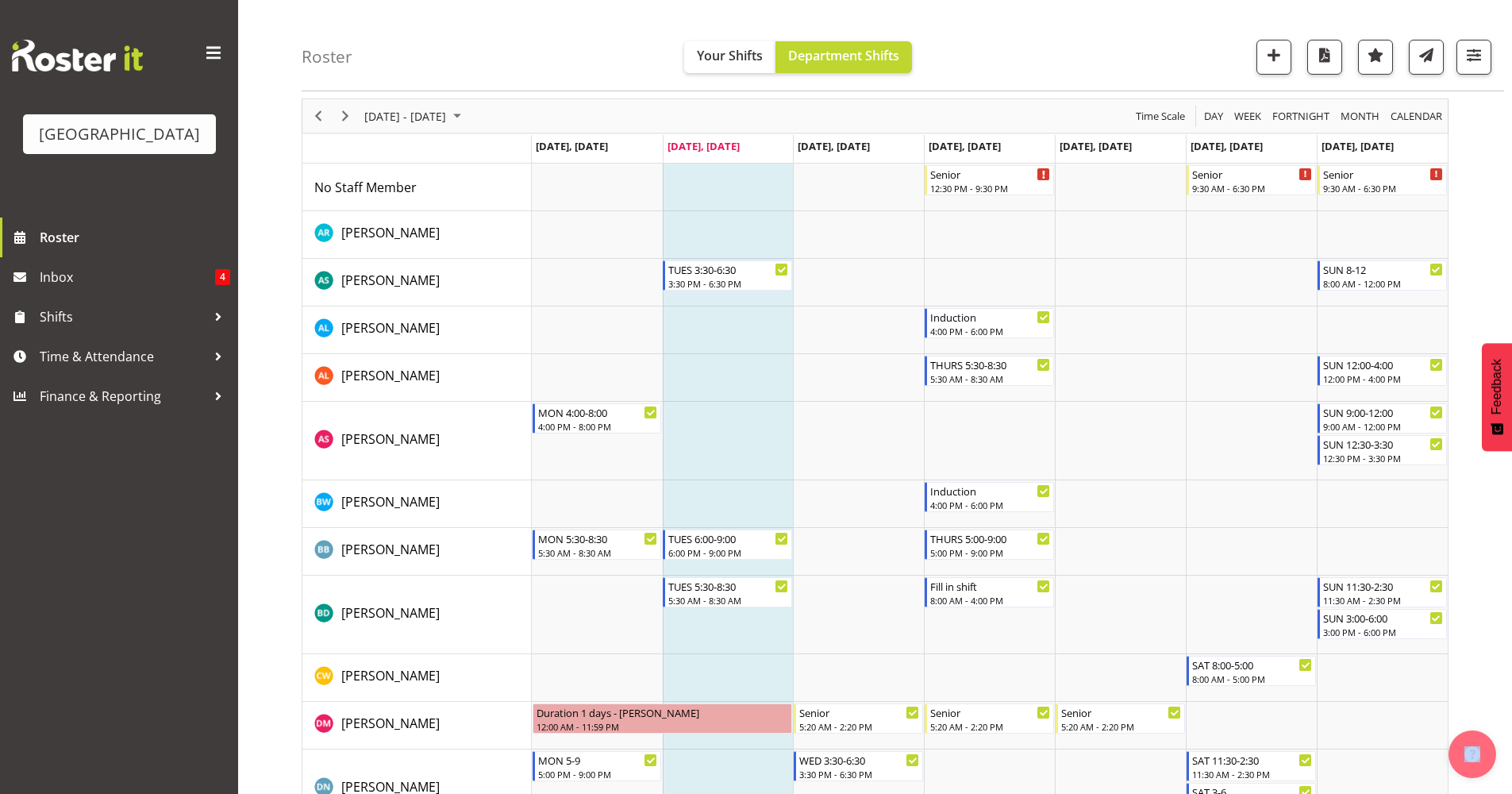
scroll to position [0, 0]
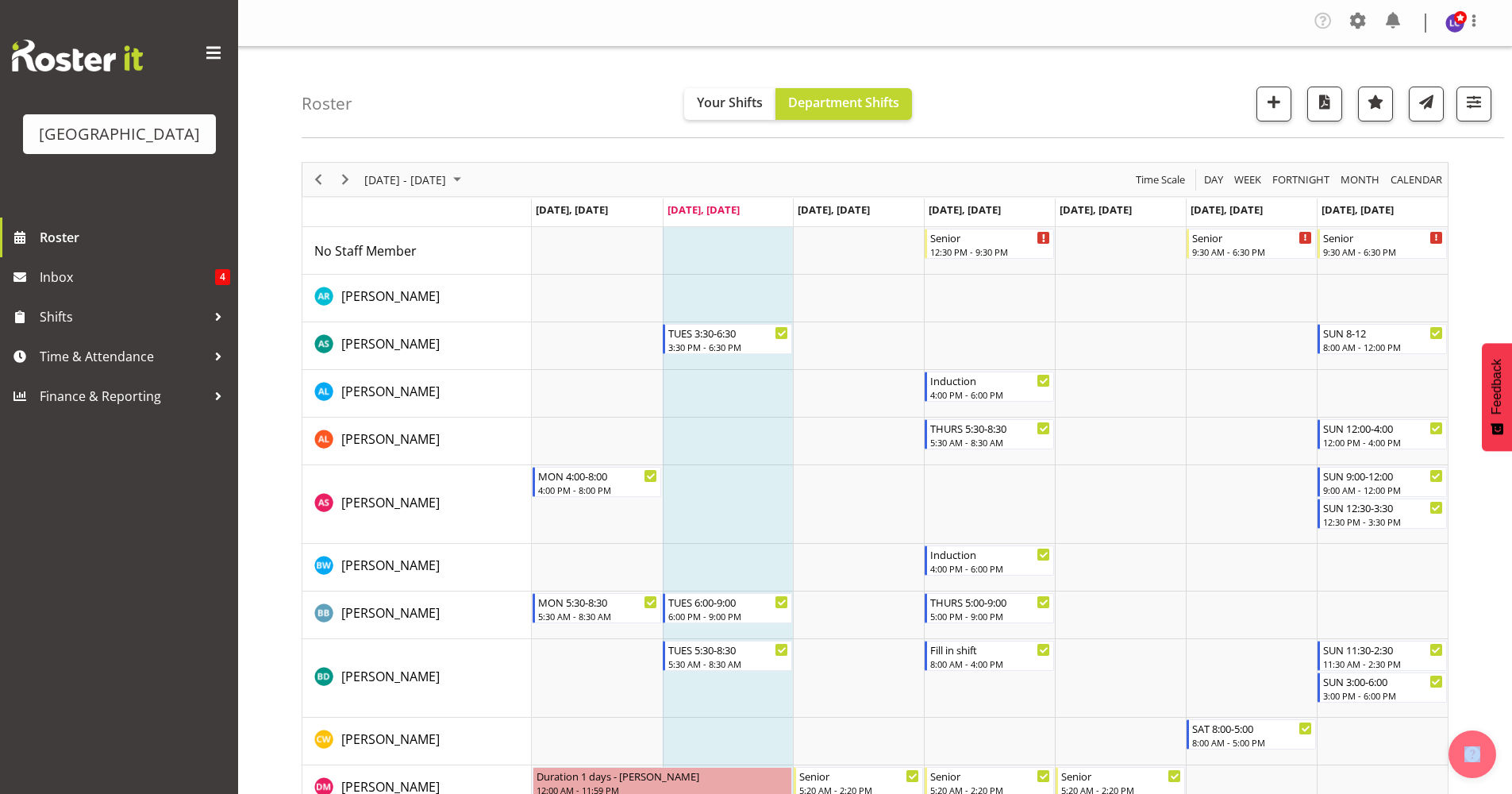
click at [351, 193] on div "Timeline Week of September 2, 2025" at bounding box center [345, 179] width 27 height 33
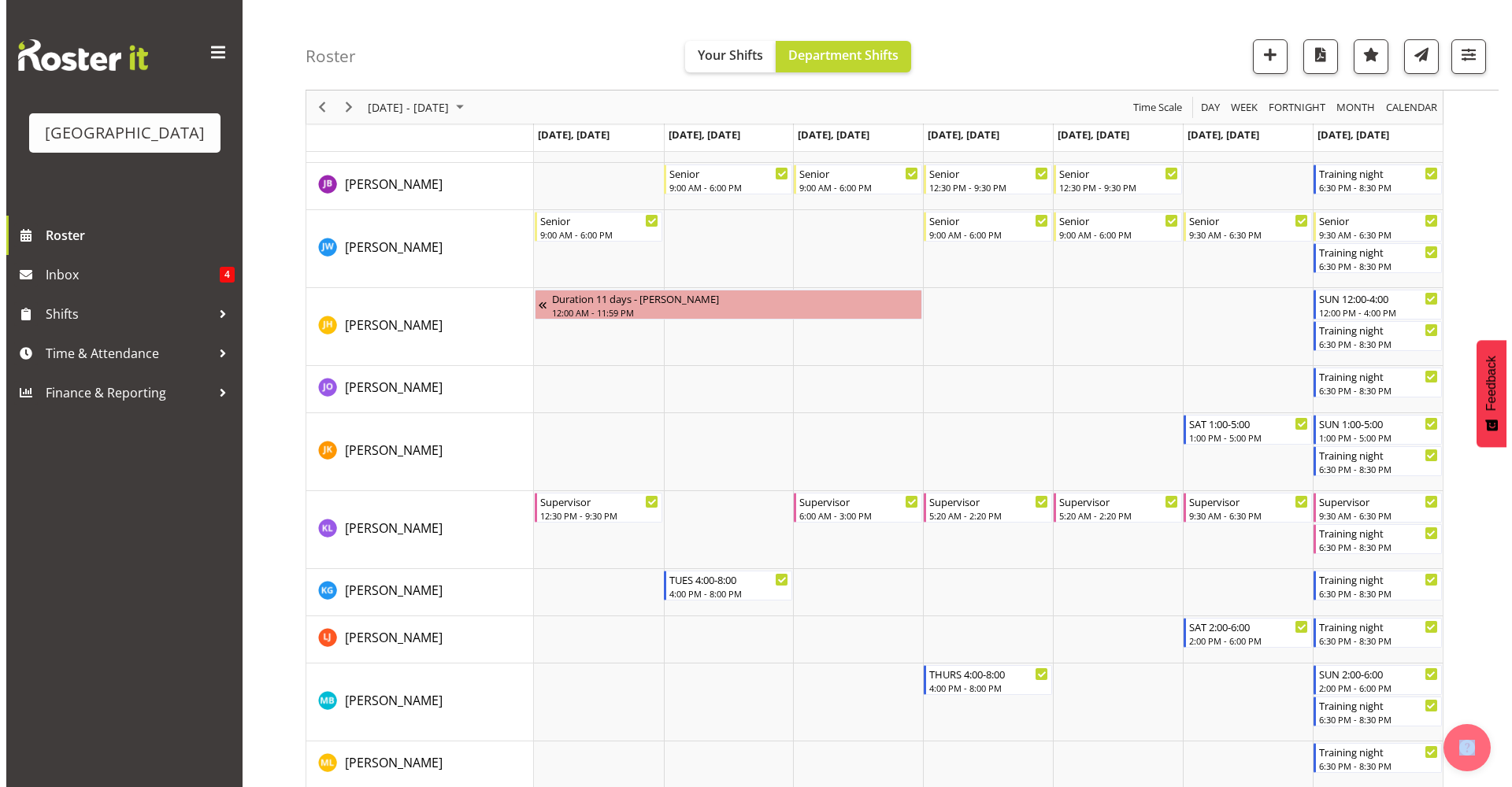
scroll to position [1018, 0]
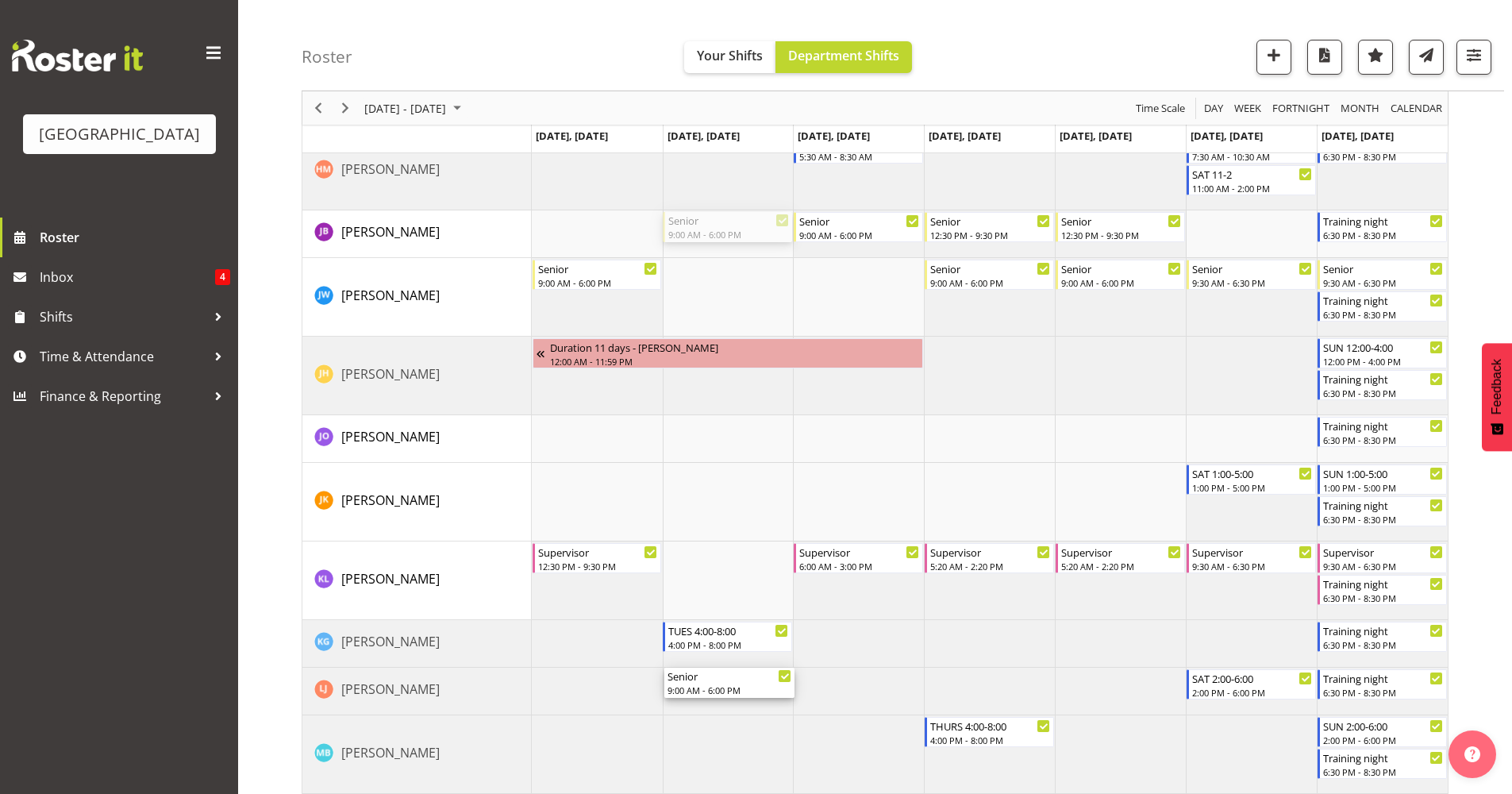
drag, startPoint x: 770, startPoint y: 394, endPoint x: 768, endPoint y: 698, distance: 304.0
click at [768, 698] on div "Training night 6:30 PM - 8:30 PM TUES 3:30-6:30 3:30 PM - 6:30 PM SAT 10:00-2:0…" at bounding box center [989, 653] width 916 height 2908
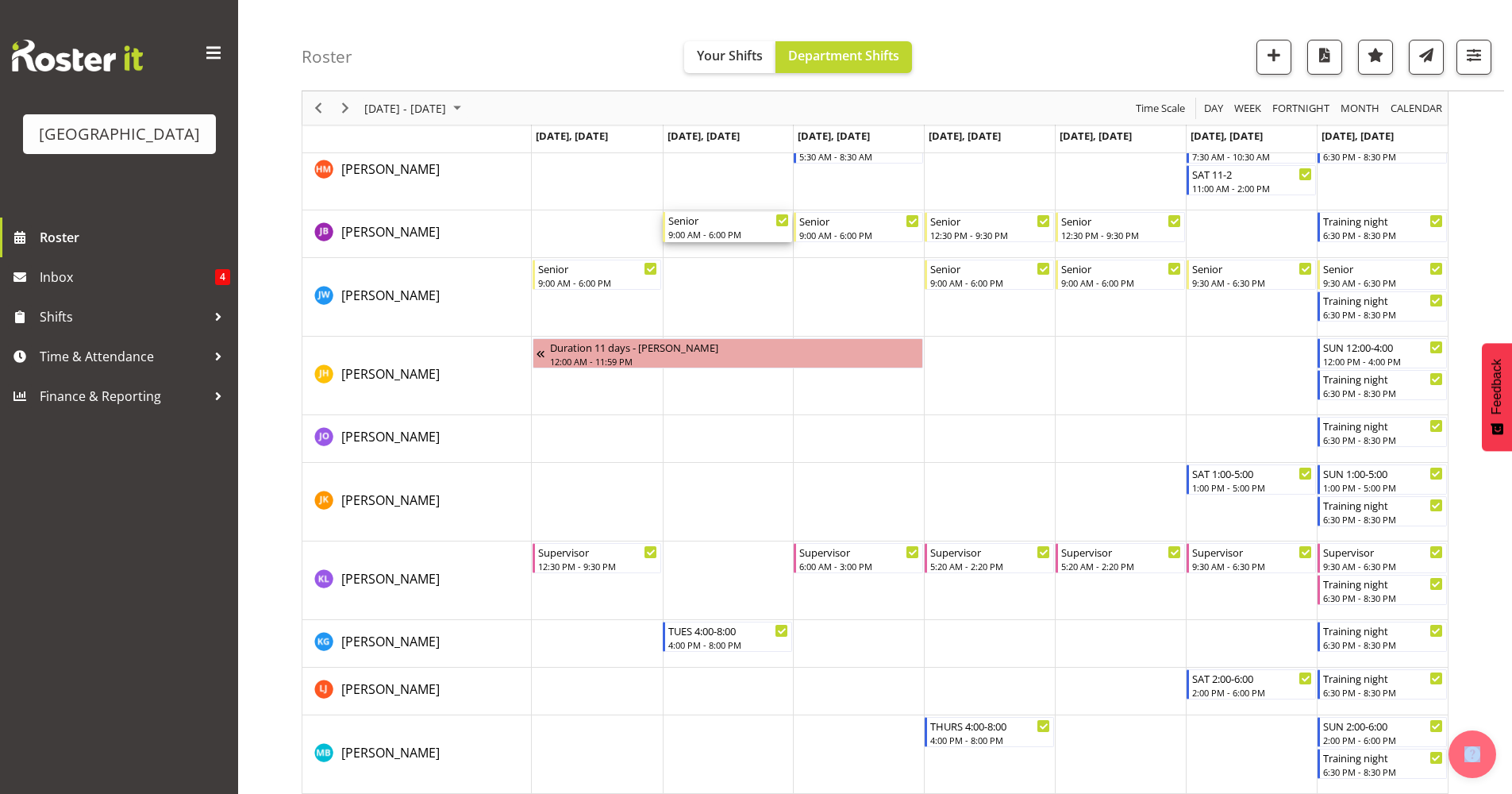
click at [753, 217] on div "Senior" at bounding box center [729, 220] width 121 height 16
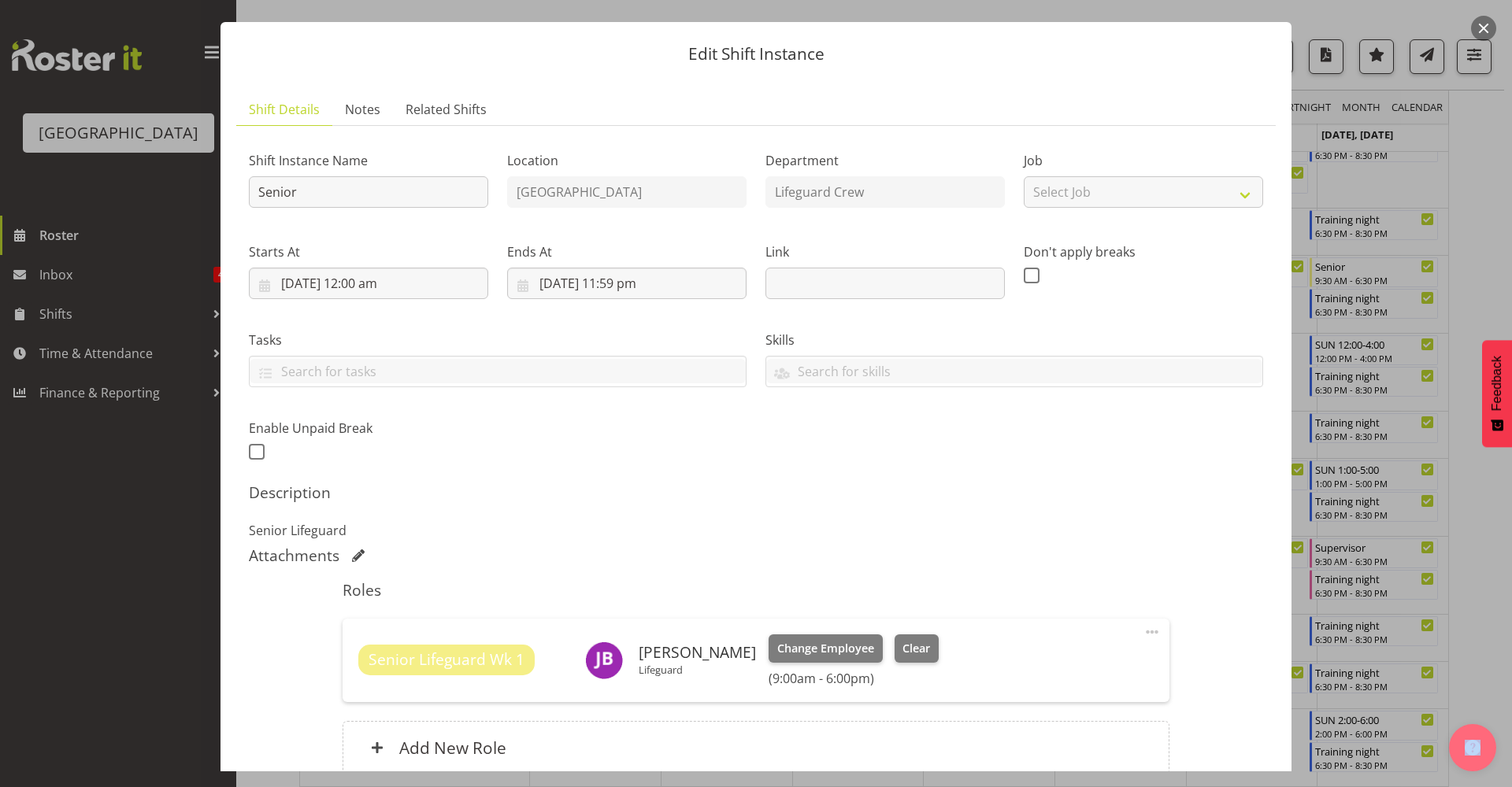
scroll to position [0, 0]
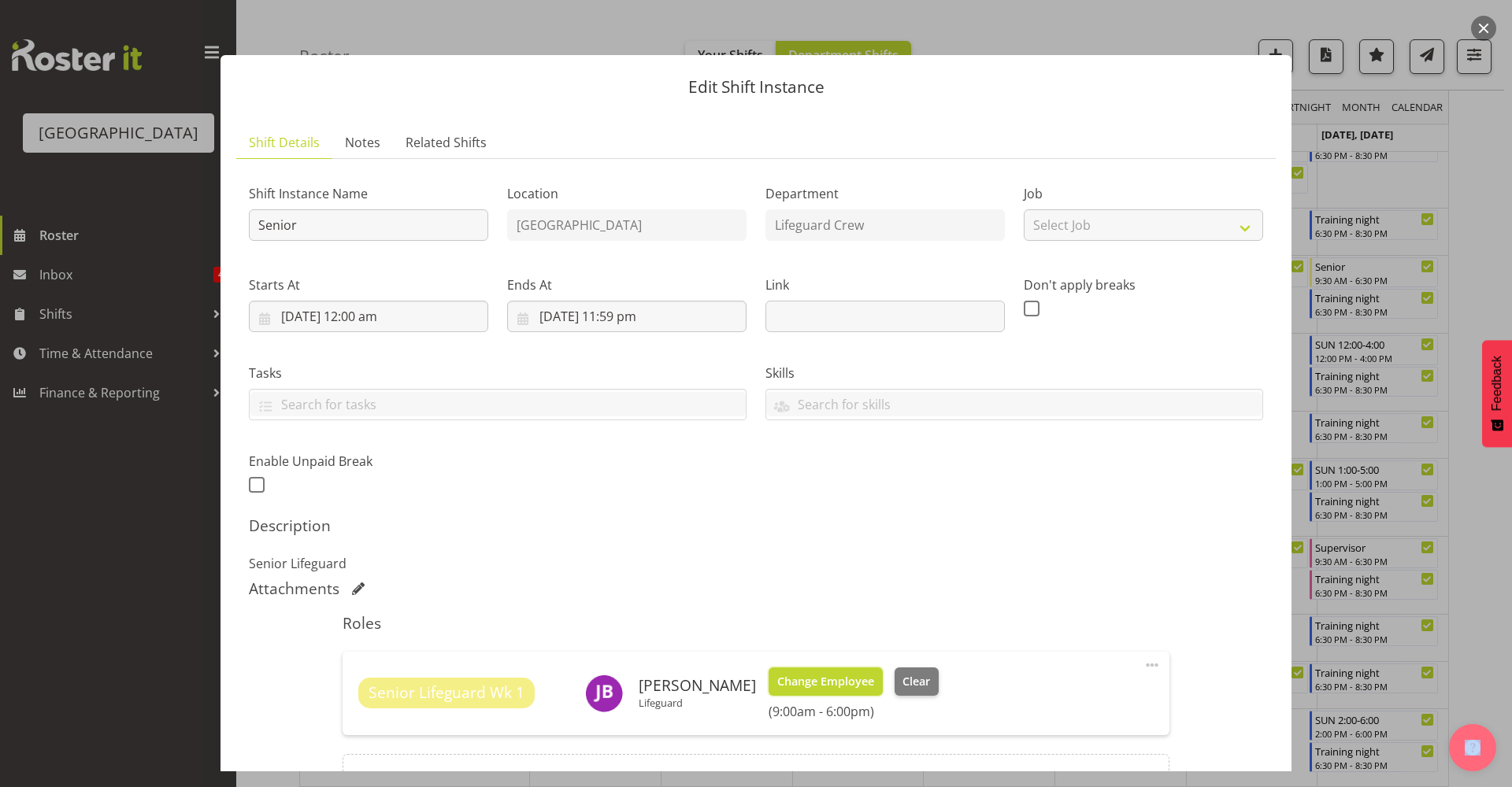
click at [815, 691] on button "Change Employee" at bounding box center [826, 682] width 114 height 29
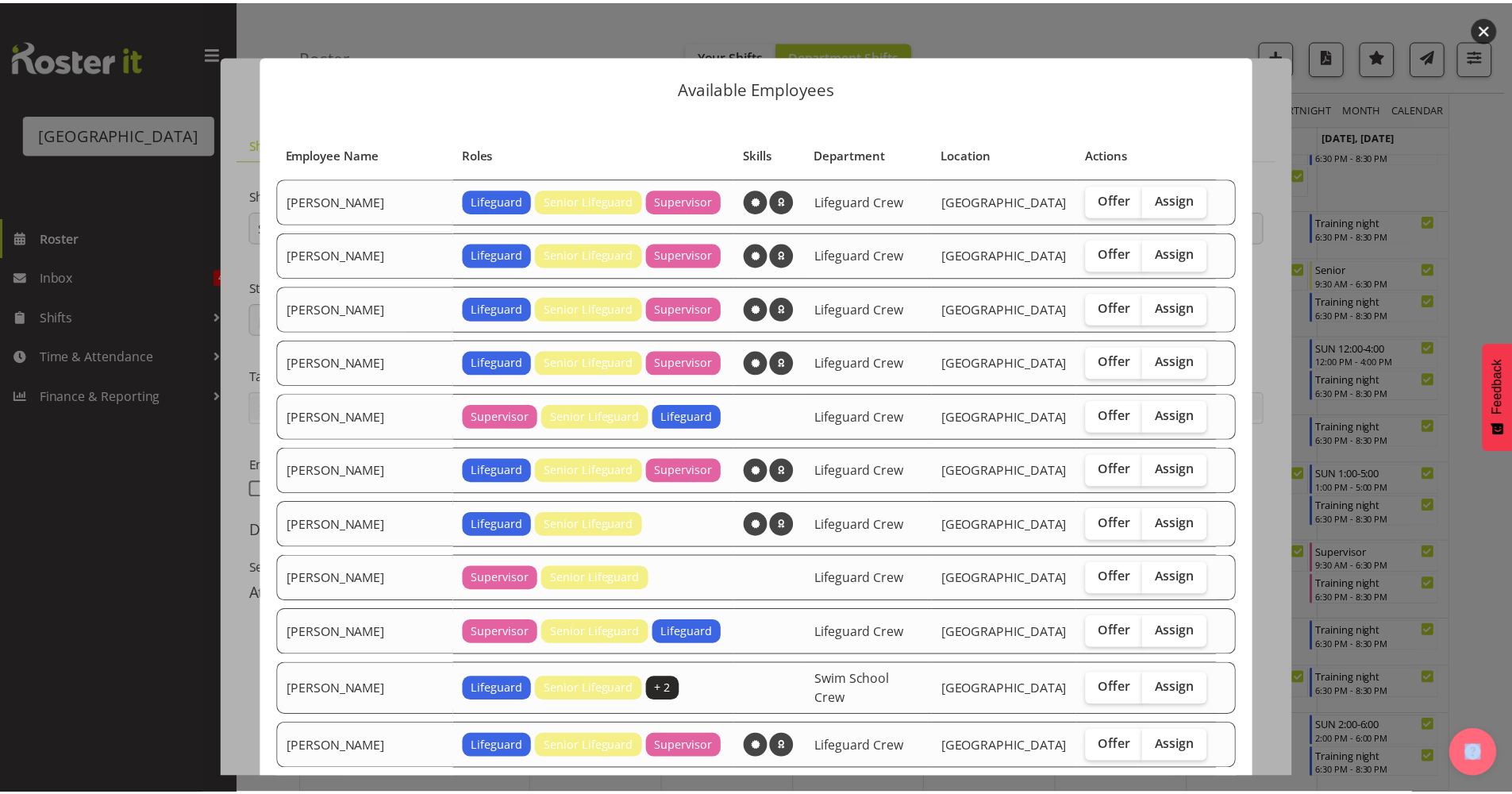
scroll to position [158, 0]
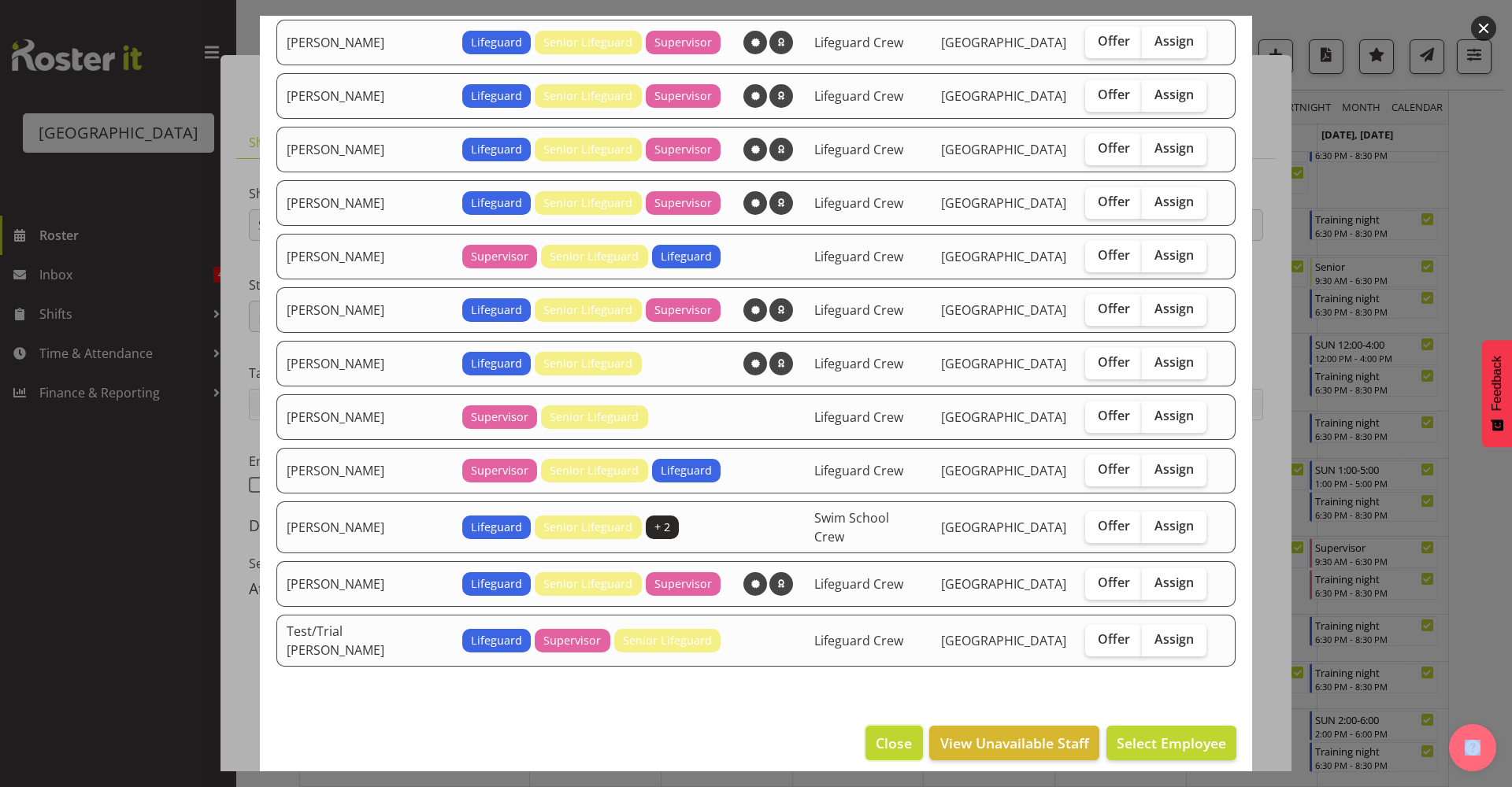
click at [887, 733] on span "Close" at bounding box center [894, 742] width 37 height 21
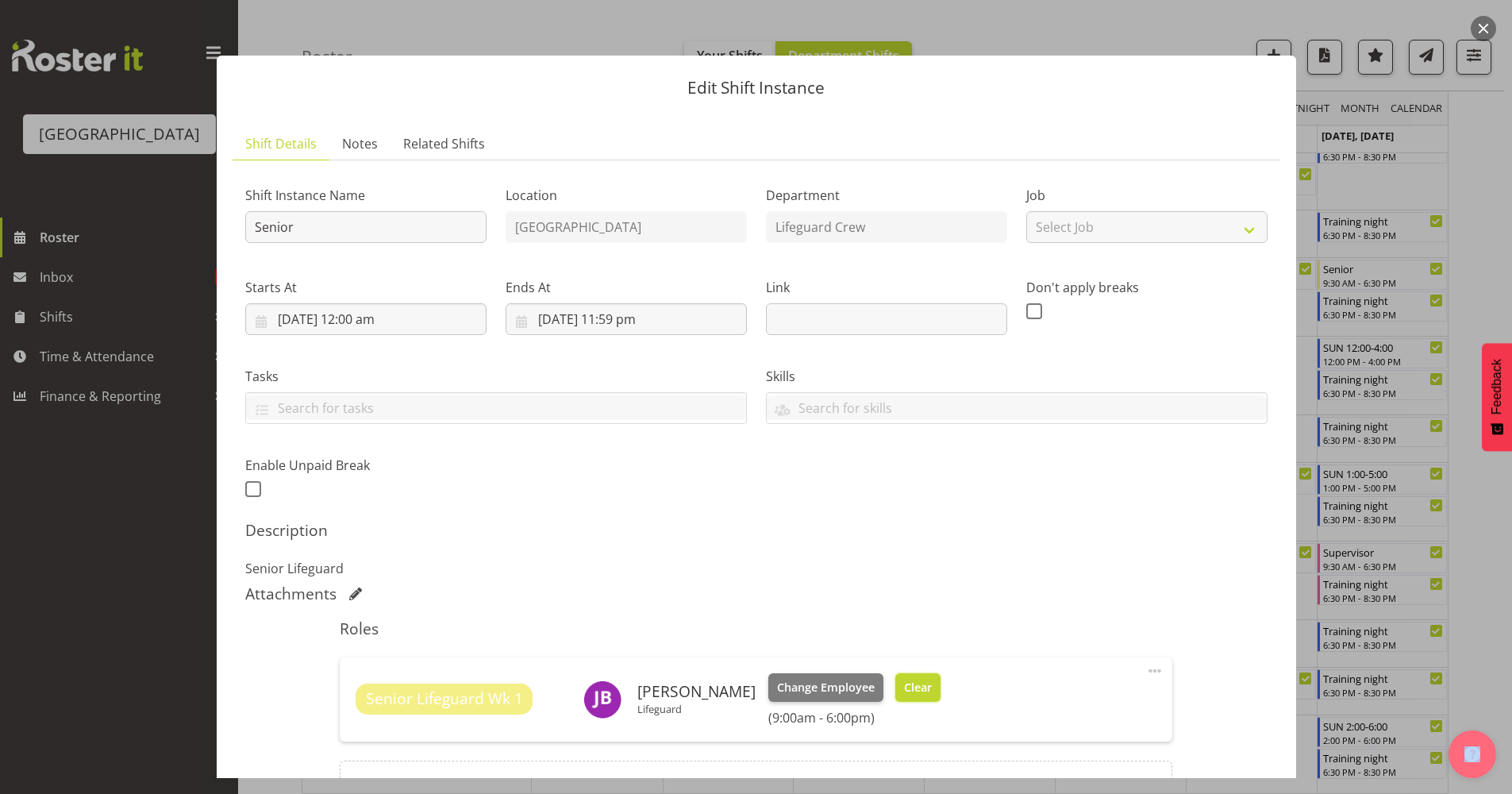
click at [905, 686] on span "Clear" at bounding box center [918, 687] width 28 height 17
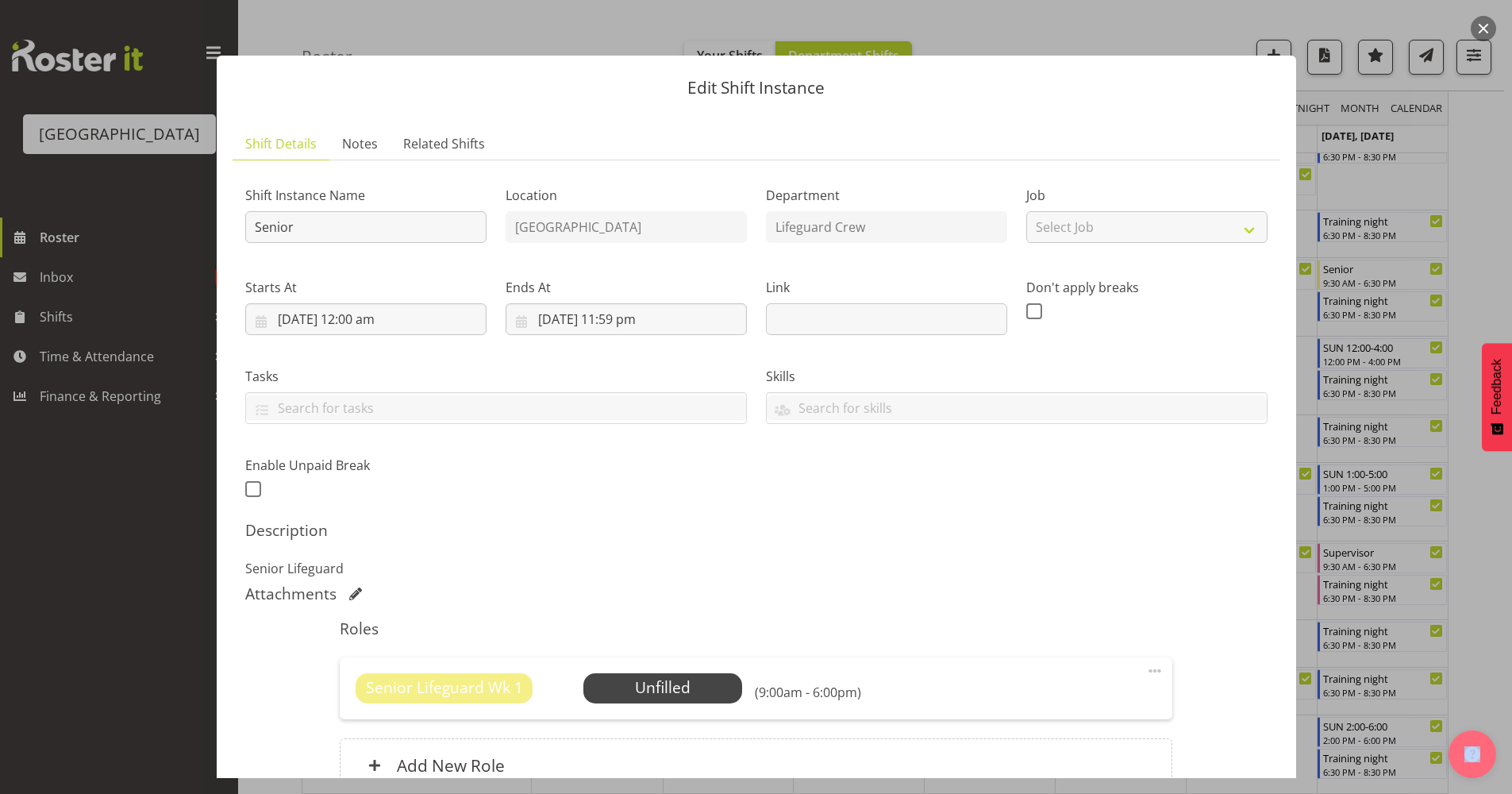
scroll to position [156, 0]
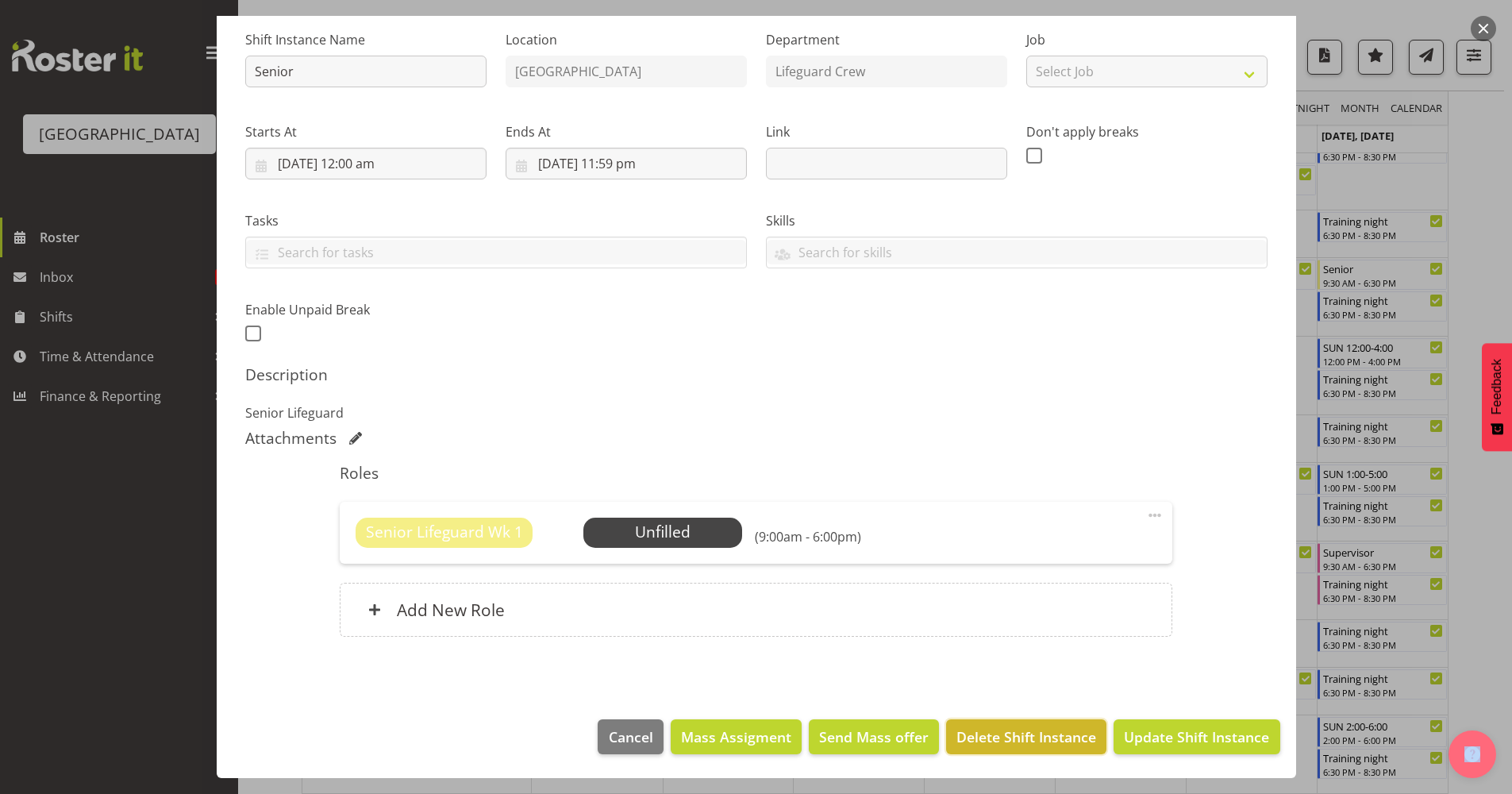
click at [1000, 732] on span "Delete Shift Instance" at bounding box center [1026, 736] width 140 height 21
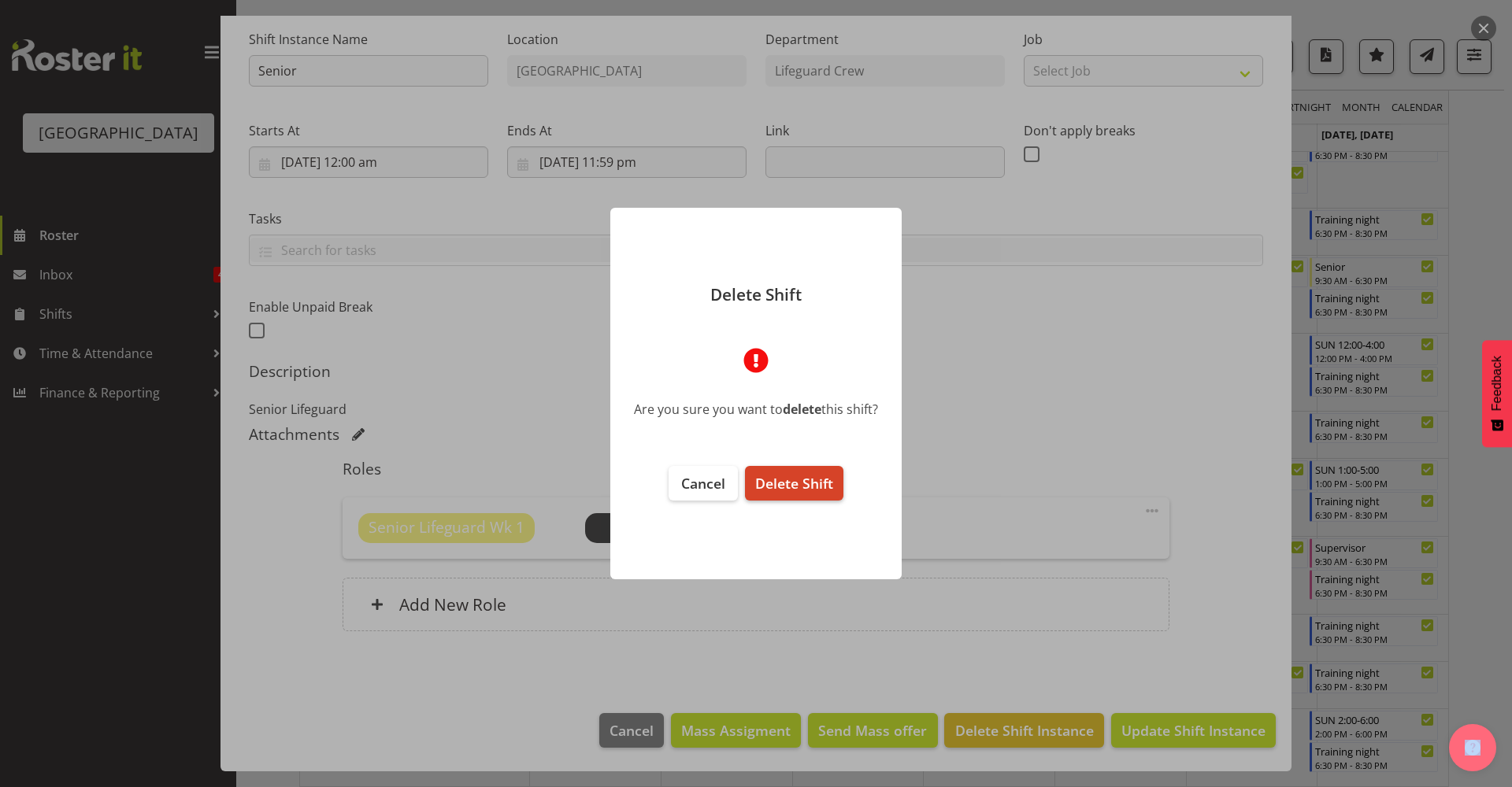
click at [784, 480] on span "Delete Shift" at bounding box center [794, 482] width 78 height 19
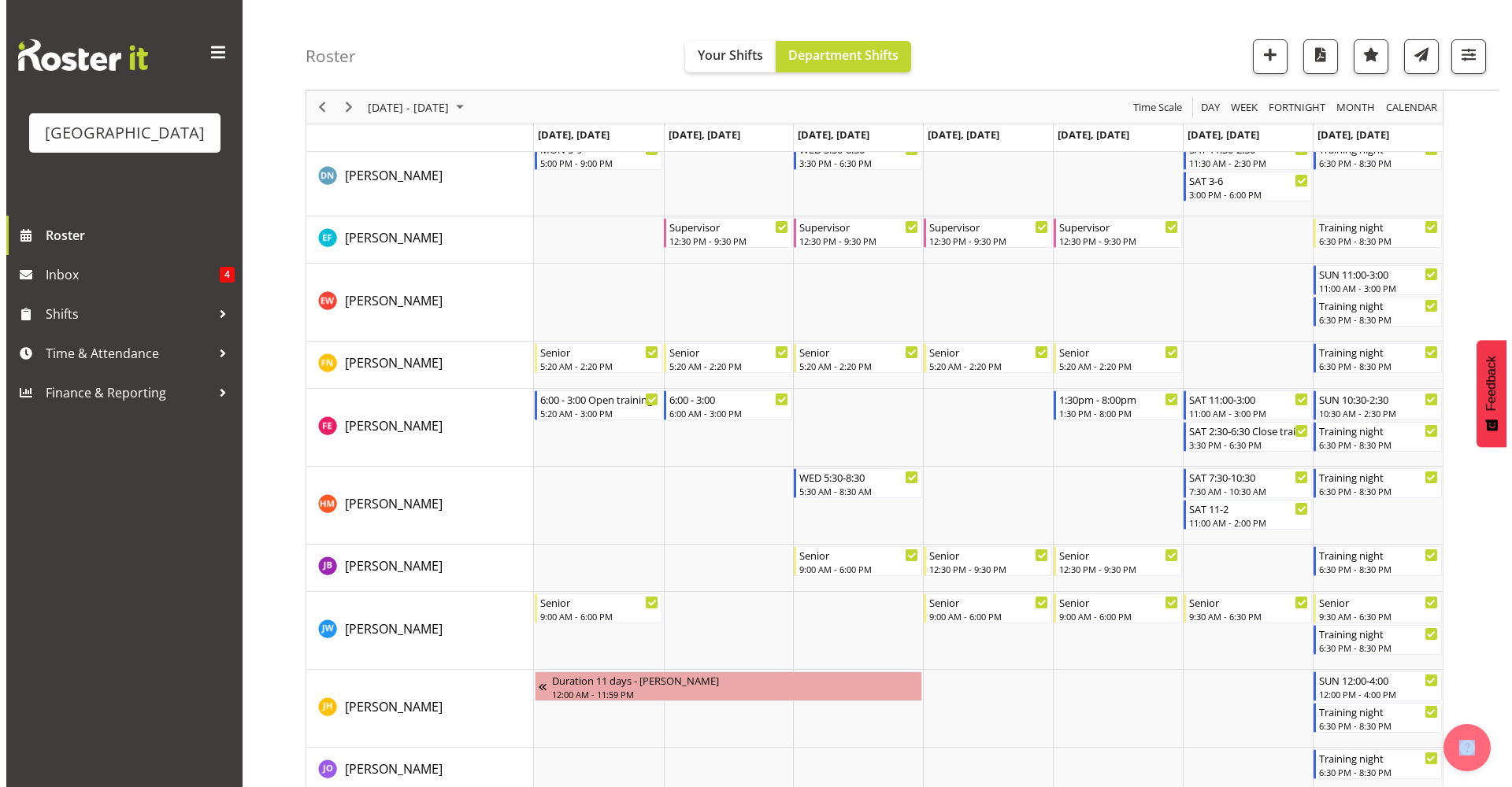
scroll to position [1023, 0]
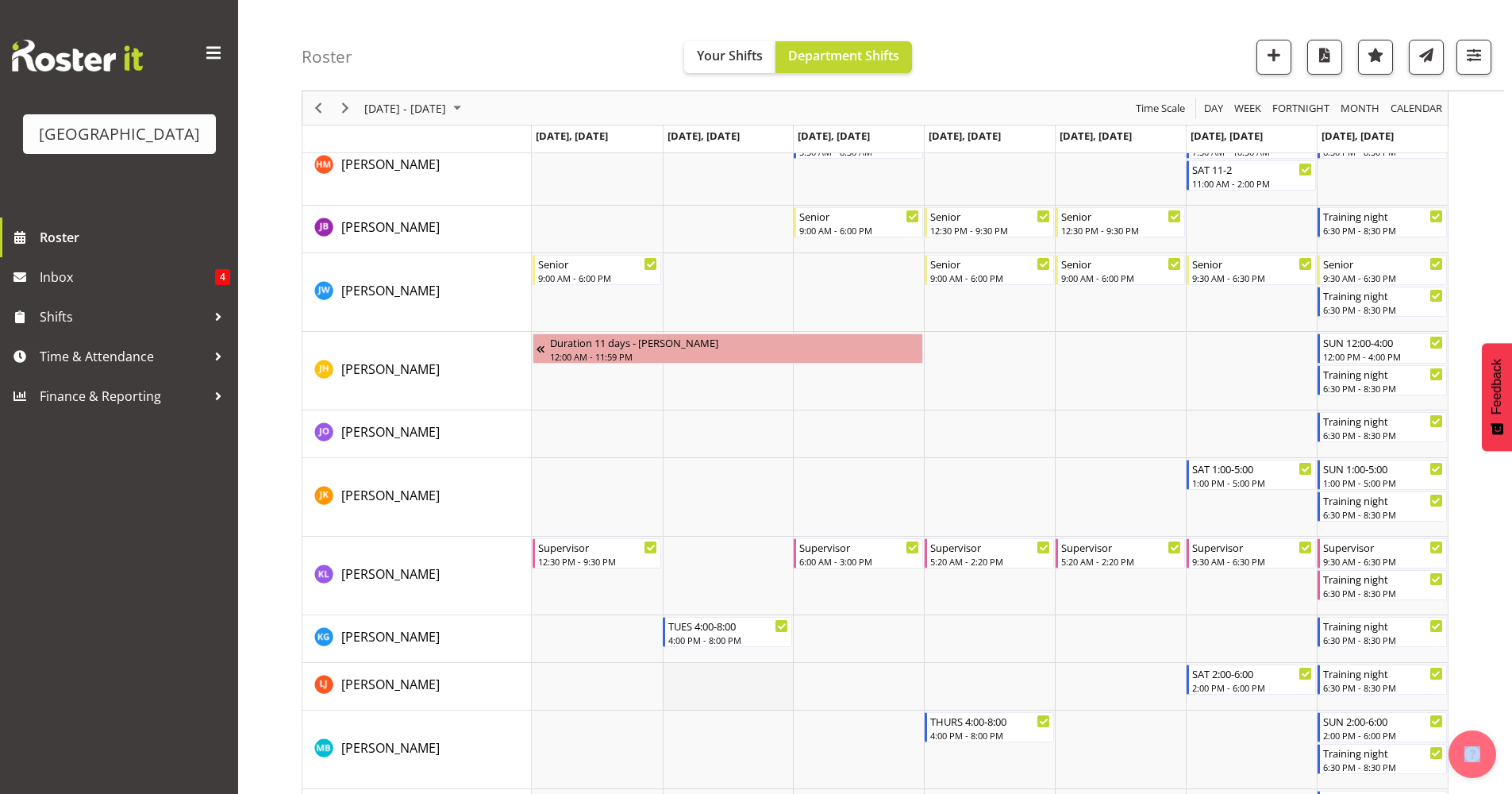
click at [713, 690] on td "Timeline Week of September 9, 2025" at bounding box center [728, 687] width 131 height 48
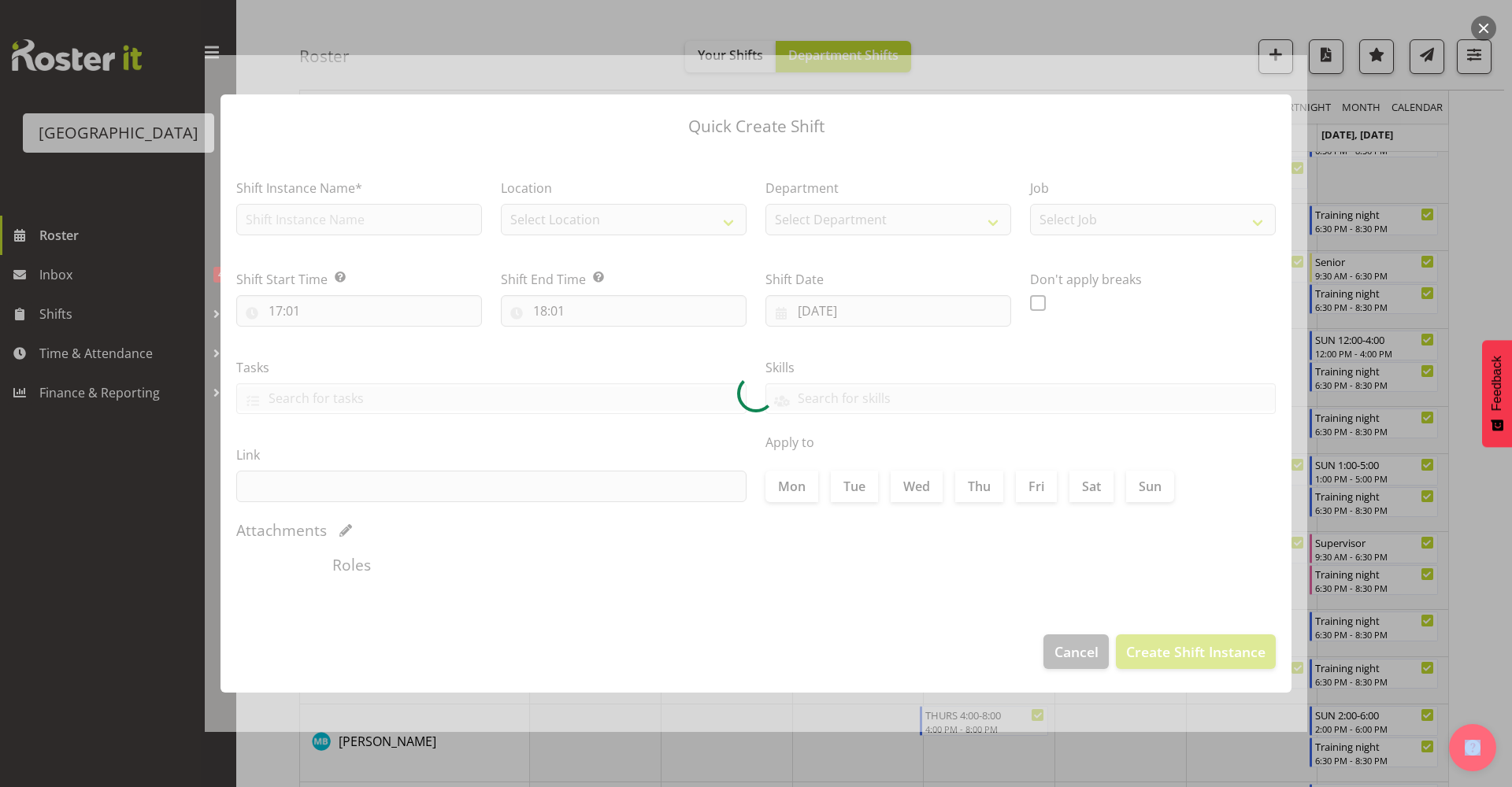
type input "09/09/2025"
checkbox input "true"
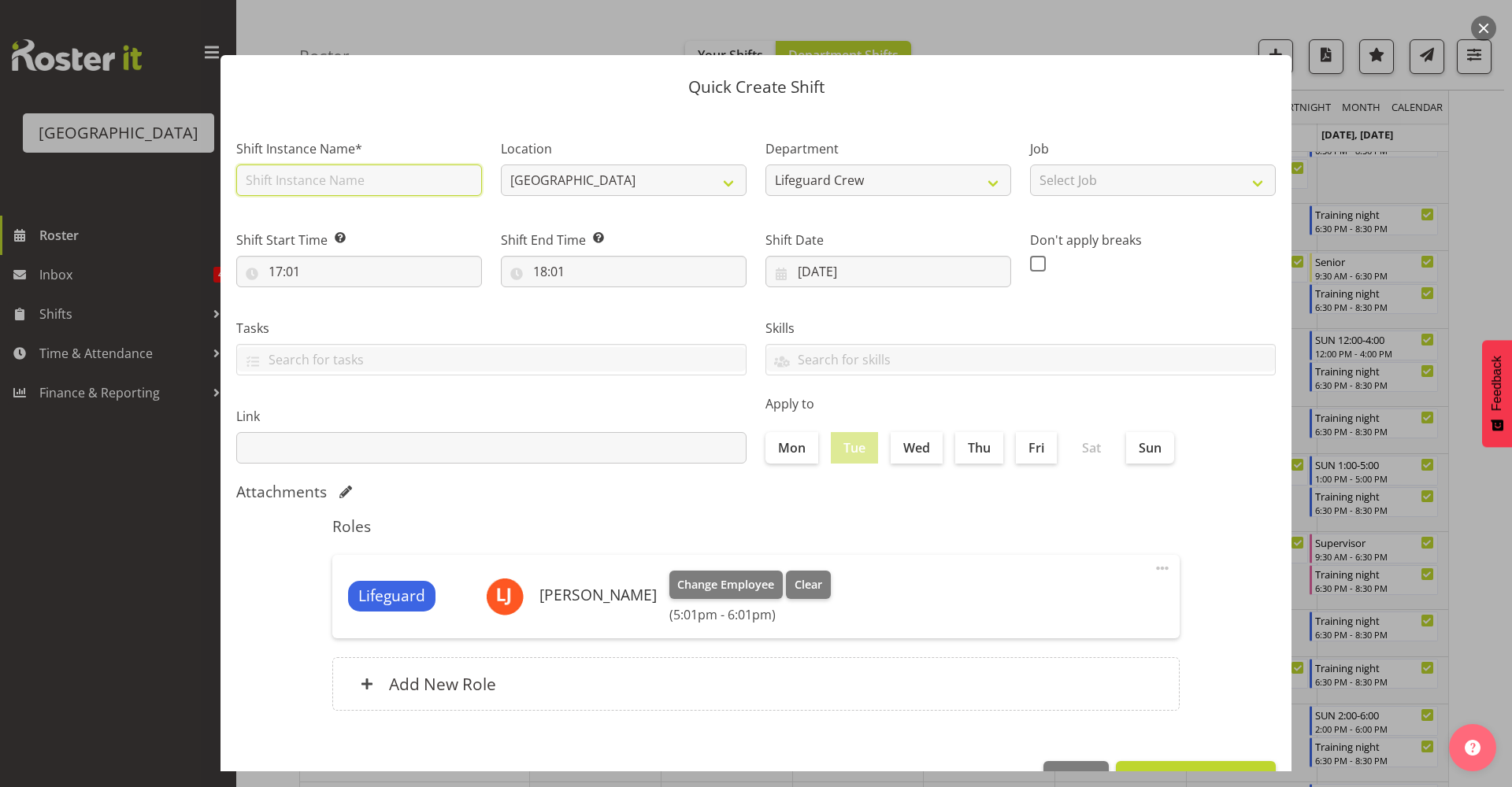
click at [381, 196] on input "text" at bounding box center [358, 180] width 246 height 31
type input "Fill in shift"
click at [285, 259] on input "17:01" at bounding box center [358, 271] width 246 height 31
click at [336, 312] on select "00 01 02 03 04 05 06 07 08 09 10 11 12 13 14 15 16 17 18 19 20 21 22 23" at bounding box center [344, 312] width 36 height 31
select select "9"
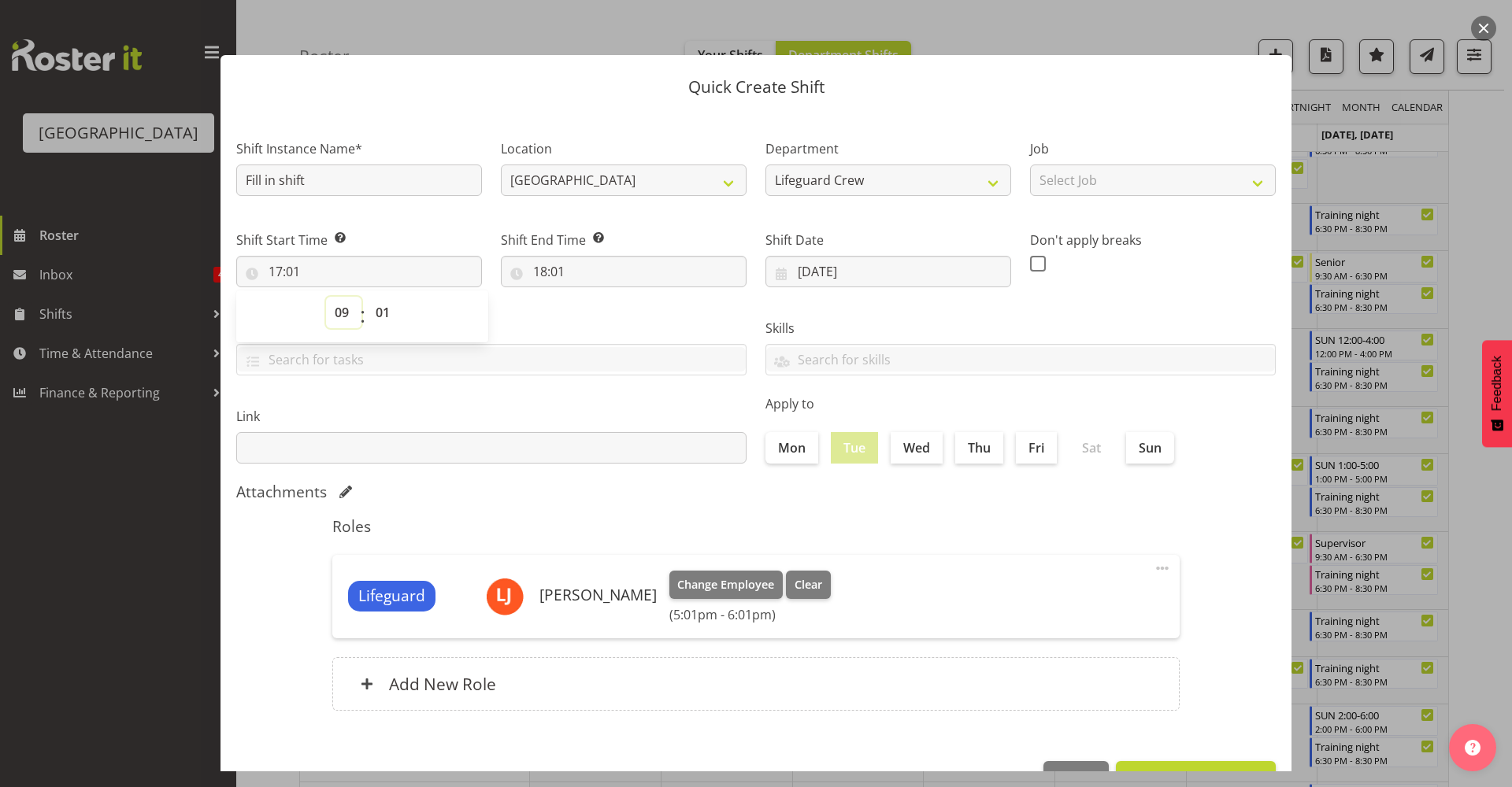
click at [326, 297] on select "00 01 02 03 04 05 06 07 08 09 10 11 12 13 14 15 16 17 18 19 20 21 22 23" at bounding box center [344, 312] width 36 height 31
type input "09:01"
click at [382, 321] on select "00 01 02 03 04 05 06 07 08 09 10 11 12 13 14 15 16 17 18 19 20 21 22 23 24 25 2…" at bounding box center [385, 312] width 36 height 31
select select "0"
click at [367, 297] on select "00 01 02 03 04 05 06 07 08 09 10 11 12 13 14 15 16 17 18 19 20 21 22 23 24 25 2…" at bounding box center [385, 312] width 36 height 31
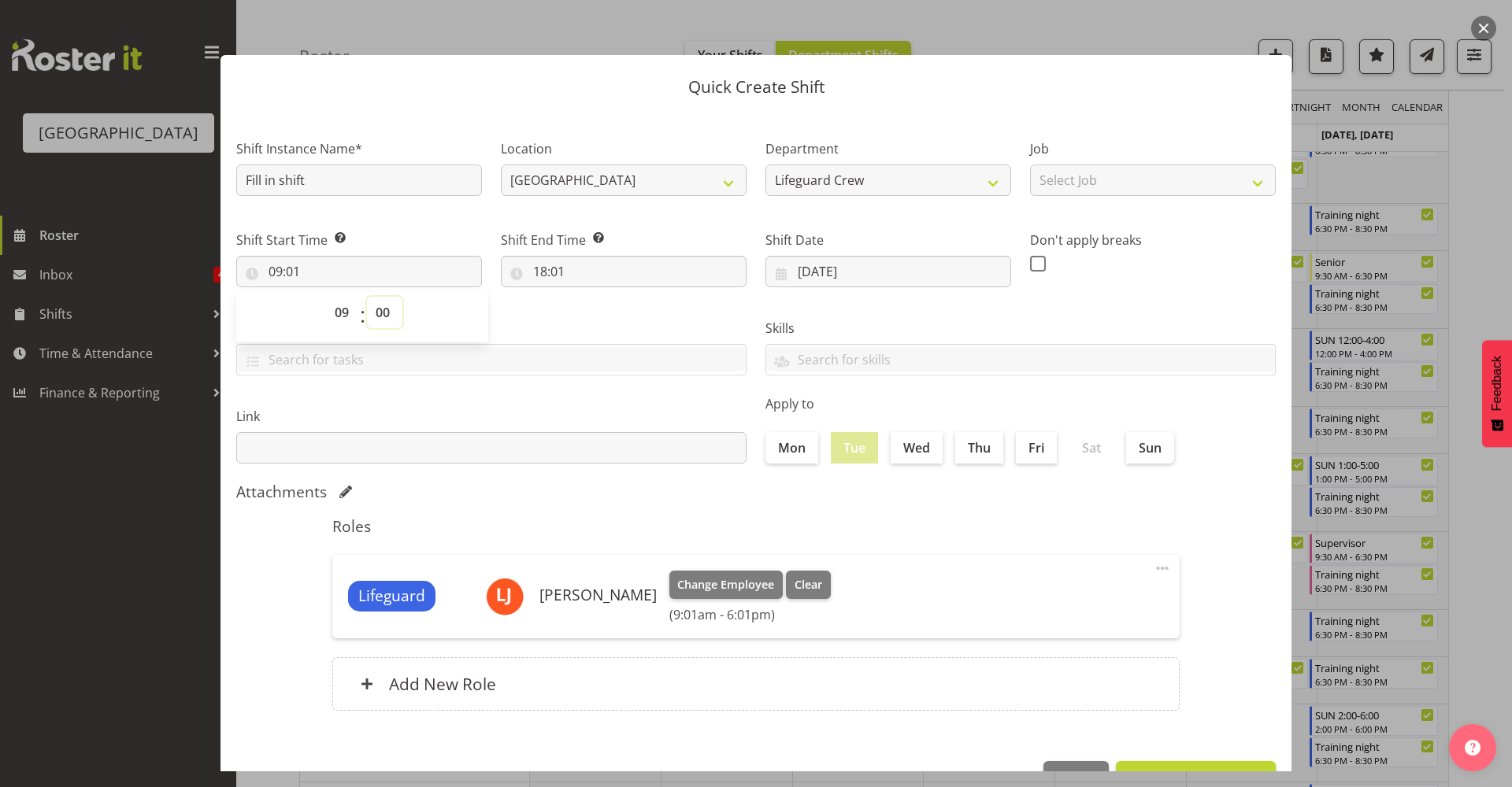
type input "09:00"
click at [530, 264] on input "18:01" at bounding box center [623, 271] width 246 height 31
click at [596, 312] on select "00 01 02 03 04 05 06 07 08 09 10 11 12 13 14 15 16 17 18 19 20 21 22 23" at bounding box center [609, 312] width 36 height 31
select select "16"
click at [591, 297] on select "00 01 02 03 04 05 06 07 08 09 10 11 12 13 14 15 16 17 18 19 20 21 22 23" at bounding box center [609, 312] width 36 height 31
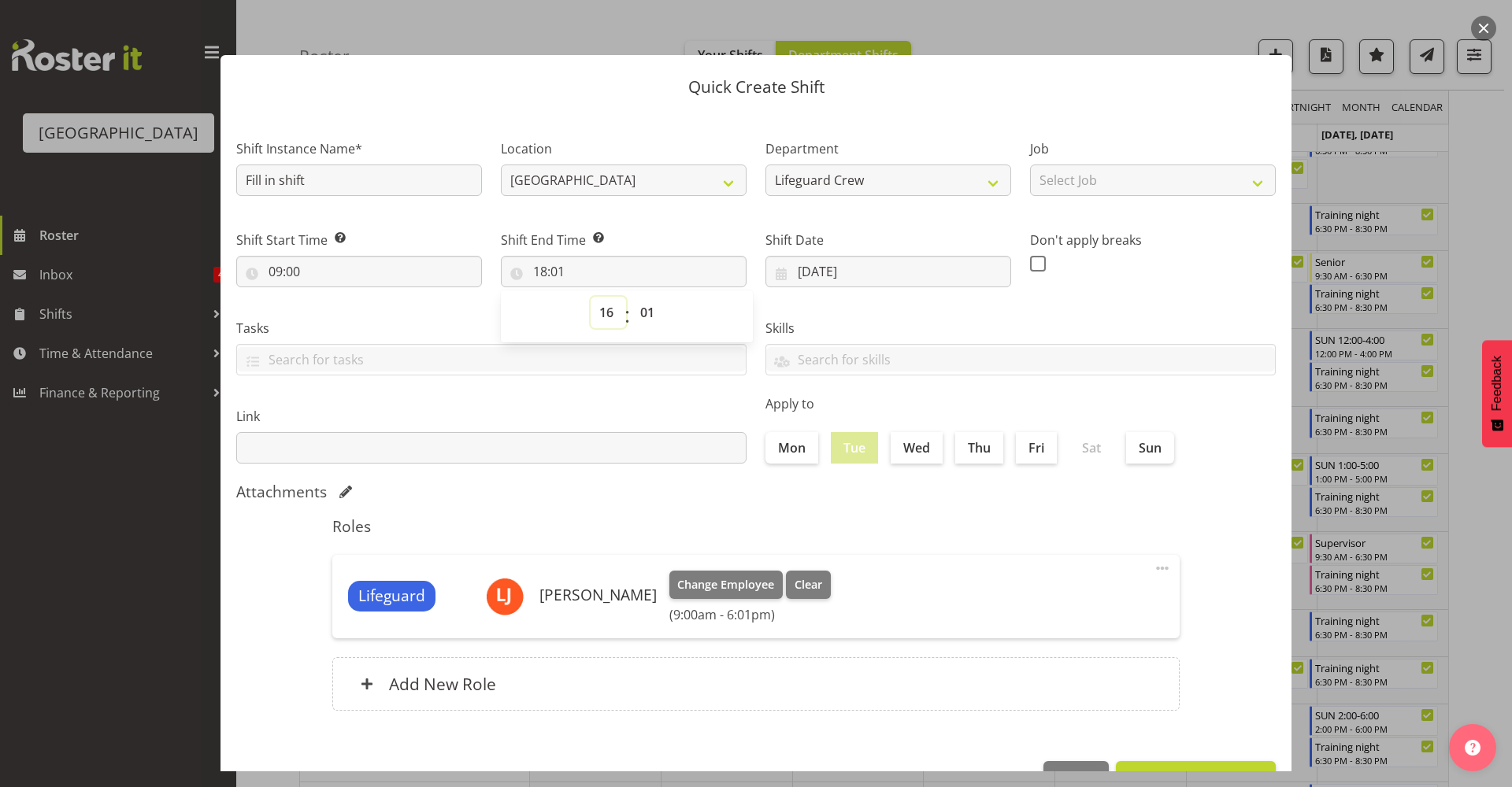
type input "16:01"
click at [645, 317] on select "00 01 02 03 04 05 06 07 08 09 10 11 12 13 14 15 16 17 18 19 20 21 22 23 24 25 2…" at bounding box center [650, 312] width 36 height 31
select select "0"
click at [632, 297] on select "00 01 02 03 04 05 06 07 08 09 10 11 12 13 14 15 16 17 18 19 20 21 22 23 24 25 2…" at bounding box center [650, 312] width 36 height 31
type input "16:00"
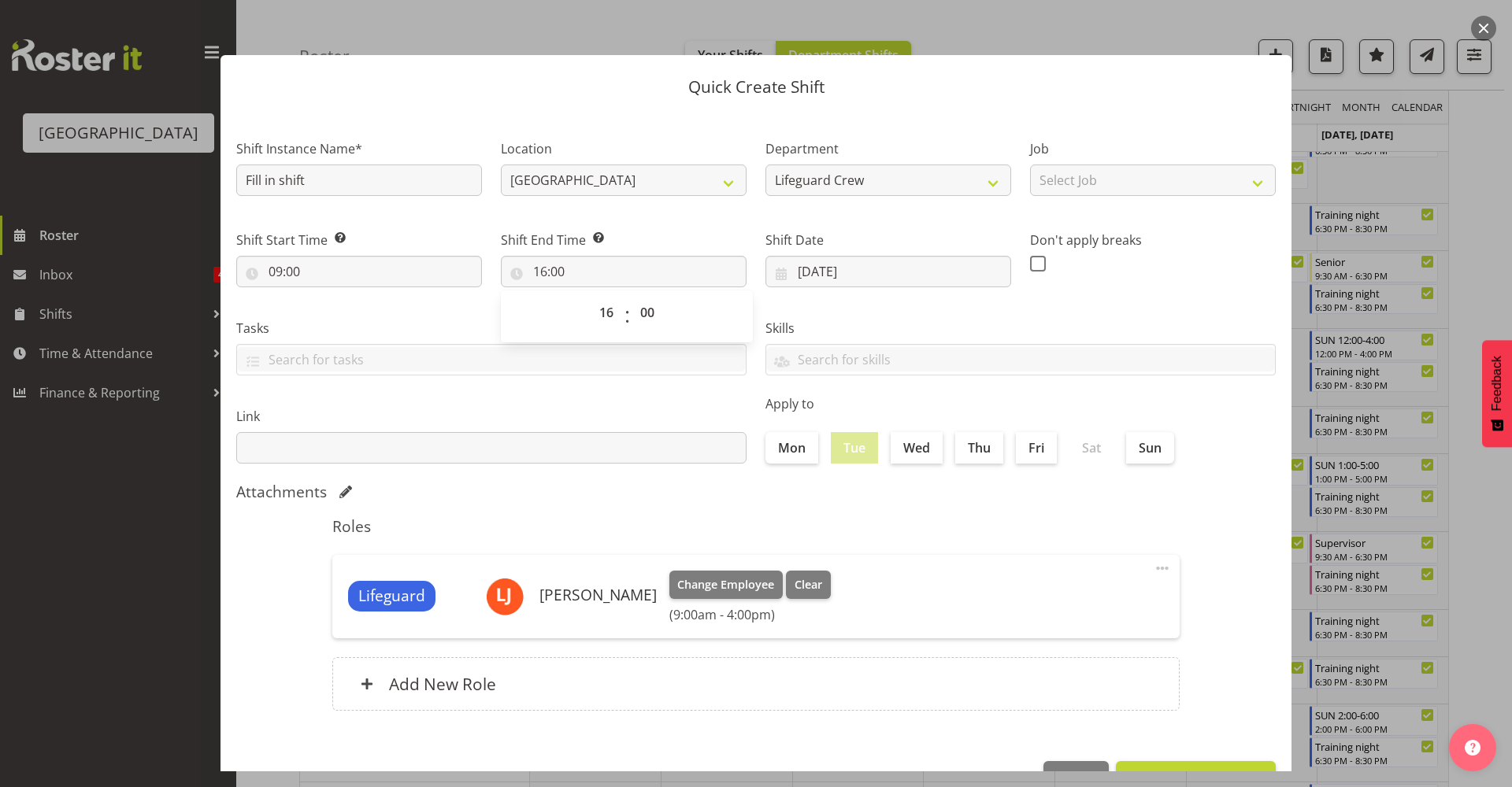
click at [715, 528] on h5 "Roles" at bounding box center [756, 526] width 847 height 19
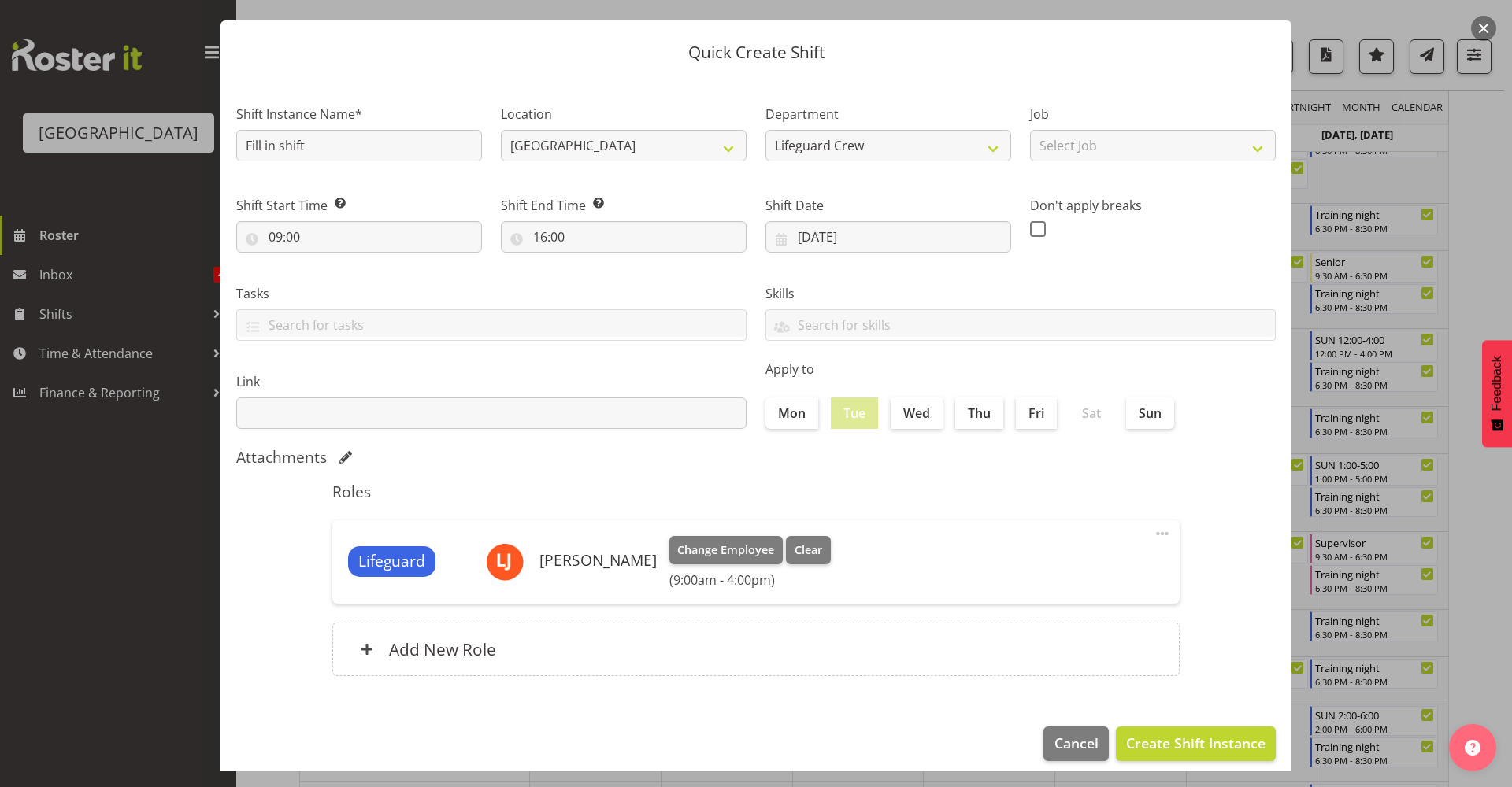
scroll to position [48, 0]
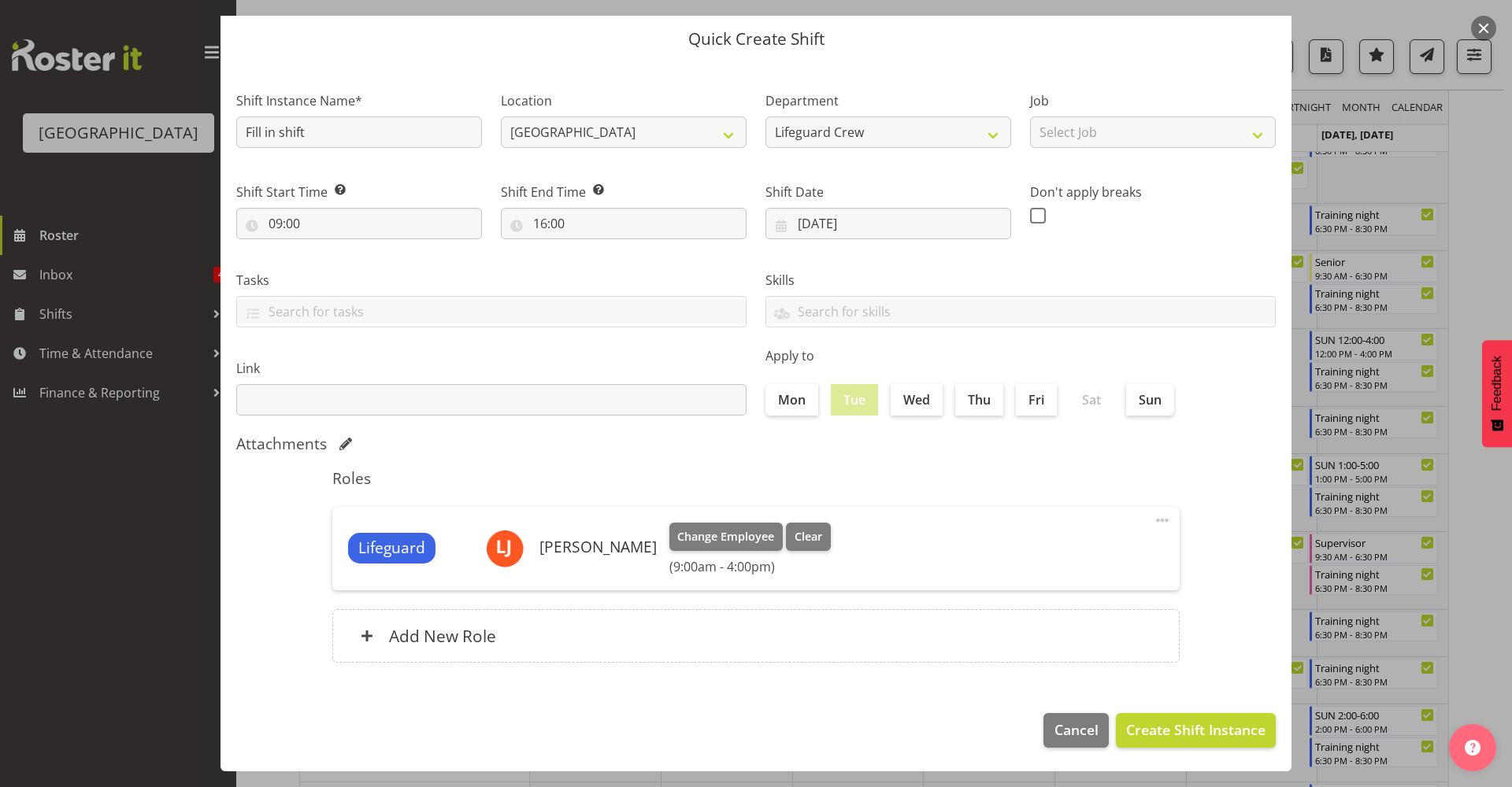
drag, startPoint x: 1148, startPoint y: 711, endPoint x: 1155, endPoint y: 717, distance: 9.2
click at [1149, 711] on footer "Cancel Create Shift Instance" at bounding box center [756, 734] width 1071 height 74
click at [1163, 728] on span "Create Shift Instance" at bounding box center [1196, 729] width 139 height 21
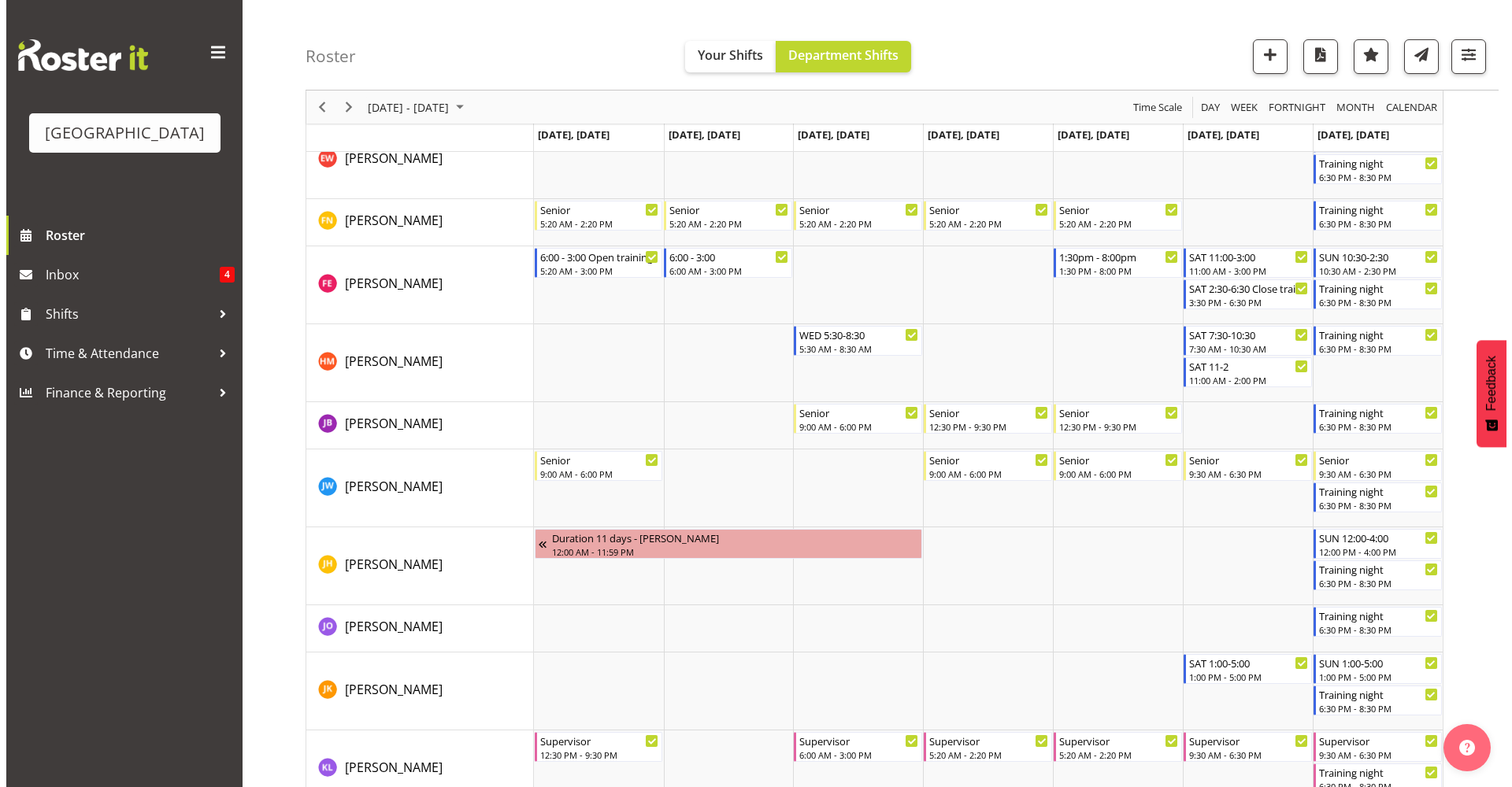
scroll to position [838, 0]
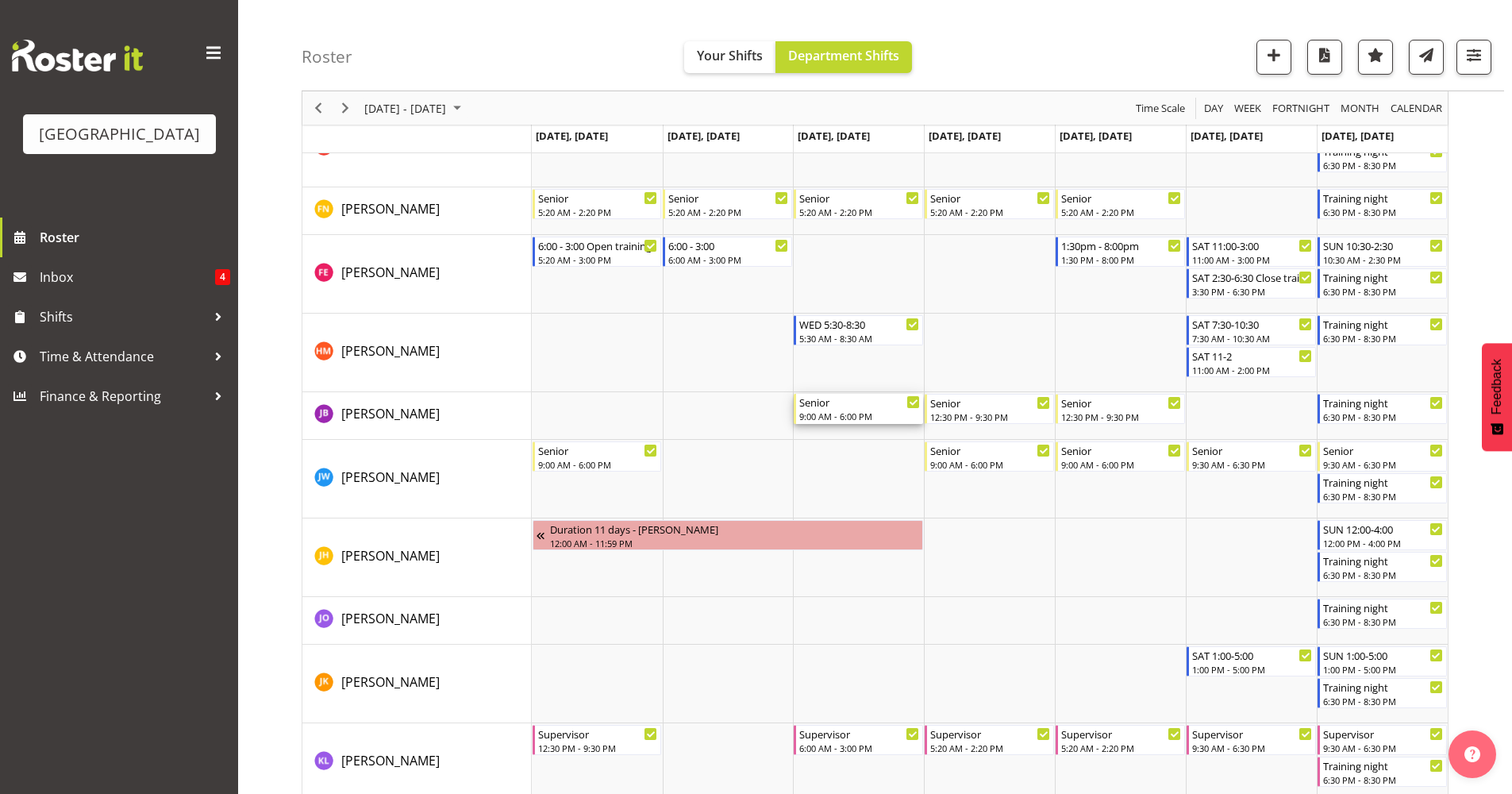
click at [835, 415] on div "9:00 AM - 6:00 PM" at bounding box center [860, 416] width 121 height 13
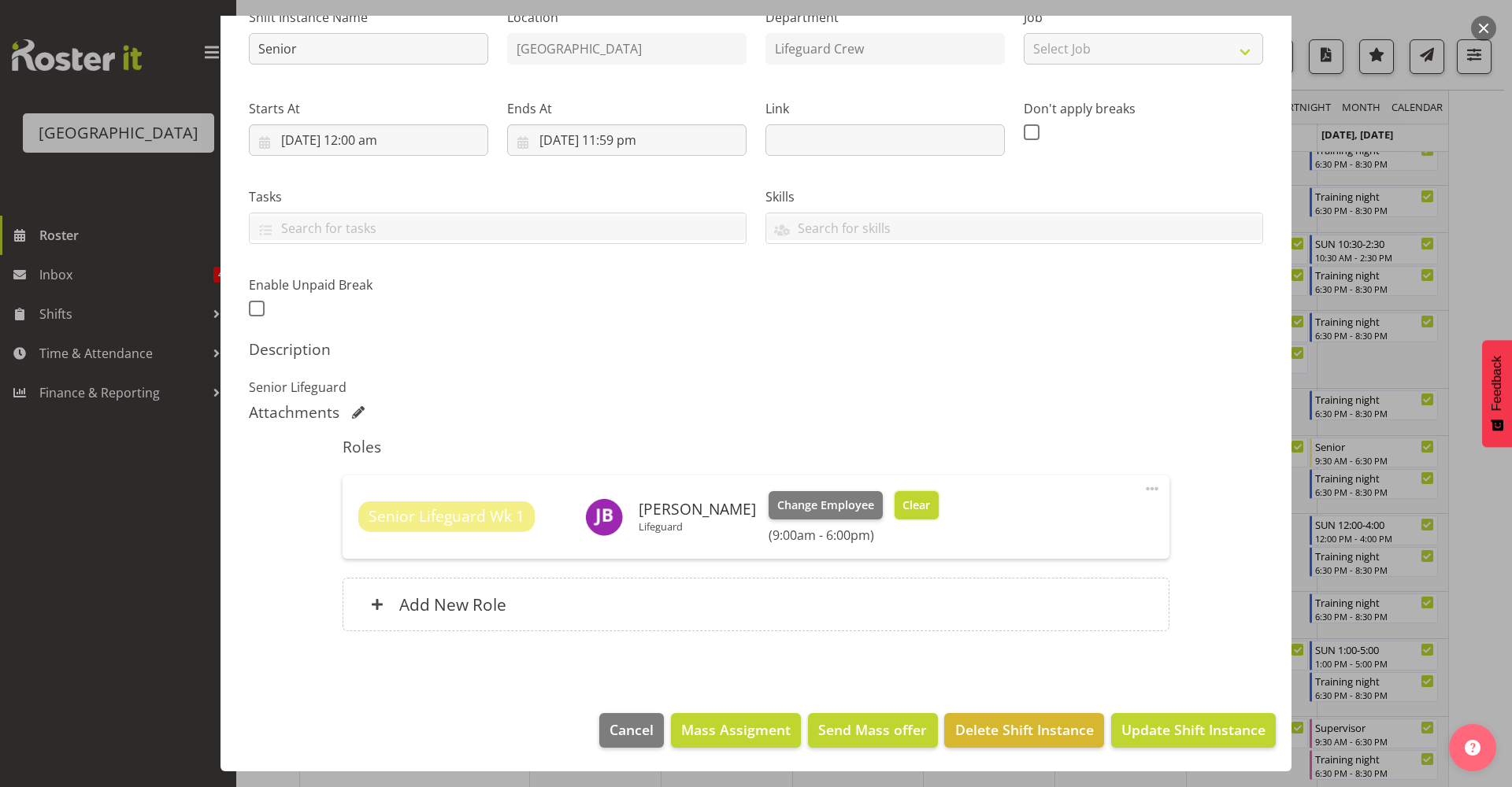
click at [914, 497] on span "Clear" at bounding box center [916, 505] width 28 height 17
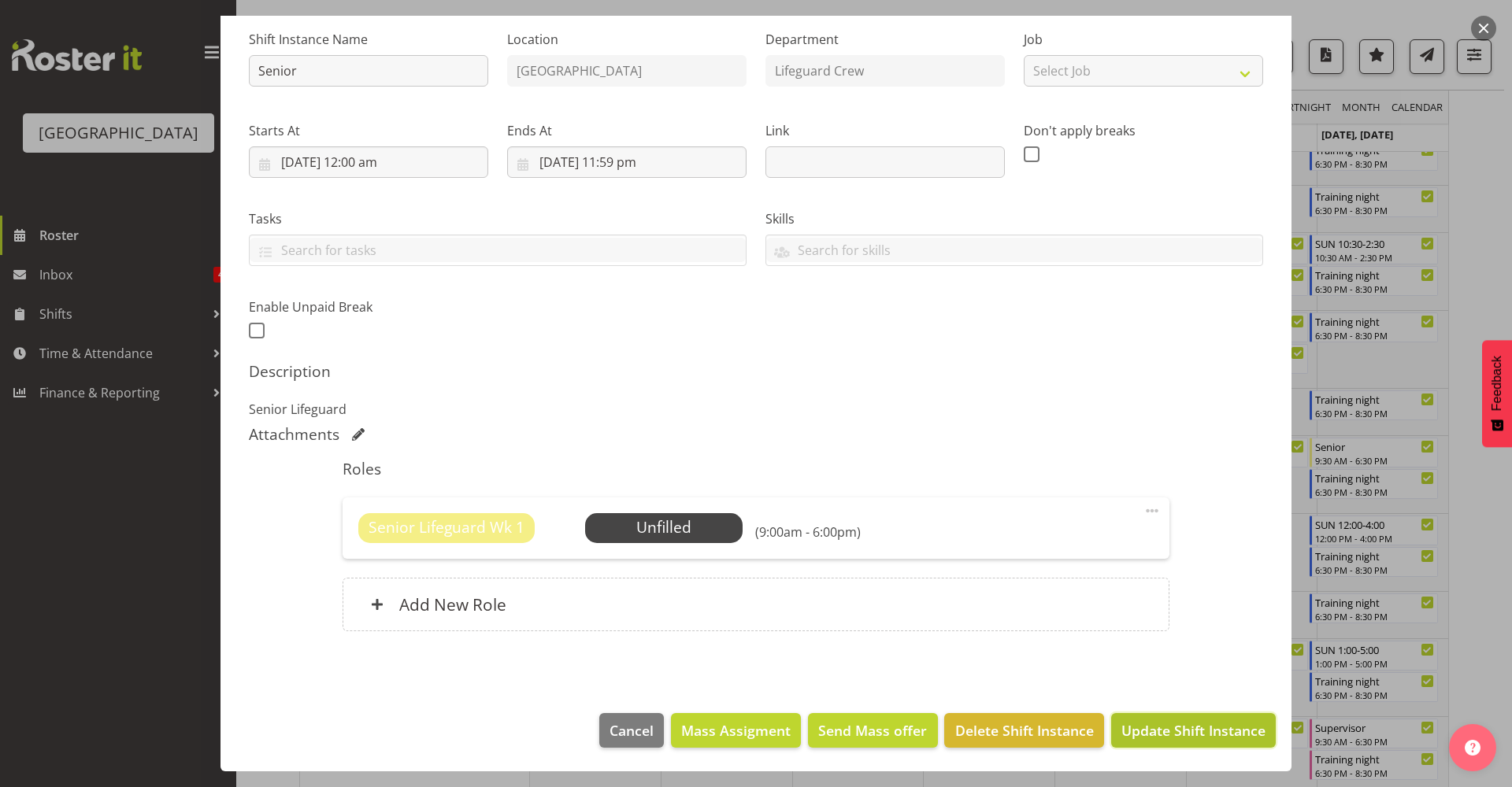
click at [1171, 721] on span "Update Shift Instance" at bounding box center [1193, 730] width 144 height 21
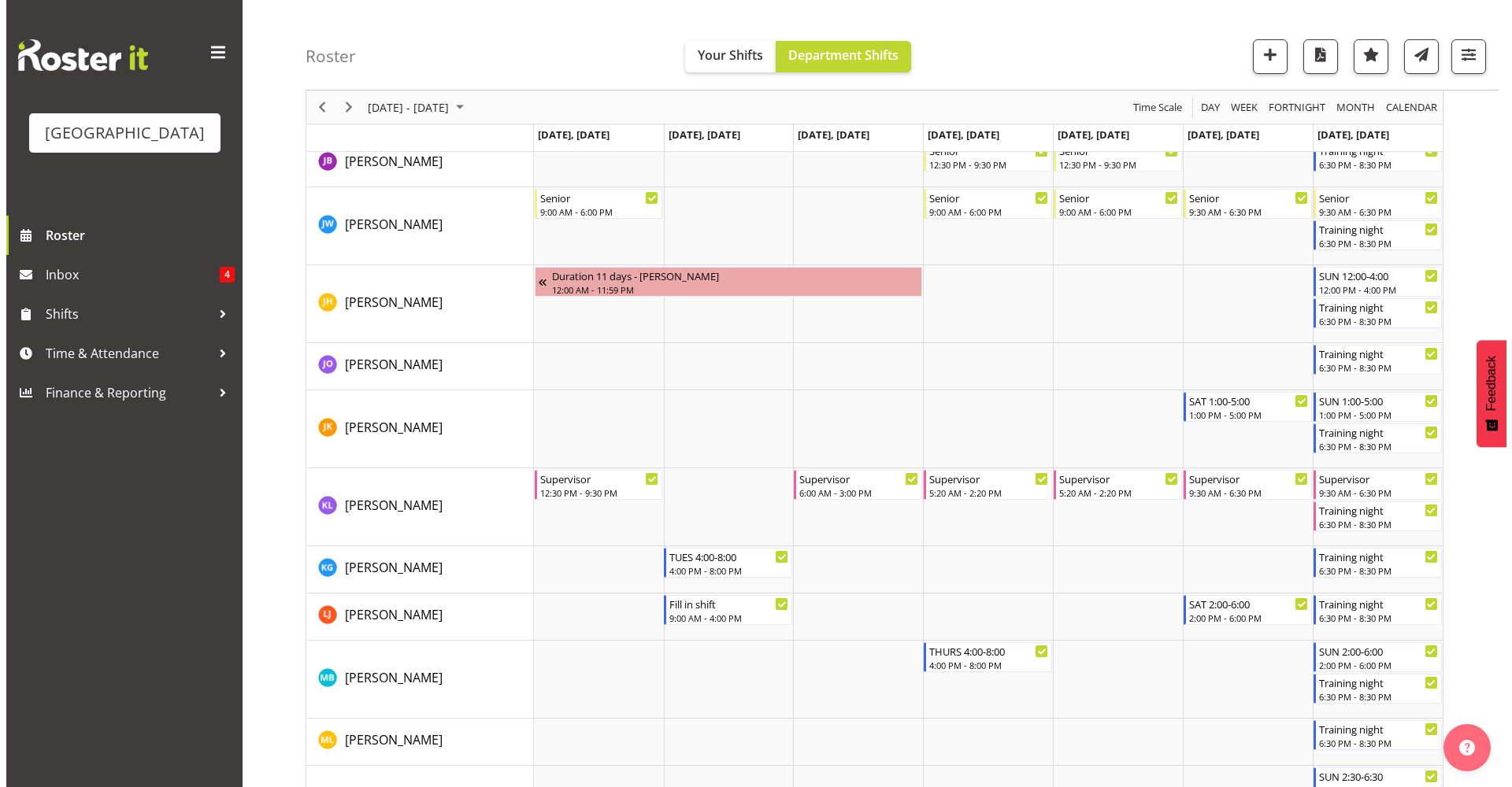
scroll to position [1093, 0]
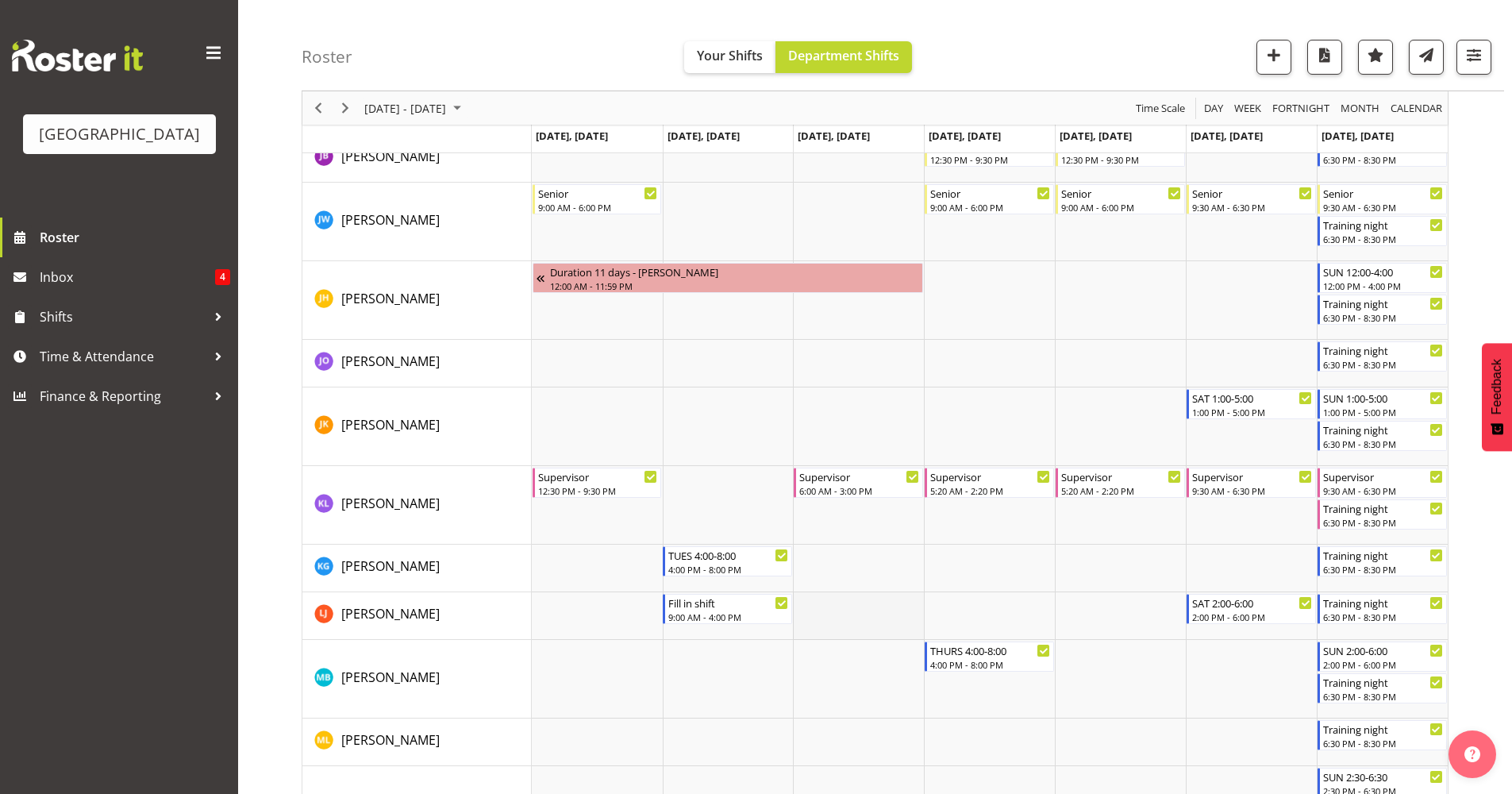
click at [835, 606] on td "Timeline Week of September 9, 2025" at bounding box center [858, 616] width 131 height 48
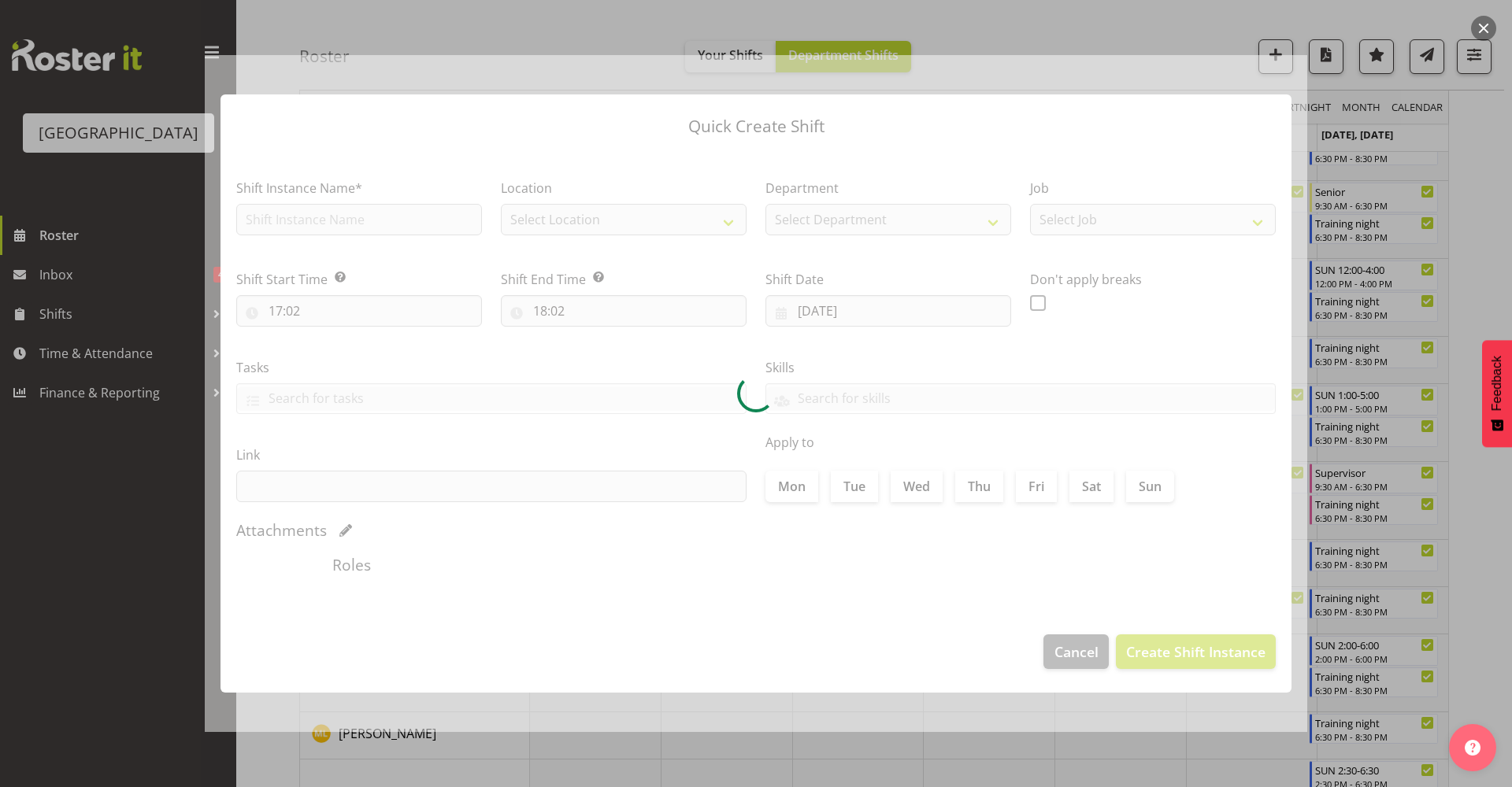
type input "10/09/2025"
checkbox input "true"
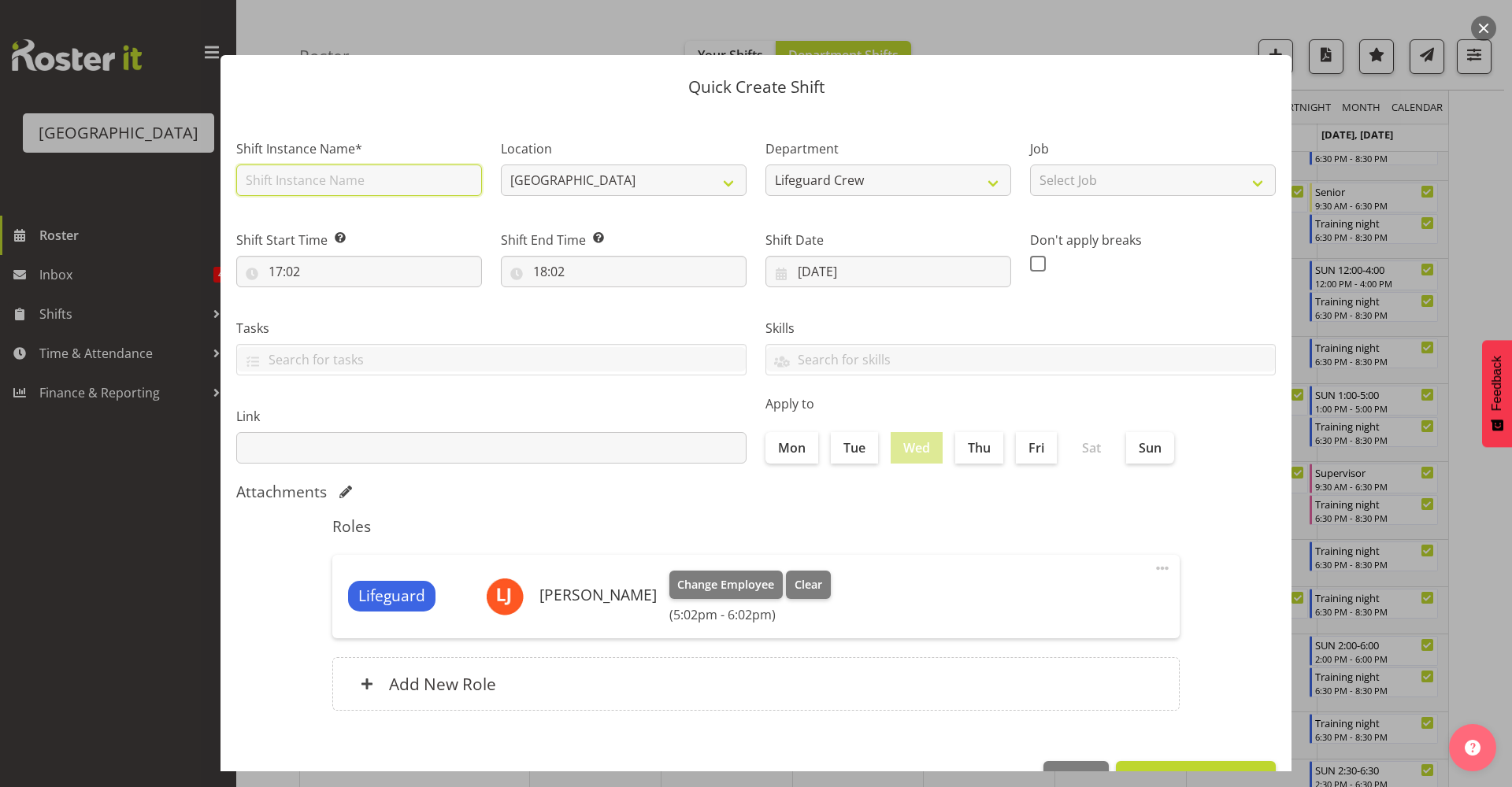
click at [415, 181] on input "text" at bounding box center [358, 180] width 246 height 31
type input "Fill in shift"
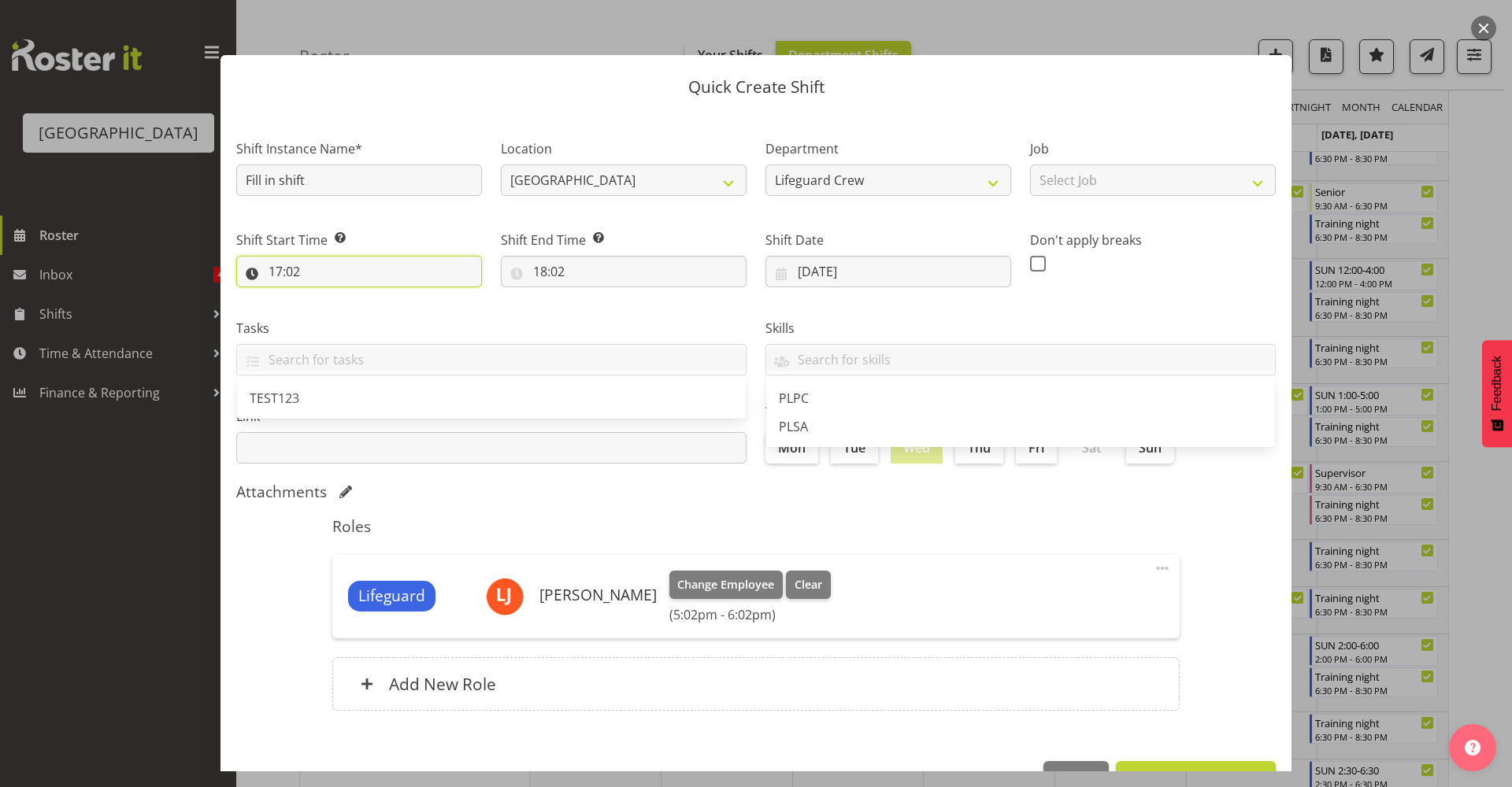
click at [380, 268] on input "17:02" at bounding box center [358, 271] width 246 height 31
click at [341, 317] on select "00 01 02 03 04 05 06 07 08 09 10 11 12 13 14 15 16 17 18 19 20 21 22 23" at bounding box center [344, 312] width 36 height 31
select select "9"
click at [326, 297] on select "00 01 02 03 04 05 06 07 08 09 10 11 12 13 14 15 16 17 18 19 20 21 22 23" at bounding box center [344, 312] width 36 height 31
type input "09:02"
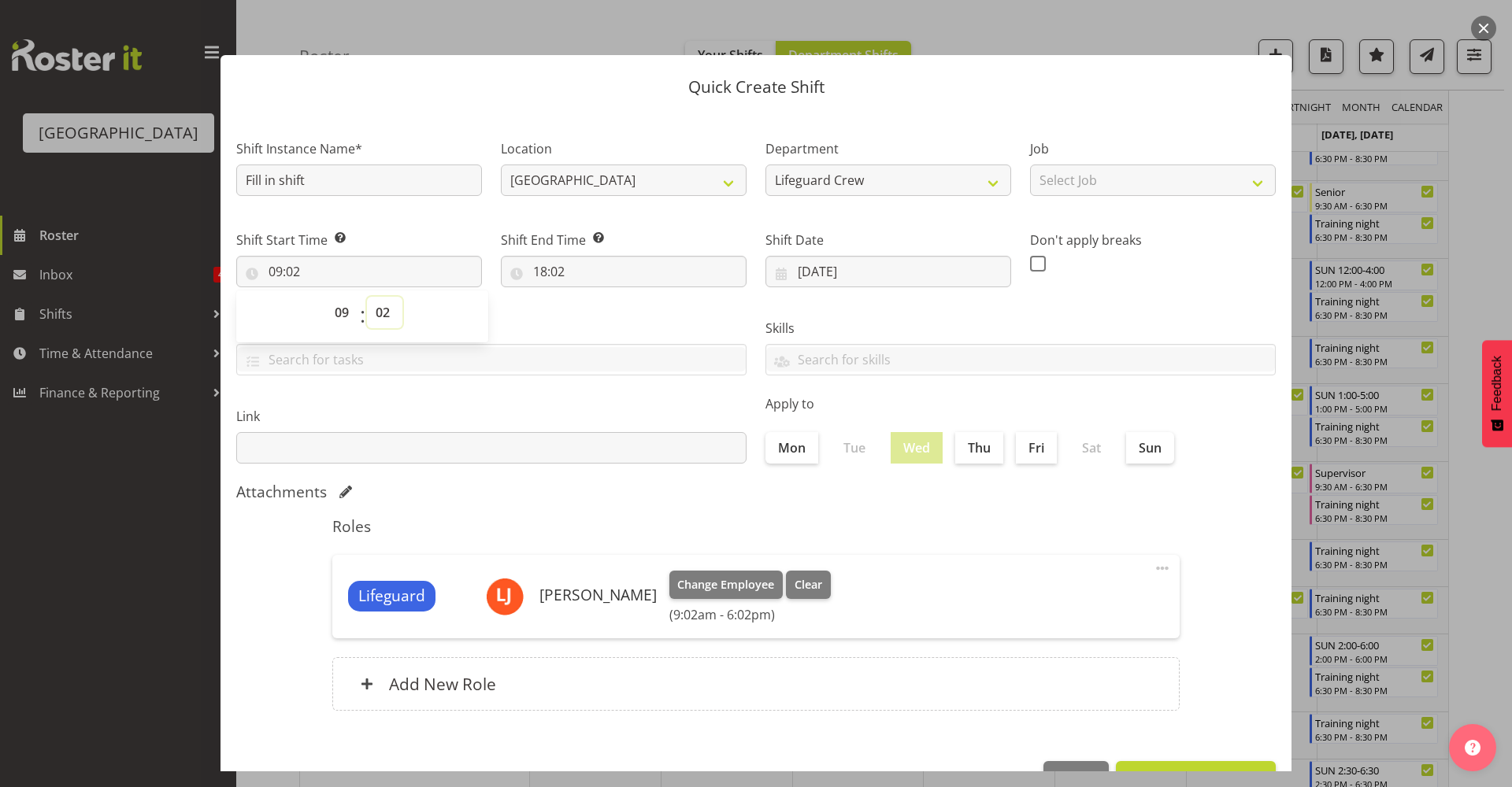
click at [387, 304] on select "00 01 02 03 04 05 06 07 08 09 10 11 12 13 14 15 16 17 18 19 20 21 22 23 24 25 2…" at bounding box center [385, 312] width 36 height 31
select select "0"
click at [367, 297] on select "00 01 02 03 04 05 06 07 08 09 10 11 12 13 14 15 16 17 18 19 20 21 22 23 24 25 2…" at bounding box center [385, 312] width 36 height 31
type input "09:00"
click at [583, 258] on input "18:02" at bounding box center [623, 271] width 246 height 31
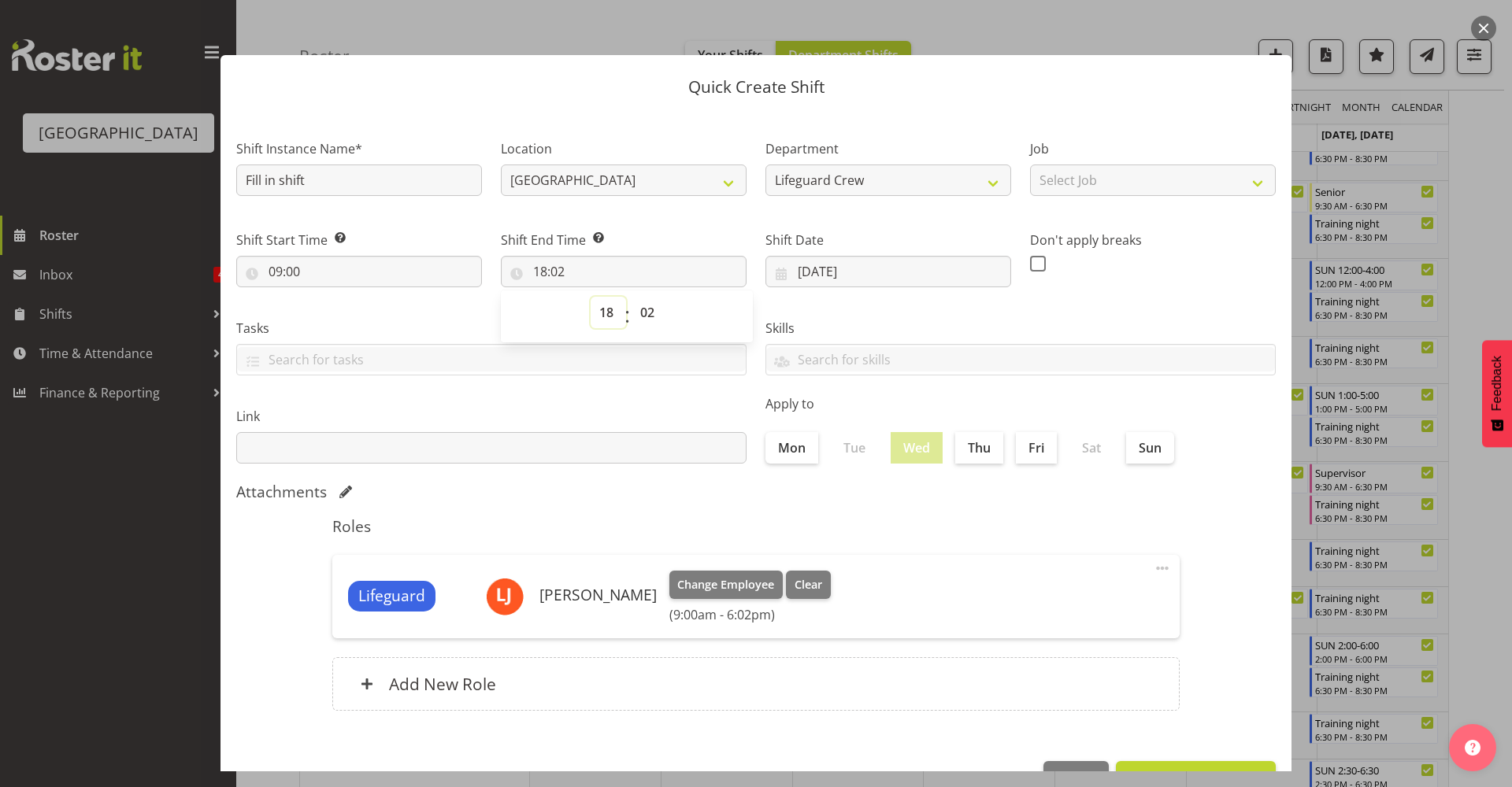
drag, startPoint x: 593, startPoint y: 311, endPoint x: 542, endPoint y: 203, distance: 119.4
click at [593, 311] on select "00 01 02 03 04 05 06 07 08 09 10 11 12 13 14 15 16 17 18 19 20 21 22 23" at bounding box center [609, 312] width 36 height 31
select select "16"
click at [591, 297] on select "00 01 02 03 04 05 06 07 08 09 10 11 12 13 14 15 16 17 18 19 20 21 22 23" at bounding box center [609, 312] width 36 height 31
type input "16:02"
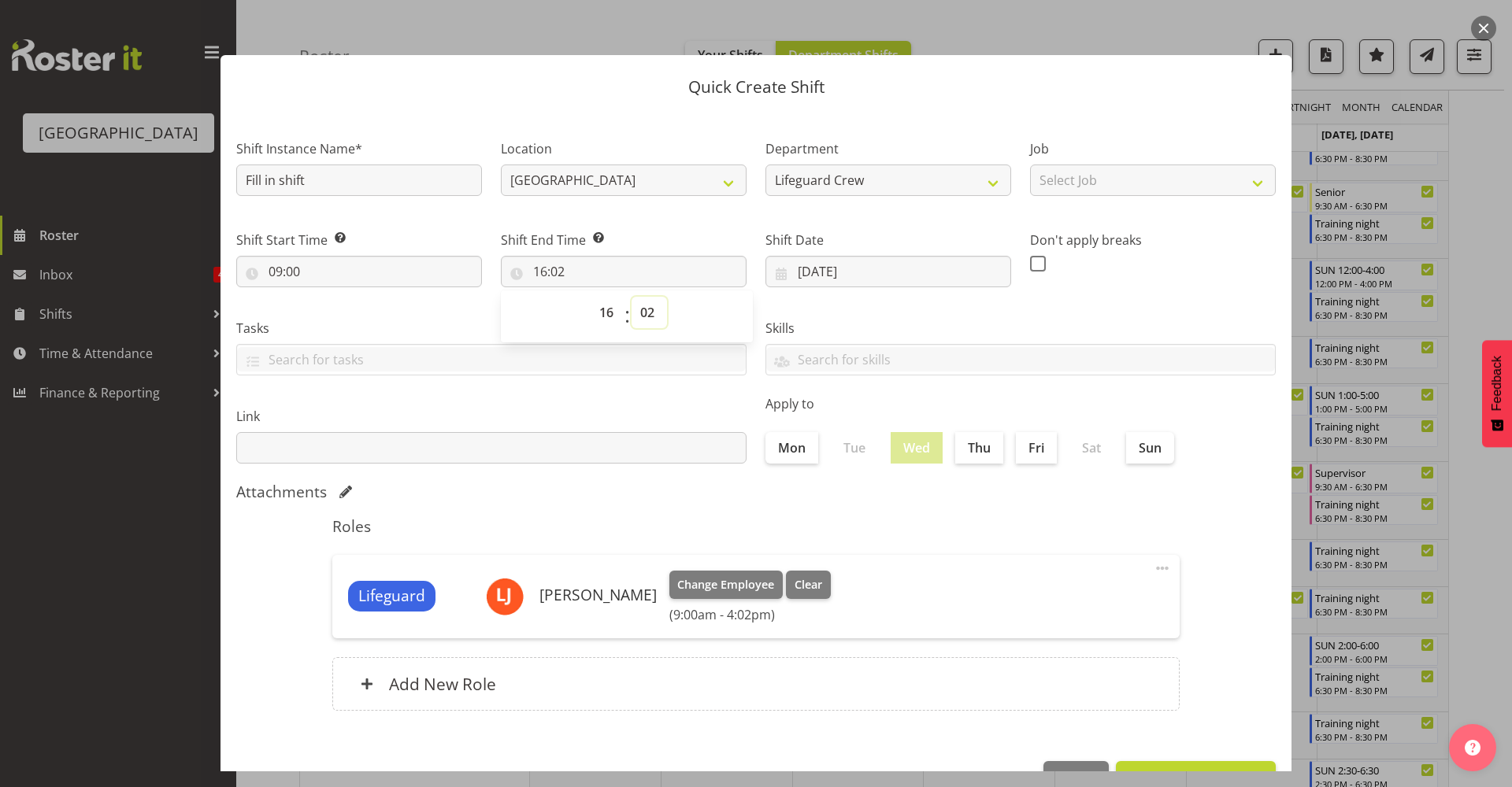
click at [646, 314] on select "00 01 02 03 04 05 06 07 08 09 10 11 12 13 14 15 16 17 18 19 20 21 22 23 24 25 2…" at bounding box center [650, 312] width 36 height 31
select select "0"
click at [632, 297] on select "00 01 02 03 04 05 06 07 08 09 10 11 12 13 14 15 16 17 18 19 20 21 22 23 24 25 2…" at bounding box center [650, 312] width 36 height 31
type input "16:00"
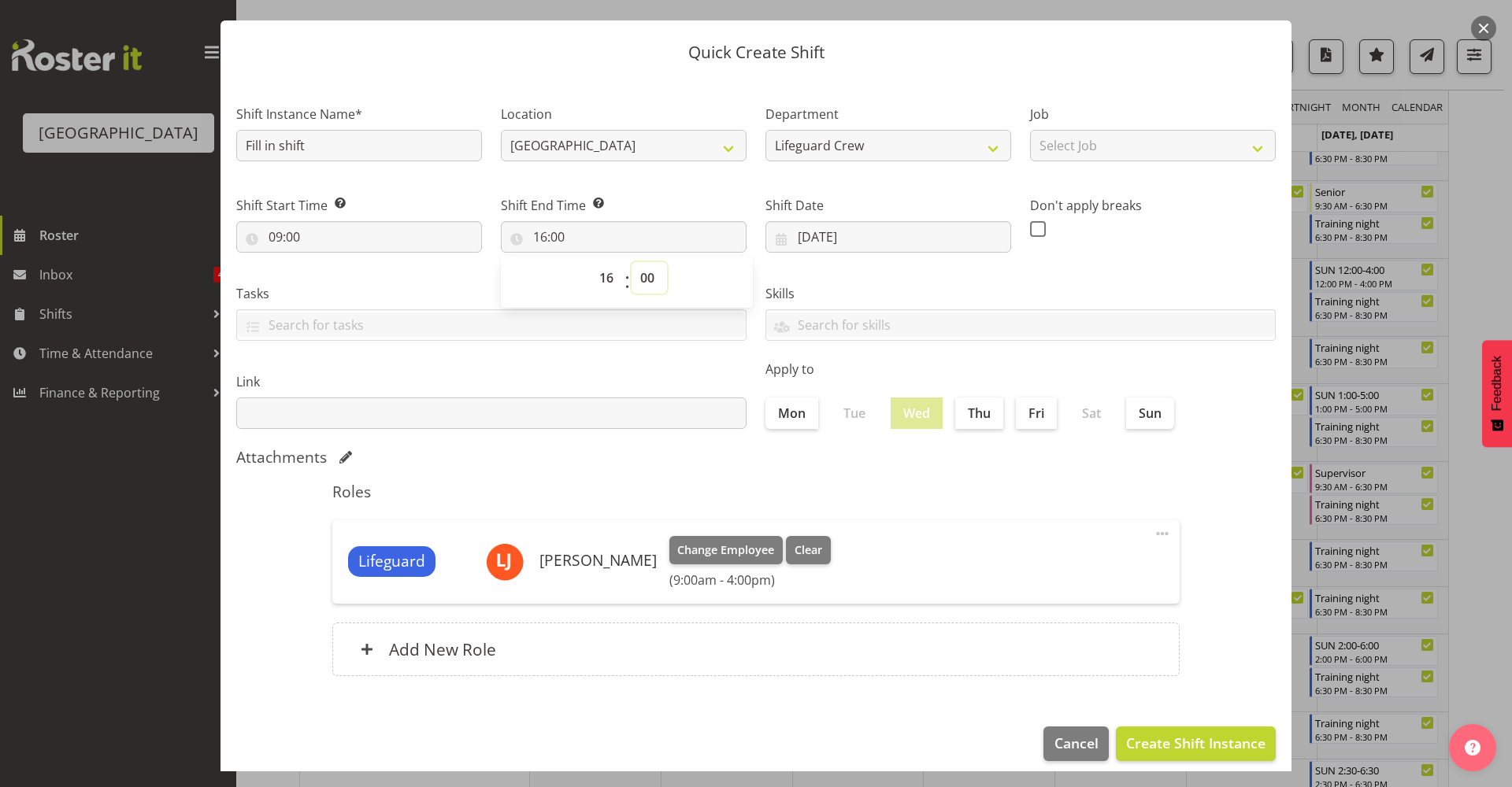
scroll to position [48, 0]
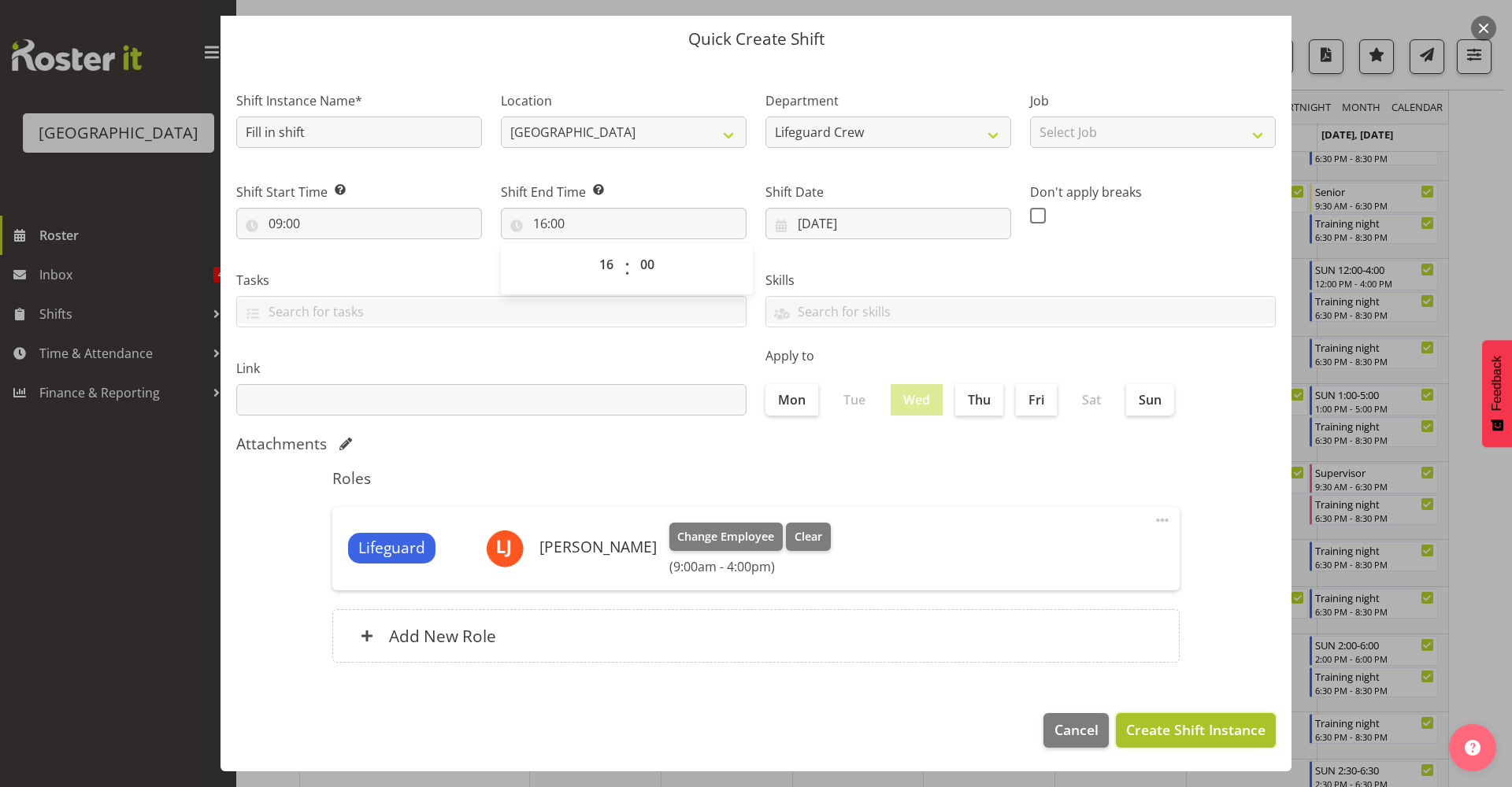
click at [1173, 735] on span "Create Shift Instance" at bounding box center [1196, 729] width 139 height 21
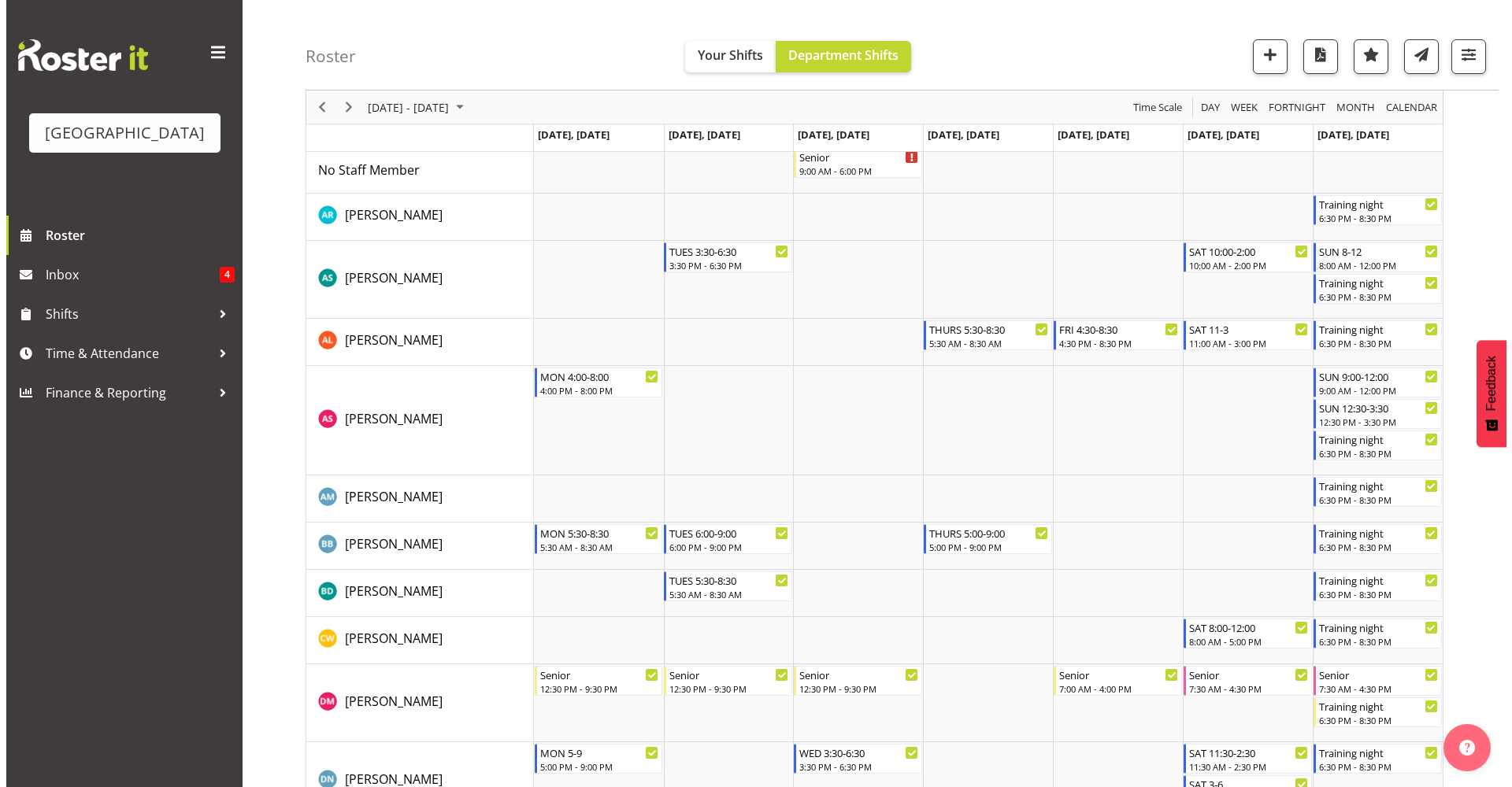
scroll to position [0, 0]
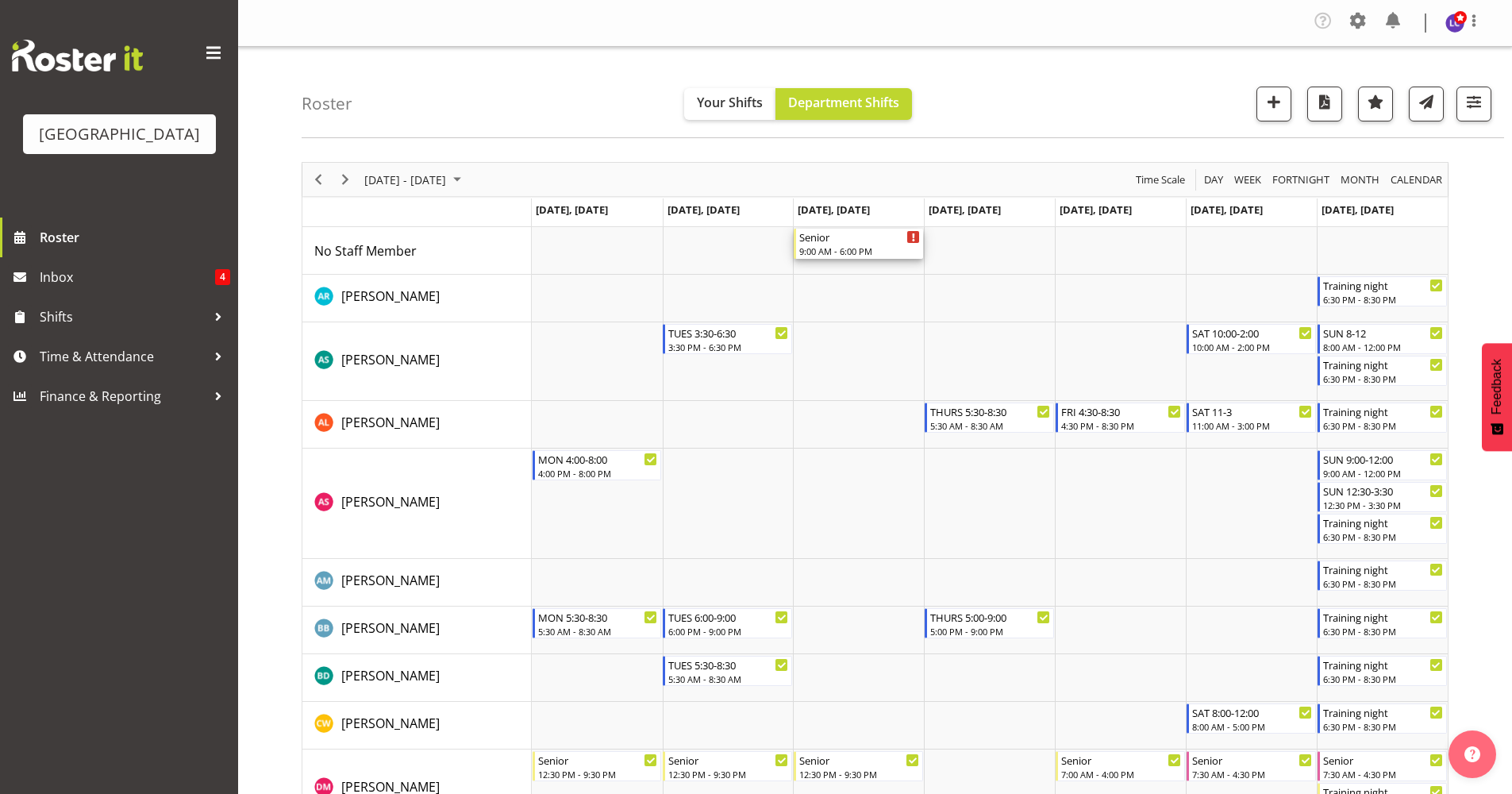
click at [838, 233] on div "Senior" at bounding box center [860, 237] width 121 height 16
click at [0, 0] on div at bounding box center [0, 0] width 0 height 0
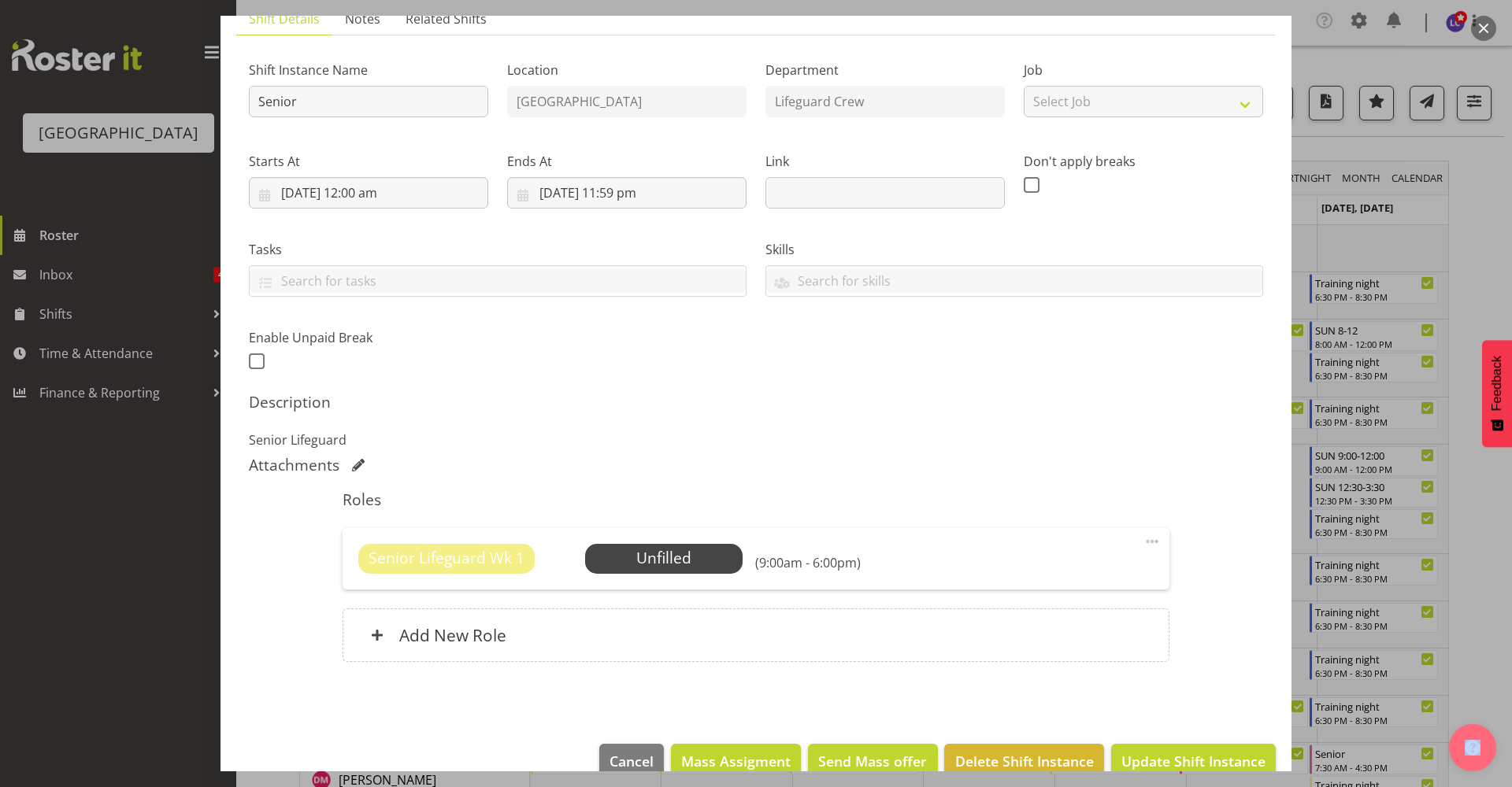
scroll to position [155, 0]
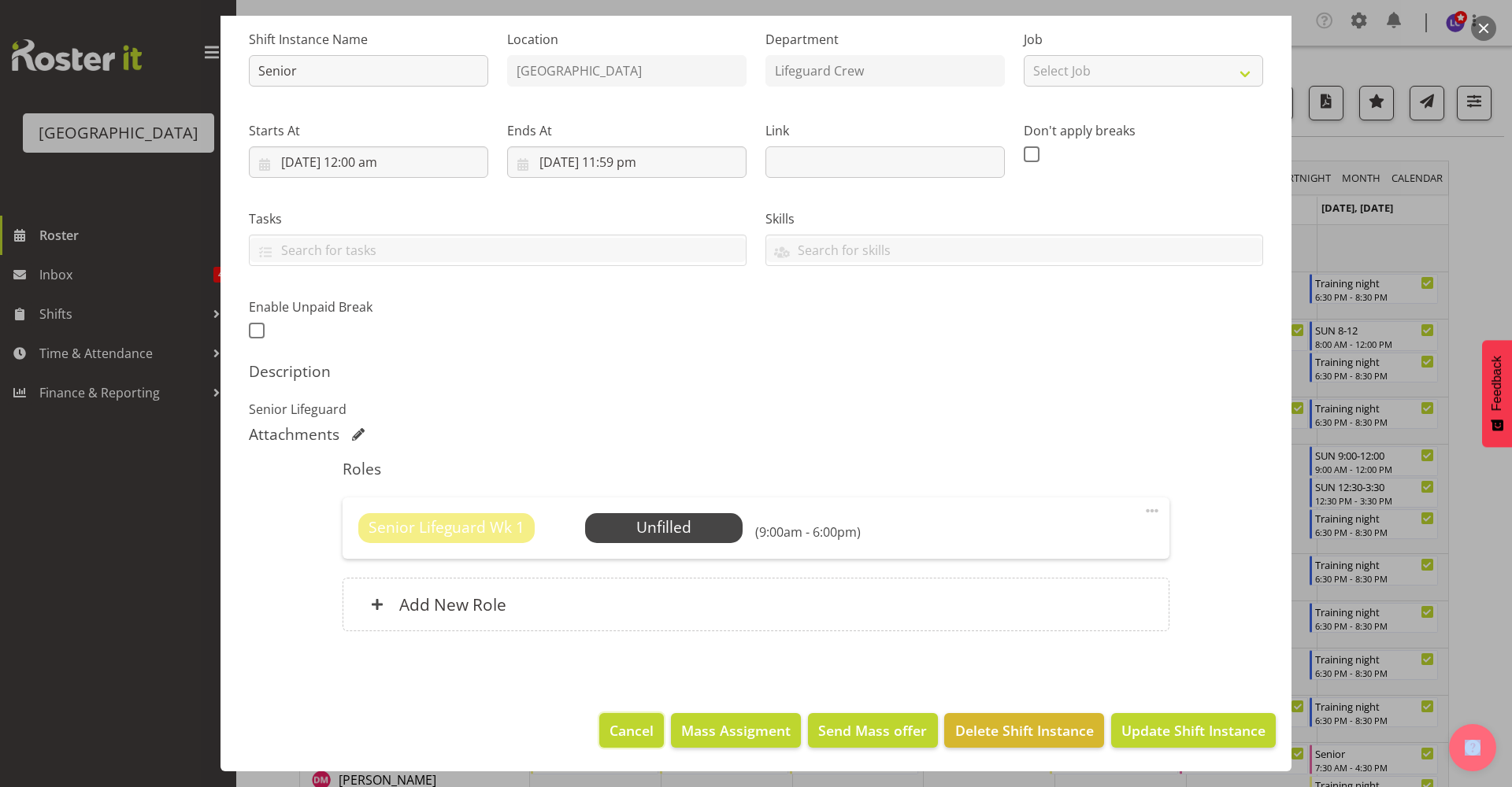
click at [613, 733] on span "Cancel" at bounding box center [631, 730] width 44 height 21
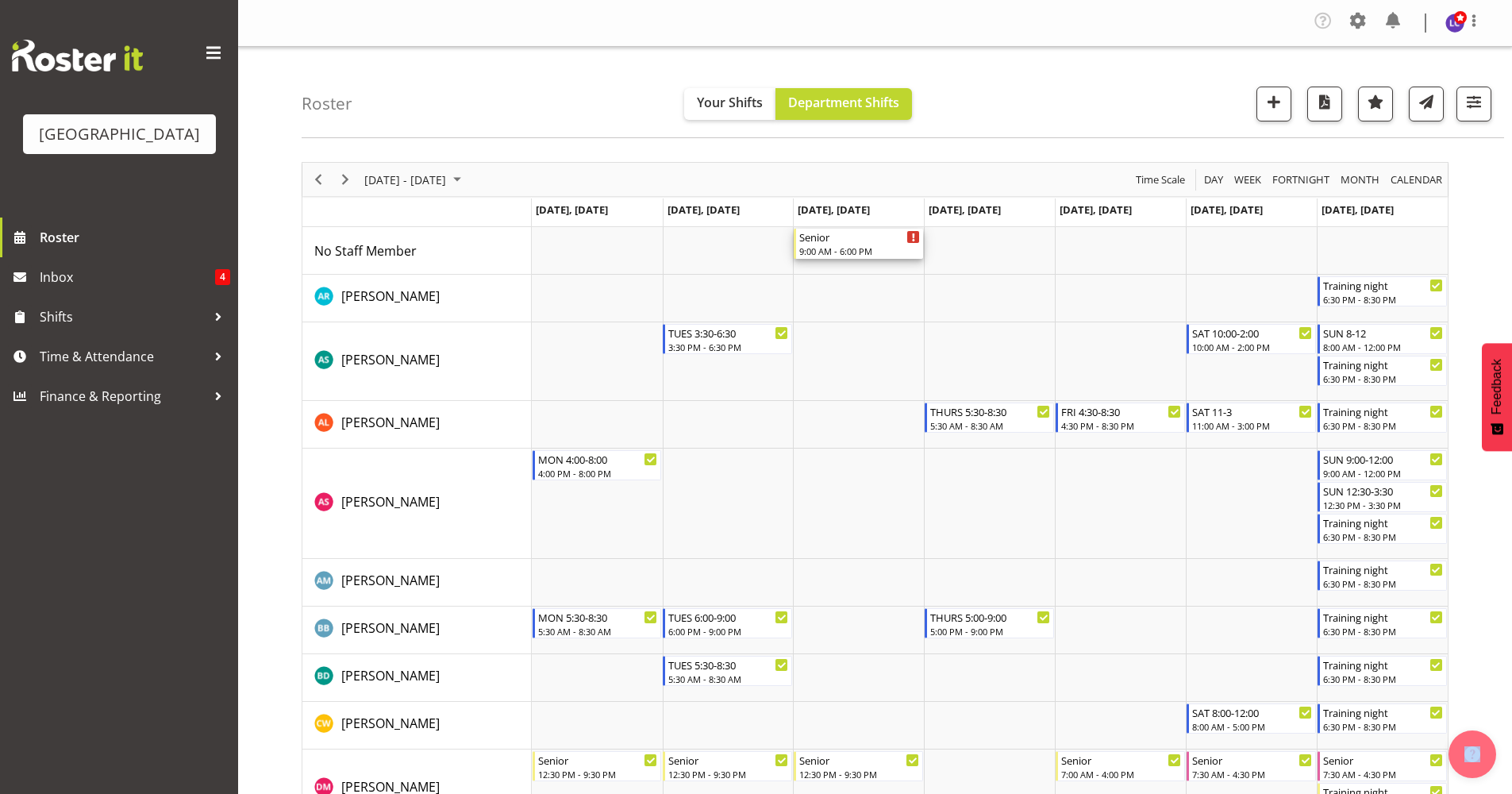
click at [852, 251] on div "9:00 AM - 6:00 PM" at bounding box center [860, 251] width 121 height 13
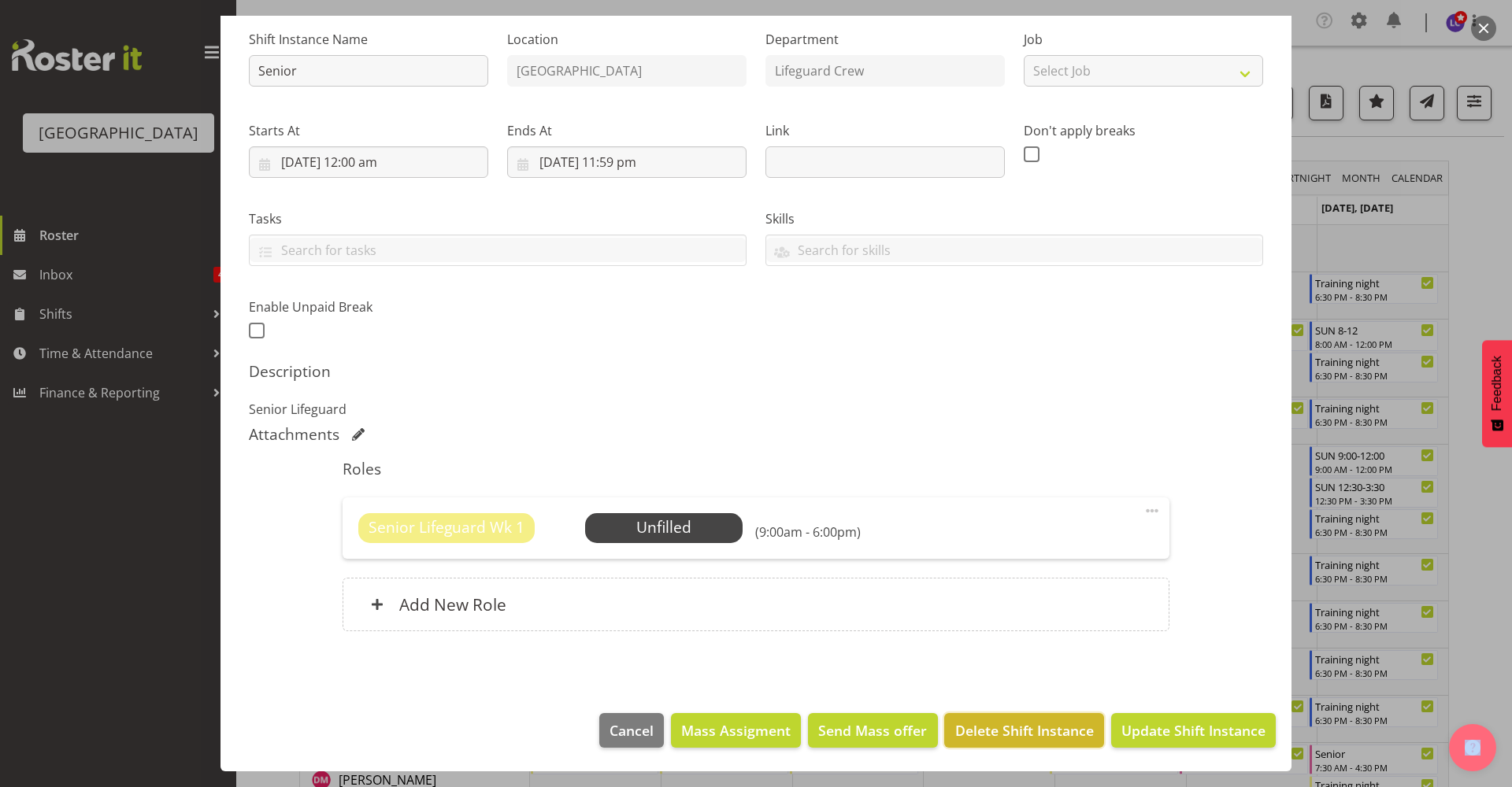
click at [1009, 733] on span "Delete Shift Instance" at bounding box center [1024, 730] width 139 height 21
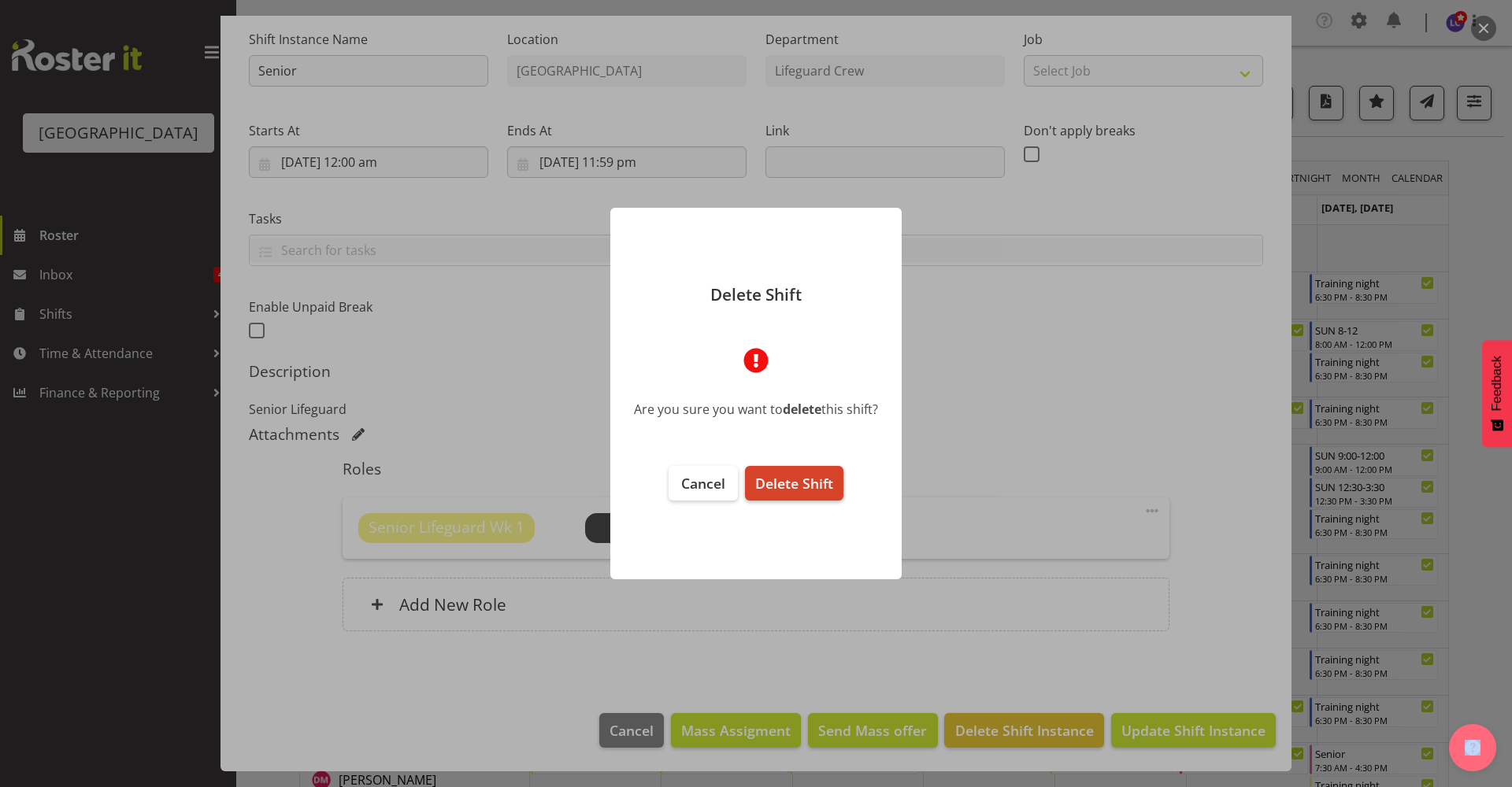
click at [809, 490] on span "Delete Shift" at bounding box center [794, 482] width 78 height 19
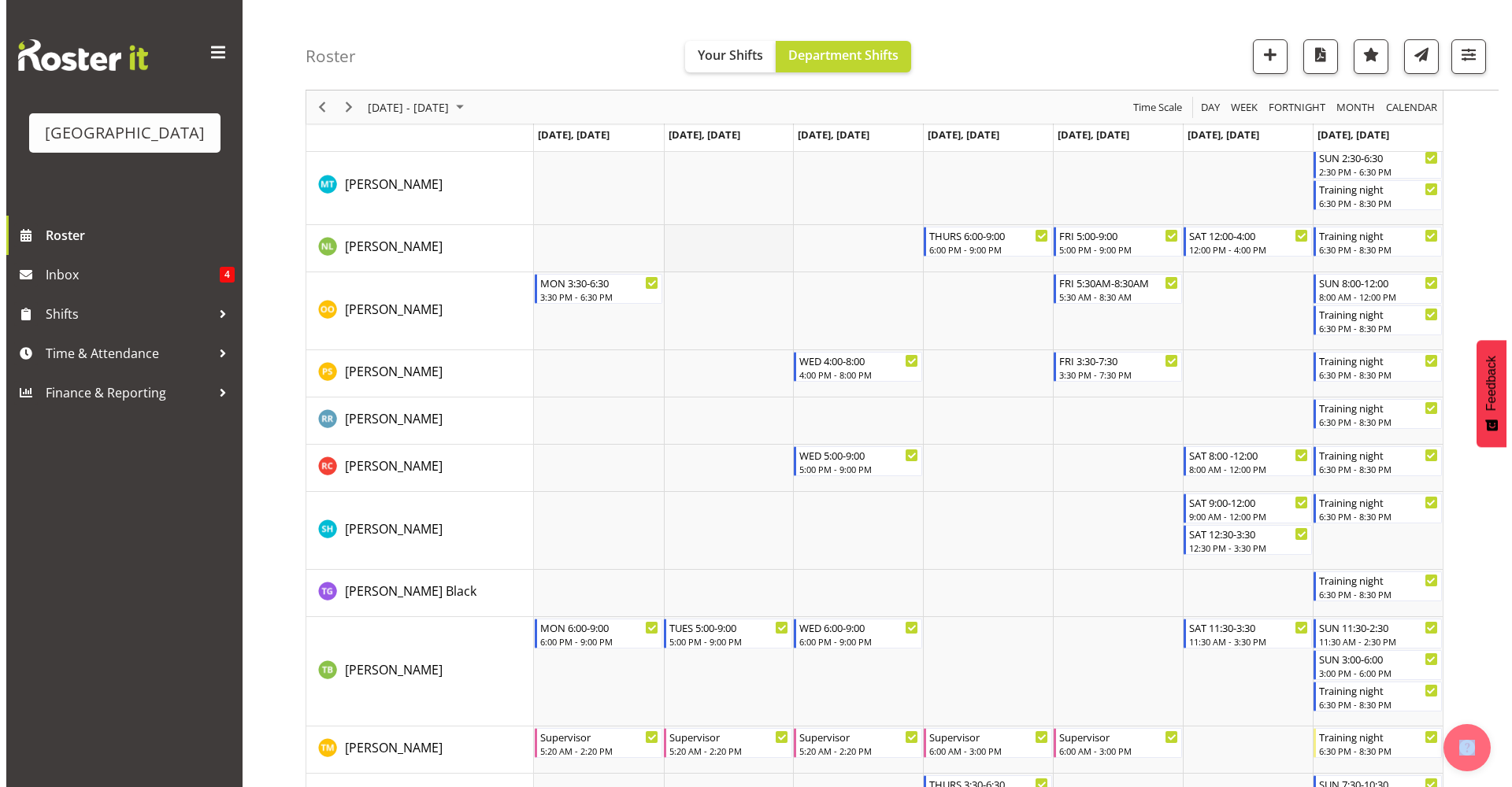
scroll to position [2047, 0]
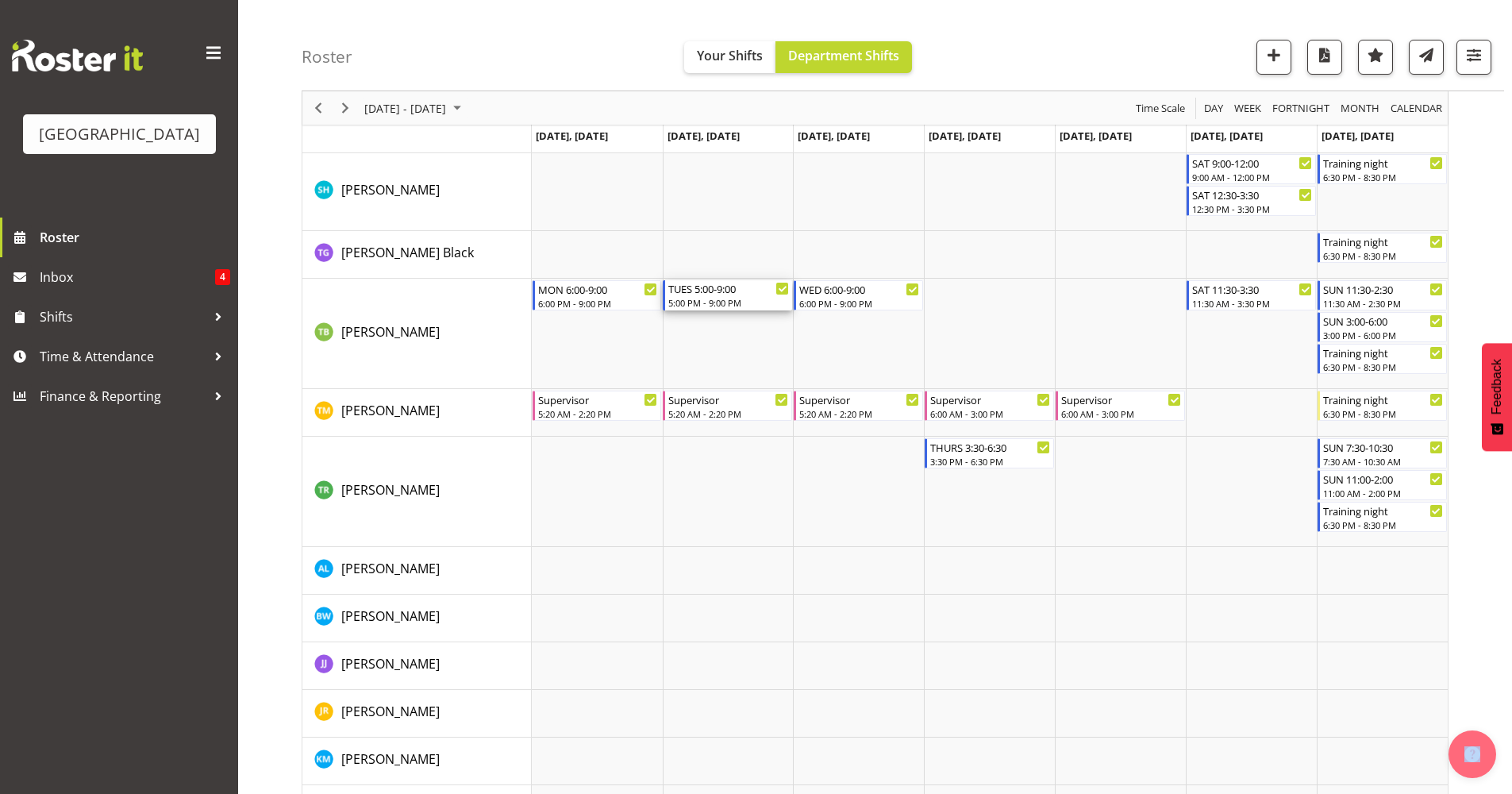
click at [744, 297] on div "5:00 PM - 9:00 PM" at bounding box center [729, 303] width 121 height 13
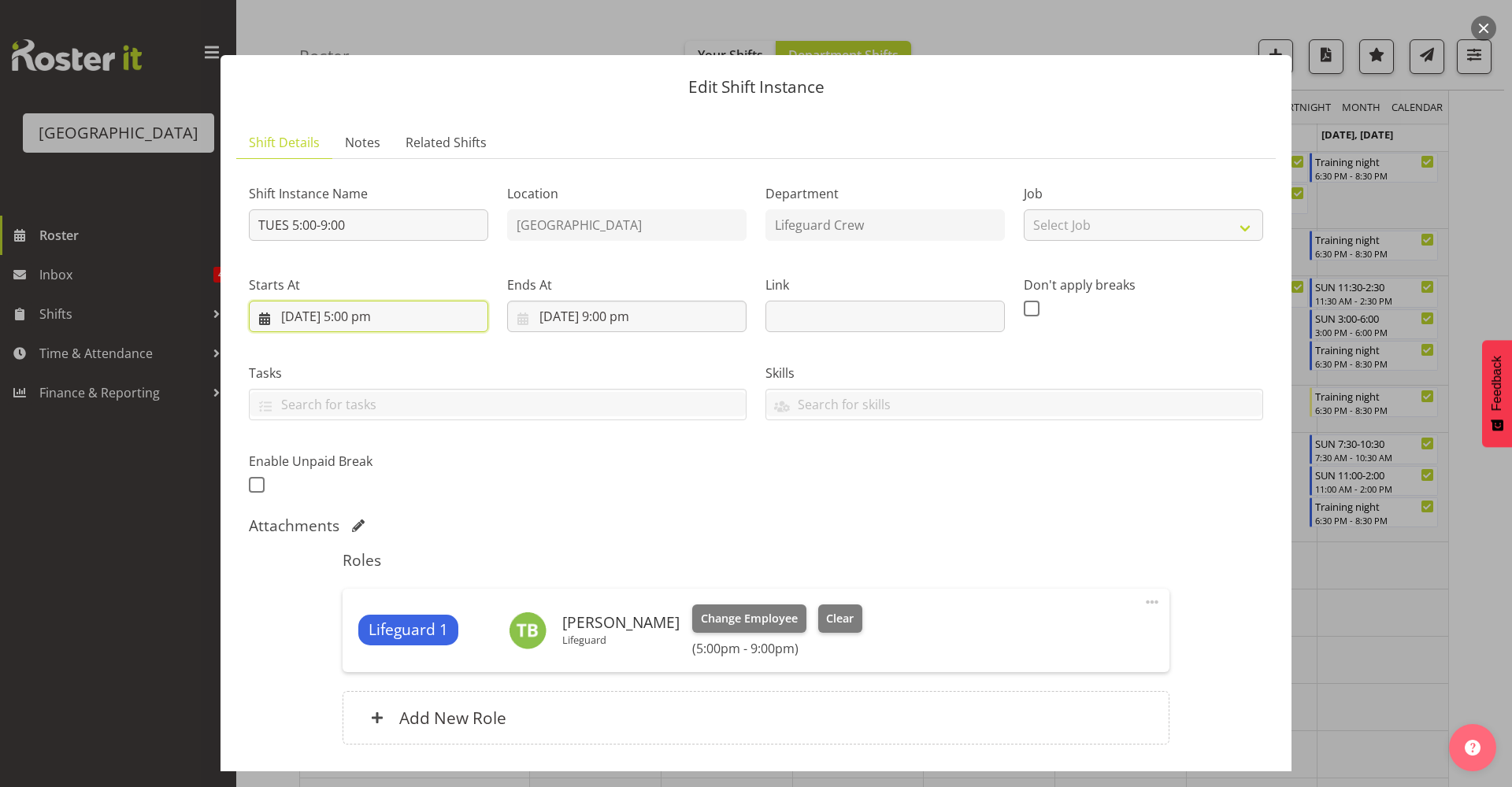
click at [397, 321] on input "9/09/2025, 5:00 pm" at bounding box center [368, 316] width 239 height 31
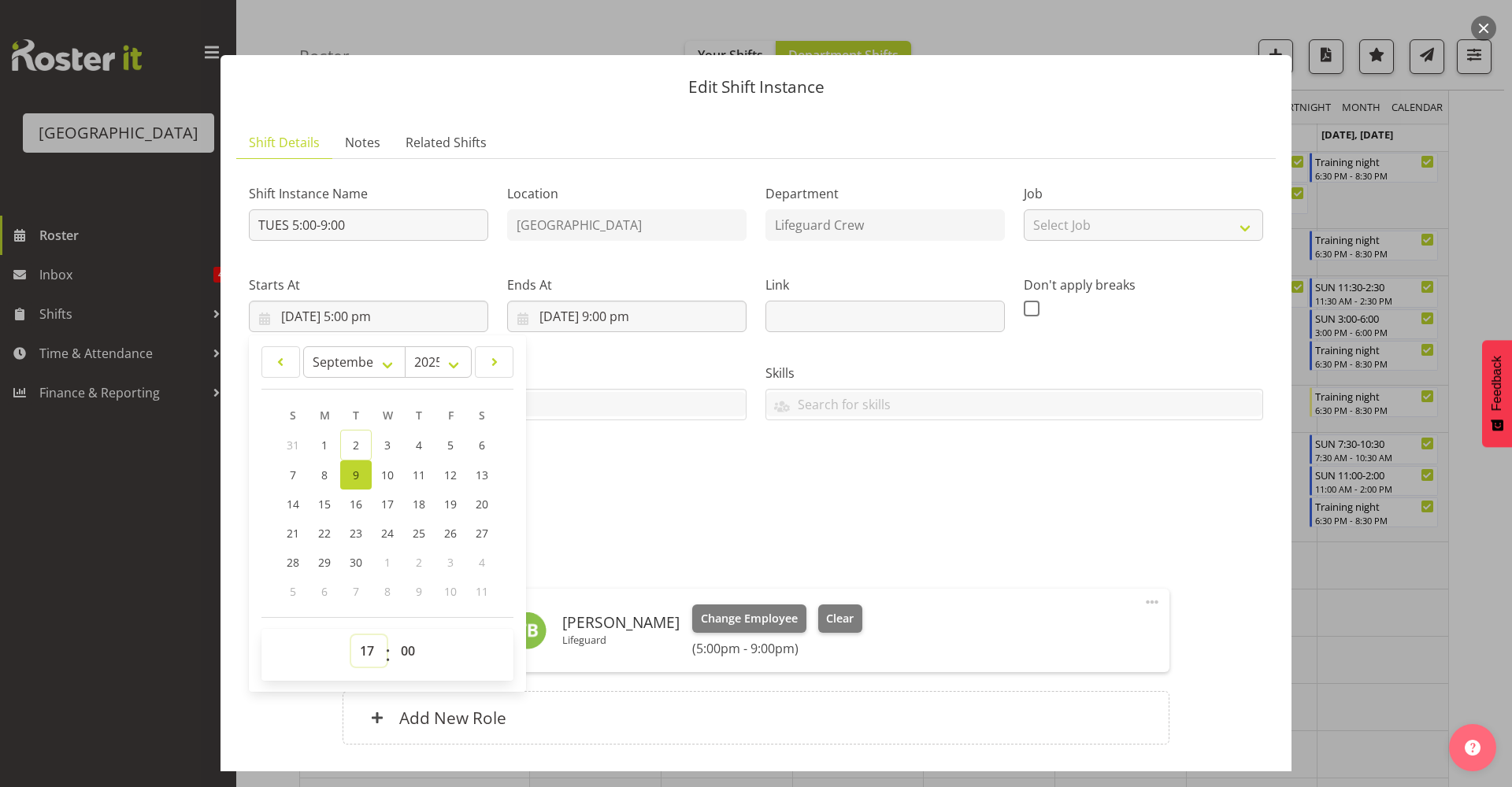
click at [361, 652] on select "00 01 02 03 04 05 06 07 08 09 10 11 12 13 14 15 16 17 18 19 20 21 22 23" at bounding box center [369, 650] width 36 height 31
select select "16"
click at [351, 635] on select "00 01 02 03 04 05 06 07 08 09 10 11 12 13 14 15 16 17 18 19 20 21 22 23" at bounding box center [369, 650] width 36 height 31
type input "9/09/2025, 4:00 pm"
click at [698, 507] on div "Shift Instance Name TUES 5:00-9:00 Location Splash Palace Department Lifeguard …" at bounding box center [755, 467] width 1014 height 592
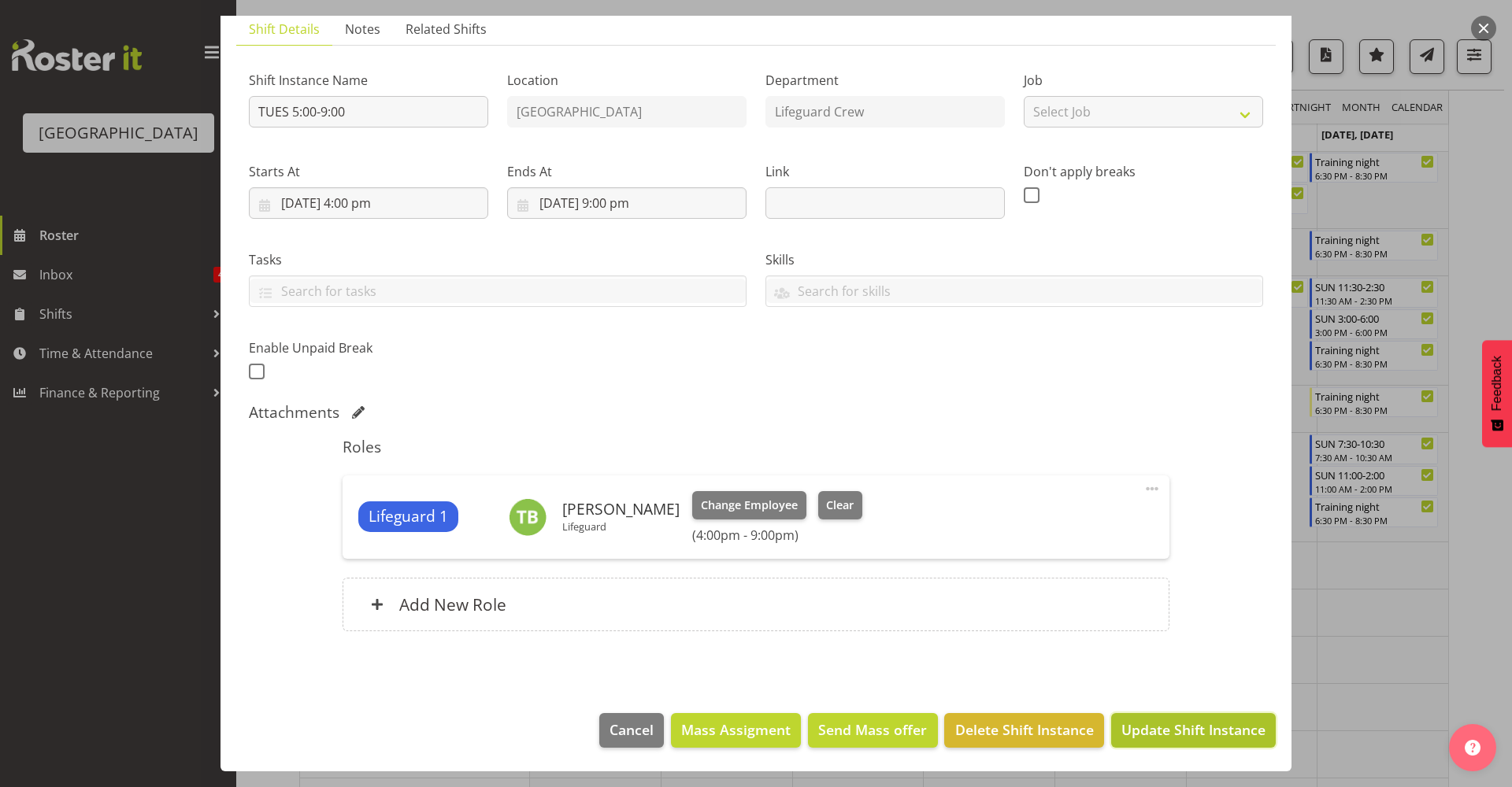
click at [1202, 729] on span "Update Shift Instance" at bounding box center [1193, 729] width 144 height 21
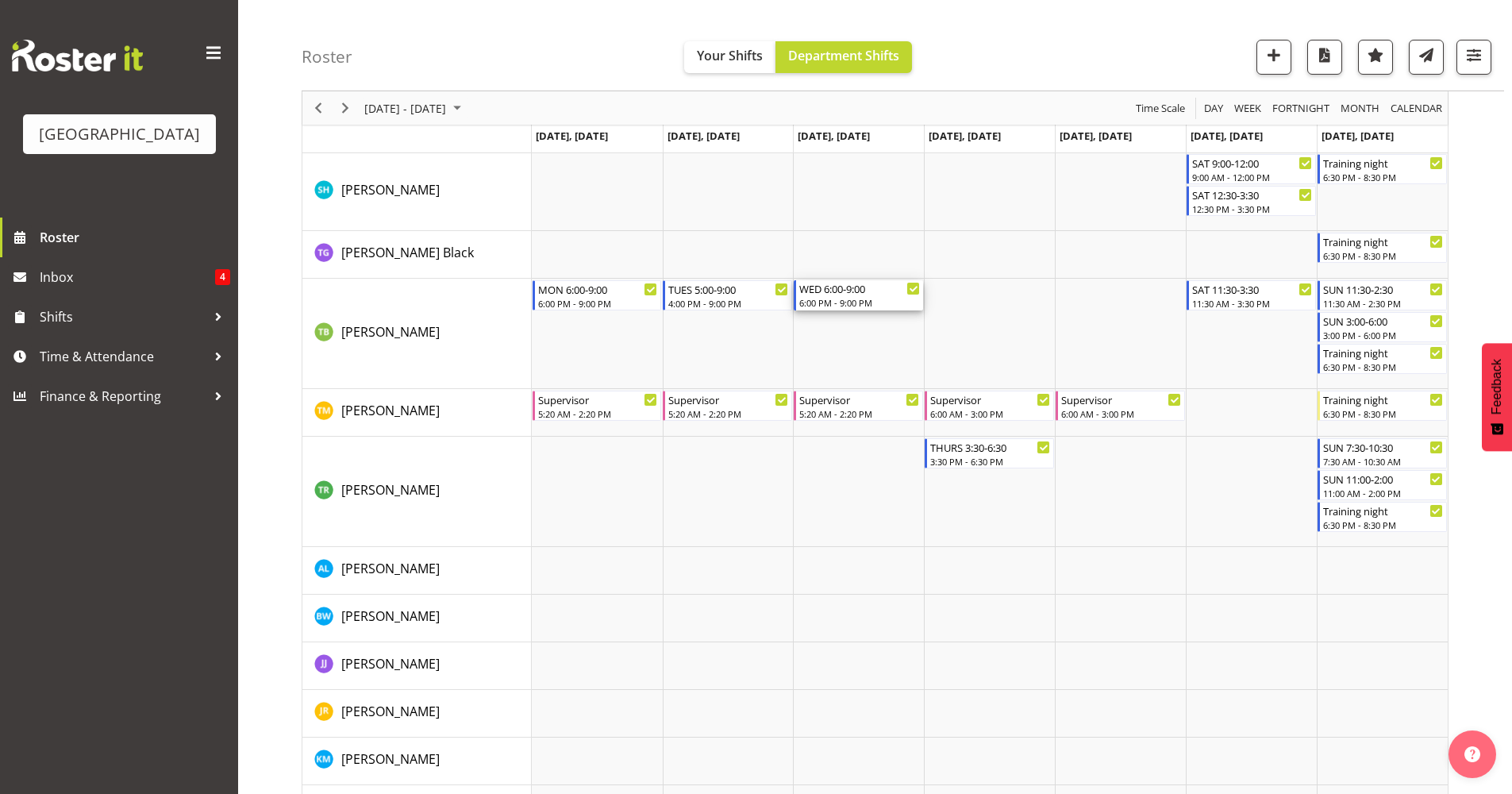
click at [829, 299] on div "6:00 PM - 9:00 PM" at bounding box center [860, 303] width 121 height 13
click at [0, 0] on div at bounding box center [0, 0] width 0 height 0
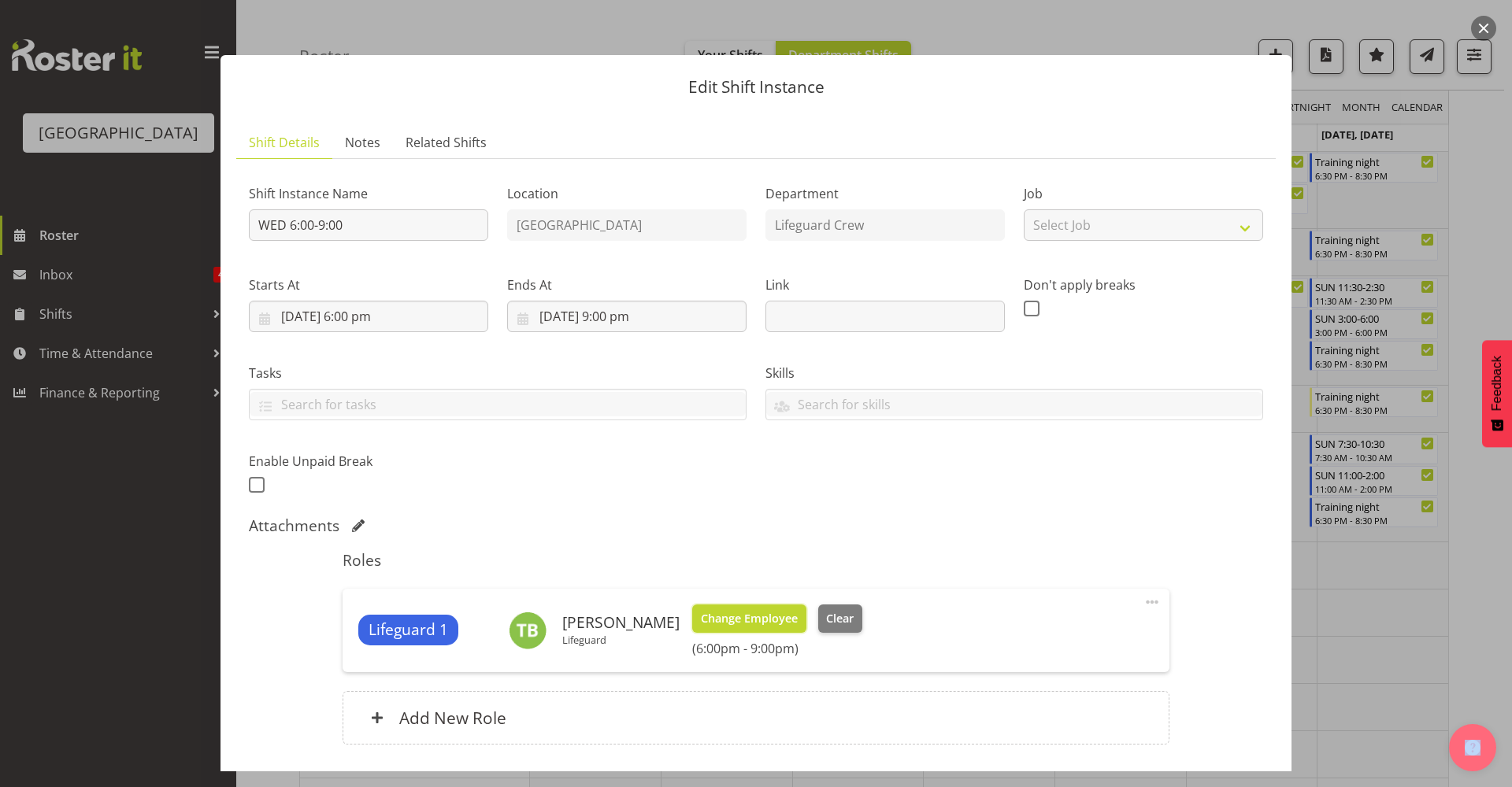
click at [735, 624] on span "Change Employee" at bounding box center [749, 618] width 97 height 17
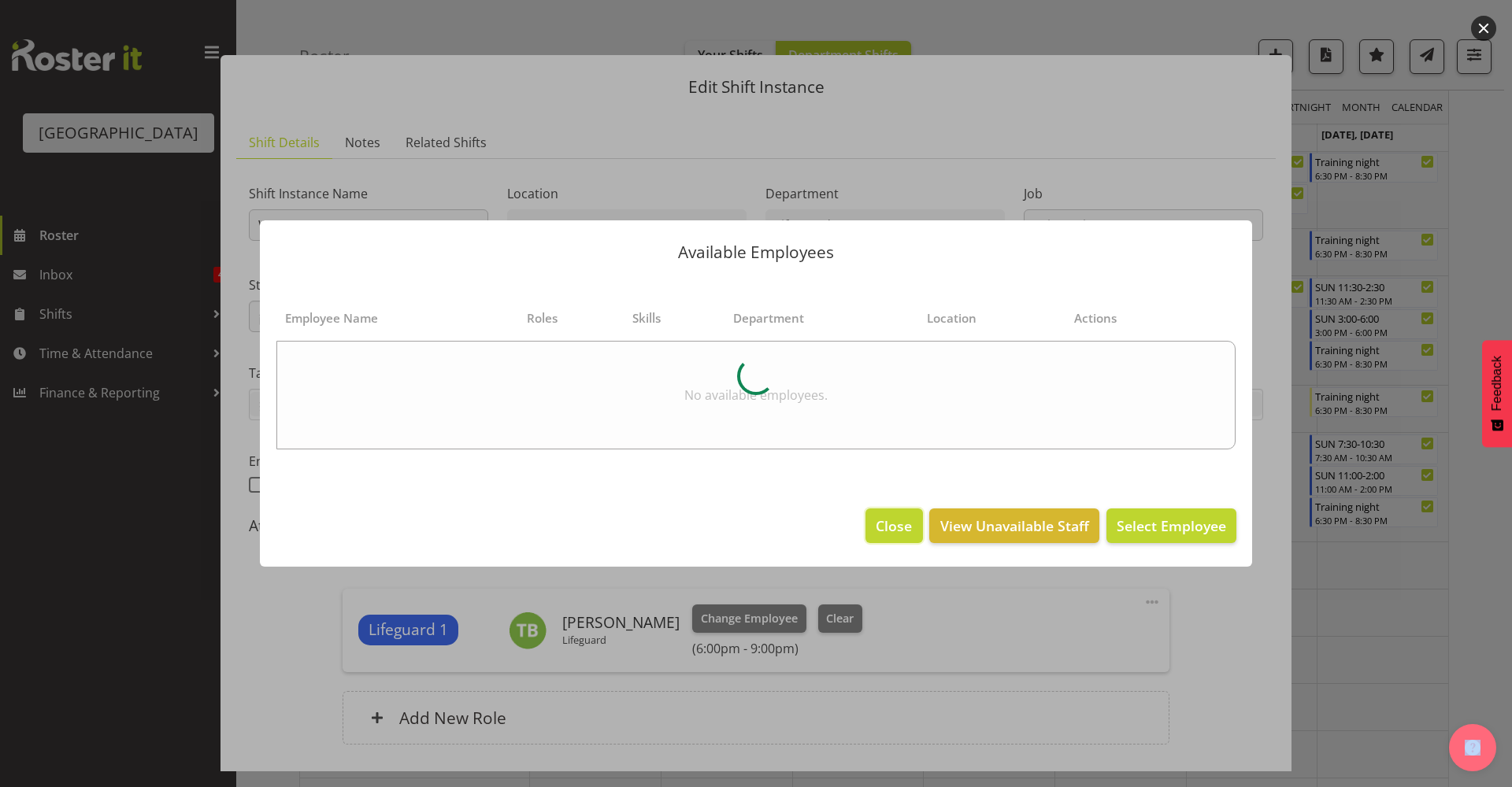
click at [873, 523] on button "Close" at bounding box center [893, 525] width 56 height 35
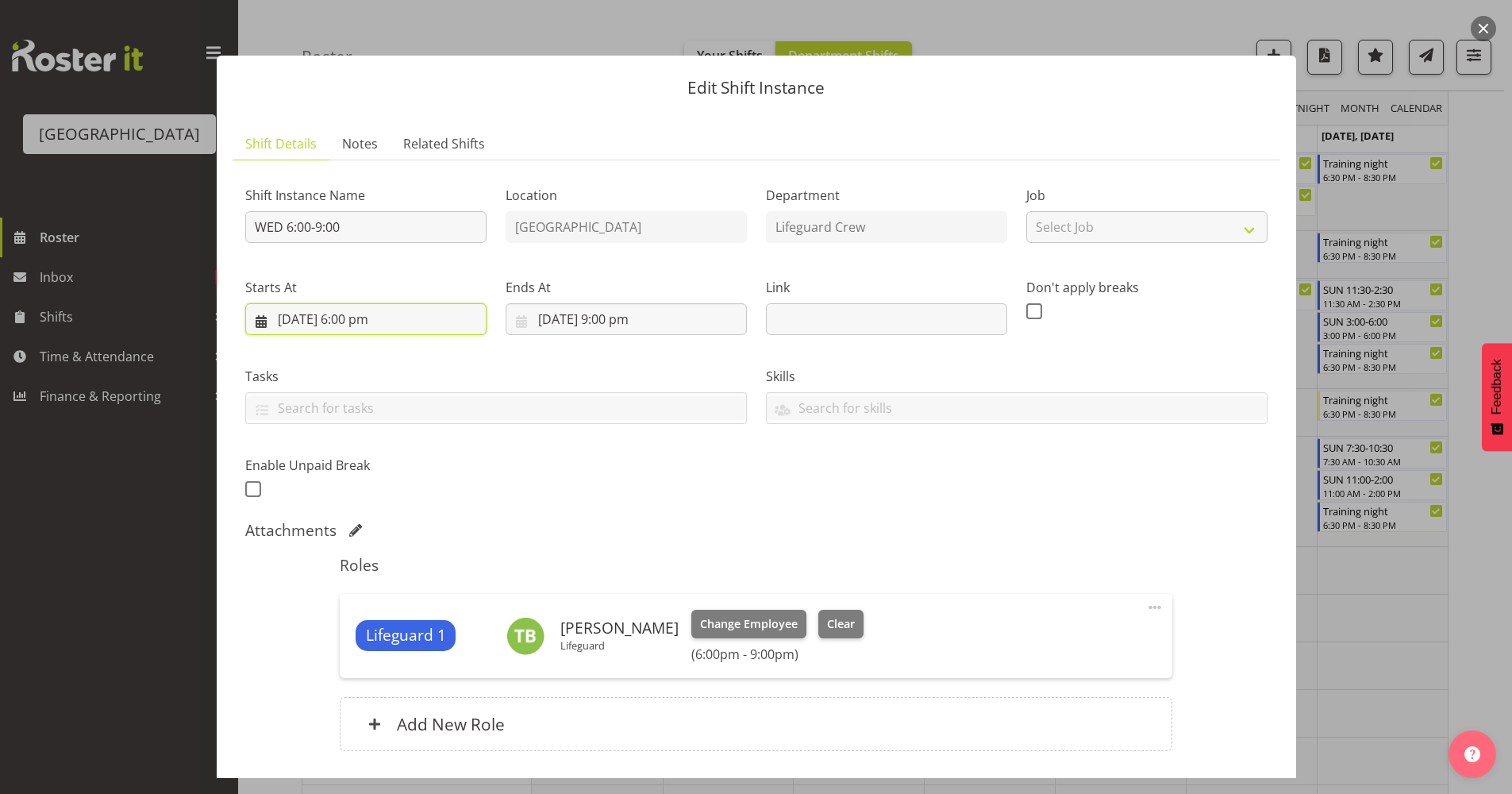
click at [388, 309] on input "10/09/2025, 6:00 pm" at bounding box center [366, 319] width 241 height 32
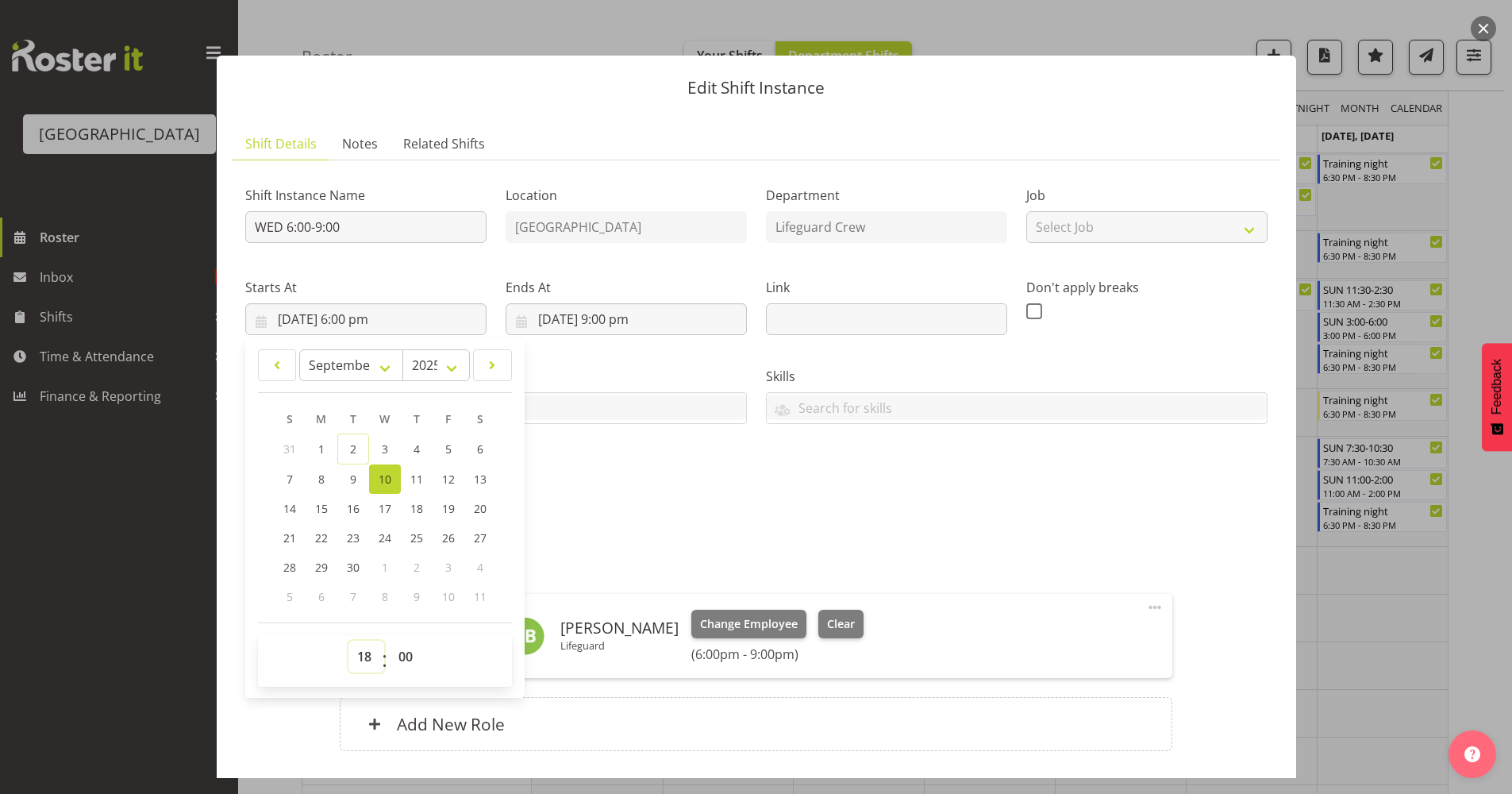
click at [368, 655] on select "00 01 02 03 04 05 06 07 08 09 10 11 12 13 14 15 16 17 18 19 20 21 22 23" at bounding box center [367, 656] width 36 height 32
select select "16"
click at [349, 641] on select "00 01 02 03 04 05 06 07 08 09 10 11 12 13 14 15 16 17 18 19 20 21 22 23" at bounding box center [367, 656] width 36 height 32
type input "10/09/2025, 4:00 pm"
click at [742, 502] on div "Shift Instance Name WED 6:00-9:00 Location Splash Palace Department Lifeguard C…" at bounding box center [757, 338] width 1042 height 348
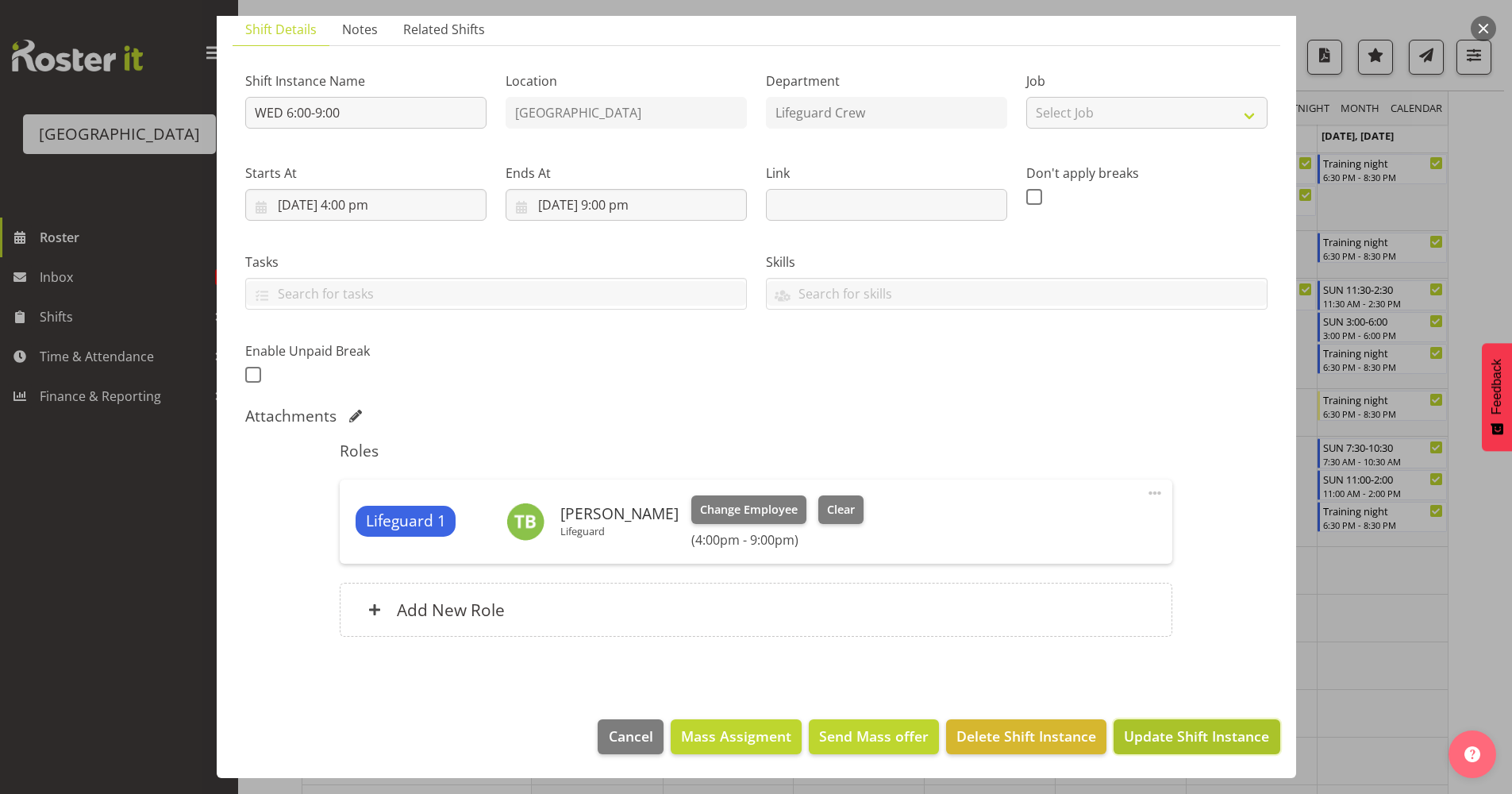
click at [1150, 738] on span "Update Shift Instance" at bounding box center [1197, 735] width 145 height 21
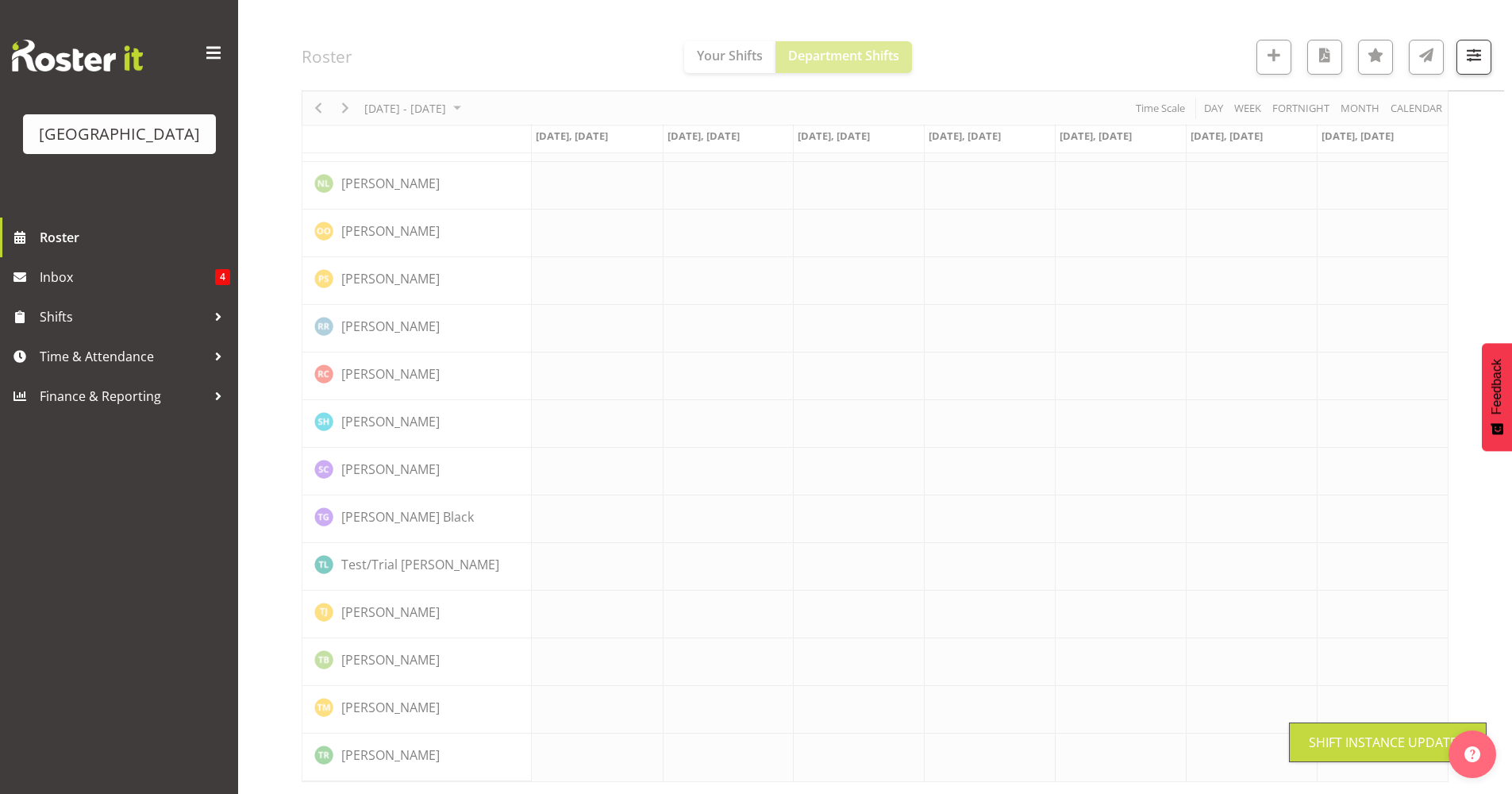
scroll to position [0, 0]
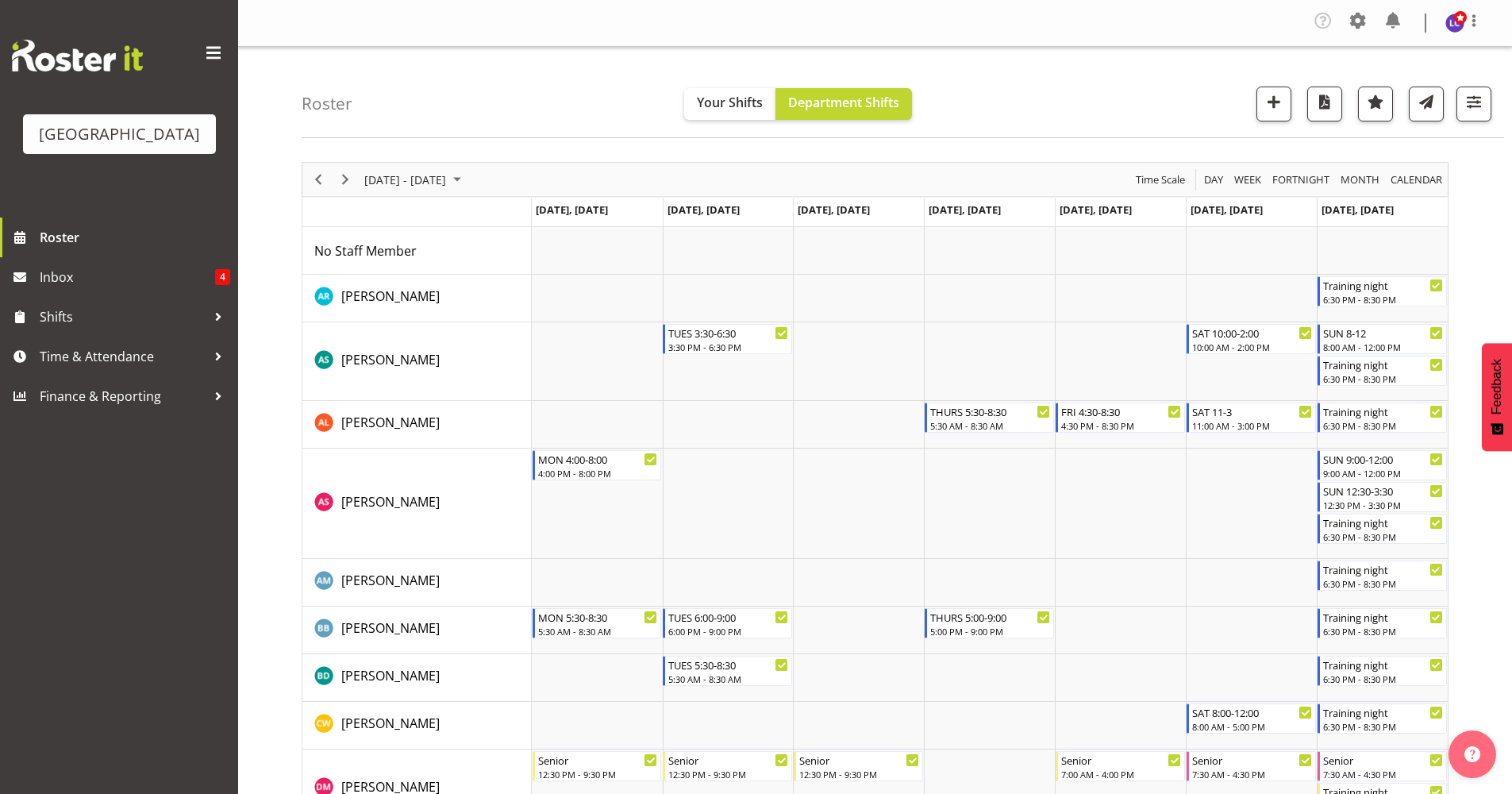
click at [332, 187] on div "Timeline Week of September 9, 2025" at bounding box center [345, 179] width 27 height 33
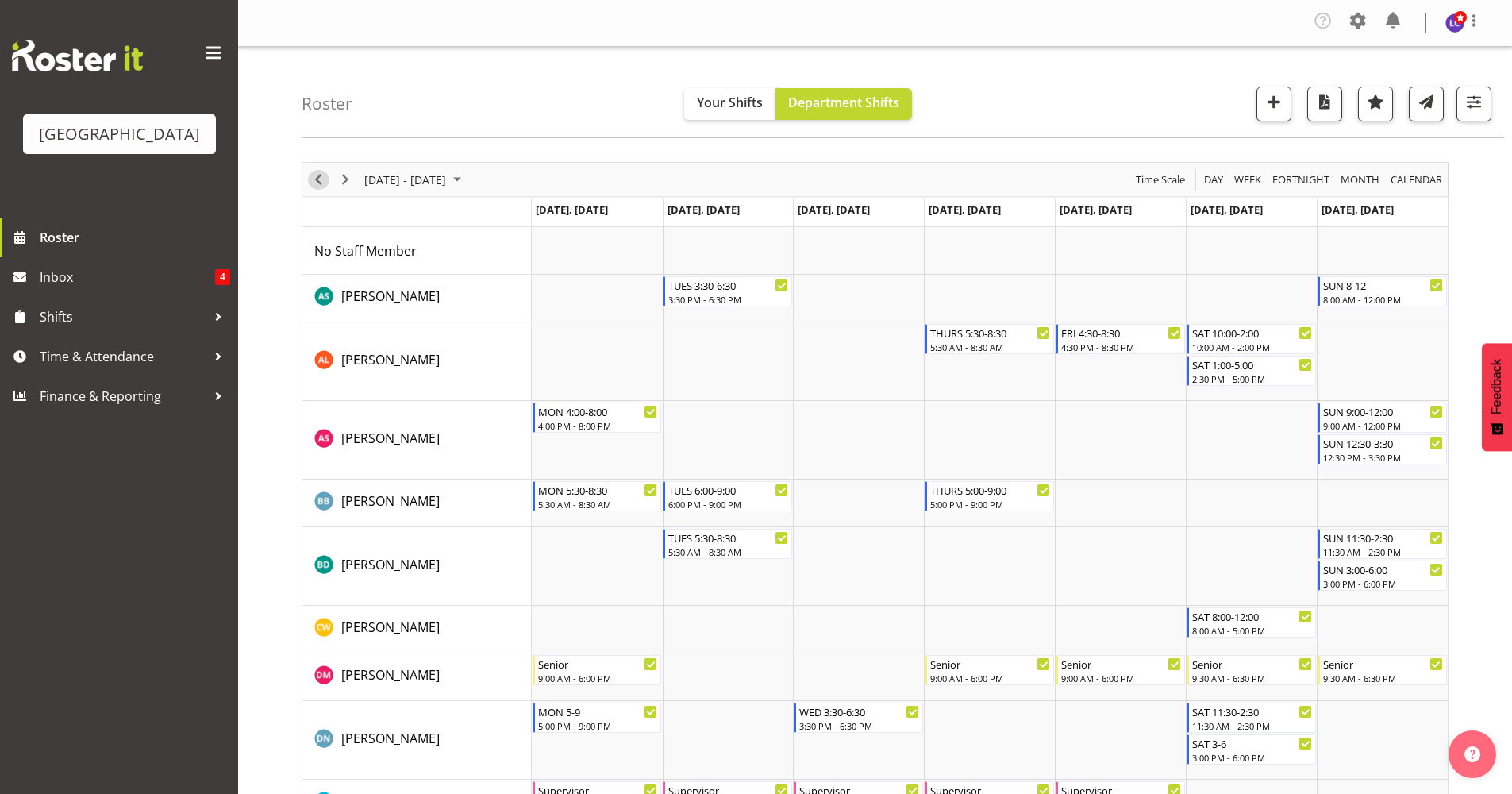
click at [318, 189] on span "Previous" at bounding box center [318, 180] width 19 height 20
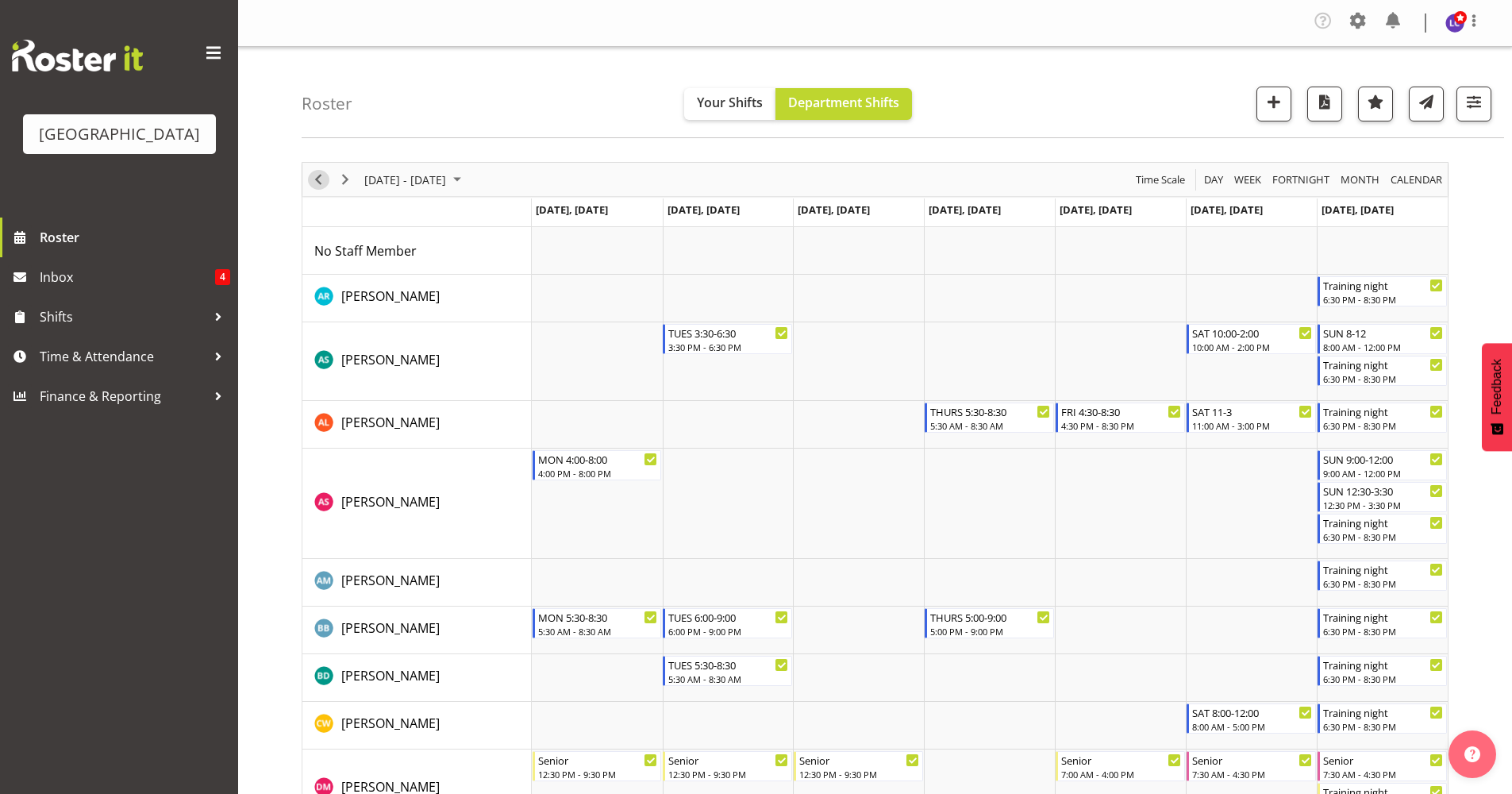
click at [319, 176] on span "Previous" at bounding box center [318, 180] width 19 height 20
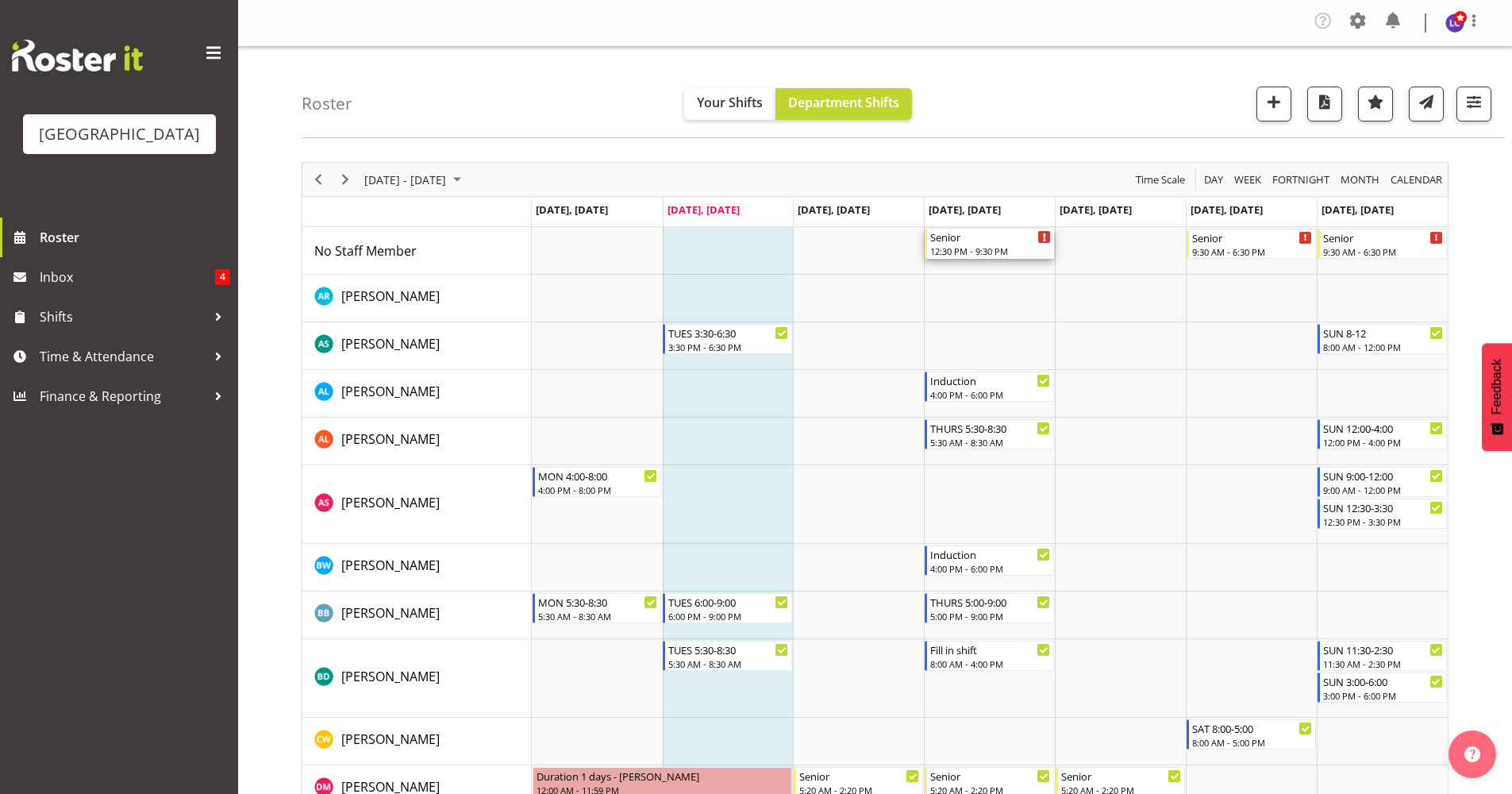
click at [981, 254] on div "12:30 PM - 9:30 PM" at bounding box center [991, 251] width 121 height 13
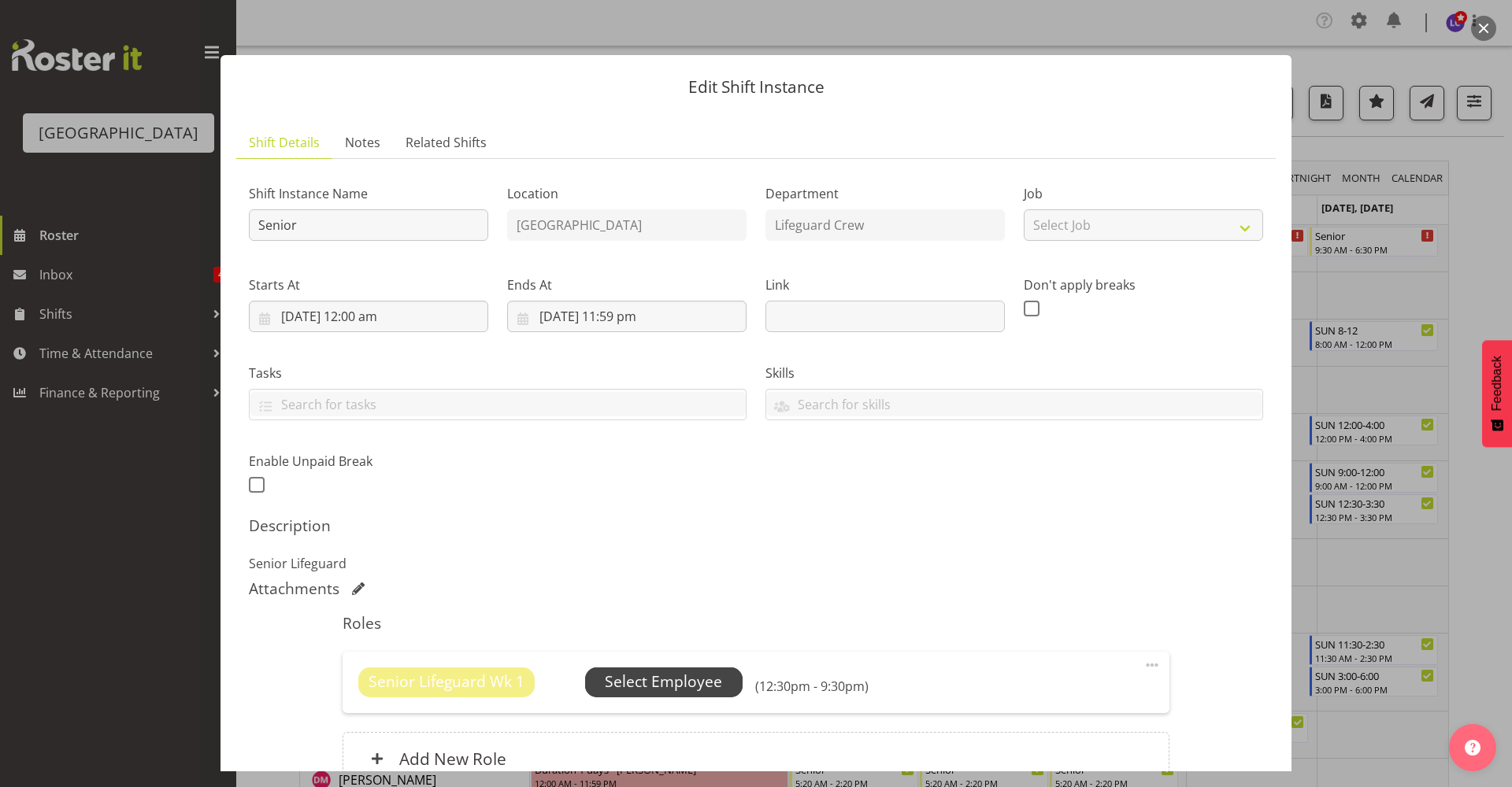
click at [681, 687] on span "Select Employee" at bounding box center [663, 682] width 117 height 23
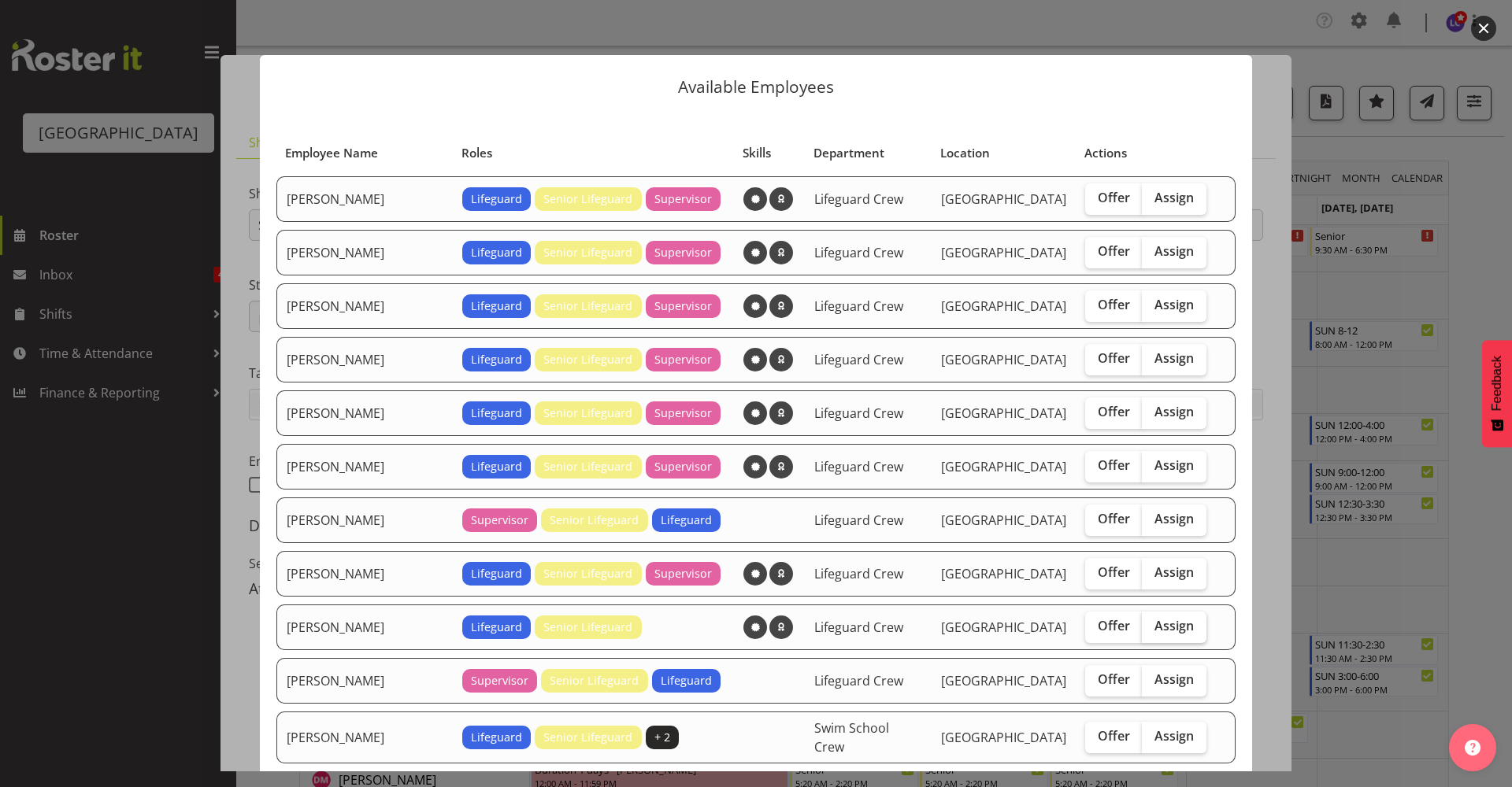
click at [1155, 623] on span "Assign" at bounding box center [1174, 626] width 39 height 16
click at [1148, 623] on input "Assign" at bounding box center [1147, 625] width 10 height 10
checkbox input "true"
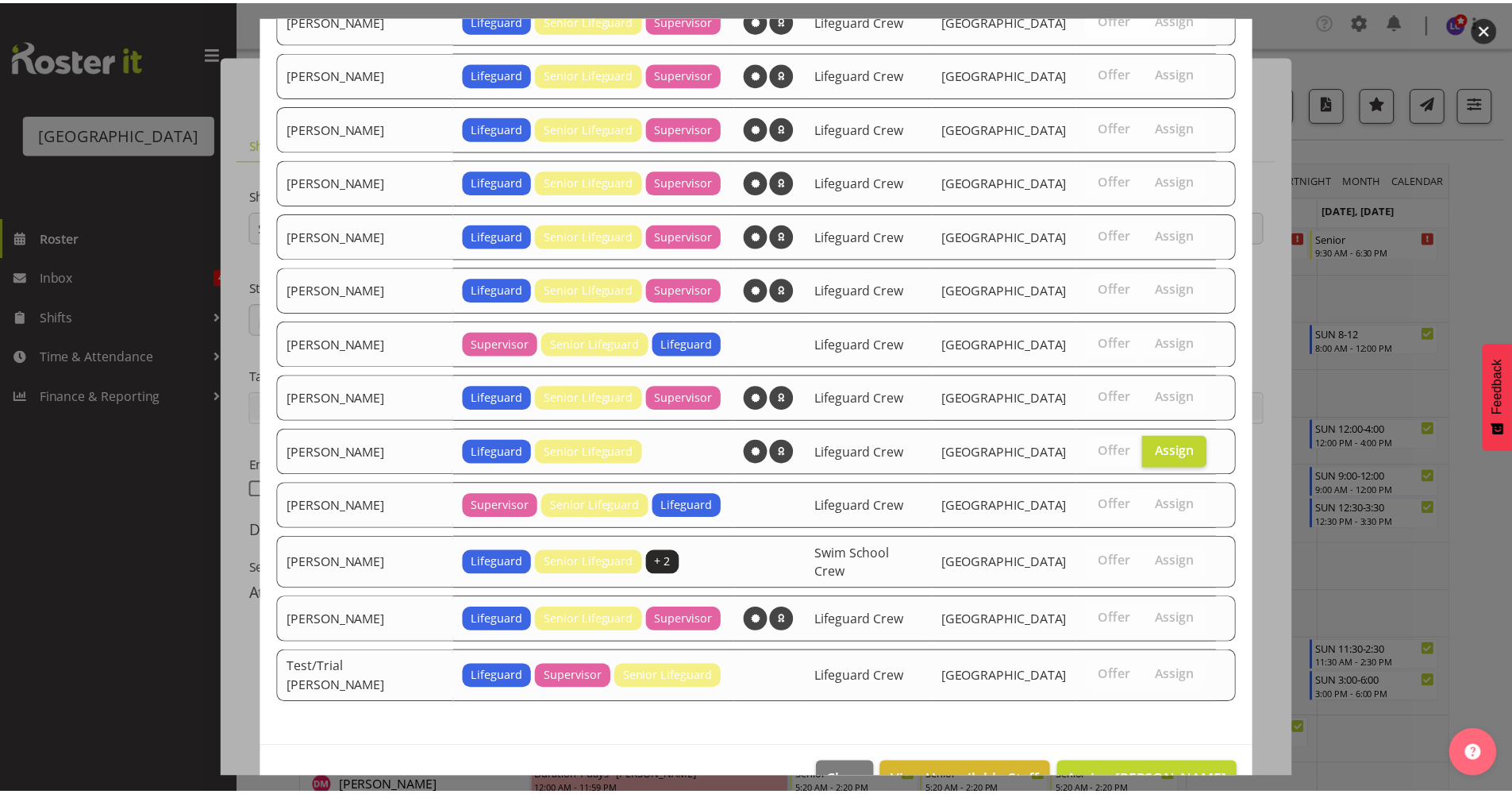
scroll to position [212, 0]
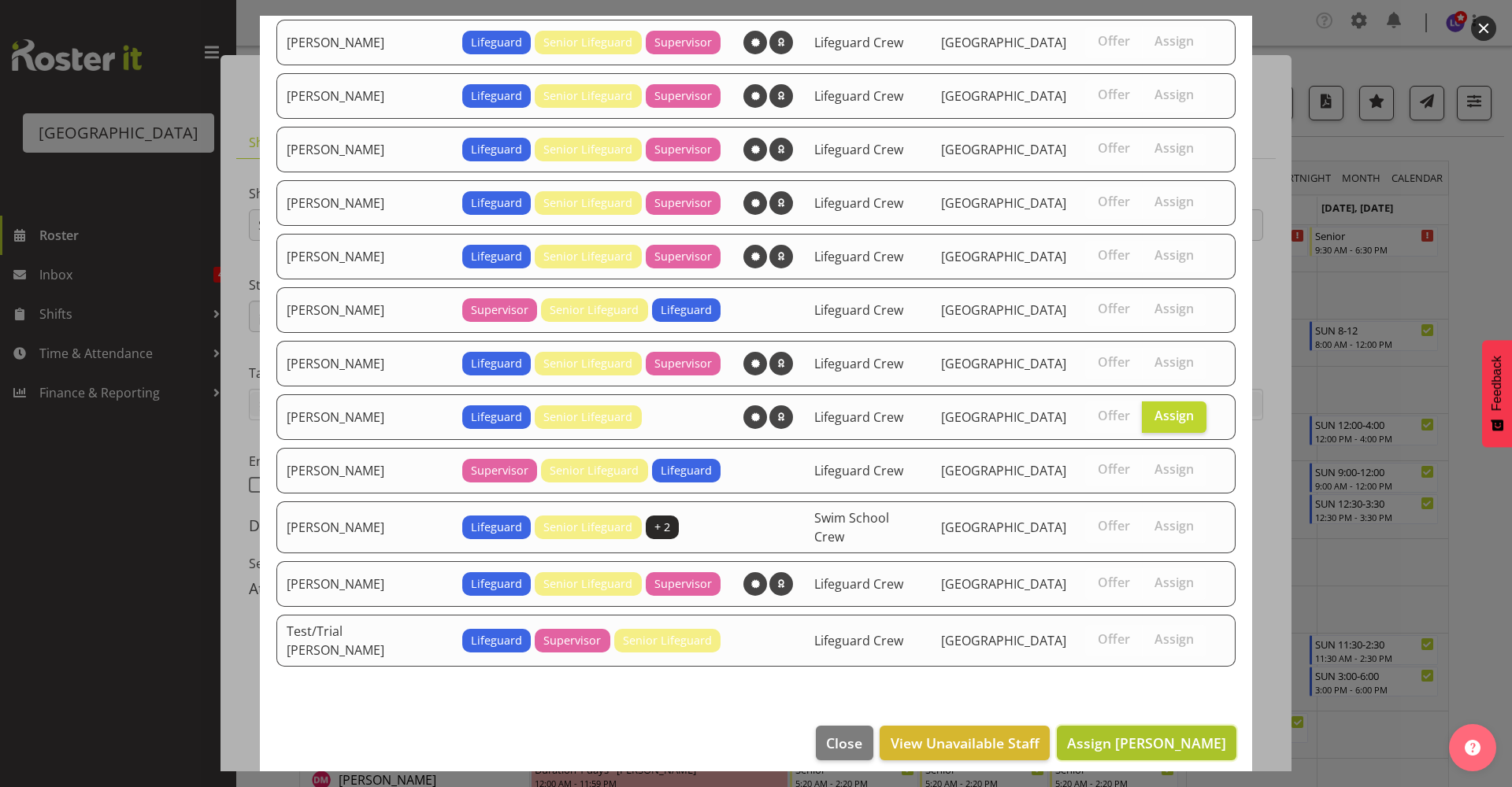
click at [1162, 736] on span "Assign Joshua Keen" at bounding box center [1147, 742] width 159 height 19
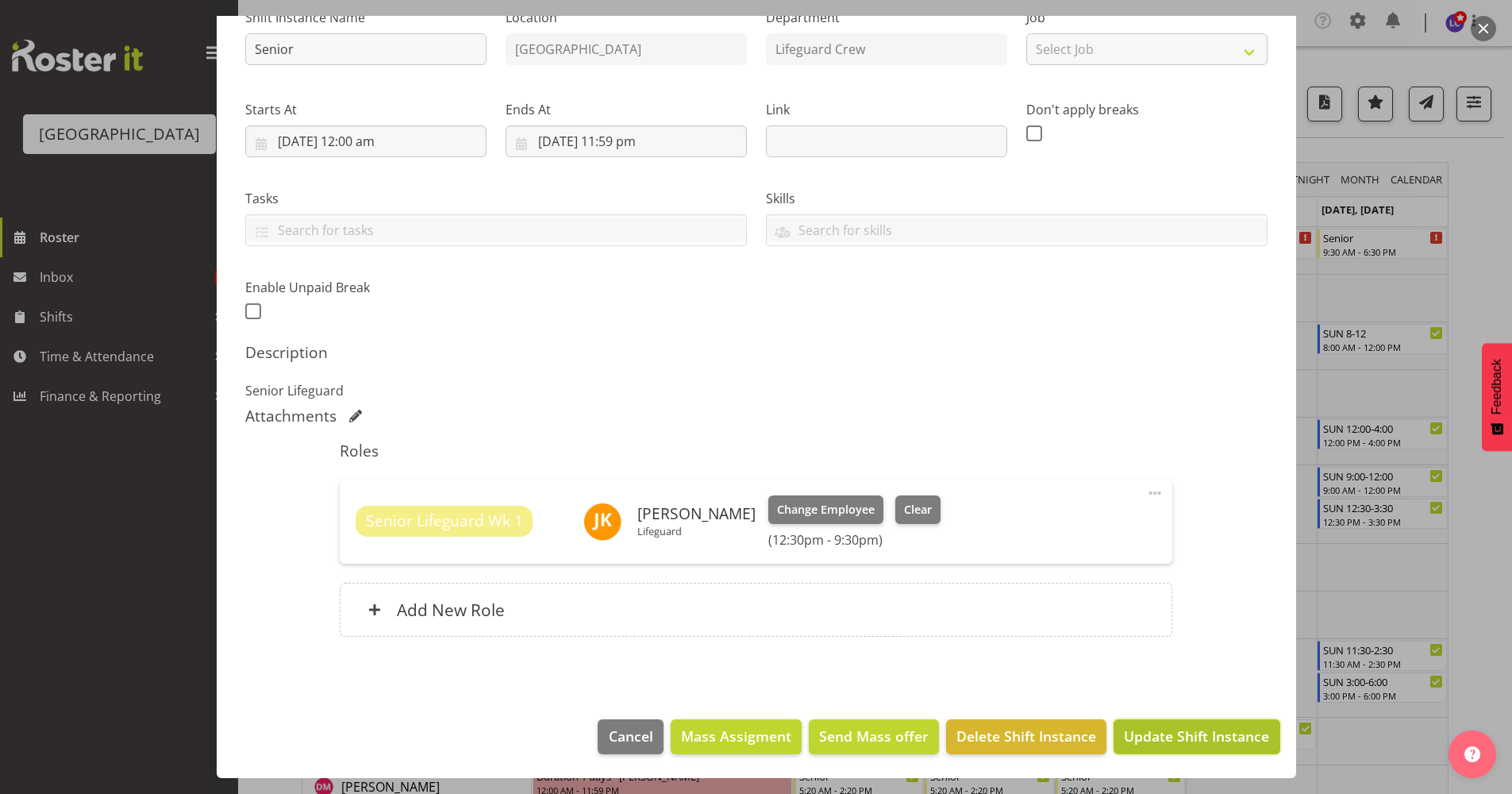
click at [1176, 735] on span "Update Shift Instance" at bounding box center [1197, 735] width 145 height 21
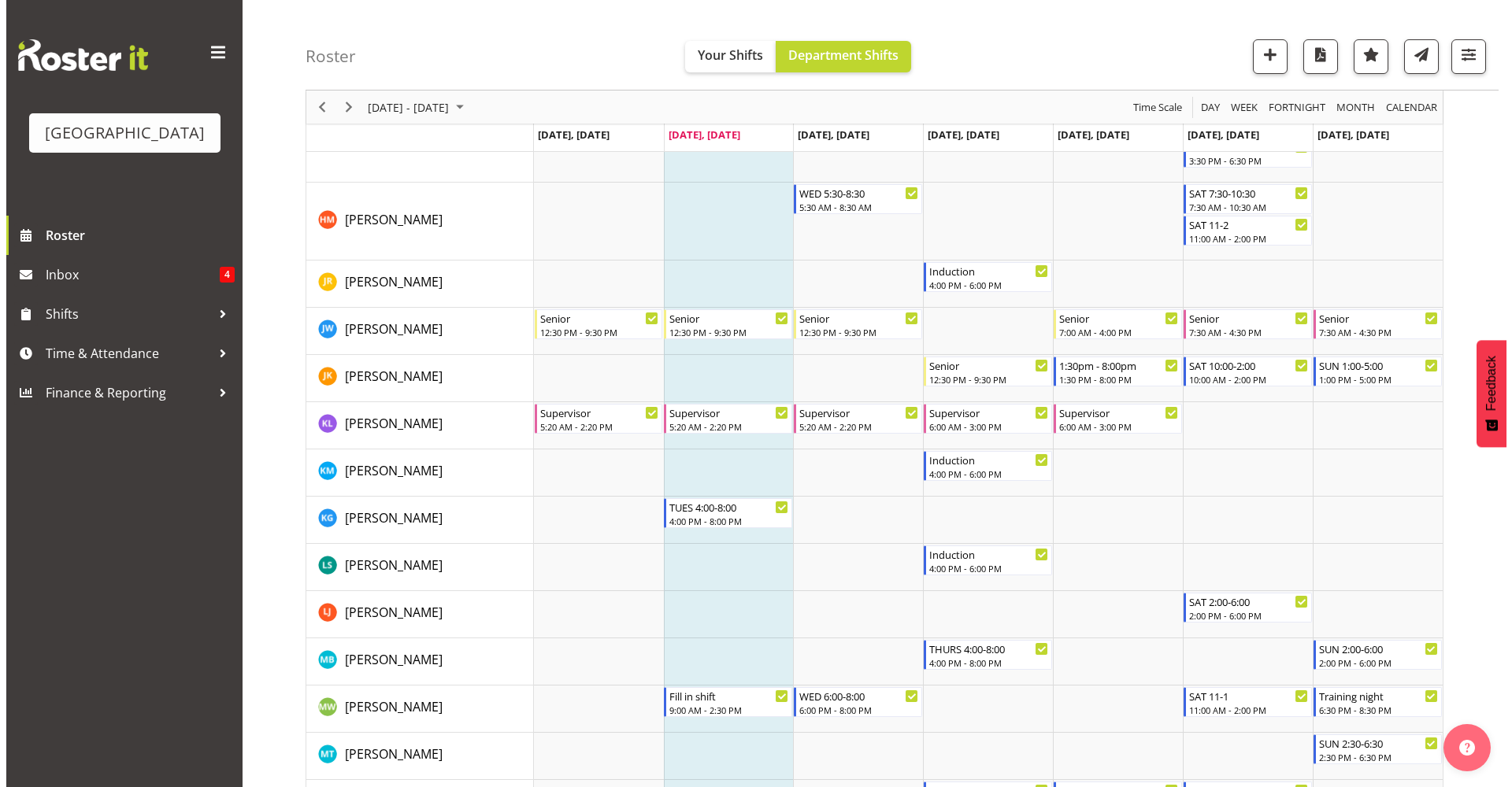
scroll to position [924, 0]
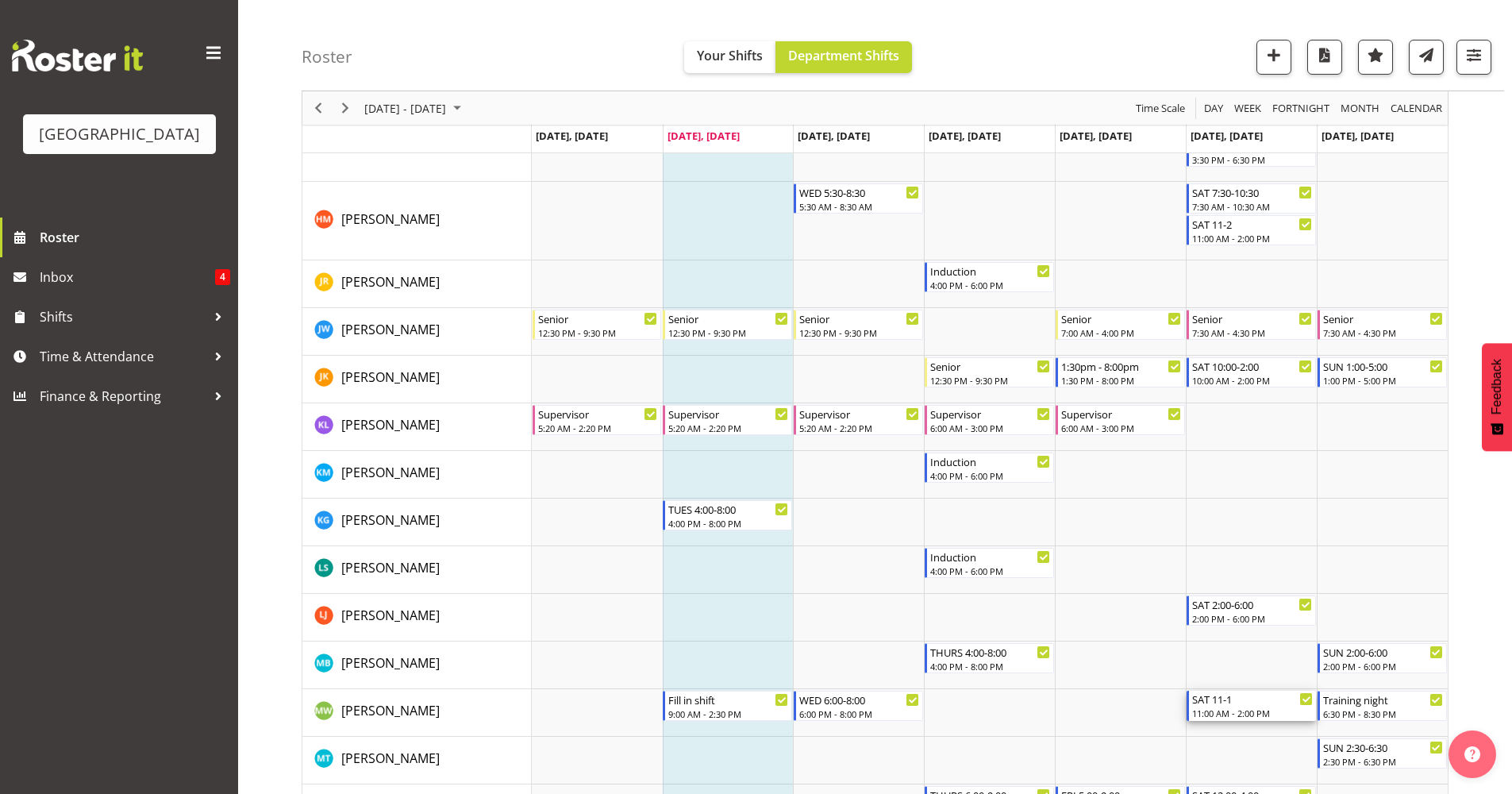
click at [1241, 712] on div "11:00 AM - 2:00 PM" at bounding box center [1252, 713] width 121 height 13
click at [0, 0] on div at bounding box center [0, 0] width 0 height 0
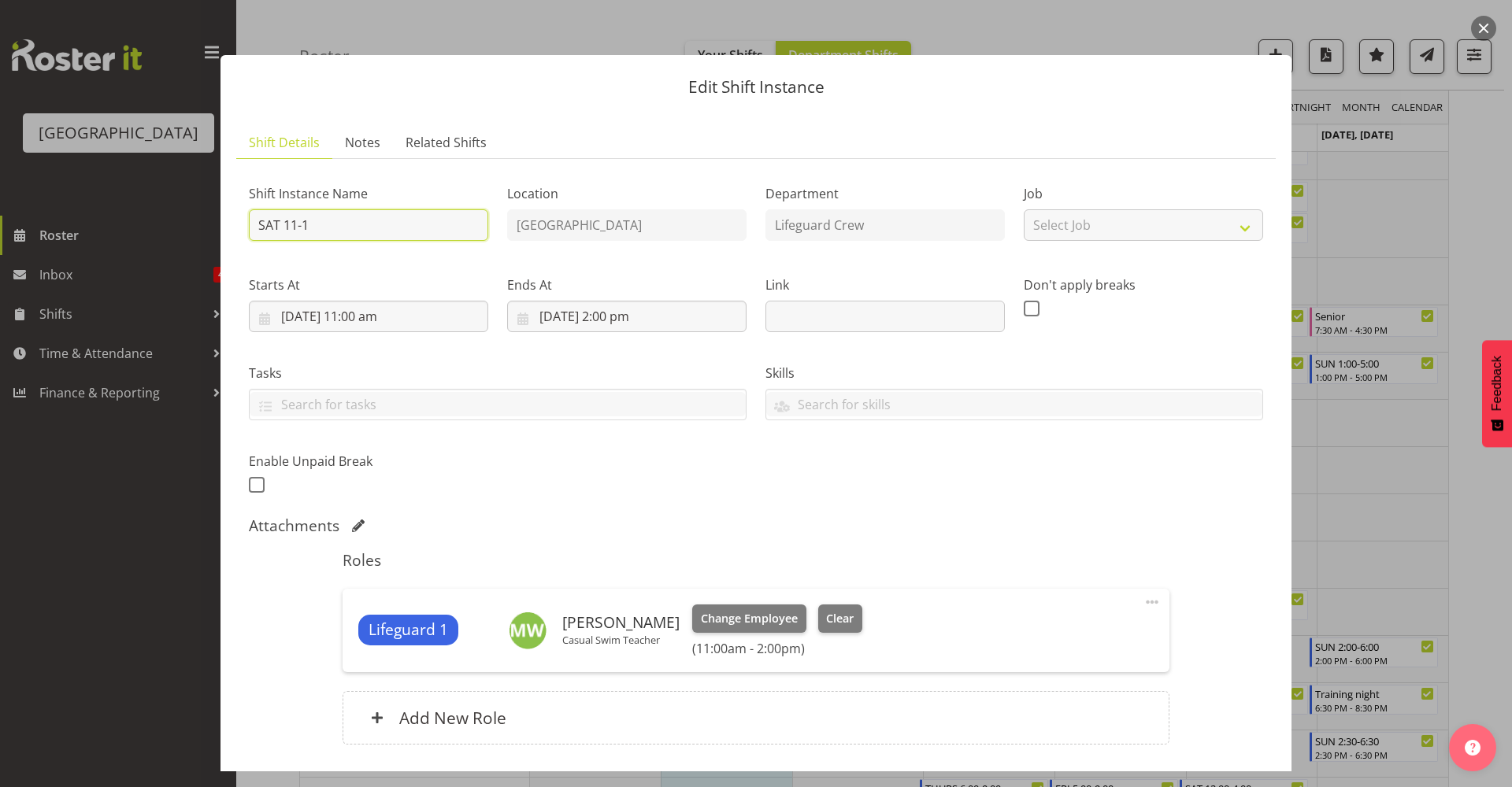
click at [423, 230] on input "SAT 11-1" at bounding box center [368, 224] width 239 height 31
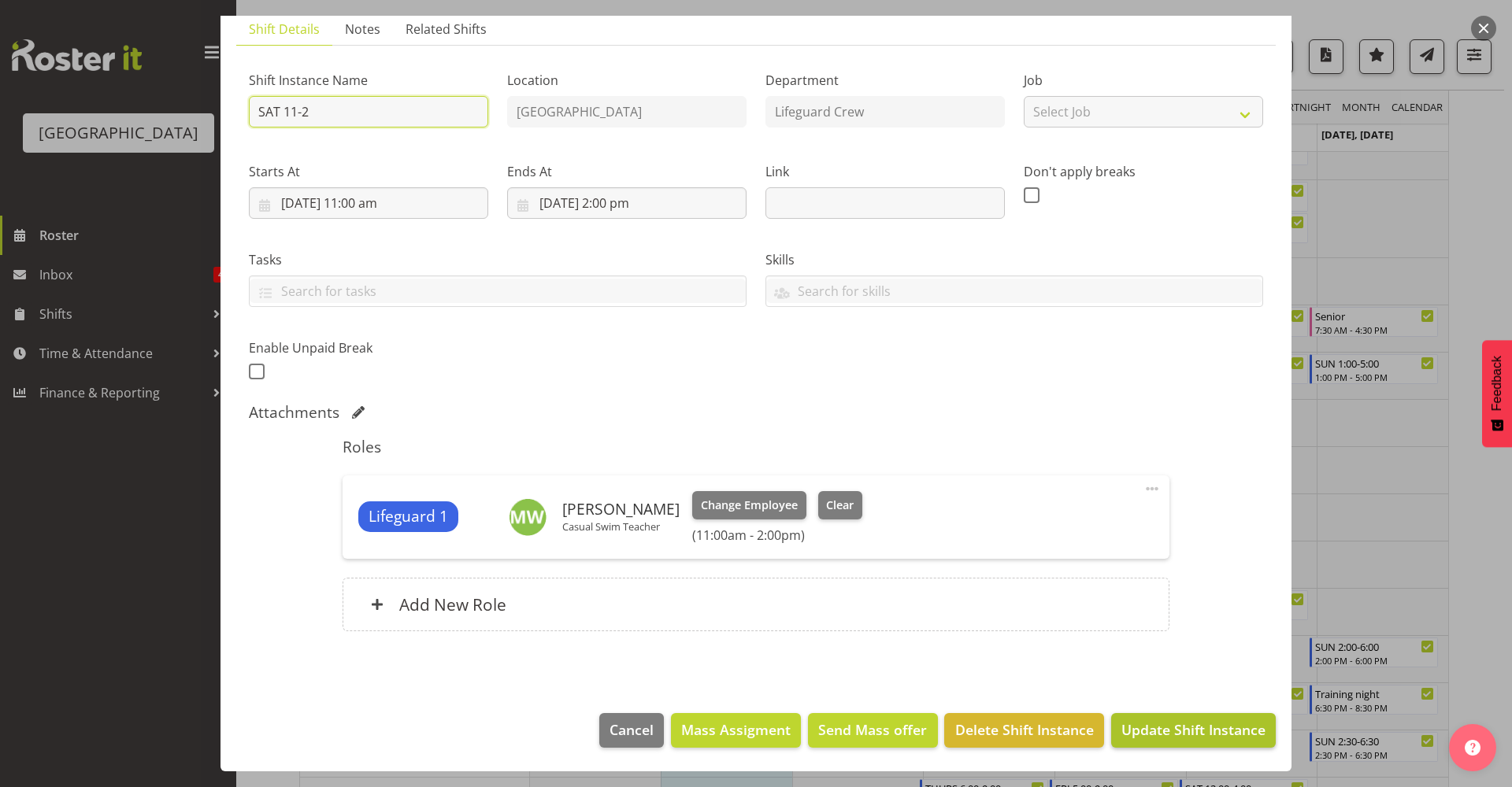
type input "SAT 11-2"
click at [1222, 713] on button "Update Shift Instance" at bounding box center [1193, 730] width 164 height 35
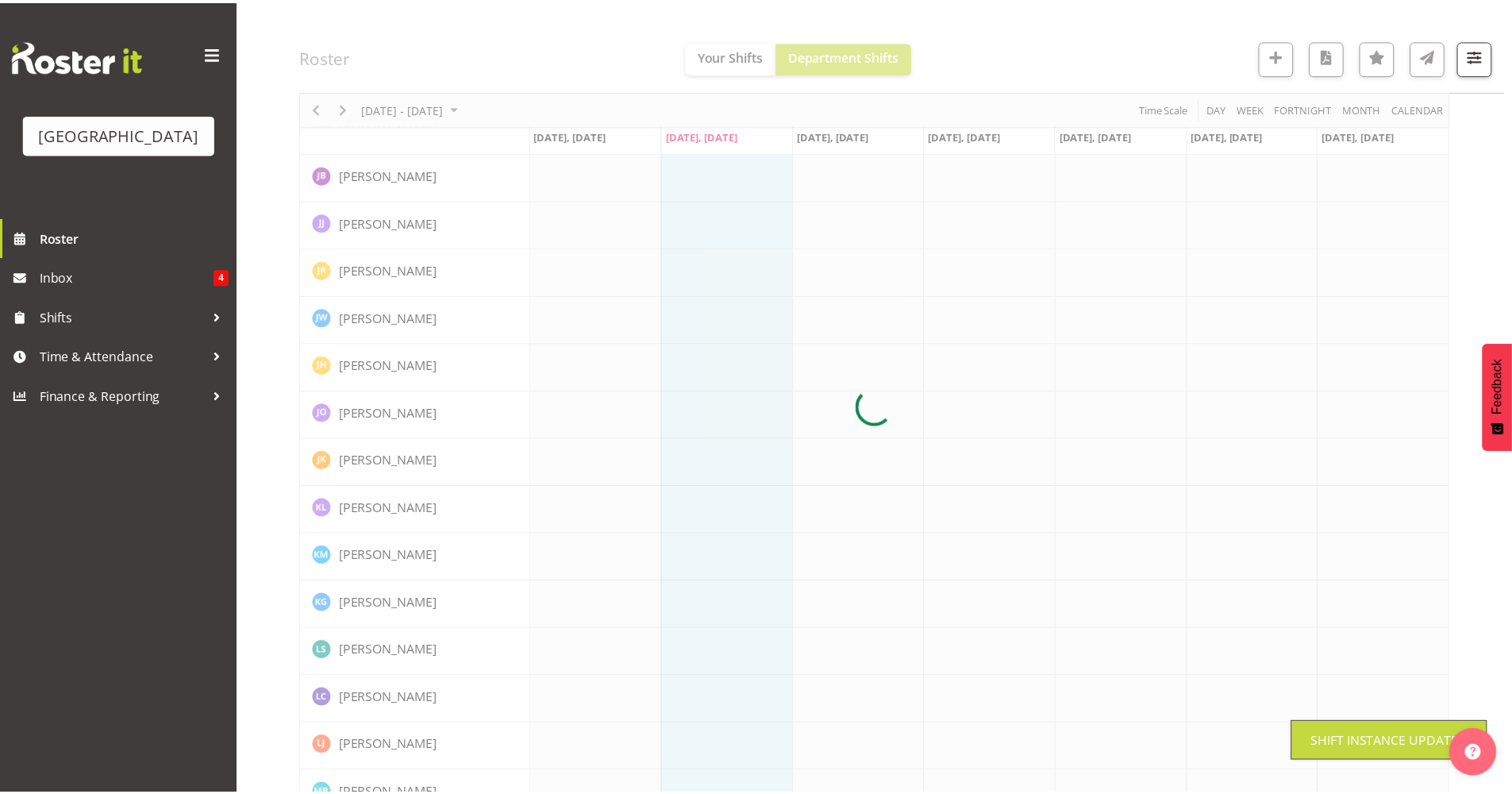
scroll to position [0, 0]
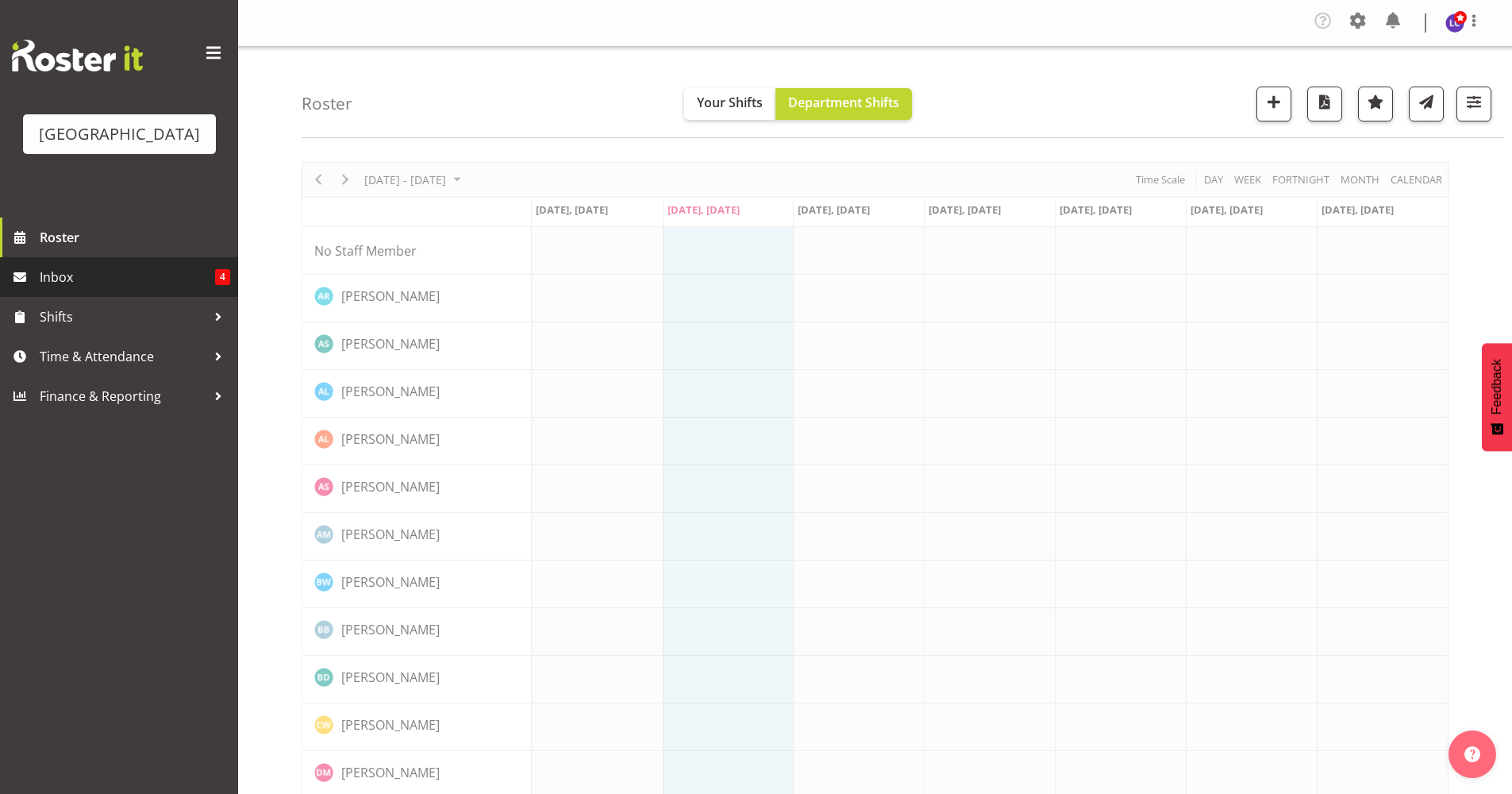
click at [112, 284] on span "Inbox" at bounding box center [127, 277] width 176 height 23
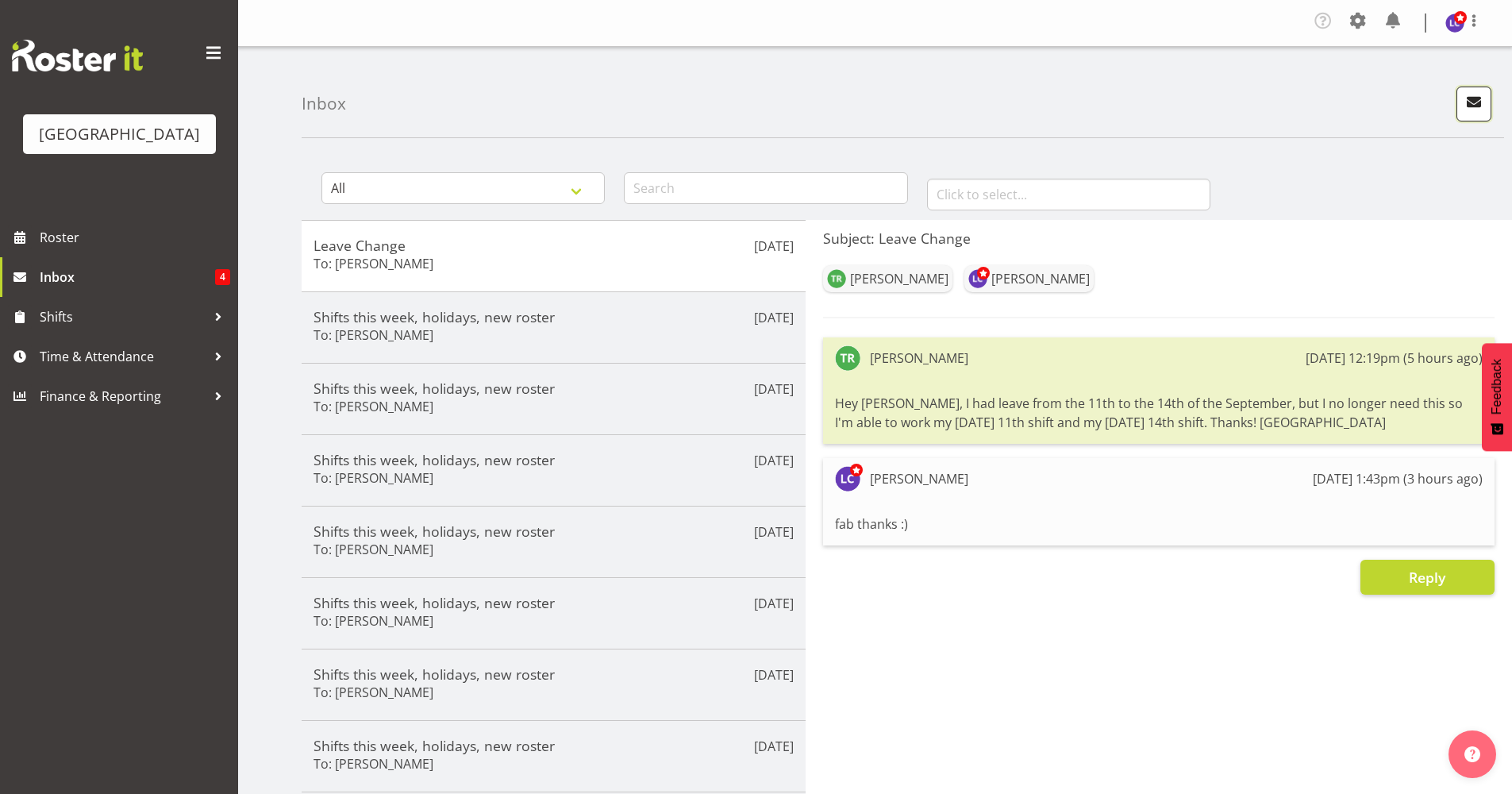
click at [1468, 104] on span "button" at bounding box center [1474, 101] width 21 height 21
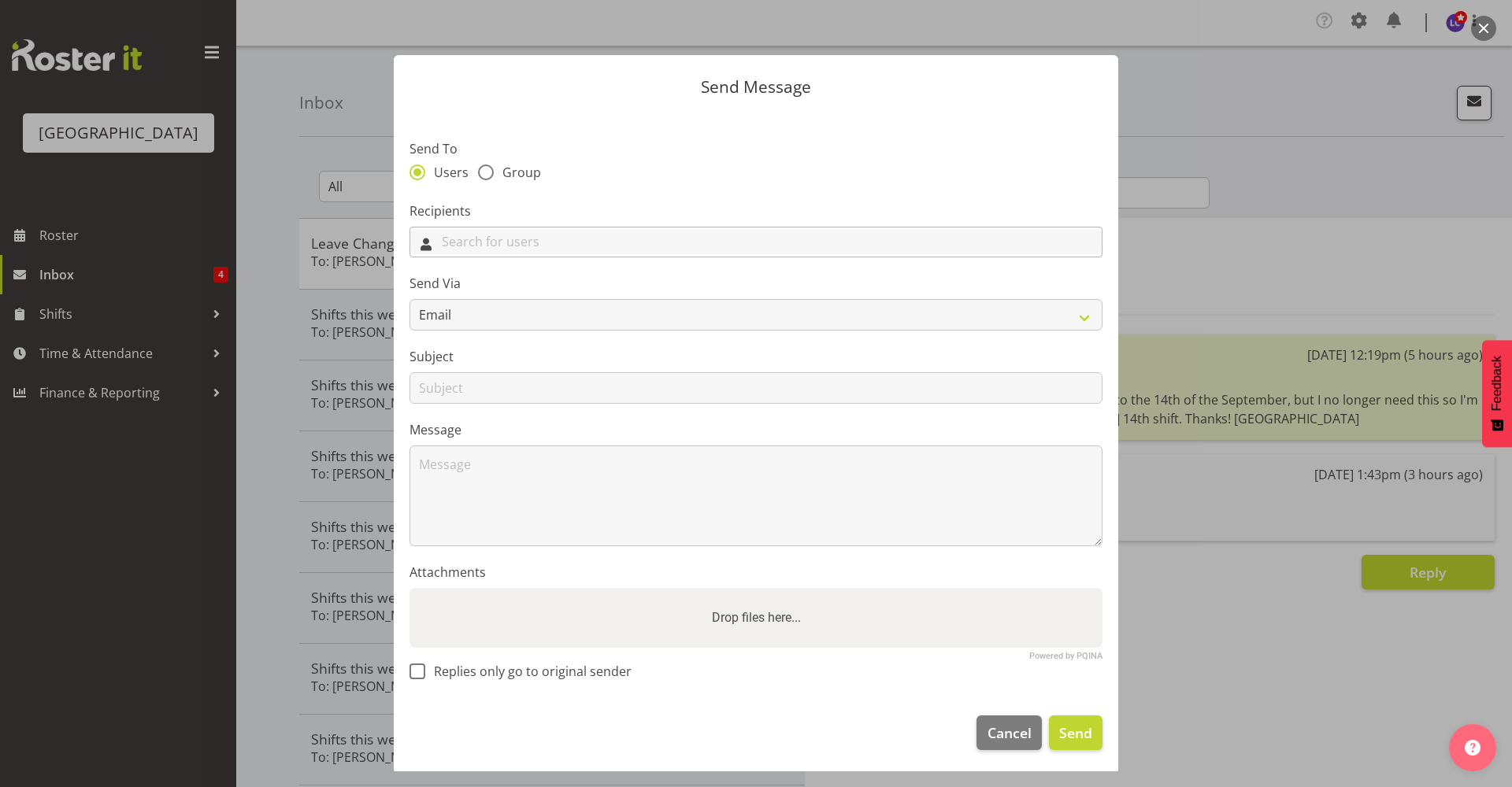
click at [474, 230] on input "text" at bounding box center [756, 241] width 692 height 24
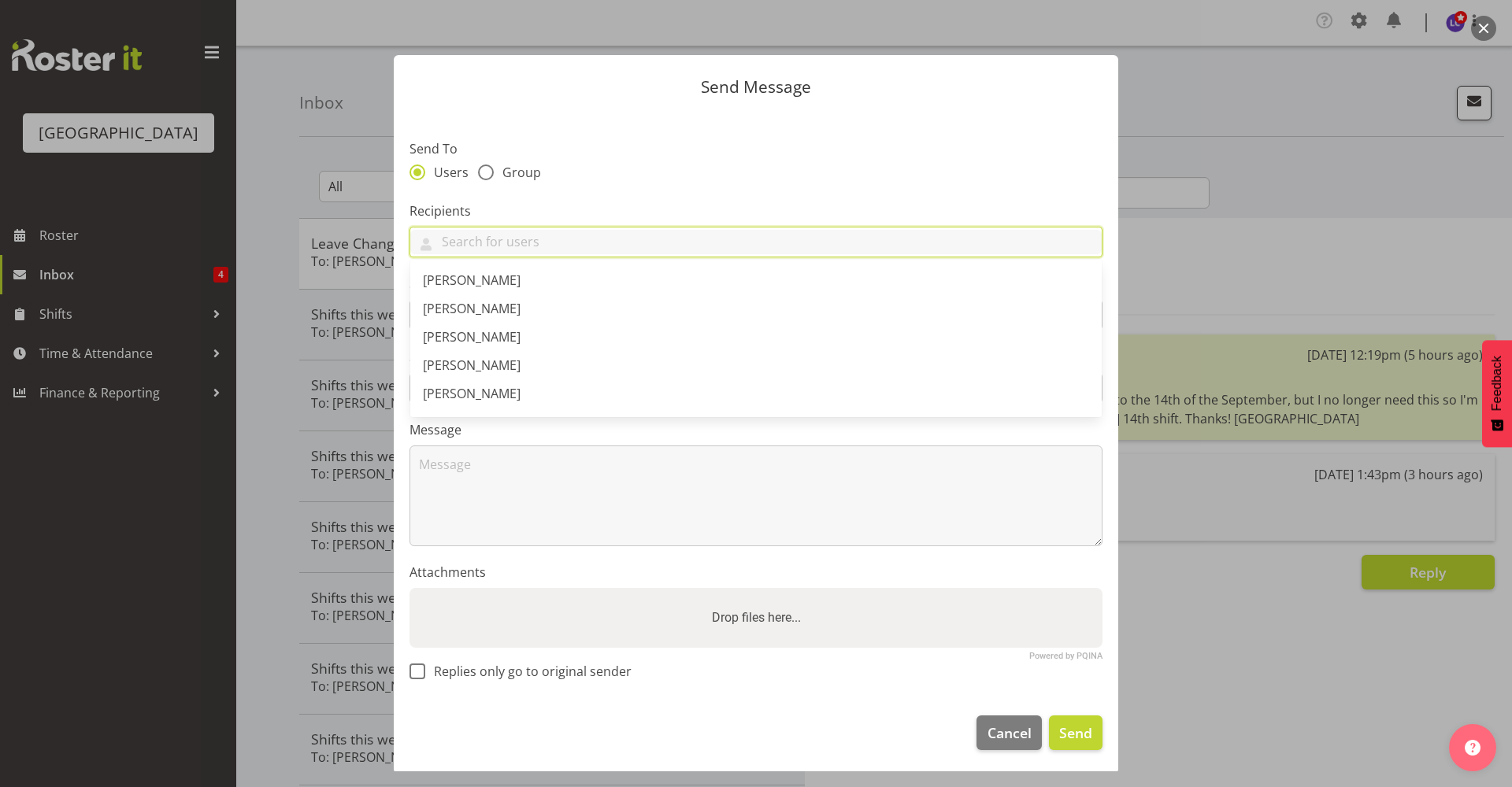
click at [522, 154] on label "Send To" at bounding box center [755, 148] width 693 height 19
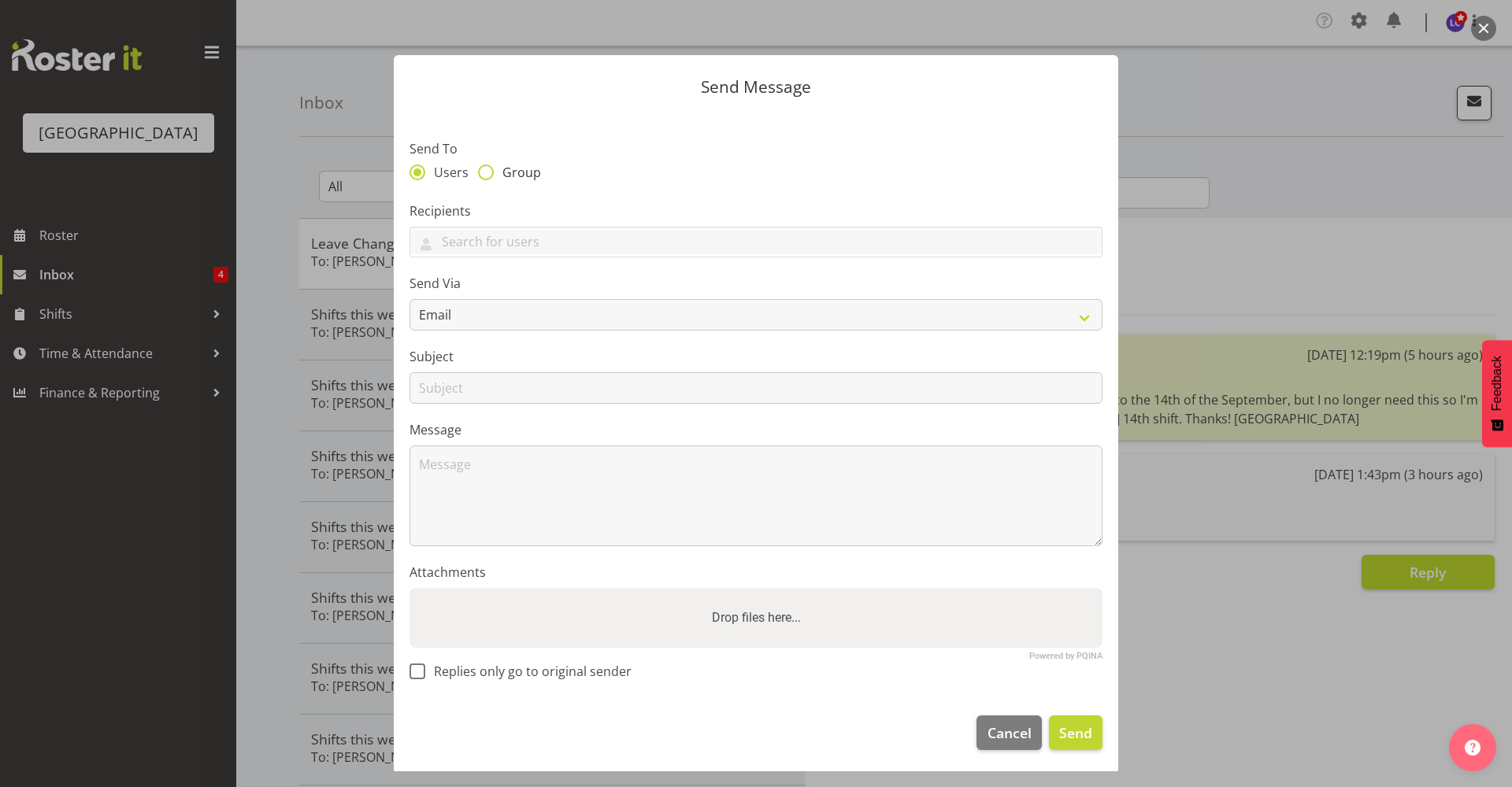
click at [521, 169] on span "Group" at bounding box center [517, 172] width 47 height 16
click at [488, 169] on input "Group" at bounding box center [483, 172] width 10 height 10
radio input "true"
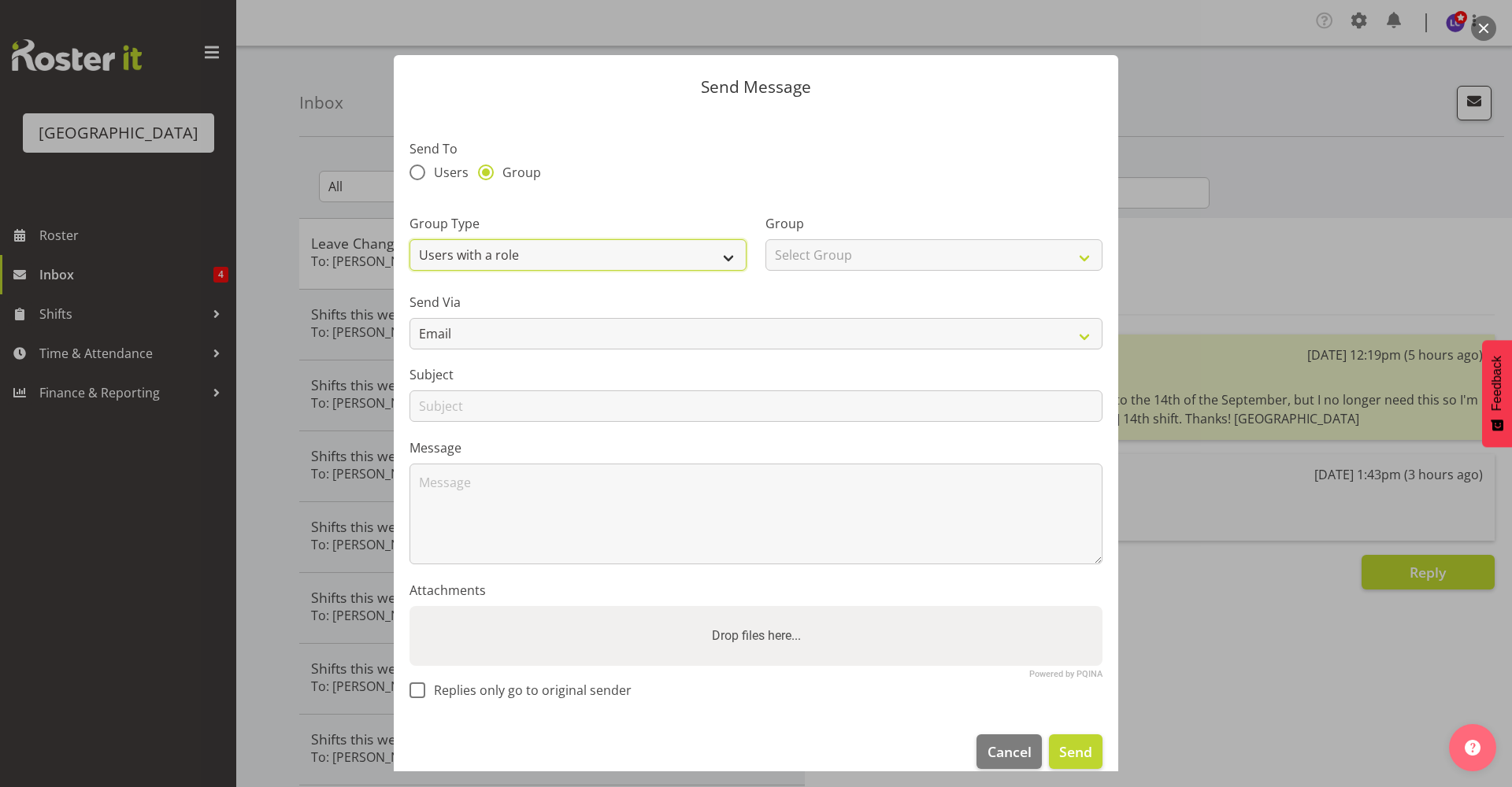
drag, startPoint x: 533, startPoint y: 250, endPoint x: 541, endPoint y: 270, distance: 21.5
click at [533, 250] on select "Users with a role Users with a skill Primary users in a location All users in a…" at bounding box center [577, 255] width 337 height 31
select select "all_department"
click at [409, 239] on select "Users with a role Users with a skill Primary users in a location All users in a…" at bounding box center [577, 255] width 337 height 31
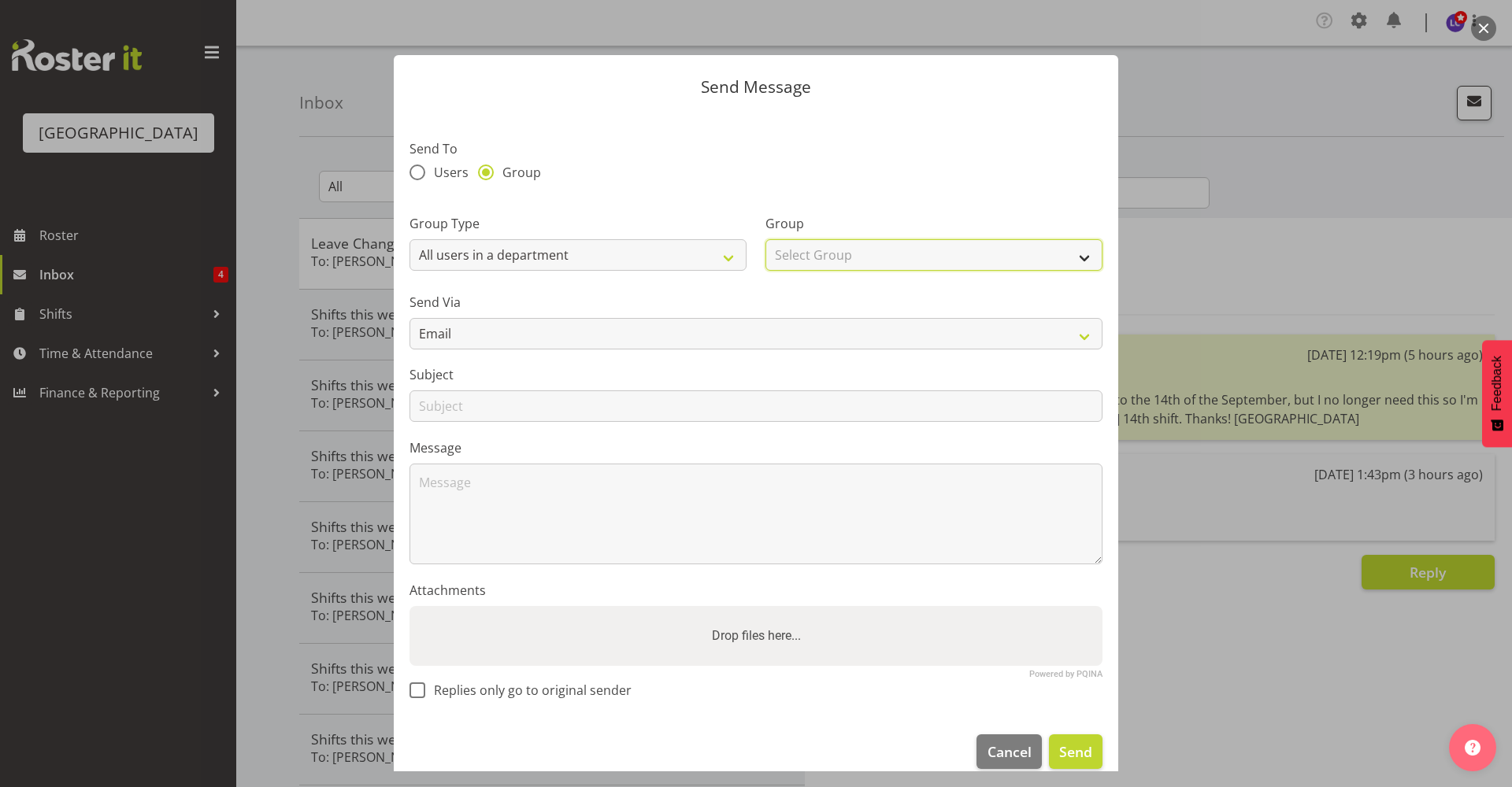
click at [814, 264] on select "Select Group Cleaning Crew Customer Services Crew Lifeguard Crew Maintenance Cr…" at bounding box center [933, 255] width 337 height 31
select select "114"
click at [765, 239] on select "Select Group Cleaning Crew Customer Services Crew Lifeguard Crew Maintenance Cr…" at bounding box center [933, 255] width 337 height 31
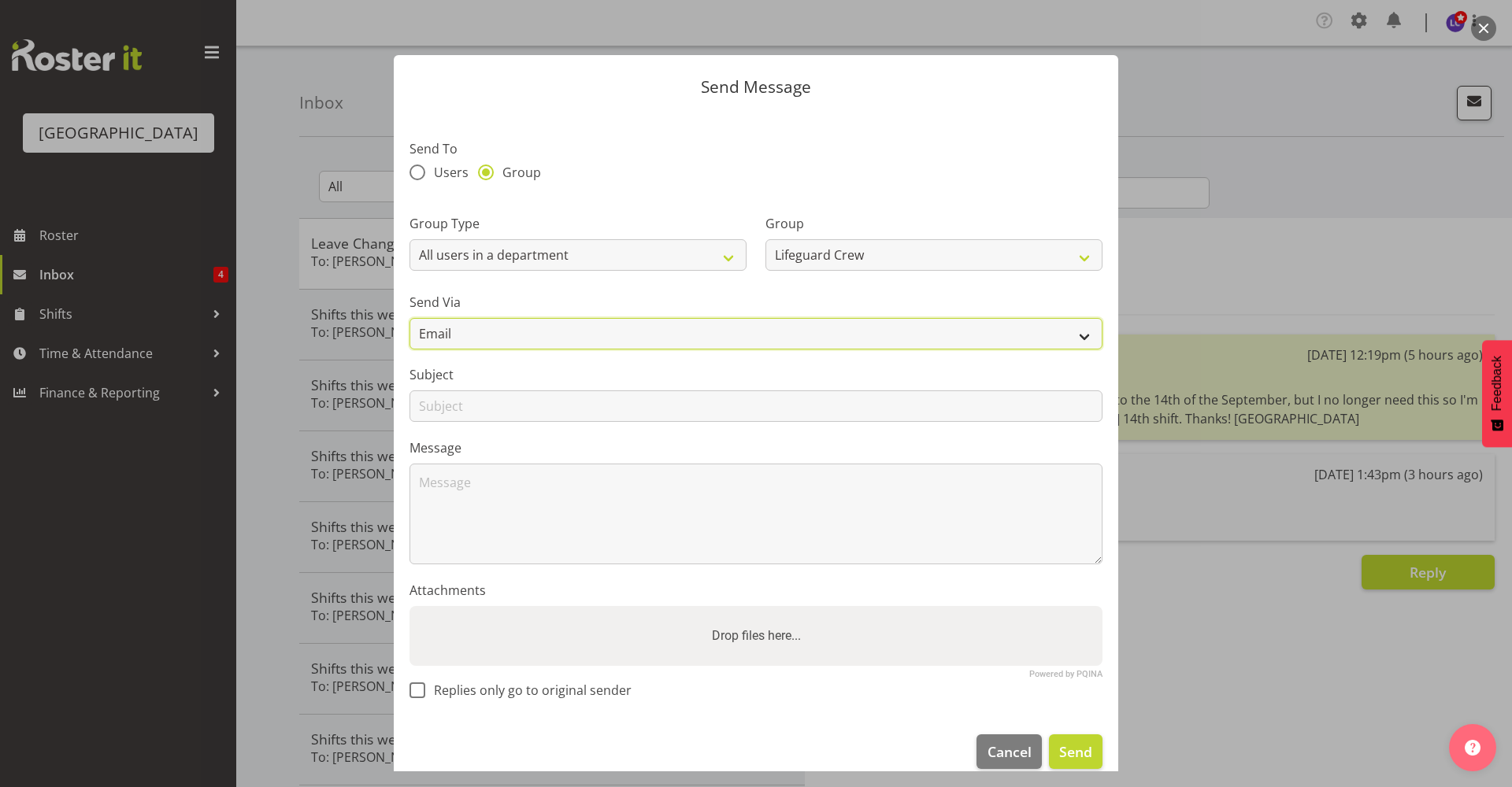
click at [640, 342] on select "Email SMS" at bounding box center [755, 333] width 693 height 31
select select "sms"
click at [409, 318] on select "Email SMS" at bounding box center [755, 333] width 693 height 31
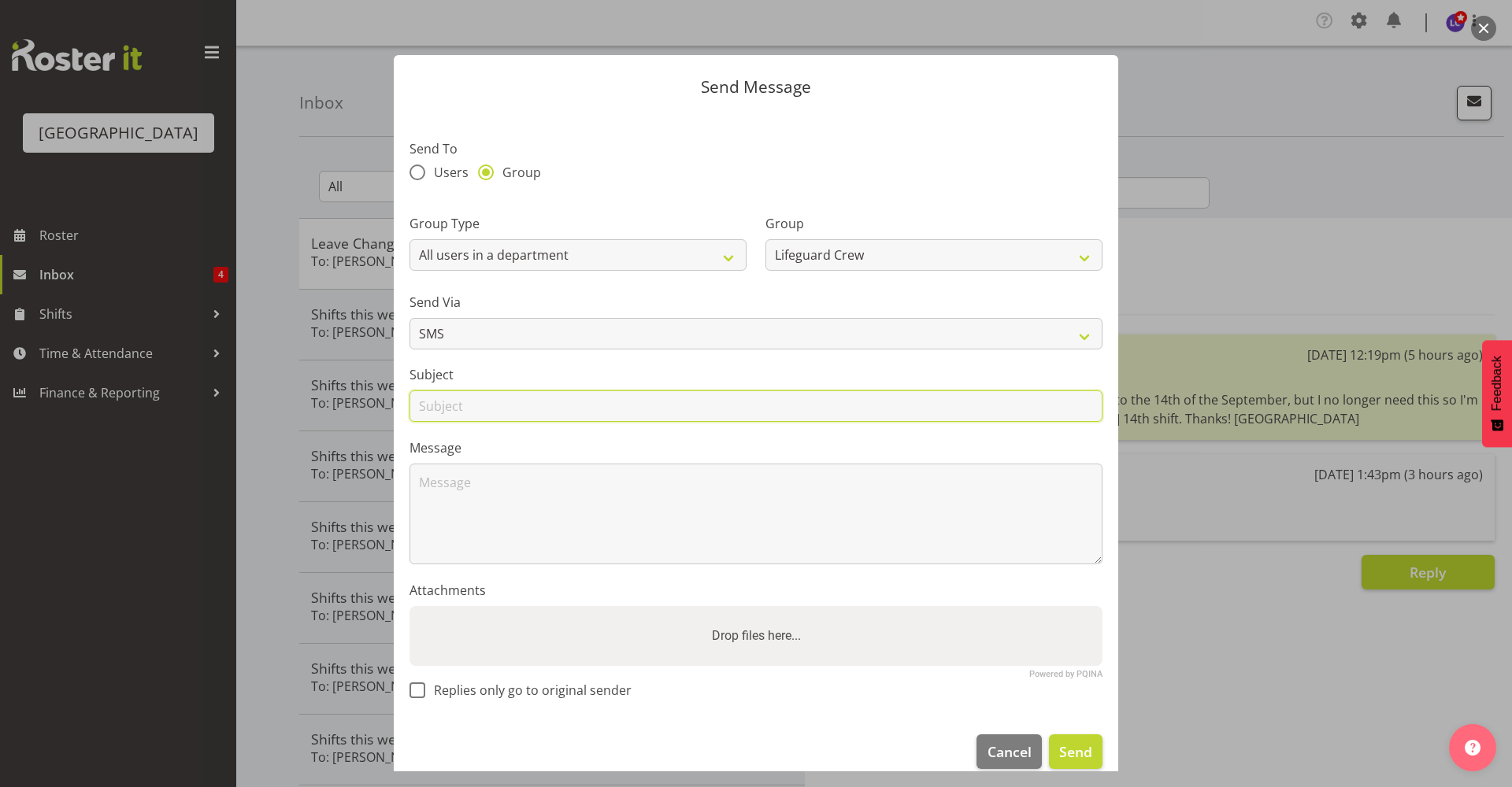
click at [533, 407] on input "text" at bounding box center [755, 406] width 693 height 31
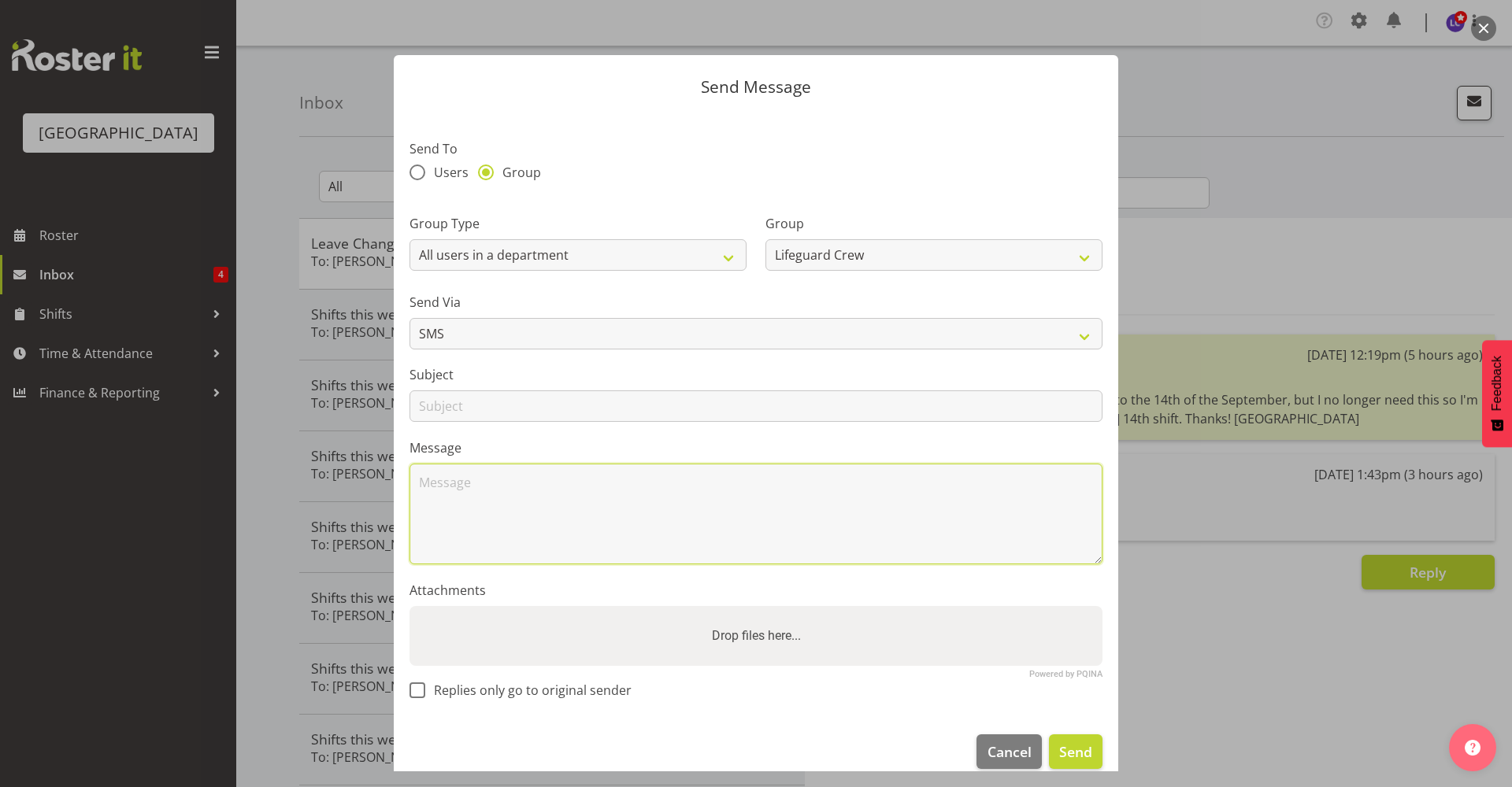
click at [818, 523] on textarea at bounding box center [755, 514] width 693 height 101
type textarea "H"
click at [795, 482] on textarea "Hey team, we have two 9.30-6.30 shifts available this weekend" at bounding box center [755, 514] width 693 height 101
click at [553, 483] on textarea "Hey team, we have two 9.30-6.30 shifts available this weekend" at bounding box center [755, 514] width 693 height 101
click at [939, 487] on textarea "Hey team, we have a Saturday and Sunday 9.30-6.30 shifts available this weekend" at bounding box center [755, 514] width 693 height 101
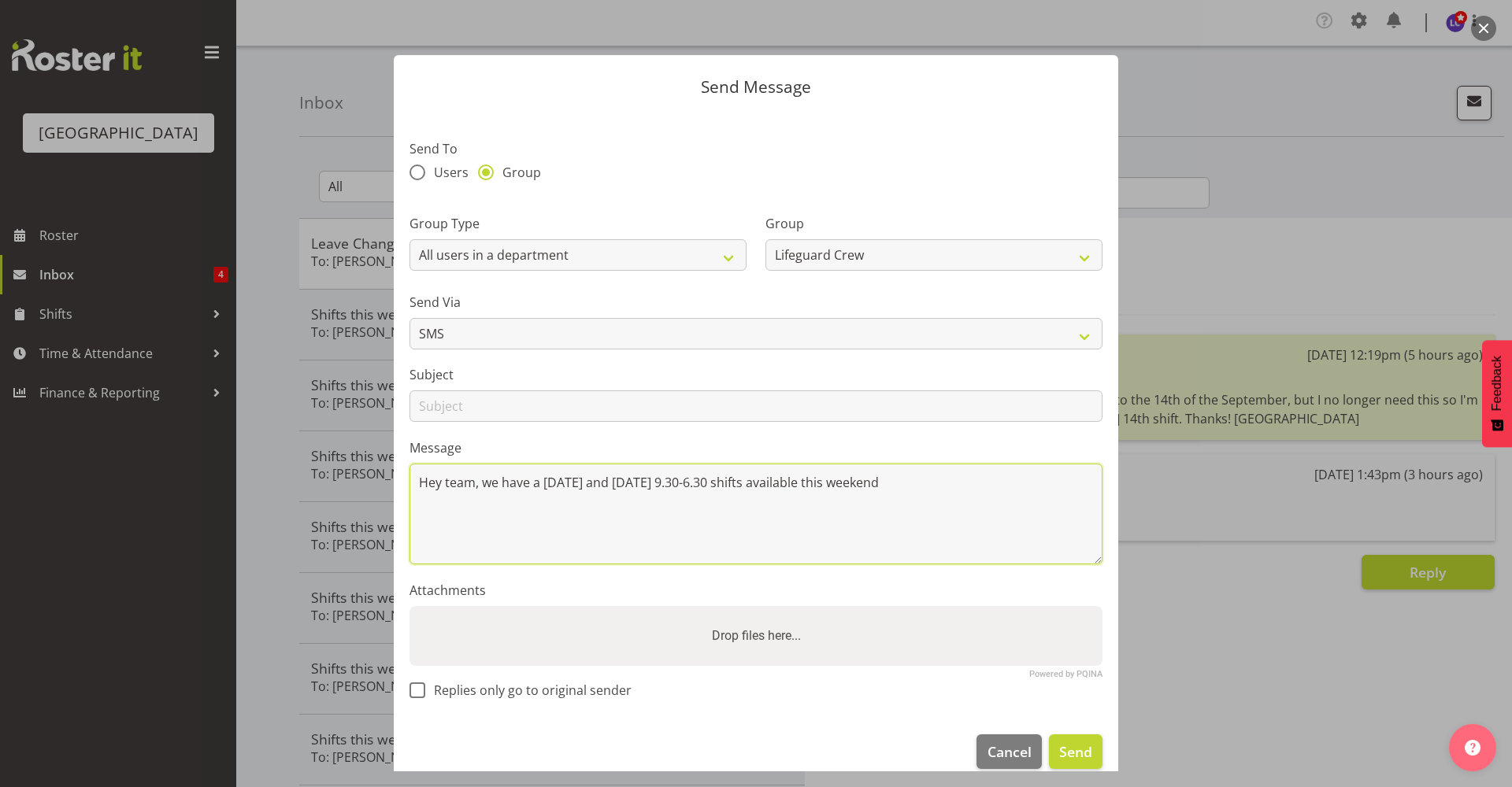
drag, startPoint x: 943, startPoint y: 491, endPoint x: 842, endPoint y: 485, distance: 101.2
click at [842, 485] on textarea "Hey team, we have a Saturday and Sunday 9.30-6.30 shifts available this weekend" at bounding box center [755, 514] width 693 height 101
click at [961, 520] on textarea "Hey team, we have a Saturday and Sunday 9.30-6.30 shifts available this weekend" at bounding box center [755, 514] width 693 height 101
click at [928, 478] on textarea "Hey team, we have a Saturday and Sunday 9.30-6.30 shifts available this weekend" at bounding box center [755, 514] width 693 height 101
type textarea "Hey team, we have a Saturday and Sunday 9.30-6.30 shifts available this weekend…"
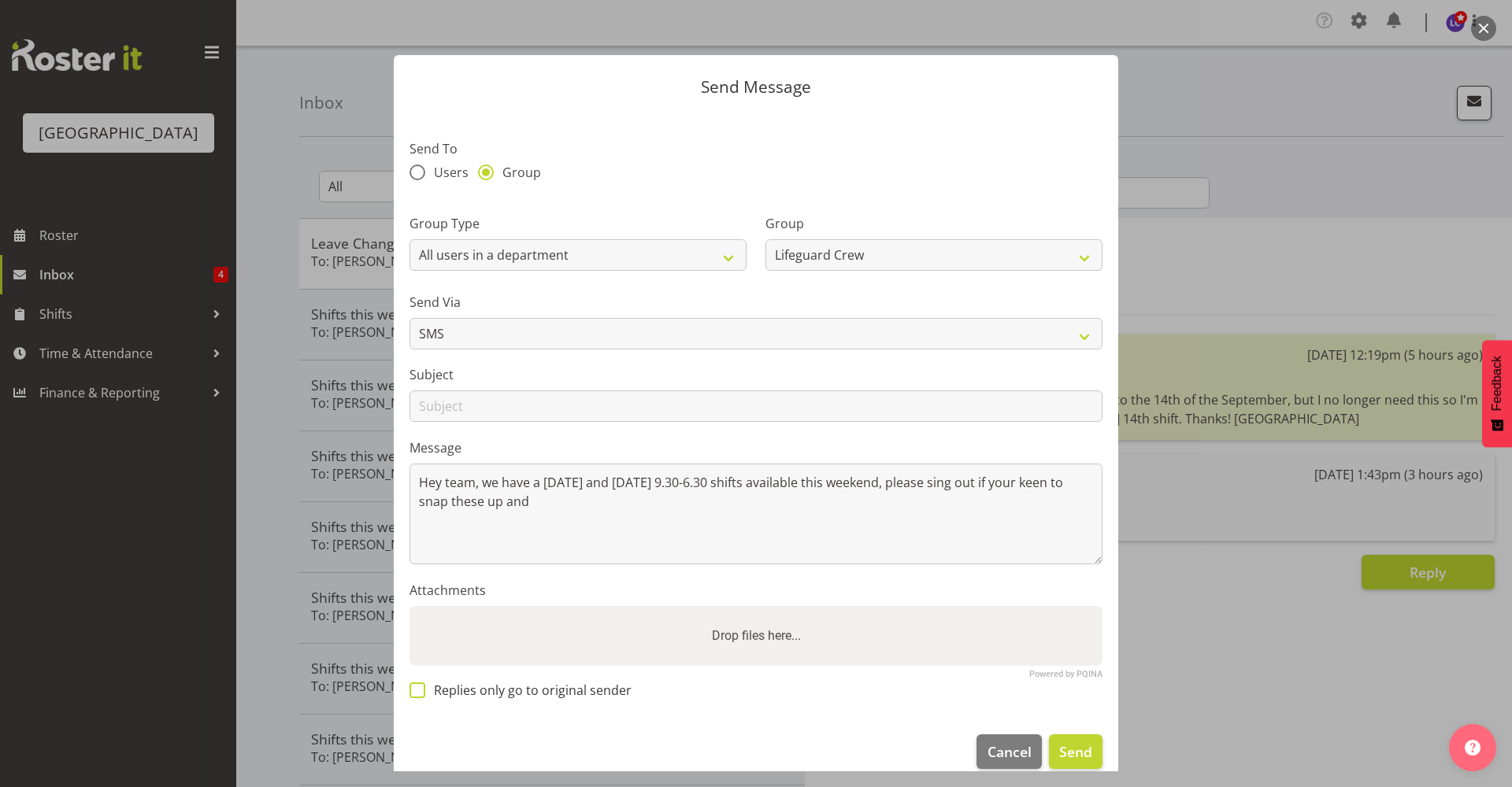
click at [504, 686] on span "Replies only go to original sender" at bounding box center [528, 691] width 206 height 16
click at [420, 686] on input "Replies only go to original sender" at bounding box center [414, 690] width 10 height 10
checkbox input "true"
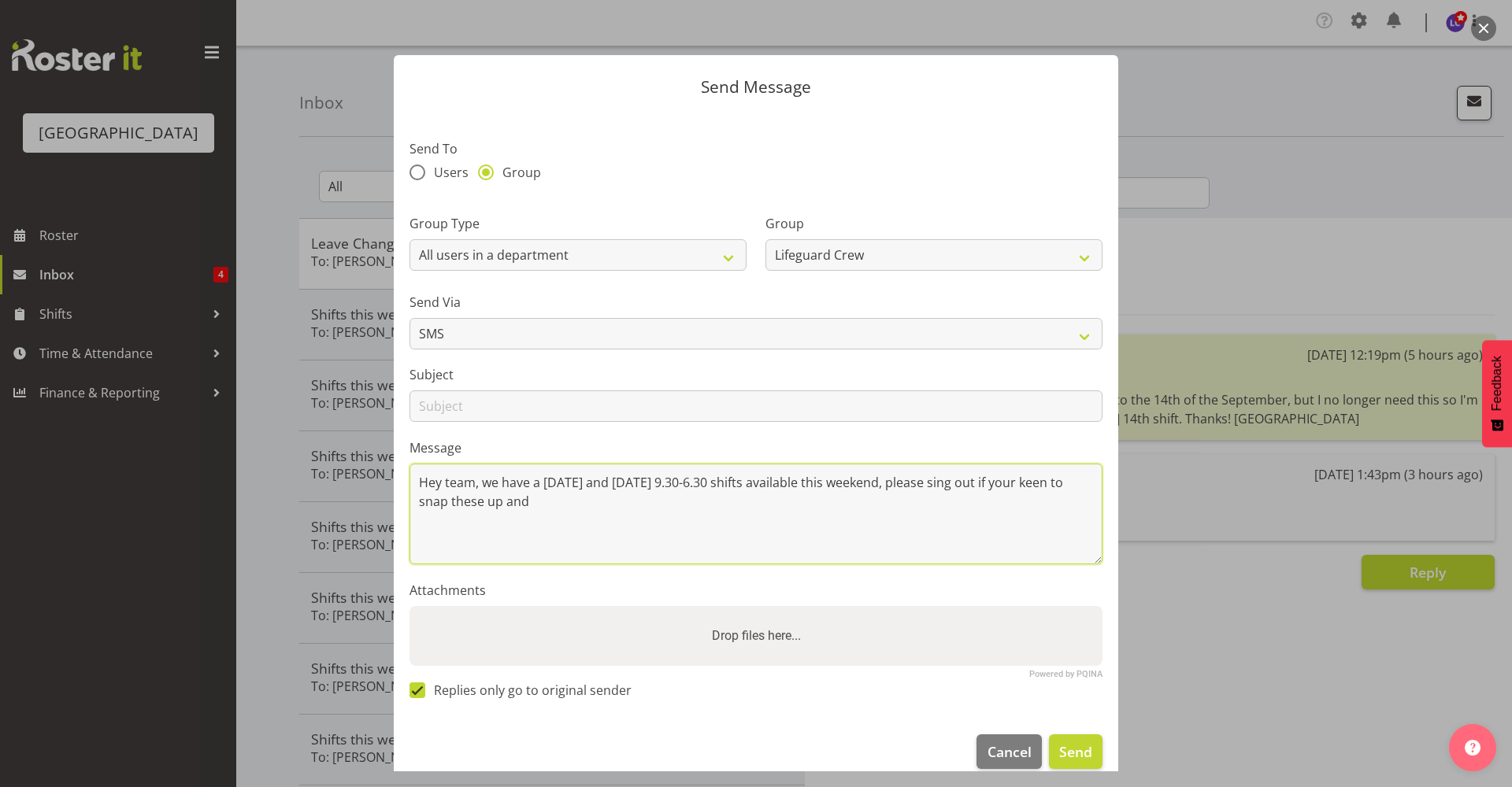
click at [560, 503] on textarea "Hey team, we have a Saturday and Sunday 9.30-6.30 shifts available this weekend…" at bounding box center [755, 514] width 693 height 101
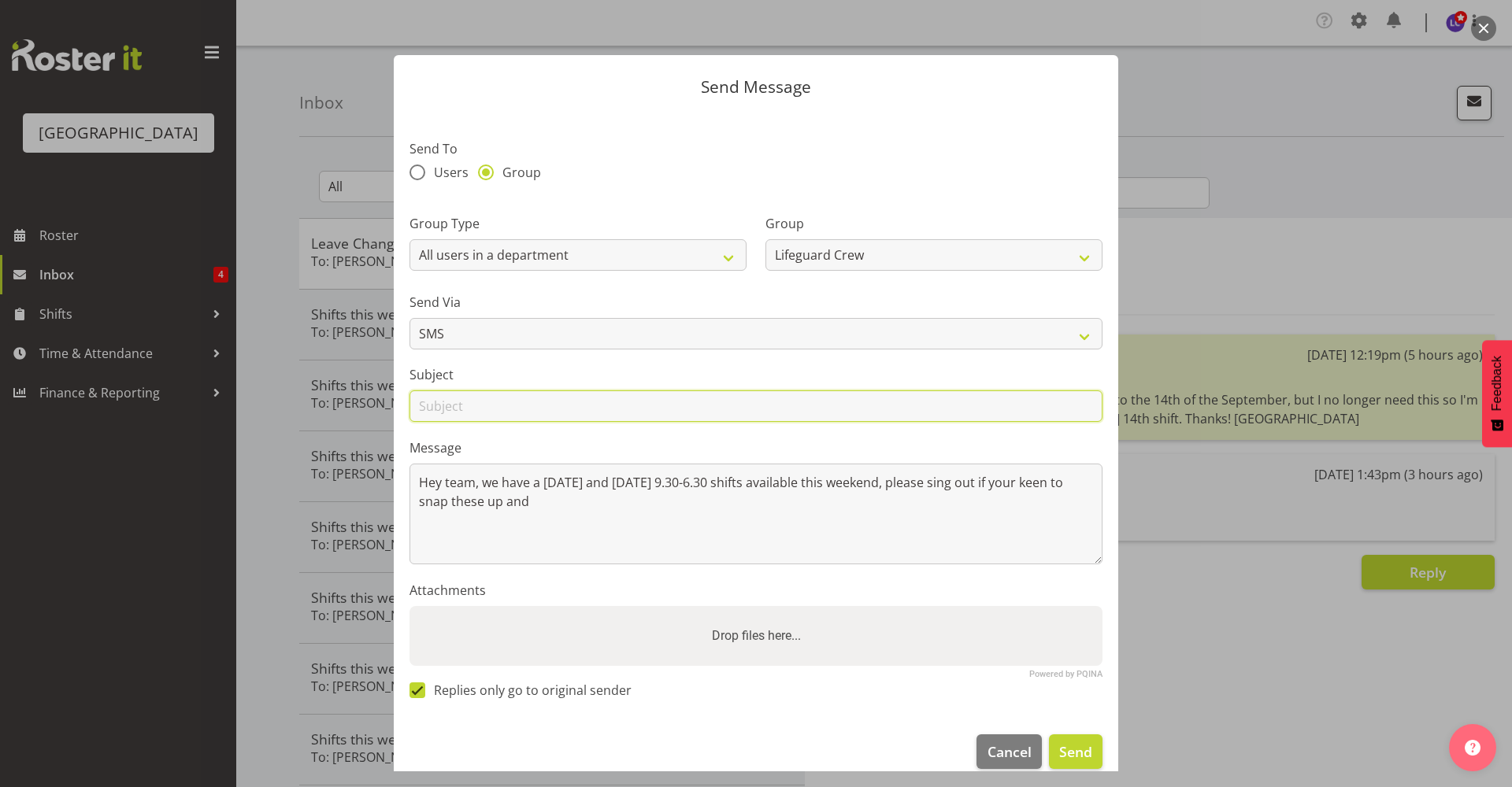
click at [584, 400] on input "text" at bounding box center [755, 406] width 693 height 31
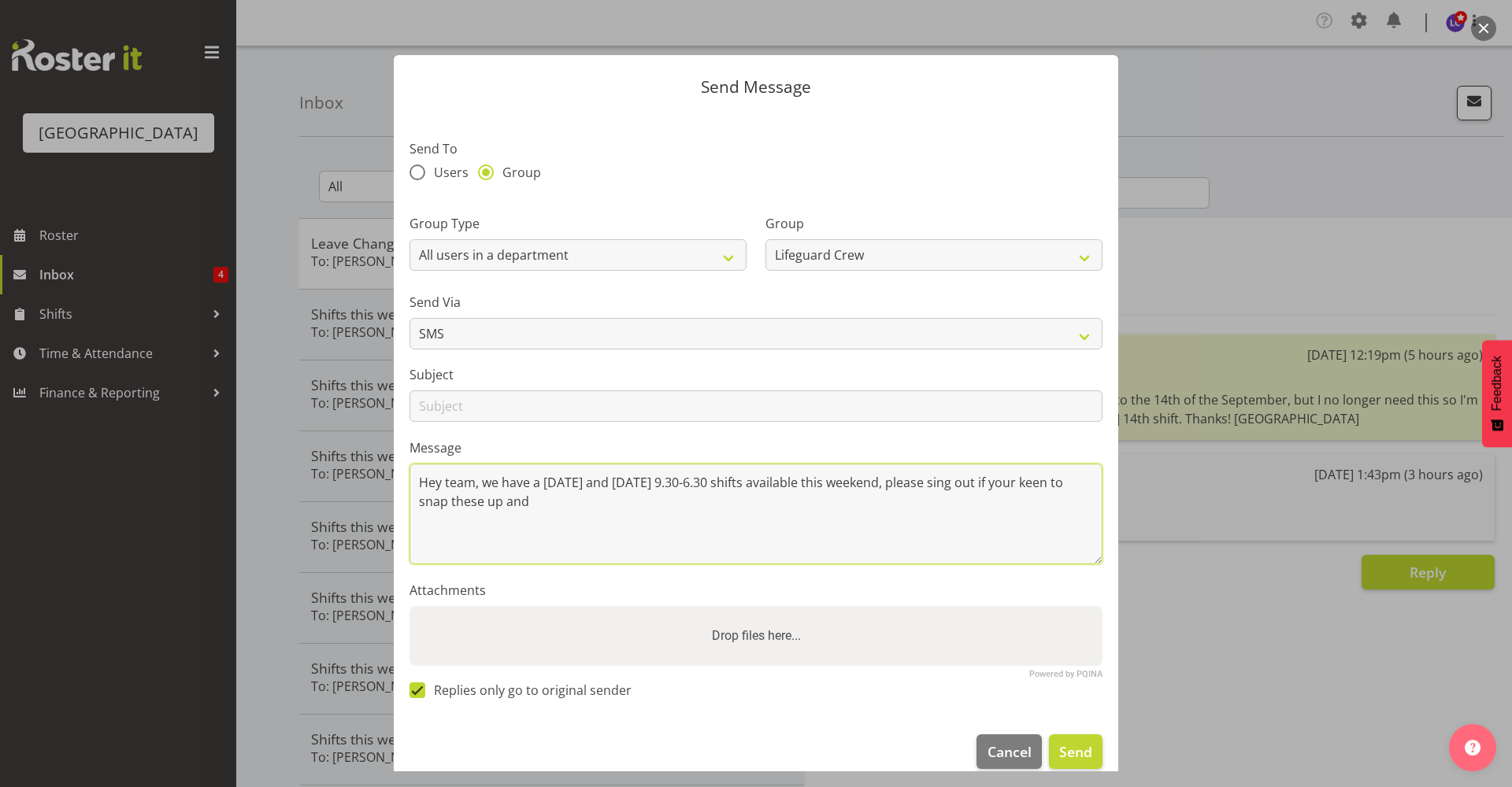
click at [849, 526] on textarea "Hey team, we have a Saturday and Sunday 9.30-6.30 shifts available this weekend…" at bounding box center [755, 514] width 693 height 101
click at [718, 503] on textarea "Hey team, we have a Saturday and Sunday 9.30-6.30 shifts available this weekend…" at bounding box center [755, 514] width 693 height 101
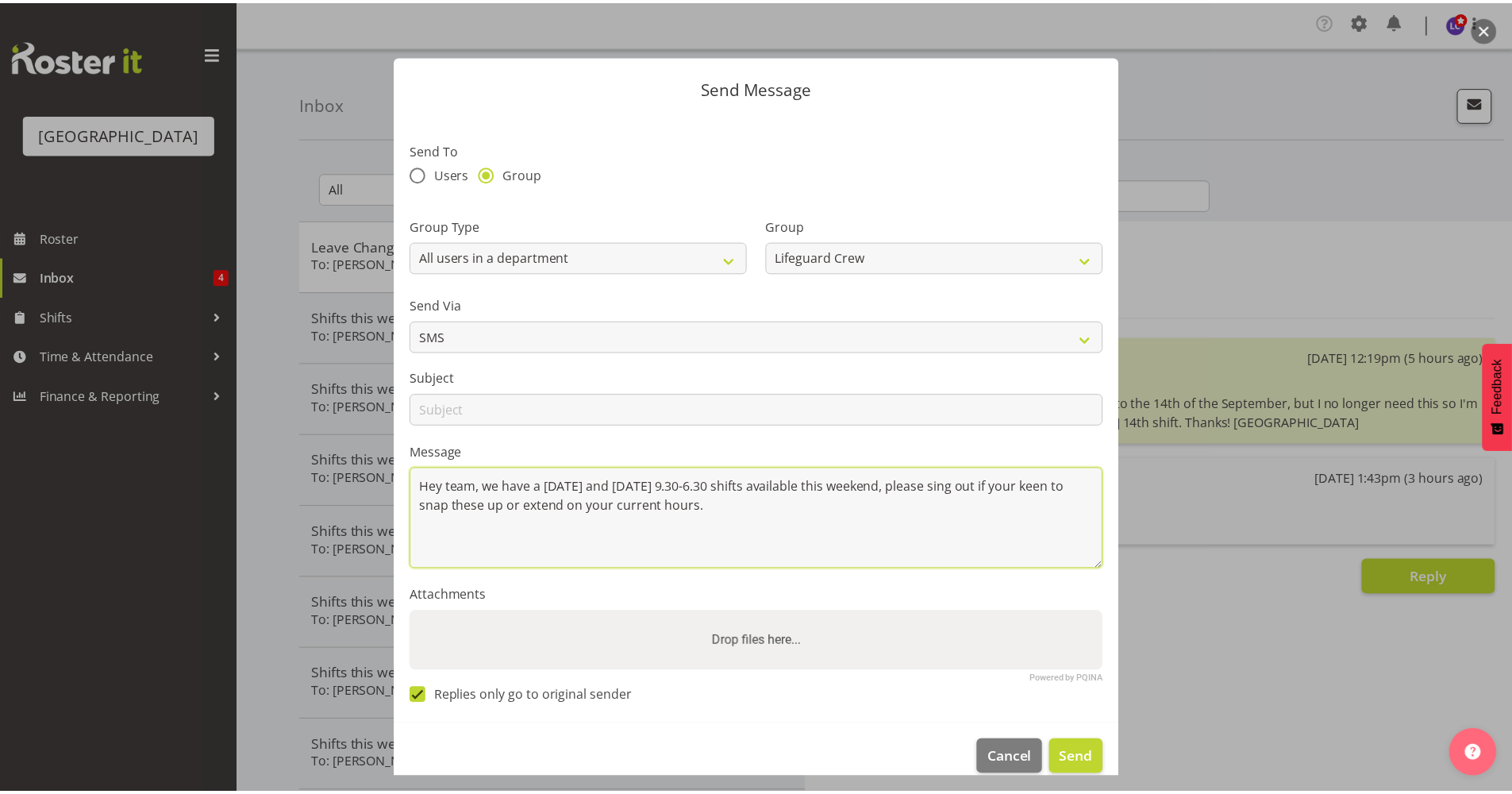
scroll to position [22, 0]
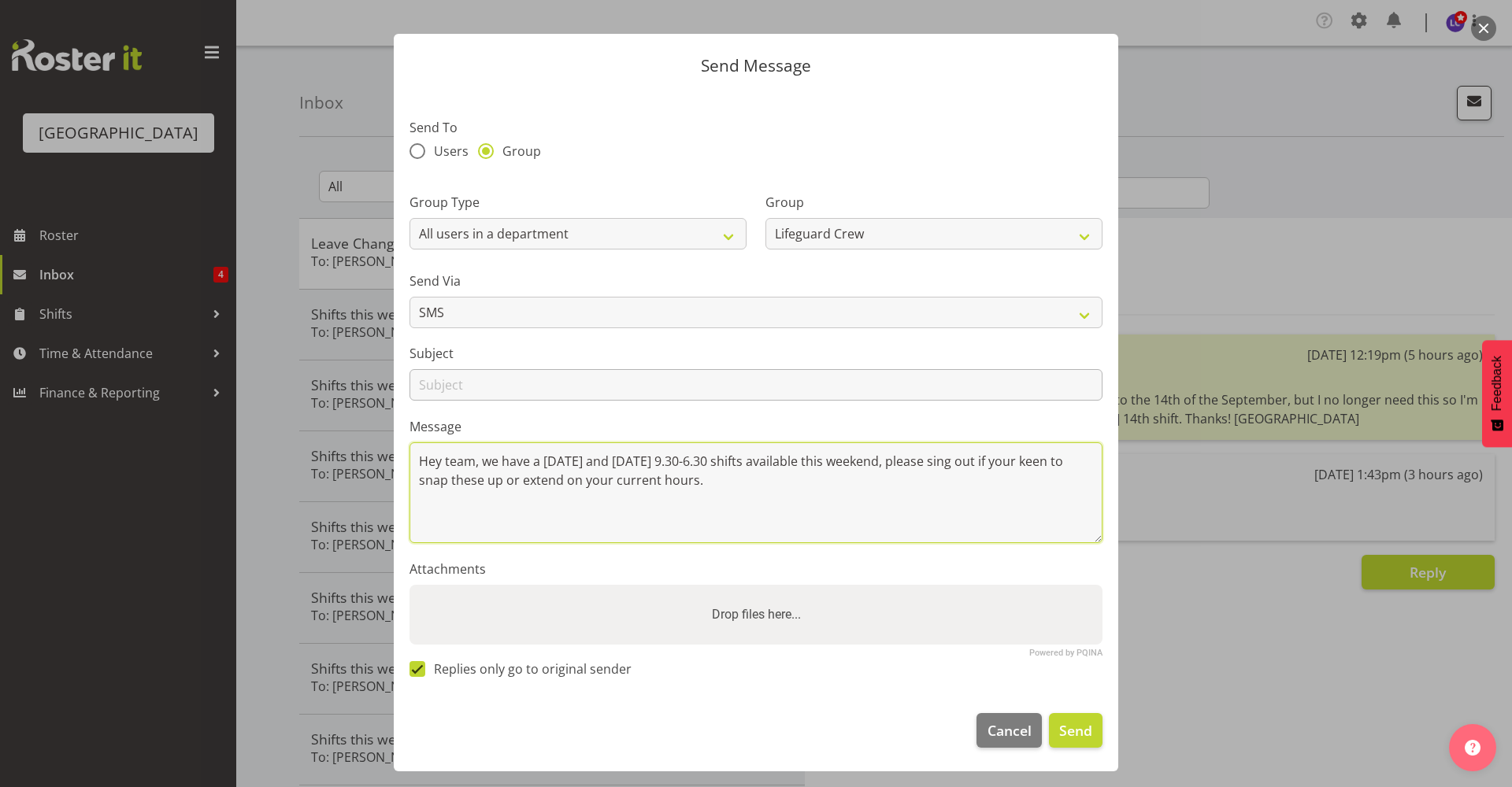
type textarea "Hey team, we have a Saturday and Sunday 9.30-6.30 shifts available this weekend…"
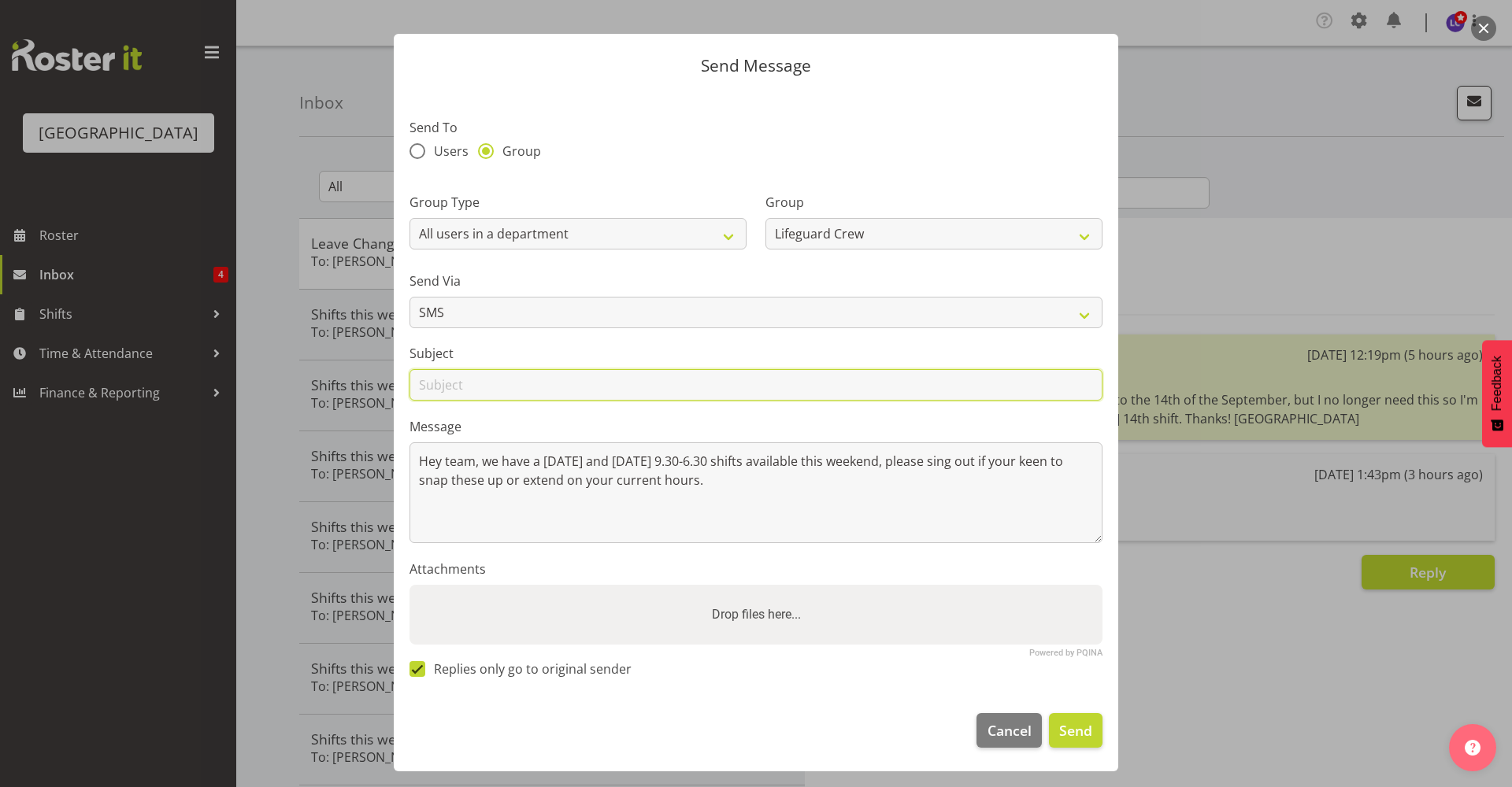
click at [707, 381] on input "text" at bounding box center [755, 384] width 693 height 31
type input "Shifts this weekend"
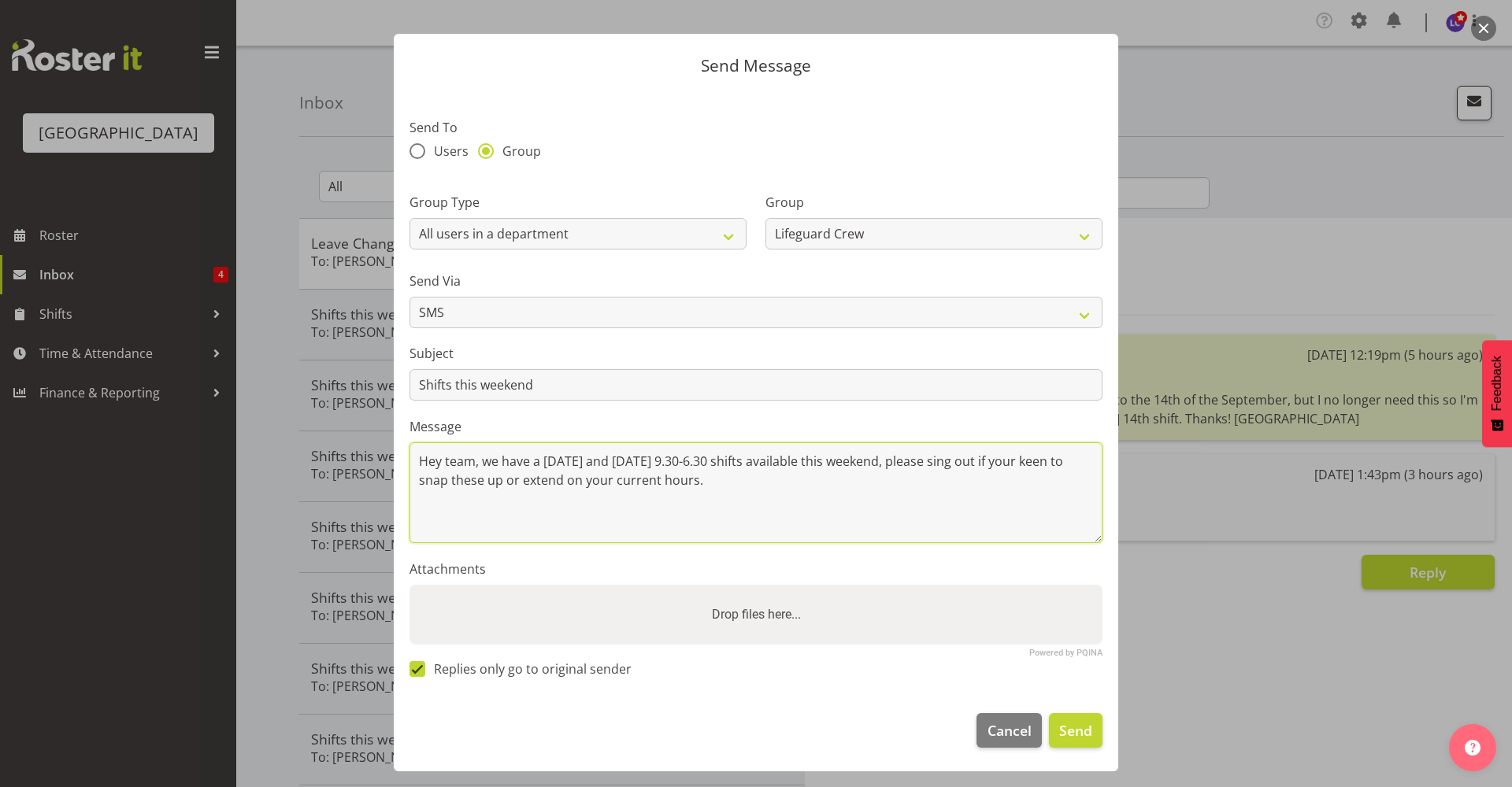
click at [666, 500] on textarea "Hey team, we have a Saturday and Sunday 9.30-6.30 shifts available this weekend…" at bounding box center [755, 492] width 693 height 101
click at [861, 520] on textarea "Hey team, we have a Saturday and Sunday 9.30-6.30 shifts available this weekend…" at bounding box center [755, 492] width 693 height 101
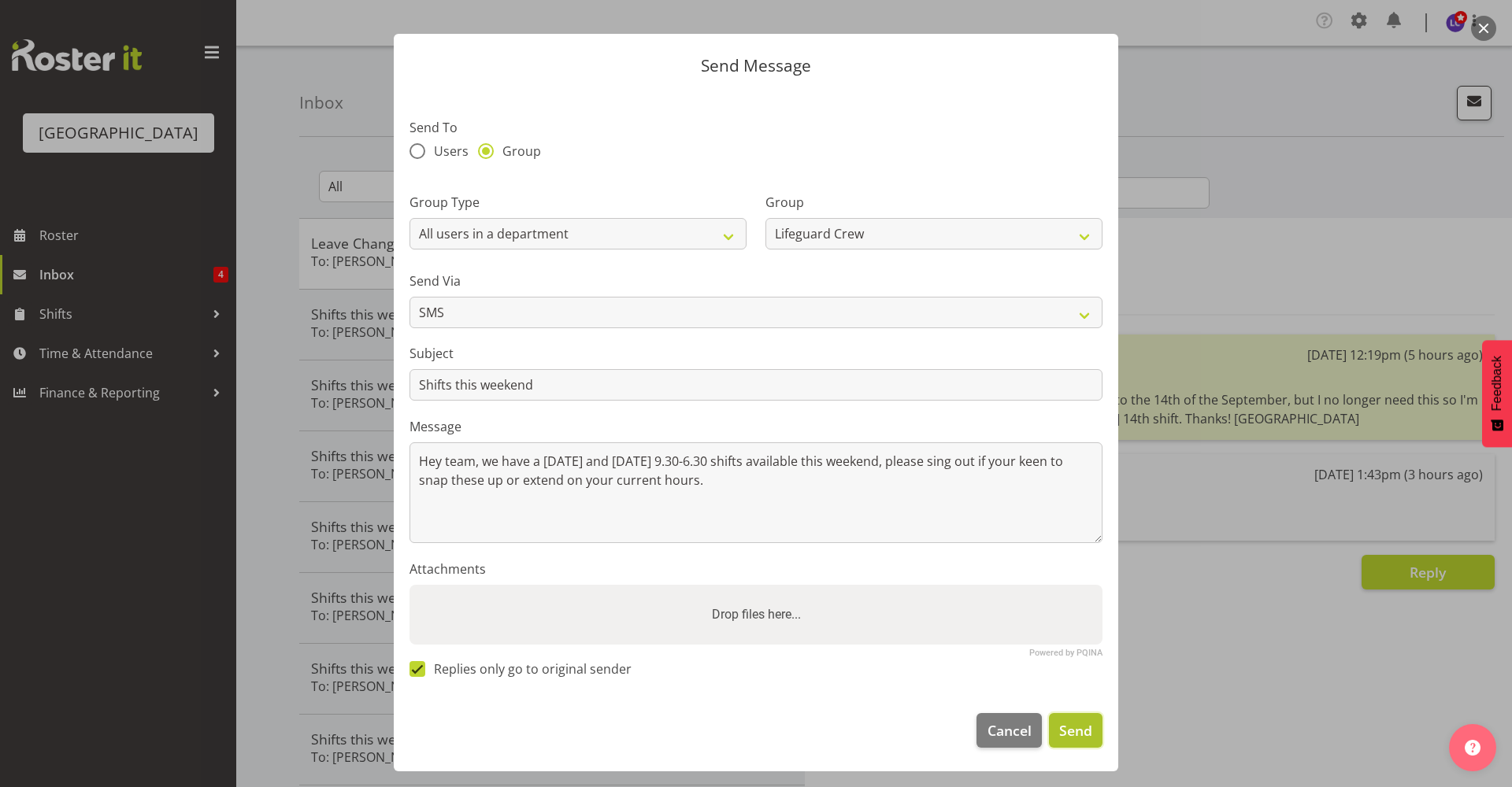
click at [1070, 733] on span "Send" at bounding box center [1075, 730] width 33 height 21
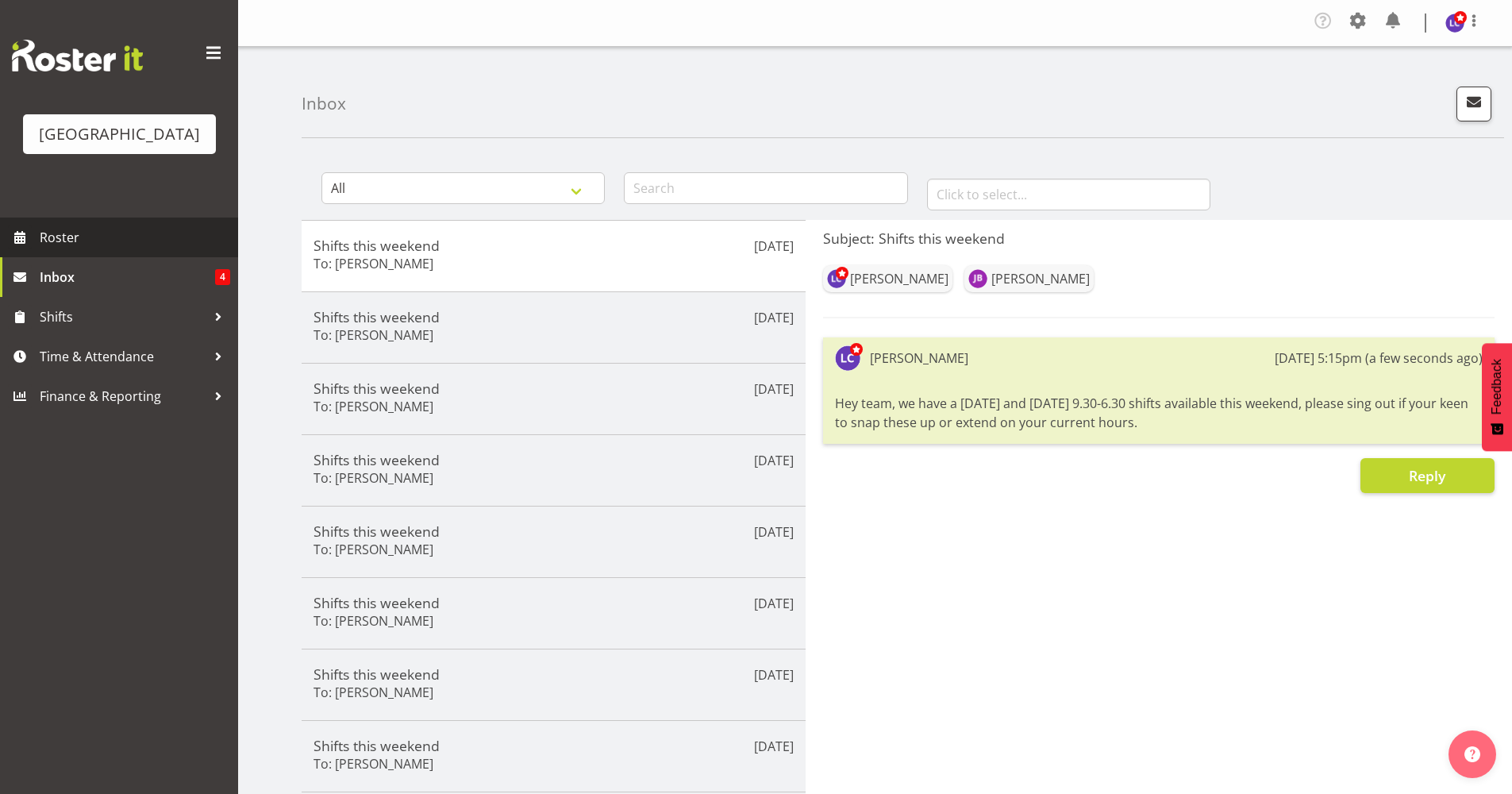
click at [110, 231] on span "Roster" at bounding box center [134, 237] width 190 height 23
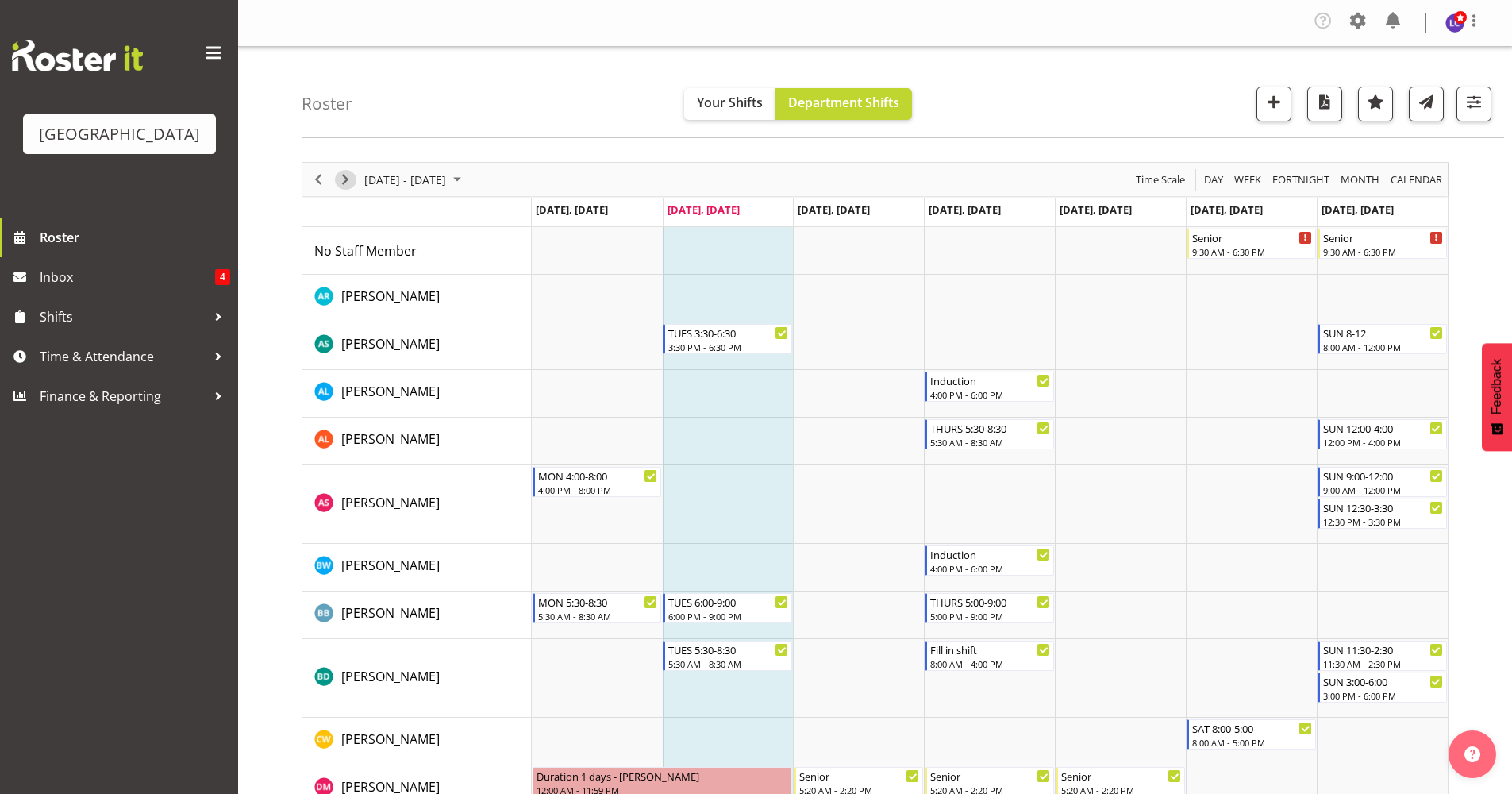
click at [347, 177] on span "Next" at bounding box center [345, 180] width 19 height 20
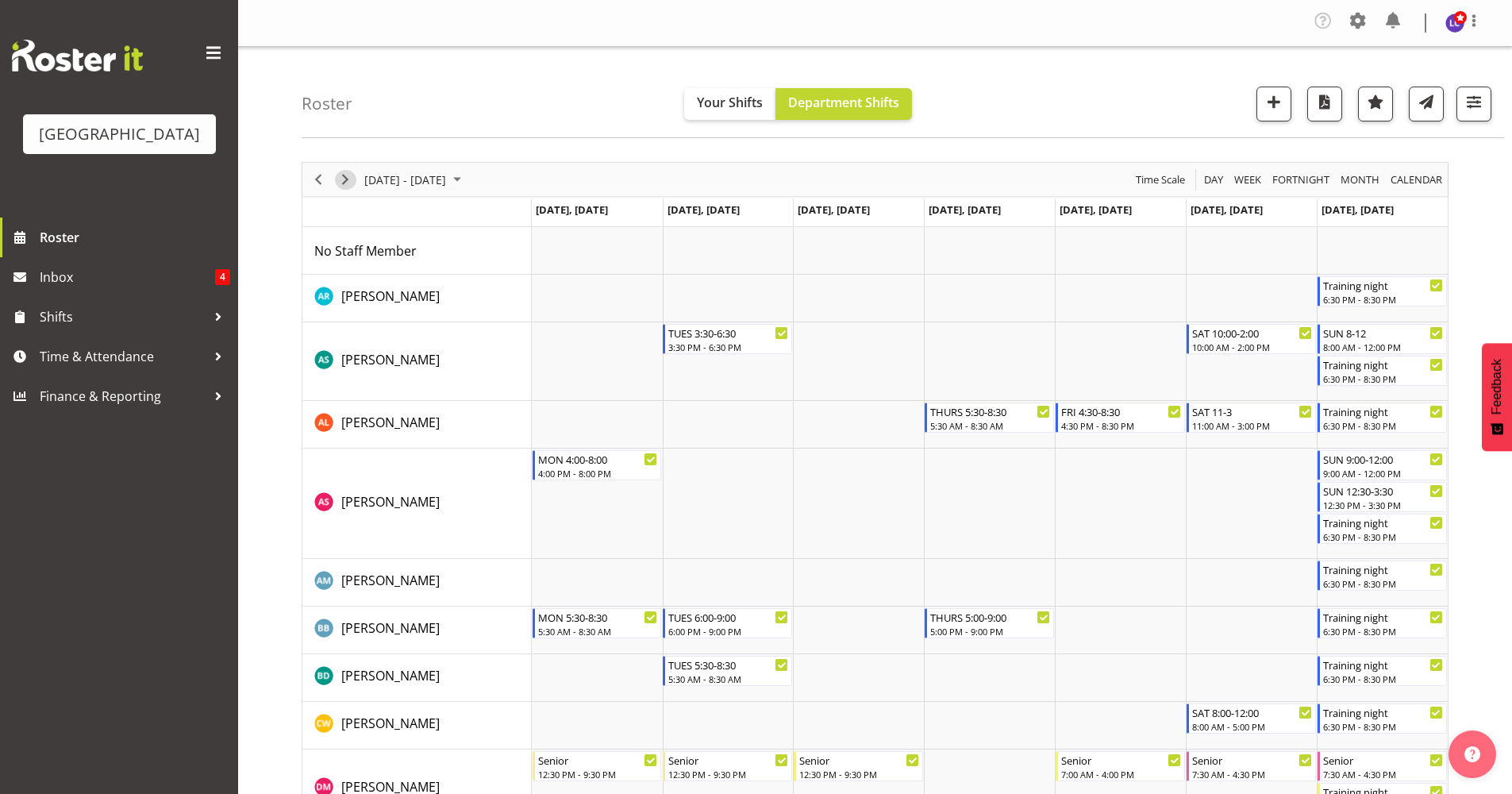
click at [348, 180] on span "Next" at bounding box center [345, 180] width 19 height 20
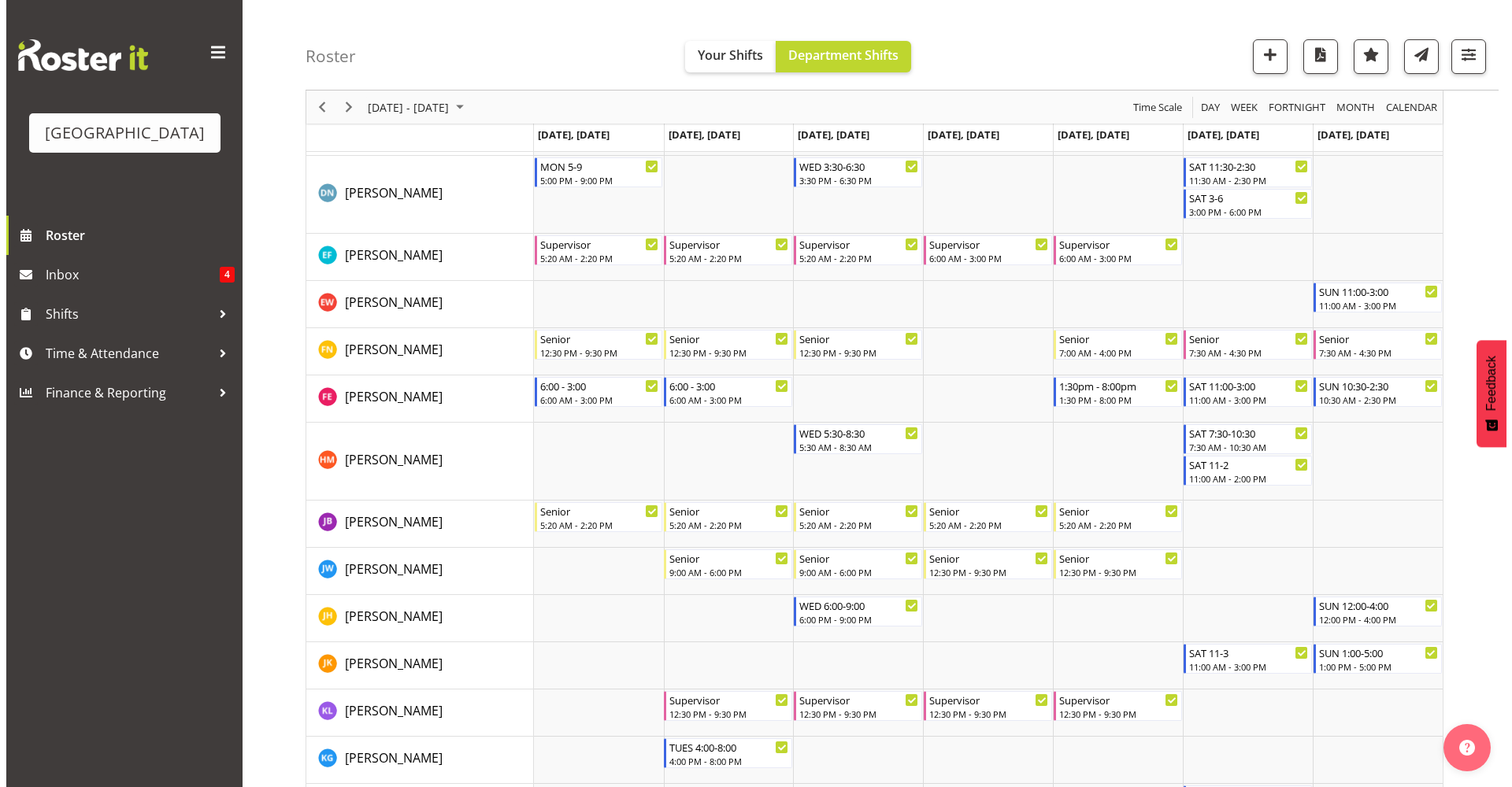
scroll to position [557, 0]
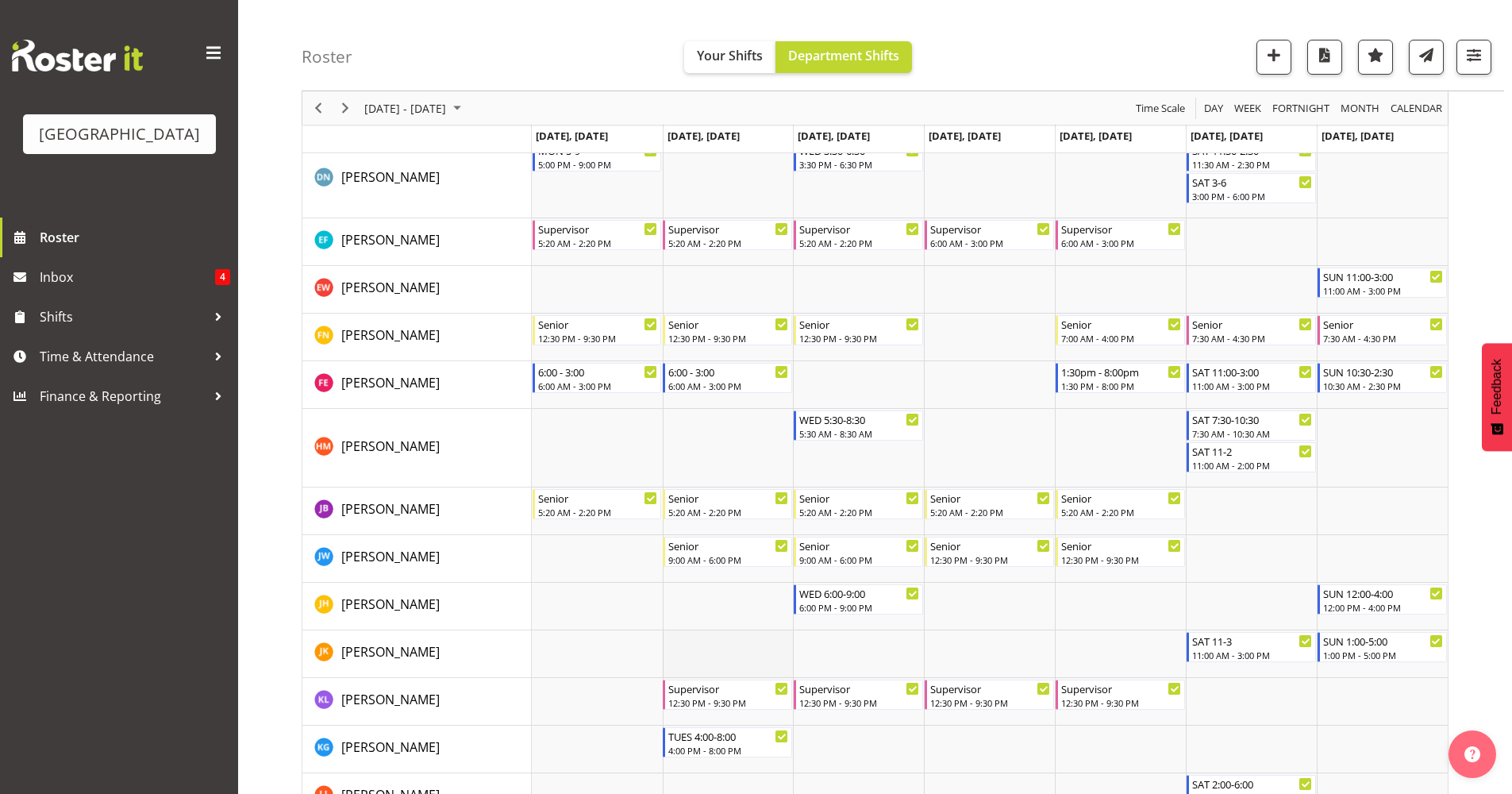
click at [723, 659] on td "Timeline Week of September 16, 2025" at bounding box center [728, 654] width 131 height 48
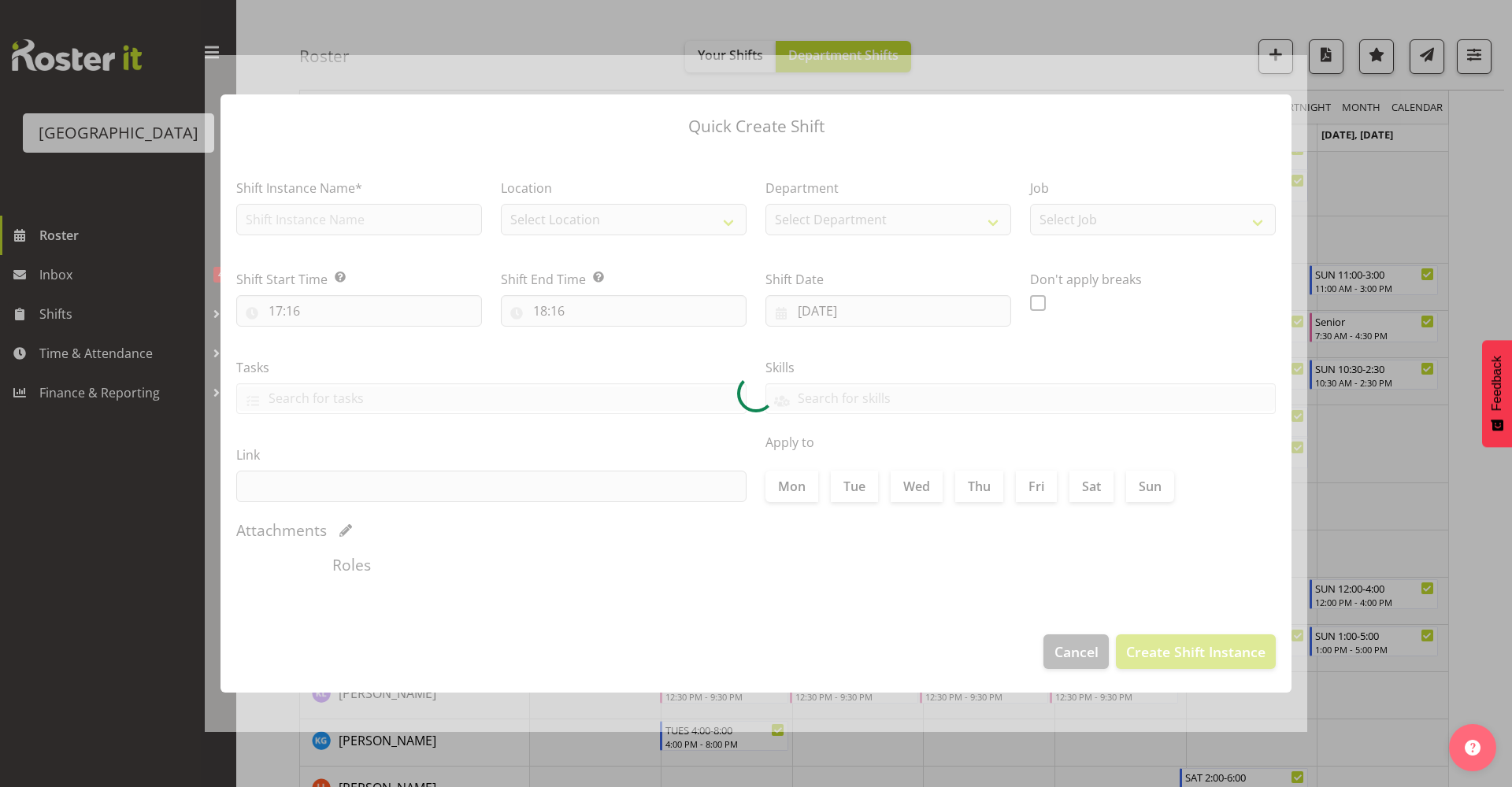
click at [717, 653] on div at bounding box center [756, 394] width 1103 height 678
type input "16/09/2025"
checkbox input "true"
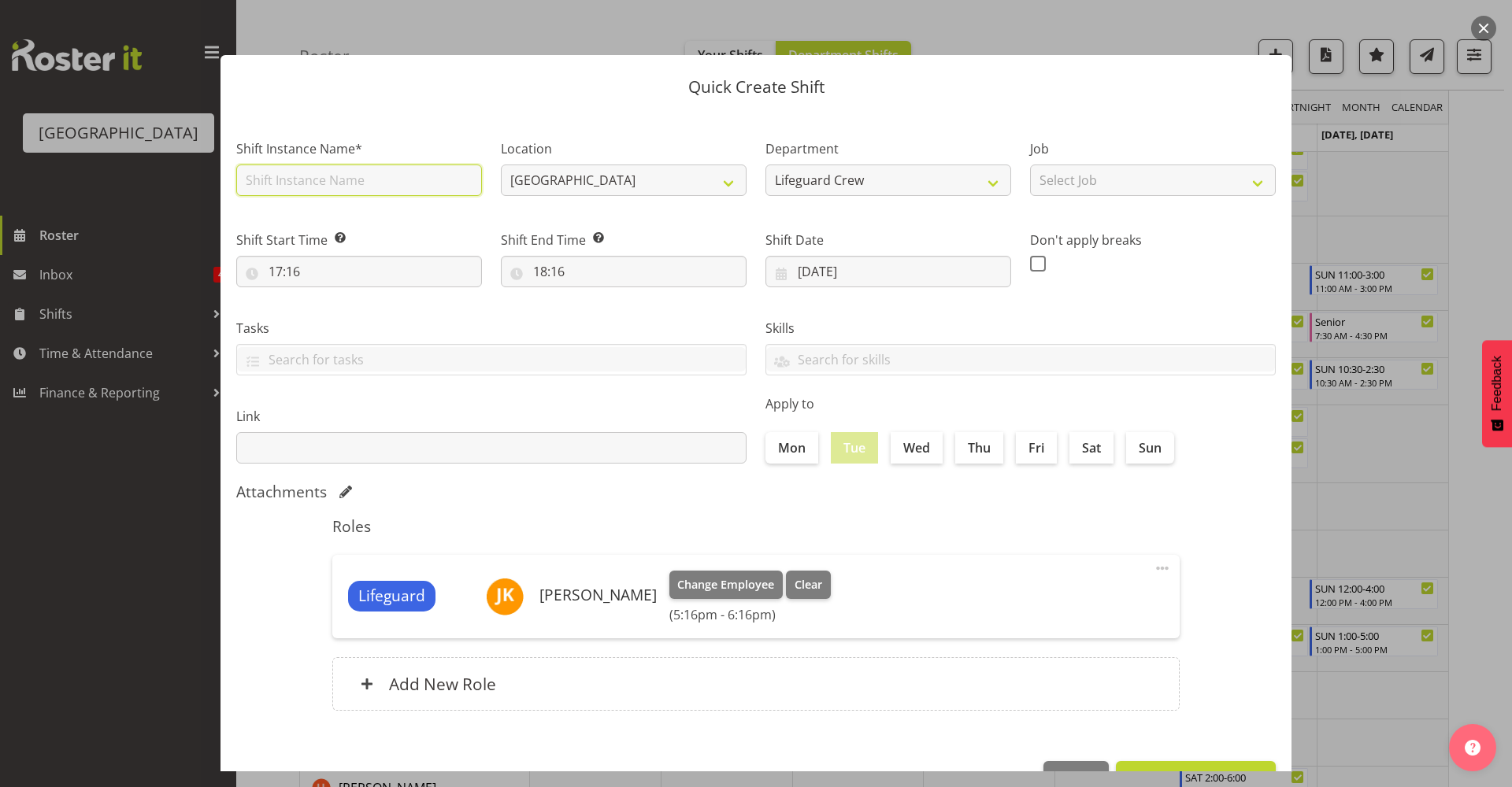
click at [303, 164] on input "text" at bounding box center [358, 180] width 246 height 31
type input "Fill in shift"
click at [1014, 560] on div "Lifeguard Joshua Keen Change Employee Clear (5:16pm - 6:16pm) Edit Delete" at bounding box center [756, 596] width 847 height 83
click at [356, 274] on input "17:16" at bounding box center [358, 271] width 246 height 31
click at [351, 314] on select "00 01 02 03 04 05 06 07 08 09 10 11 12 13 14 15 16 17 18 19 20 21 22 23" at bounding box center [344, 312] width 36 height 31
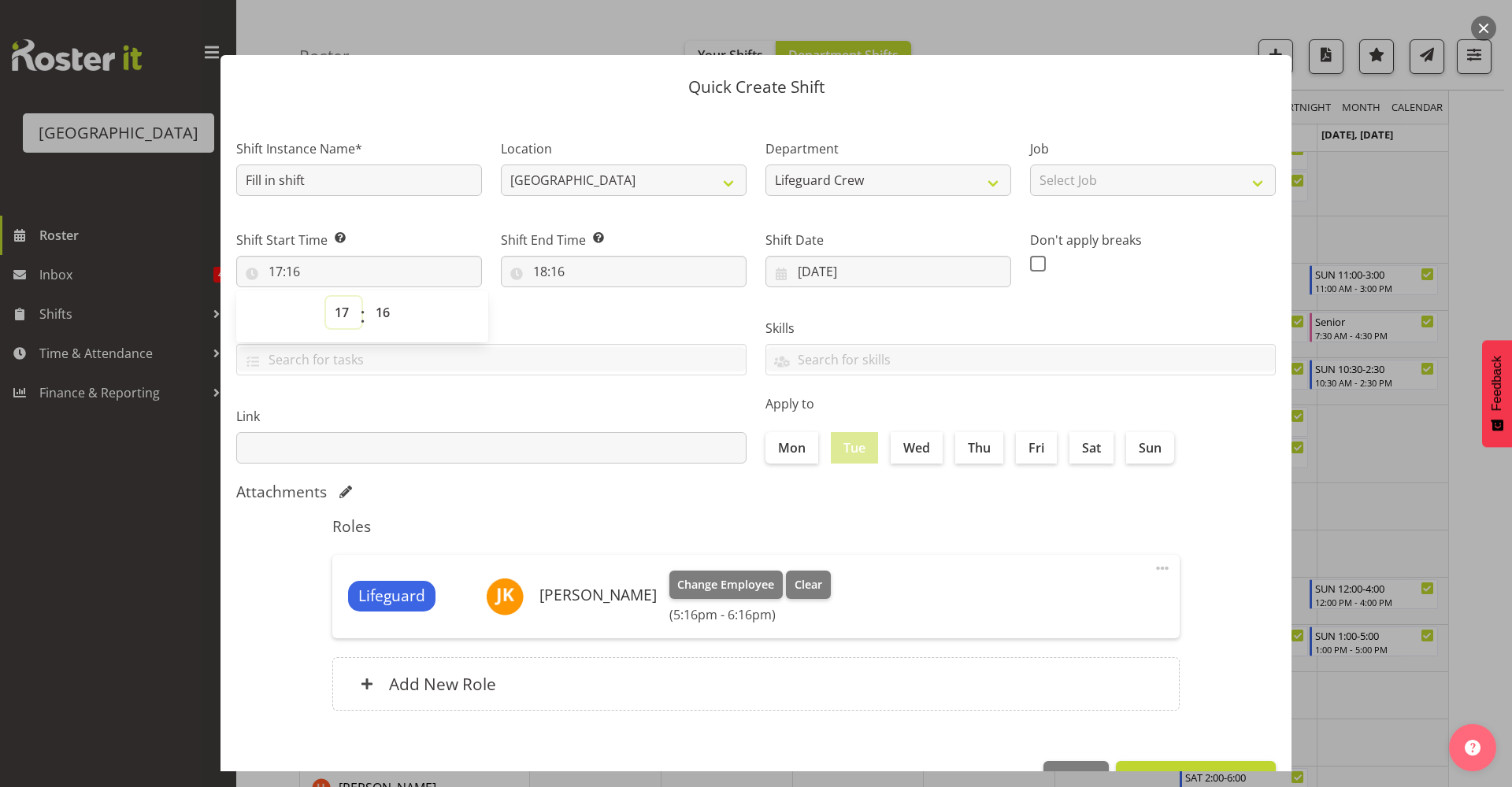
select select "16"
click at [326, 297] on select "00 01 02 03 04 05 06 07 08 09 10 11 12 13 14 15 16 17 18 19 20 21 22 23" at bounding box center [344, 312] width 36 height 31
type input "16:16"
click at [401, 311] on select "00 01 02 03 04 05 06 07 08 09 10 11 12 13 14 15 16 17 18 19 20 21 22 23 24 25 2…" at bounding box center [385, 312] width 36 height 31
select select "0"
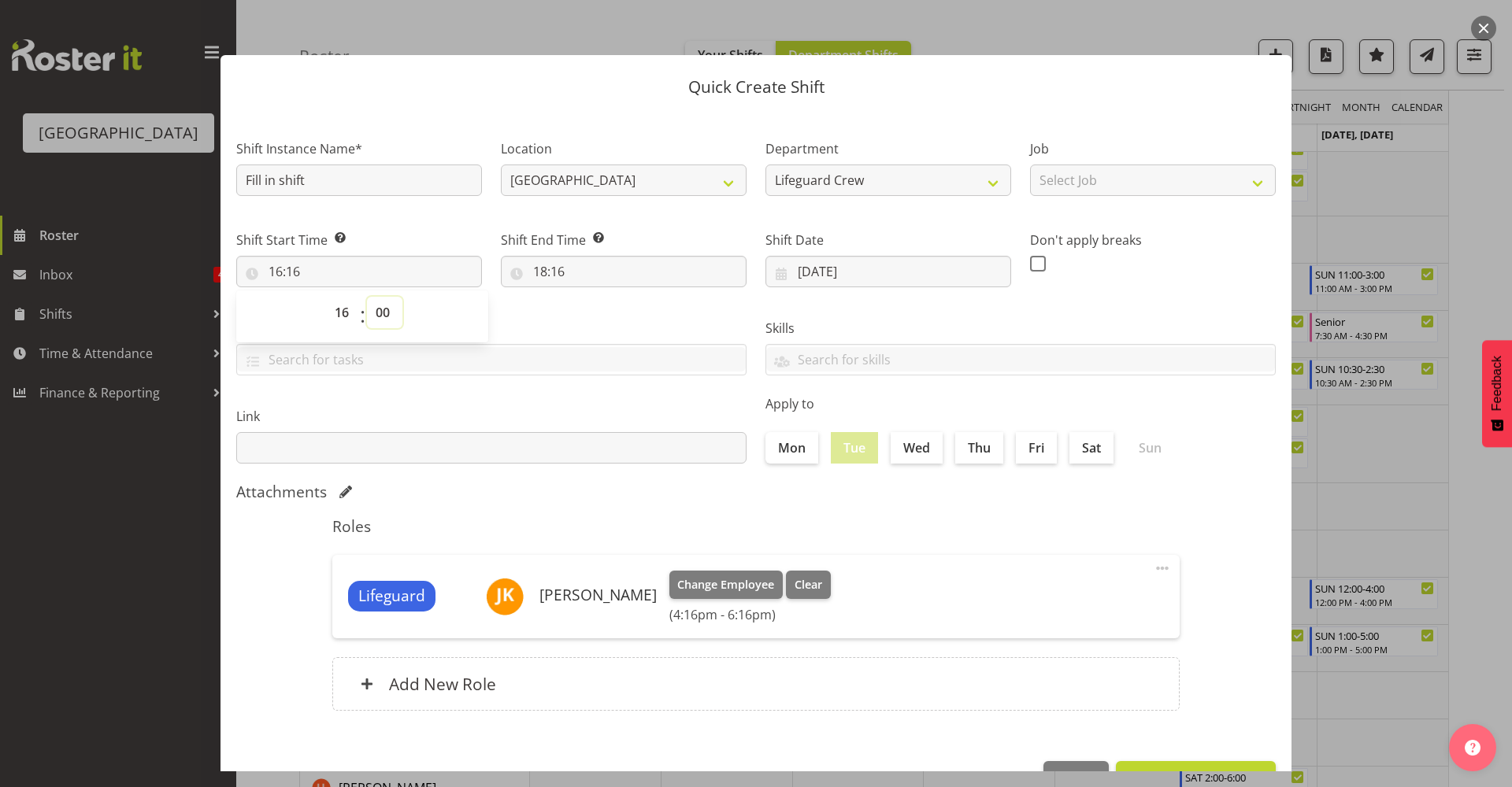
click at [367, 297] on select "00 01 02 03 04 05 06 07 08 09 10 11 12 13 14 15 16 17 18 19 20 21 22 23 24 25 2…" at bounding box center [385, 312] width 36 height 31
type input "16:00"
click at [575, 277] on input "18:16" at bounding box center [623, 271] width 246 height 31
click at [599, 315] on select "00 01 02 03 04 05 06 07 08 09 10 11 12 13 14 15 16 17 18 19 20 21 22 23" at bounding box center [609, 312] width 36 height 31
click at [437, 319] on label "Tasks" at bounding box center [491, 328] width 510 height 19
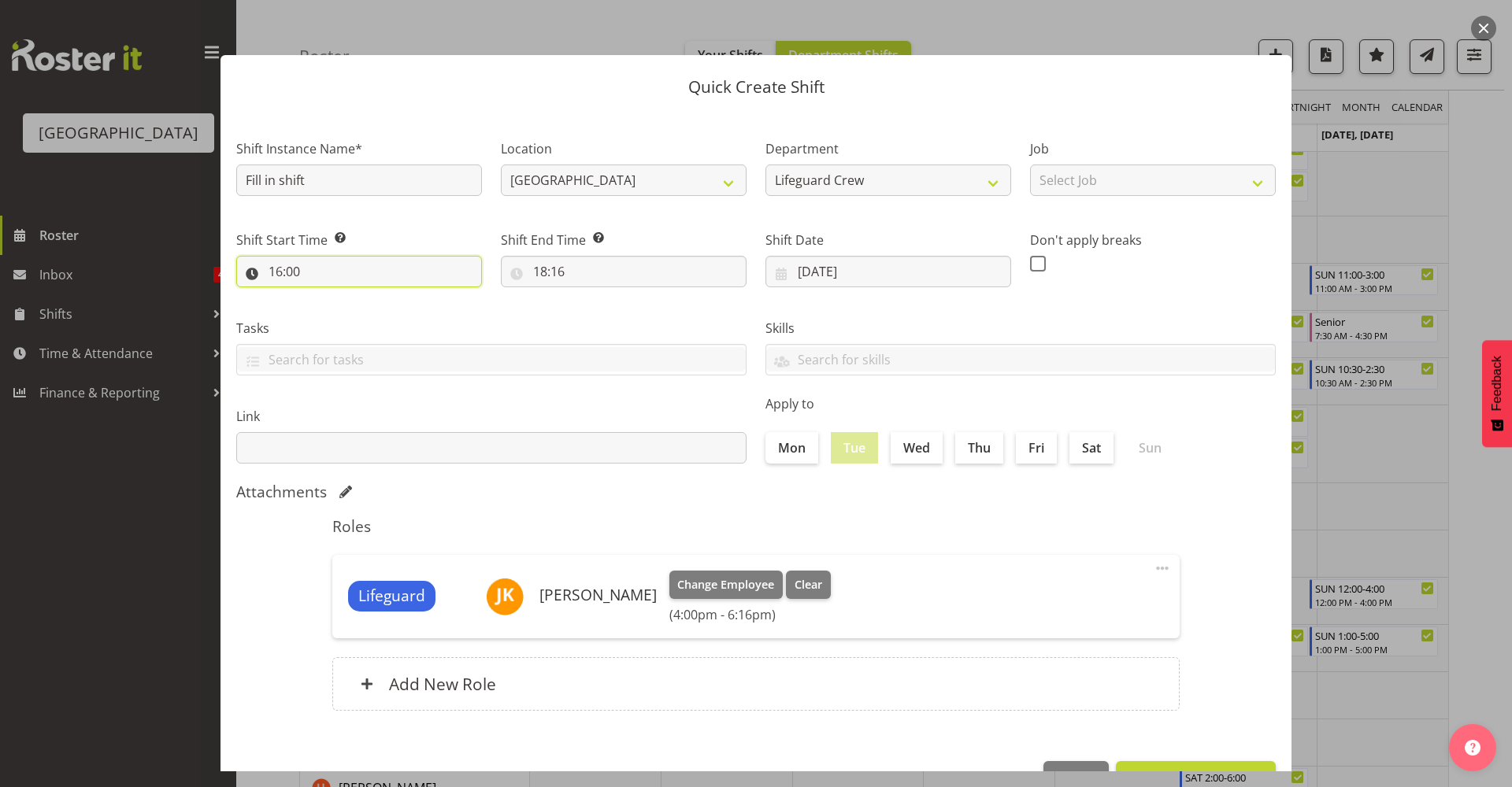
click at [321, 264] on input "16:00" at bounding box center [358, 271] width 246 height 31
click at [339, 301] on select "00 01 02 03 04 05 06 07 08 09 10 11 12 13 14 15 16 17 18 19 20 21 22 23" at bounding box center [344, 312] width 36 height 31
select select "17"
click at [326, 297] on select "00 01 02 03 04 05 06 07 08 09 10 11 12 13 14 15 16 17 18 19 20 21 22 23" at bounding box center [344, 312] width 36 height 31
type input "17:00"
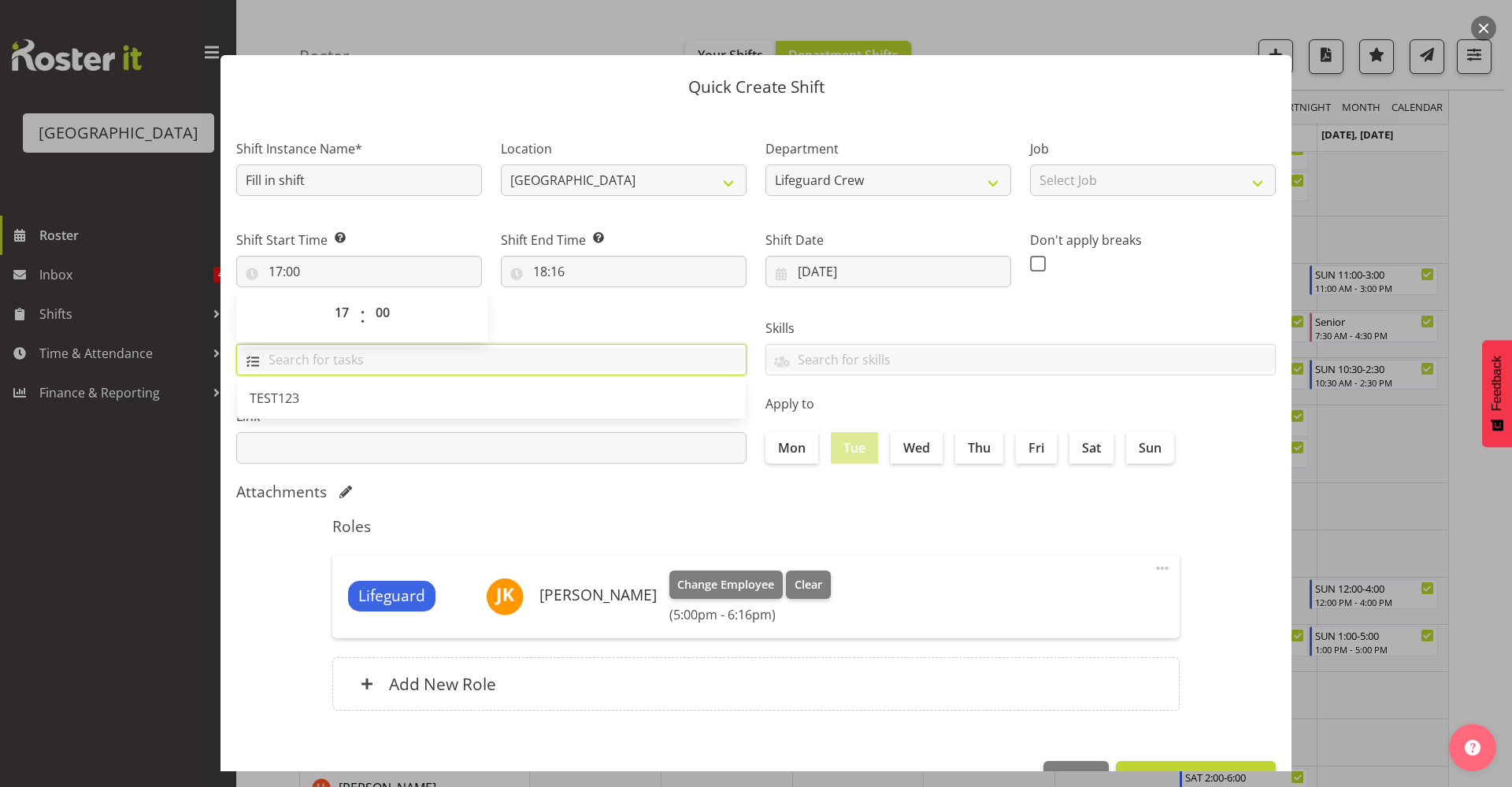
click at [634, 364] on input "text" at bounding box center [491, 359] width 508 height 24
click at [626, 267] on input "18:16" at bounding box center [623, 271] width 246 height 31
click at [597, 308] on select "00 01 02 03 04 05 06 07 08 09 10 11 12 13 14 15 16 17 18 19 20 21 22 23" at bounding box center [609, 312] width 36 height 31
click at [591, 297] on select "00 01 02 03 04 05 06 07 08 09 10 11 12 13 14 15 16 17 18 19 20 21 22 23" at bounding box center [609, 312] width 36 height 31
click at [617, 308] on select "00 01 02 03 04 05 06 07 08 09 10 11 12 13 14 15 16 17 18 19 20 21 22 23" at bounding box center [609, 312] width 36 height 31
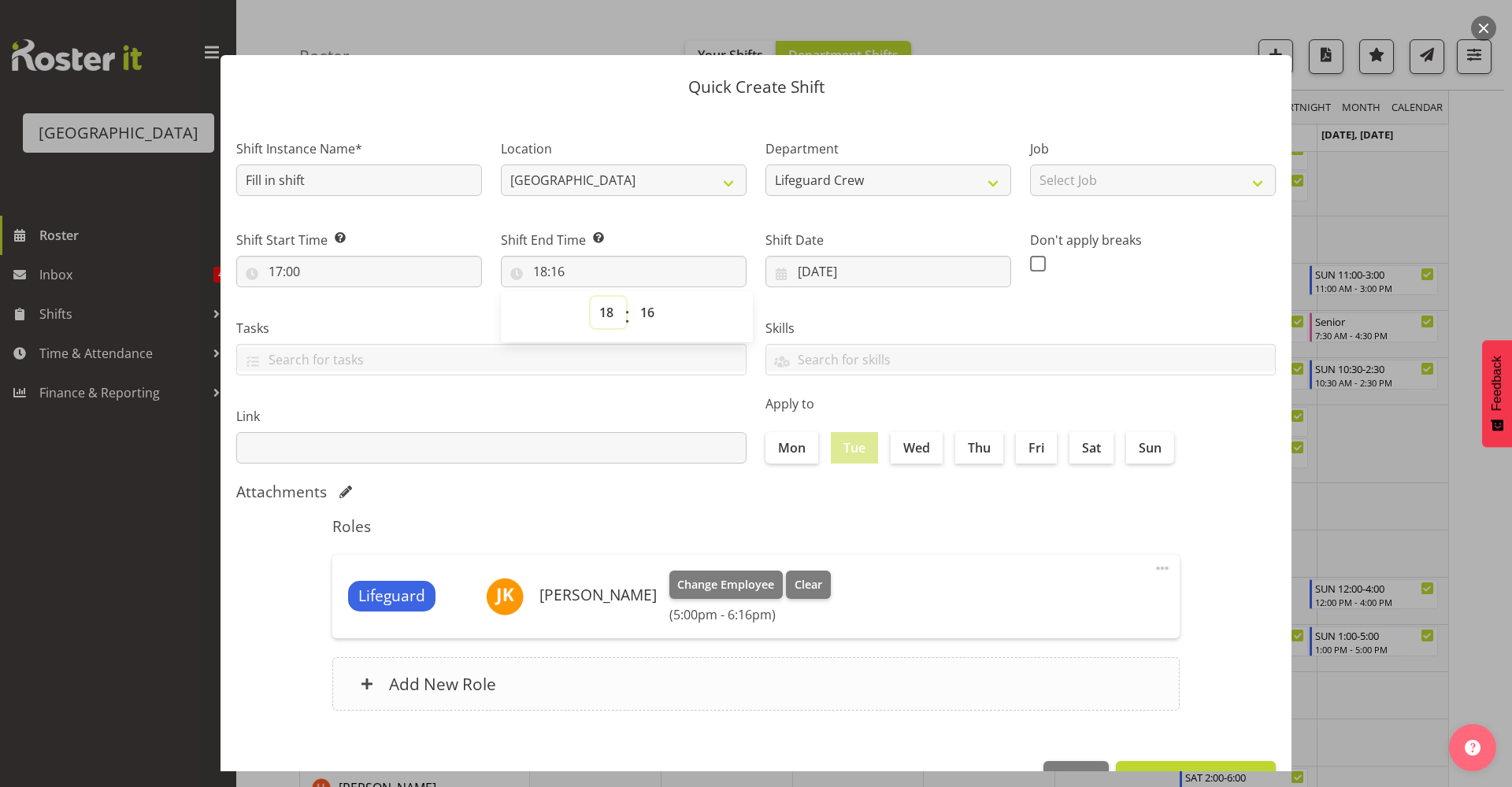
select select "19"
click at [591, 297] on select "00 01 02 03 04 05 06 07 08 09 10 11 12 13 14 15 16 17 18 19 20 21 22 23" at bounding box center [609, 312] width 36 height 31
type input "19:16"
click at [601, 314] on select "00 01 02 03 04 05 06 07 08 09 10 11 12 13 14 15 16 17 18 19 20 21 22 23" at bounding box center [609, 312] width 36 height 31
select select "20"
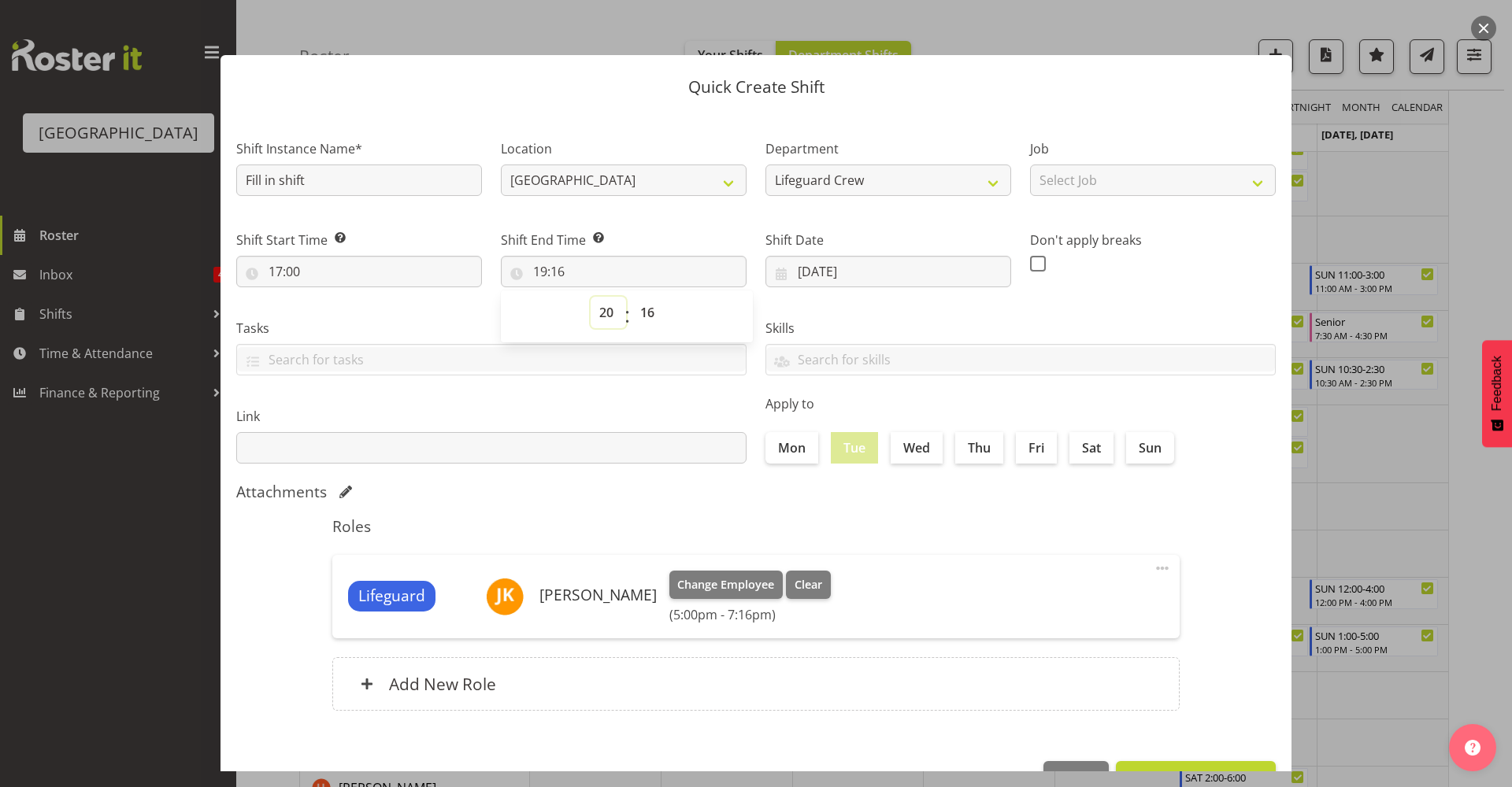
click at [591, 297] on select "00 01 02 03 04 05 06 07 08 09 10 11 12 13 14 15 16 17 18 19 20 21 22 23" at bounding box center [609, 312] width 36 height 31
type input "20:16"
drag, startPoint x: 646, startPoint y: 518, endPoint x: 645, endPoint y: 354, distance: 164.0
click at [646, 517] on h5 "Roles" at bounding box center [756, 526] width 847 height 19
click at [611, 280] on input "20:16" at bounding box center [623, 271] width 246 height 31
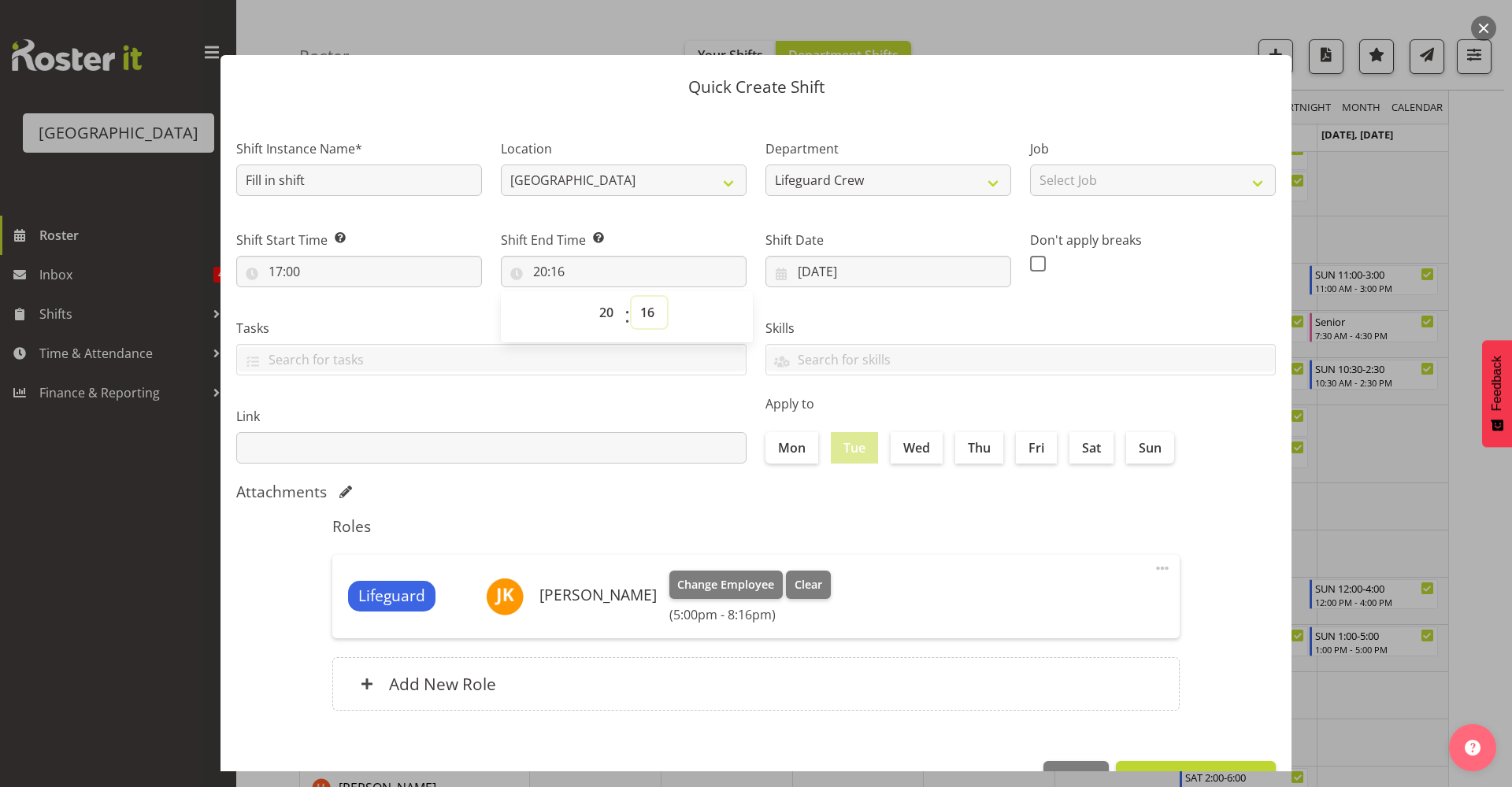
click at [648, 311] on select "00 01 02 03 04 05 06 07 08 09 10 11 12 13 14 15 16 17 18 19 20 21 22 23 24 25 2…" at bounding box center [650, 312] width 36 height 31
select select "0"
click at [632, 297] on select "00 01 02 03 04 05 06 07 08 09 10 11 12 13 14 15 16 17 18 19 20 21 22 23 24 25 2…" at bounding box center [650, 312] width 36 height 31
type input "20:00"
click at [579, 427] on div "Link" at bounding box center [491, 435] width 510 height 56
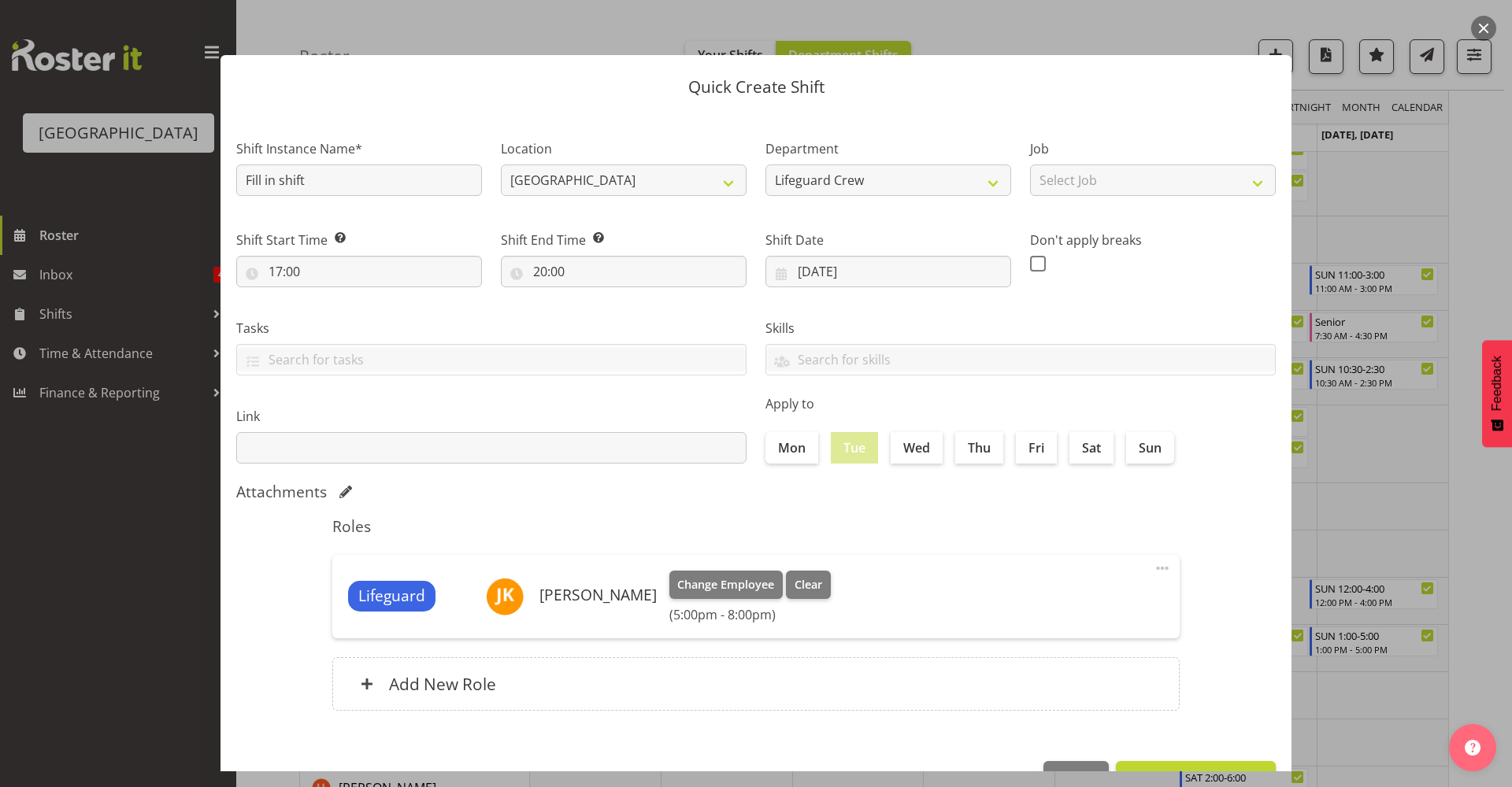
scroll to position [48, 0]
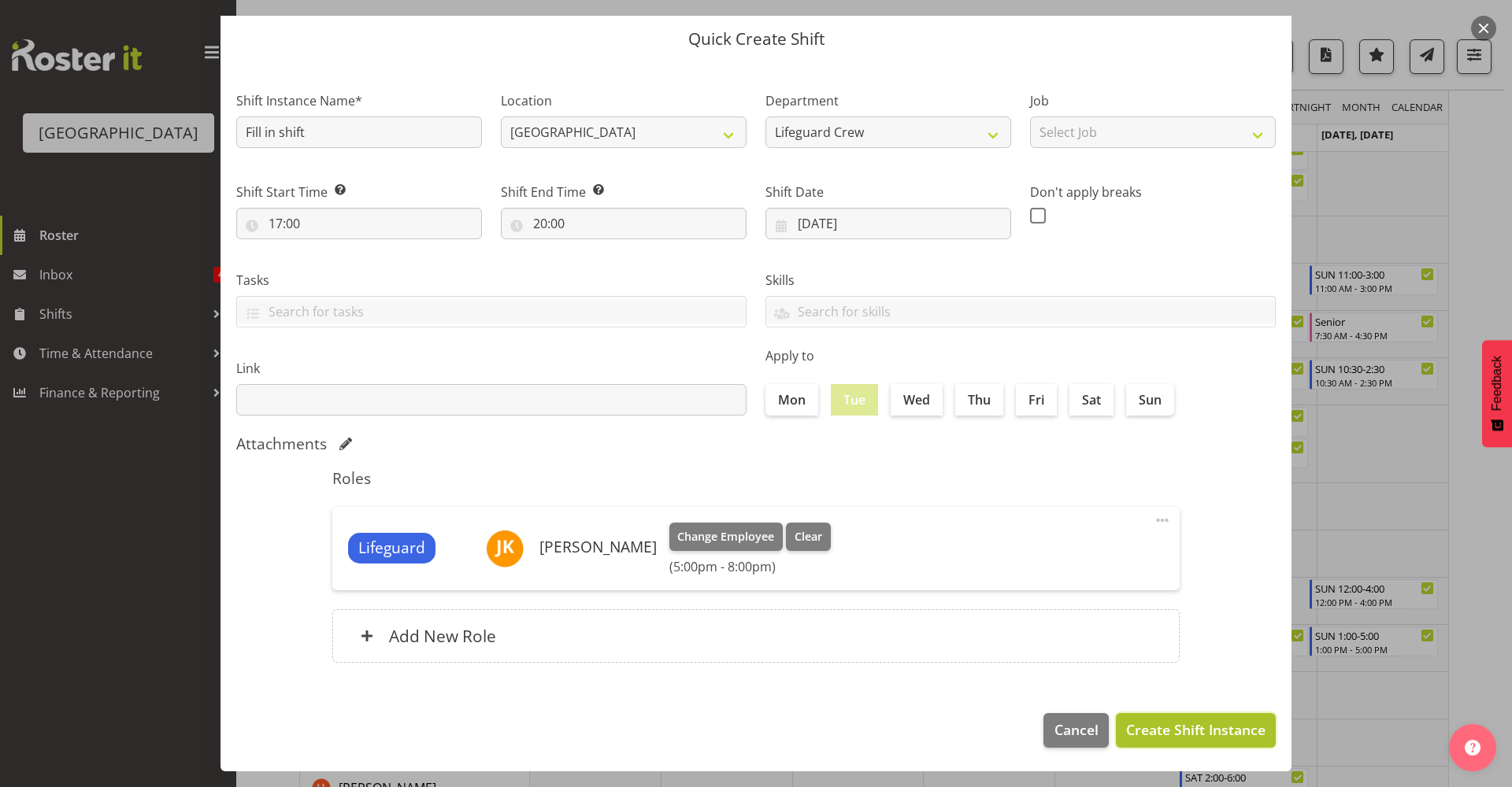
click at [1226, 737] on span "Create Shift Instance" at bounding box center [1196, 729] width 139 height 21
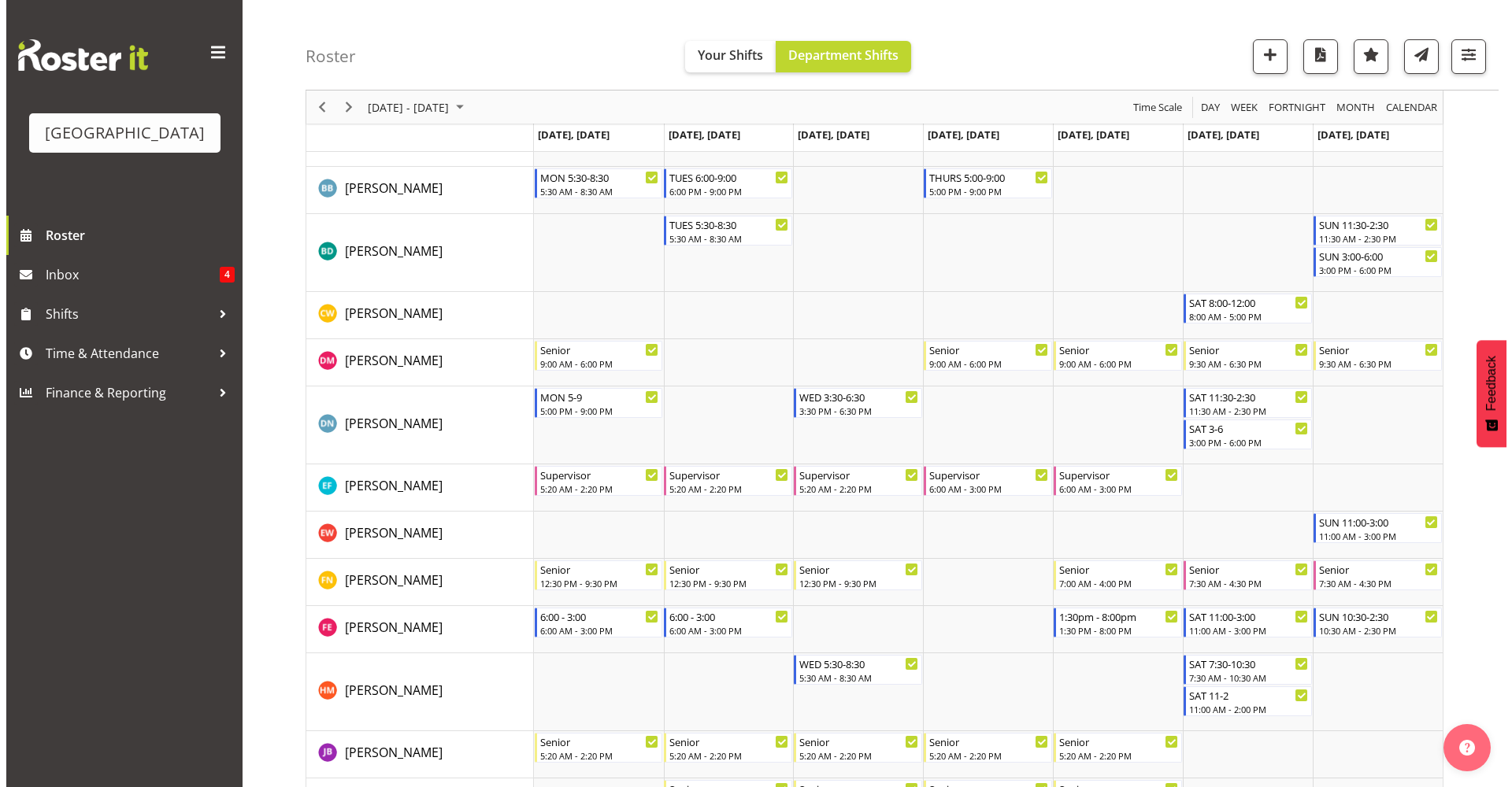
scroll to position [0, 0]
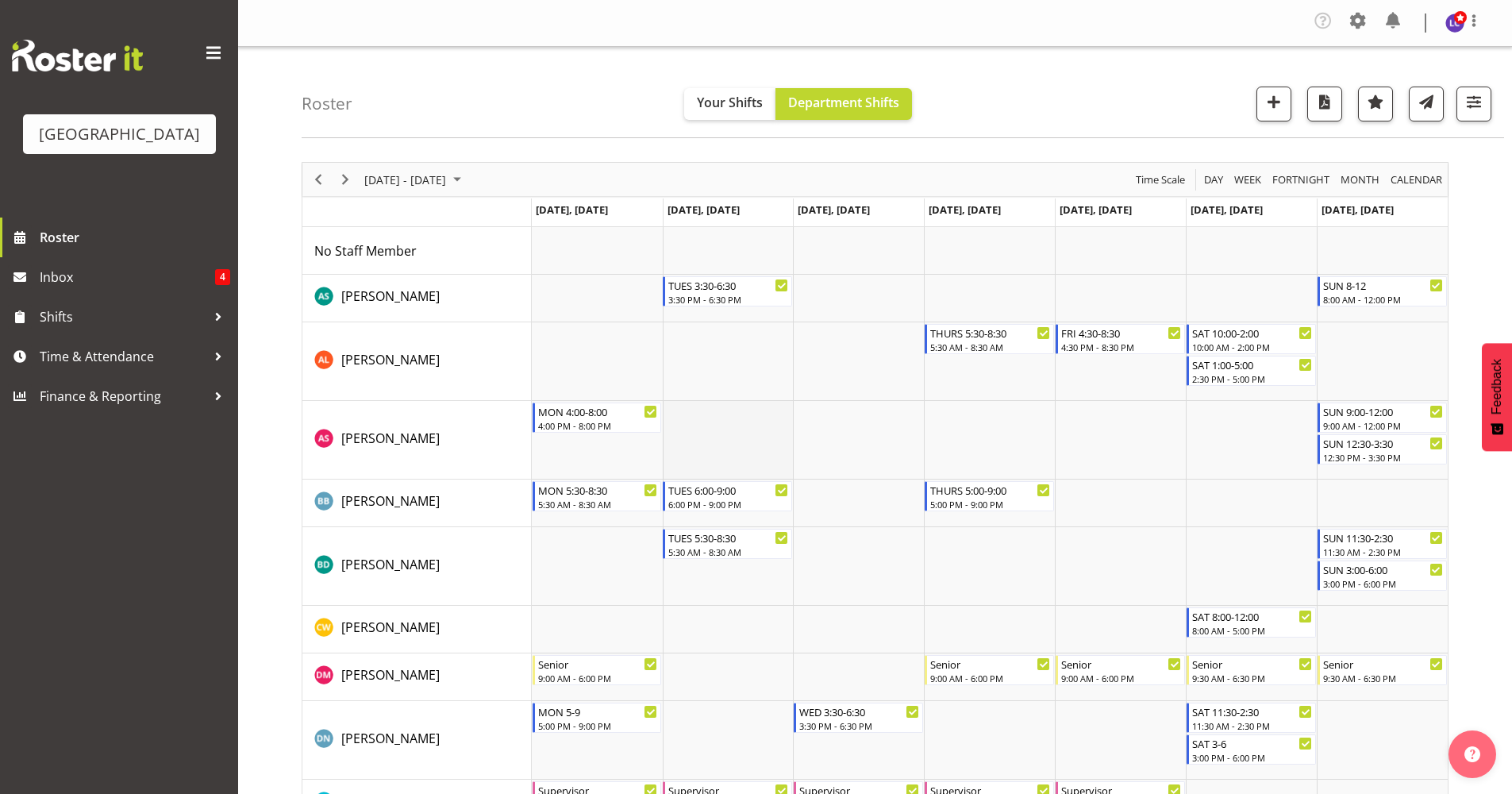
click at [721, 442] on td "Timeline Week of September 16, 2025" at bounding box center [728, 440] width 131 height 78
select select "17"
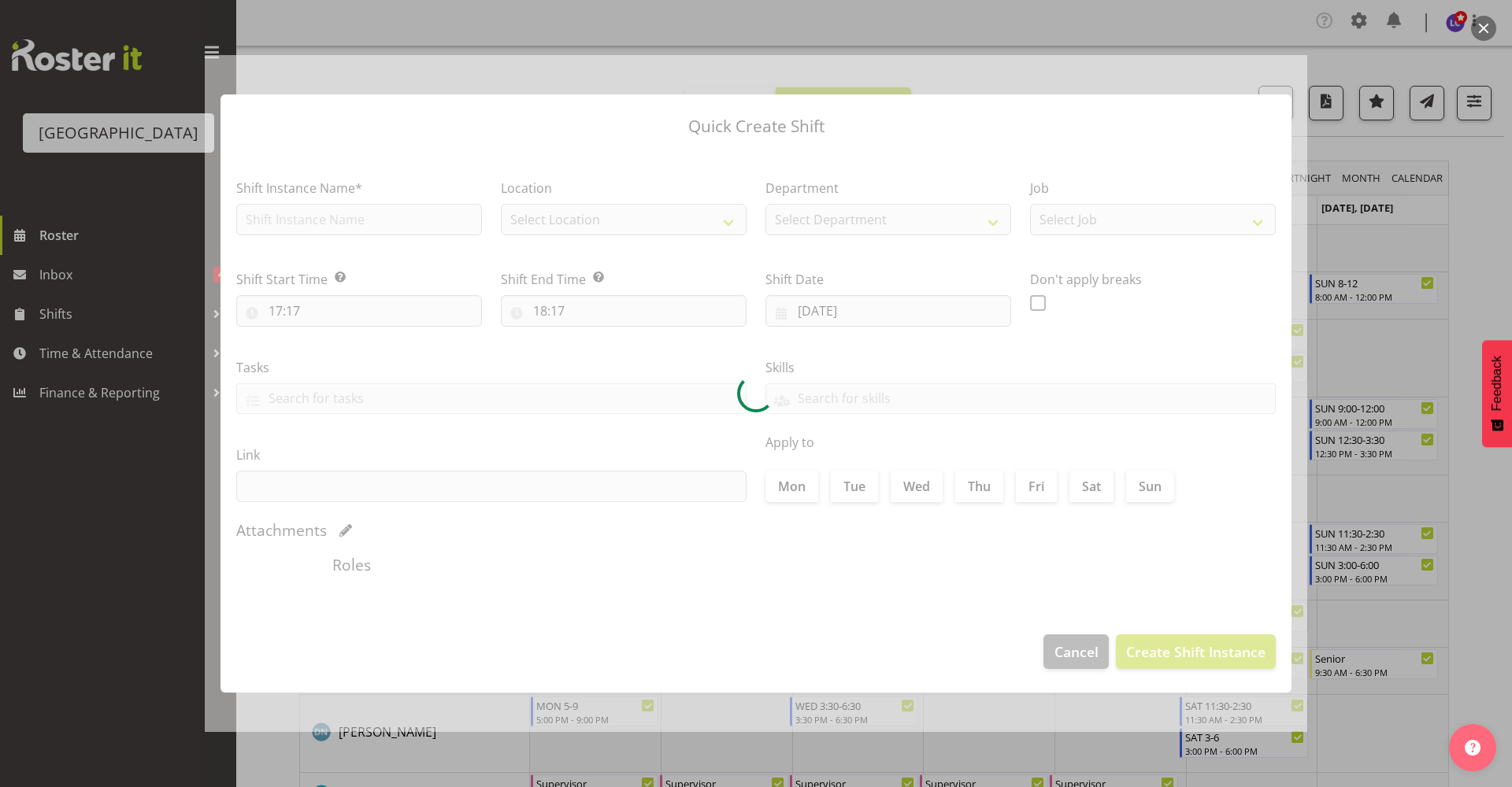
type input "16/09/2025"
checkbox input "true"
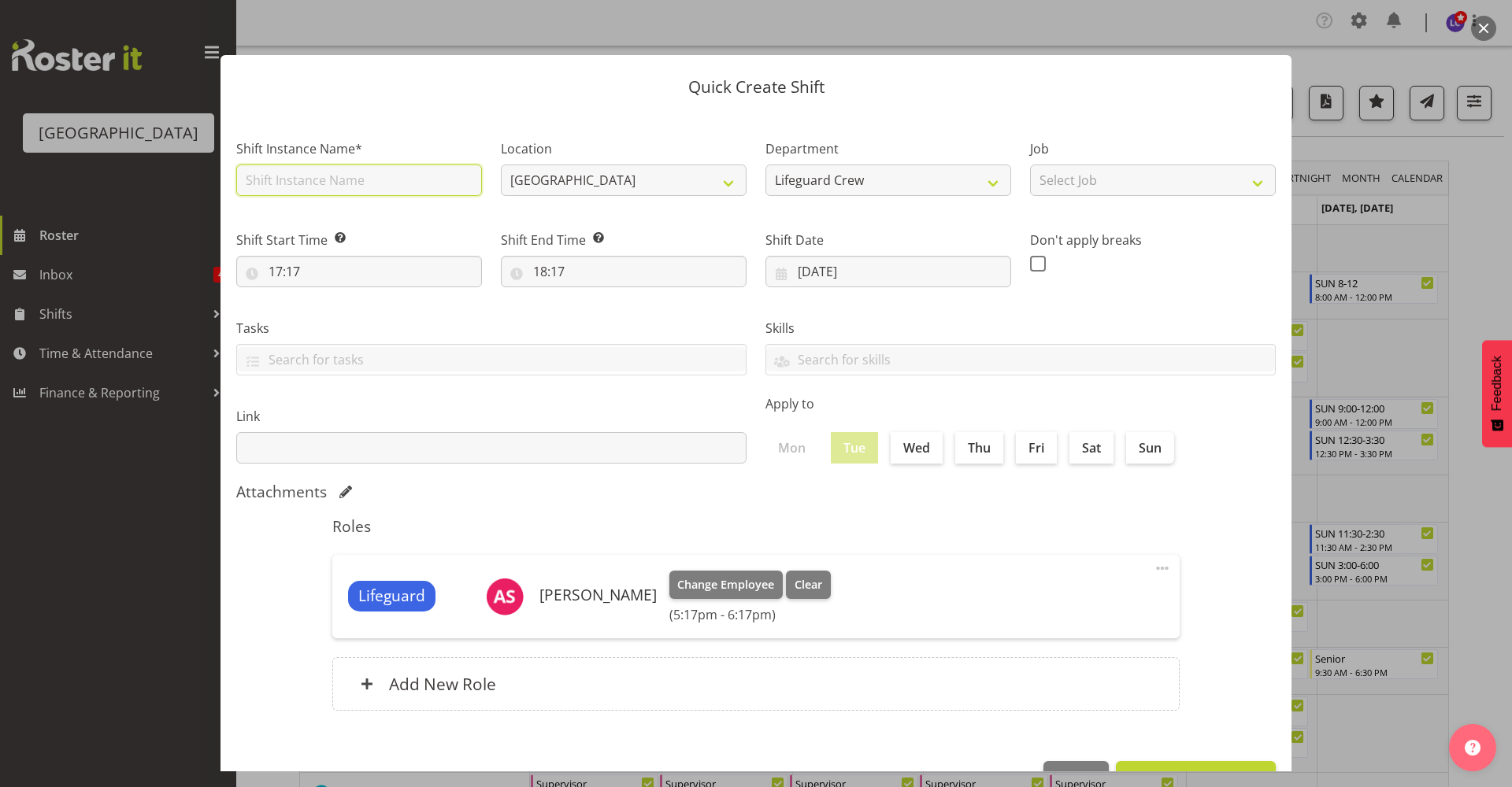
click at [367, 182] on input "text" at bounding box center [358, 180] width 246 height 31
type input "Fill in shift"
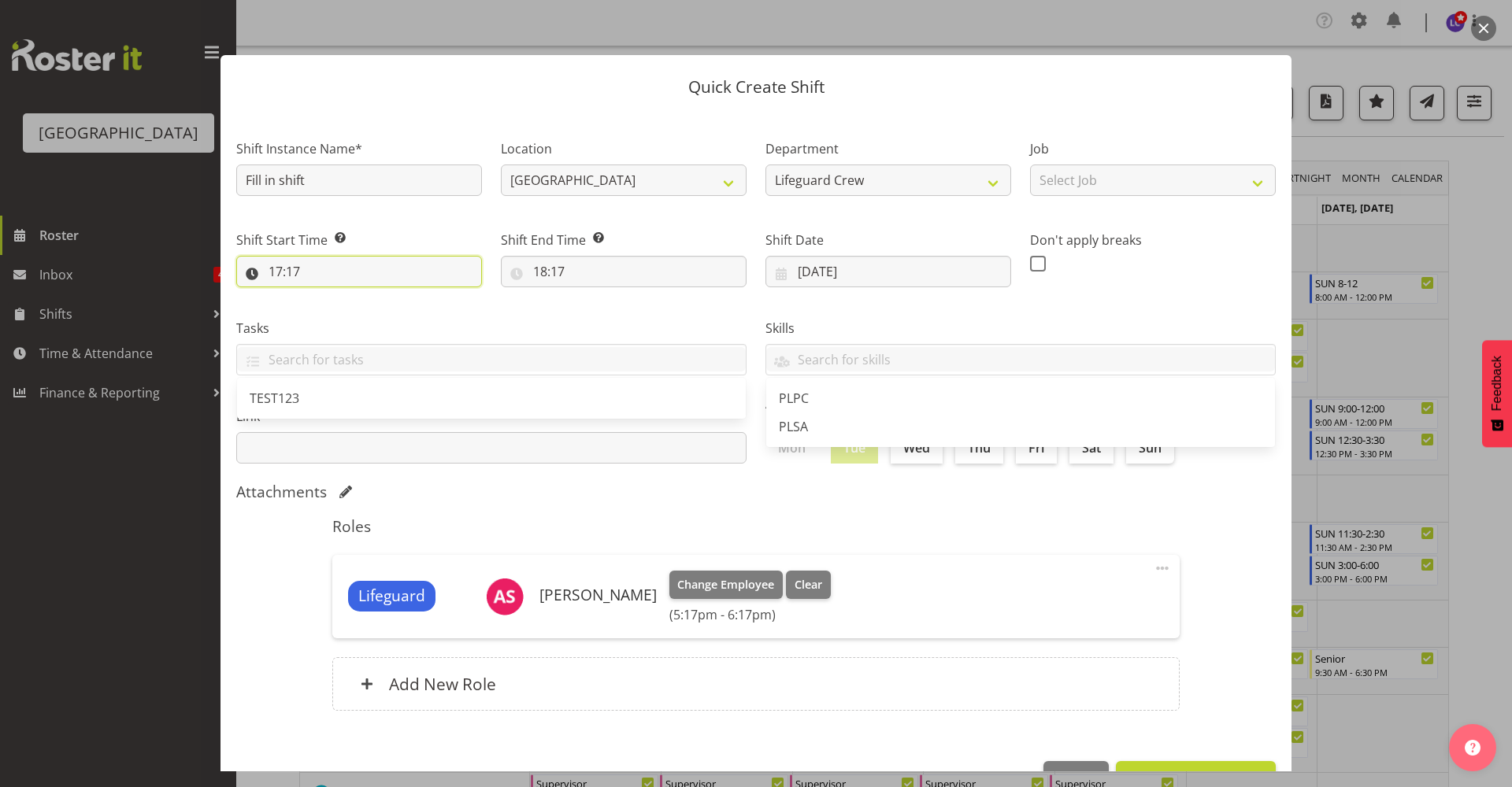
click at [387, 264] on input "17:17" at bounding box center [358, 271] width 246 height 31
click at [331, 322] on select "00 01 02 03 04 05 06 07 08 09 10 11 12 13 14 15 16 17 18 19 20 21 22 23" at bounding box center [344, 312] width 36 height 31
click at [326, 297] on select "00 01 02 03 04 05 06 07 08 09 10 11 12 13 14 15 16 17 18 19 20 21 22 23" at bounding box center [344, 312] width 36 height 31
click at [371, 322] on select "00 01 02 03 04 05 06 07 08 09 10 11 12 13 14 15 16 17 18 19 20 21 22 23 24 25 2…" at bounding box center [385, 312] width 36 height 31
select select "0"
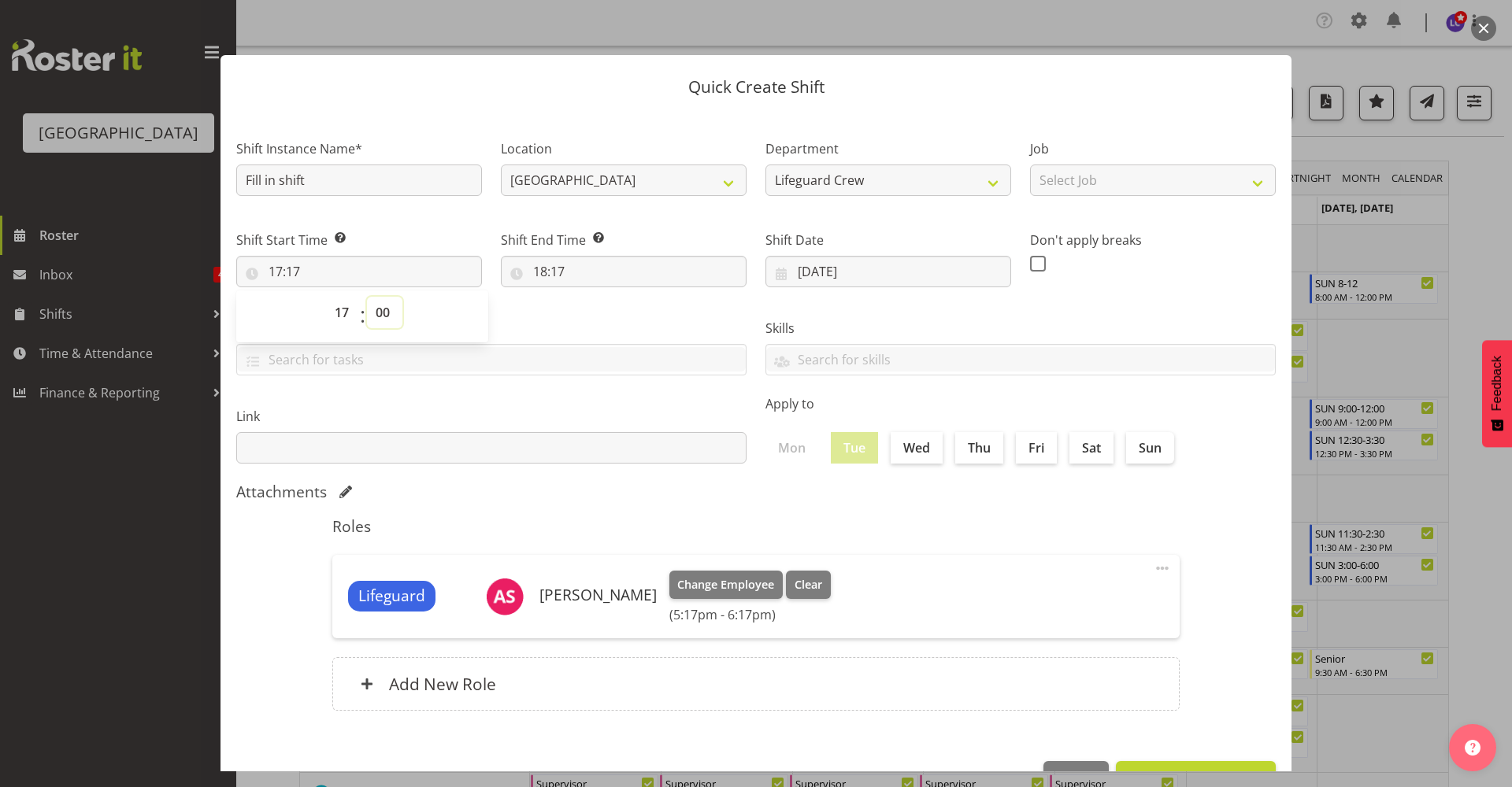
click at [367, 297] on select "00 01 02 03 04 05 06 07 08 09 10 11 12 13 14 15 16 17 18 19 20 21 22 23 24 25 2…" at bounding box center [385, 312] width 36 height 31
type input "17:00"
click at [588, 261] on input "18:17" at bounding box center [623, 271] width 246 height 31
click at [595, 306] on select "00 01 02 03 04 05 06 07 08 09 10 11 12 13 14 15 16 17 18 19 20 21 22 23" at bounding box center [609, 312] width 36 height 31
select select "20"
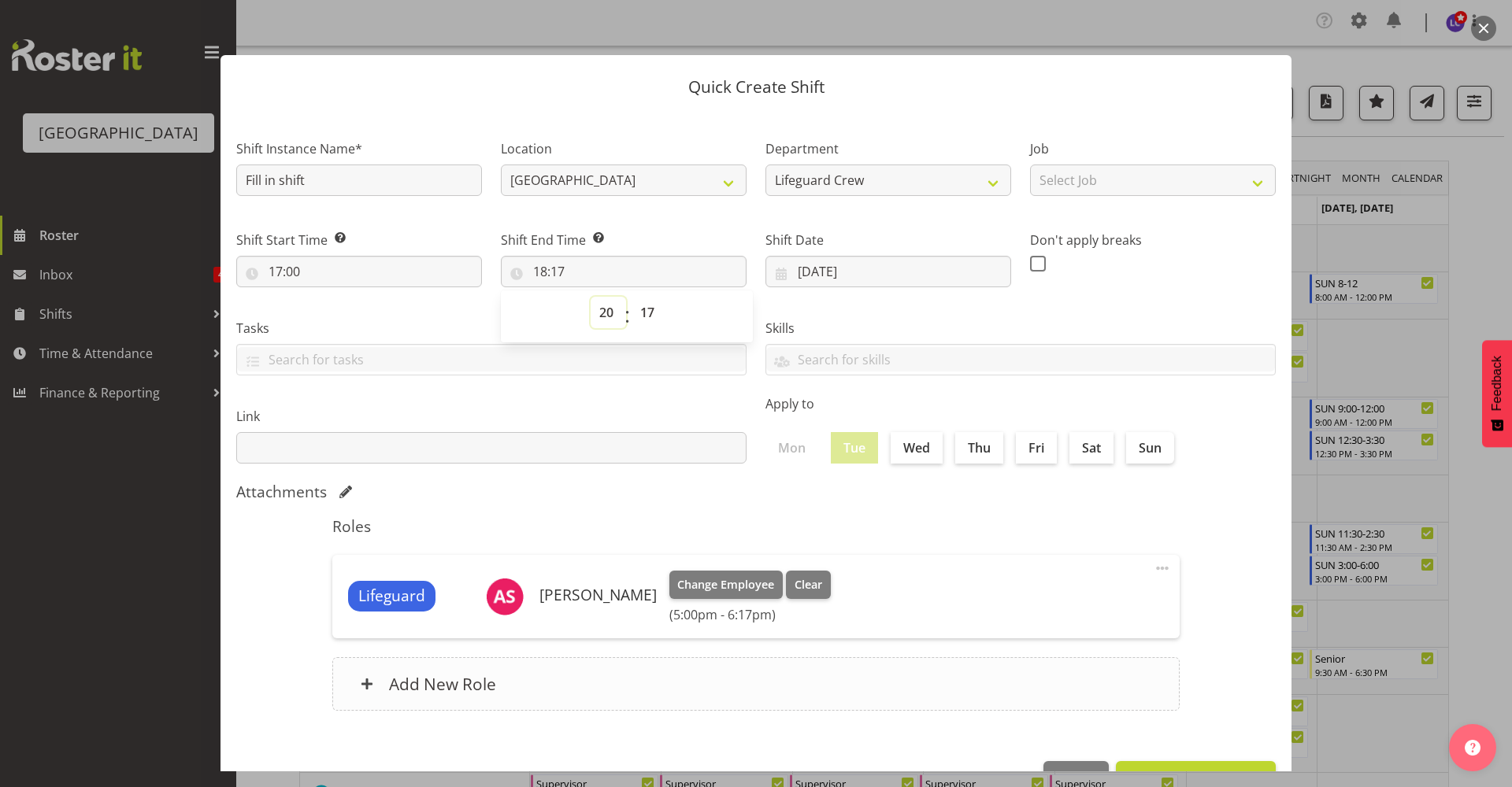
click at [591, 297] on select "00 01 02 03 04 05 06 07 08 09 10 11 12 13 14 15 16 17 18 19 20 21 22 23" at bounding box center [609, 312] width 36 height 31
type input "20:17"
click at [643, 314] on select "00 01 02 03 04 05 06 07 08 09 10 11 12 13 14 15 16 17 18 19 20 21 22 23 24 25 2…" at bounding box center [650, 312] width 36 height 31
select select "0"
click at [632, 297] on select "00 01 02 03 04 05 06 07 08 09 10 11 12 13 14 15 16 17 18 19 20 21 22 23 24 25 2…" at bounding box center [650, 312] width 36 height 31
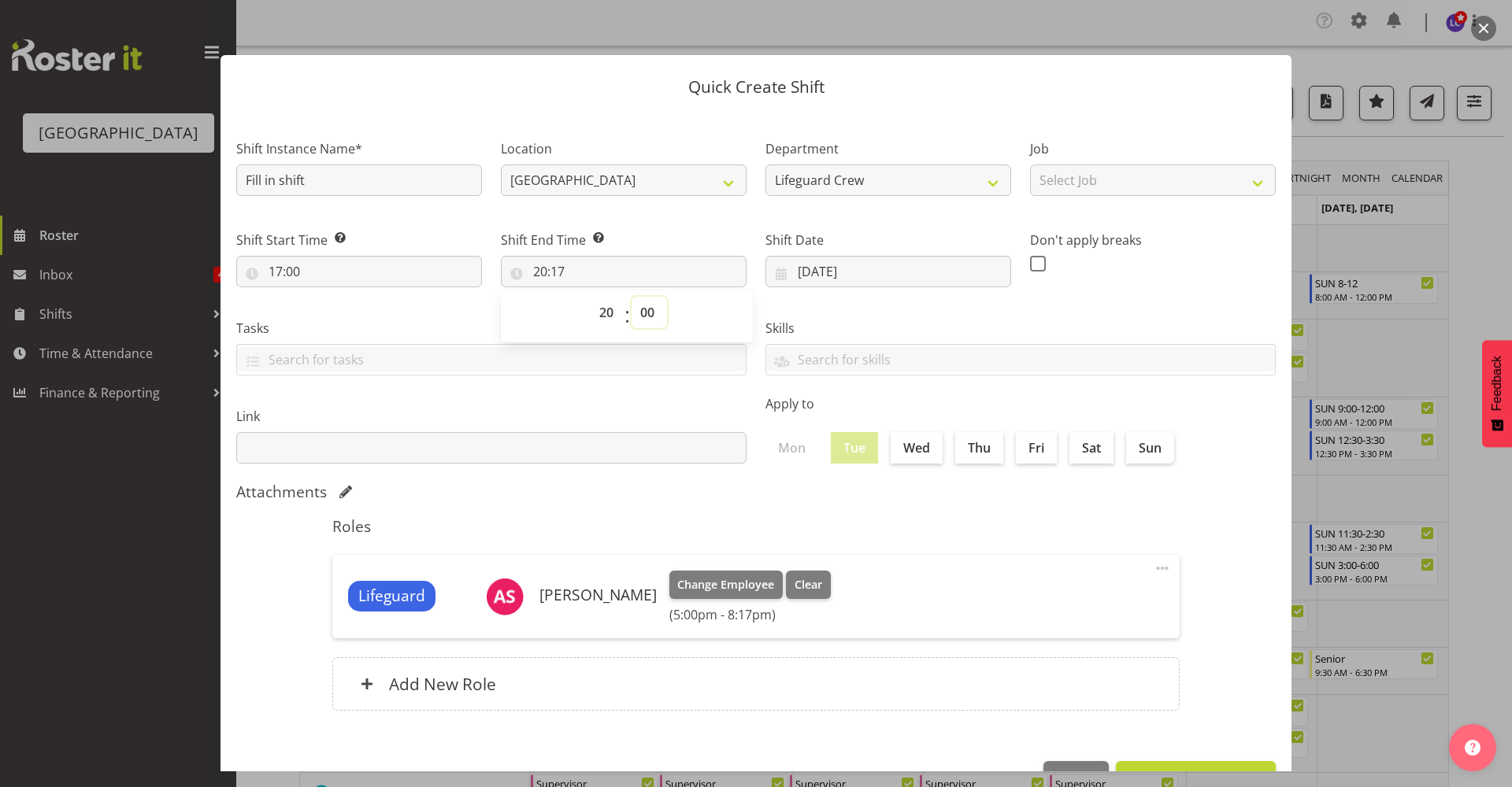
type input "20:00"
click at [705, 484] on div "Attachments" at bounding box center [755, 491] width 1039 height 19
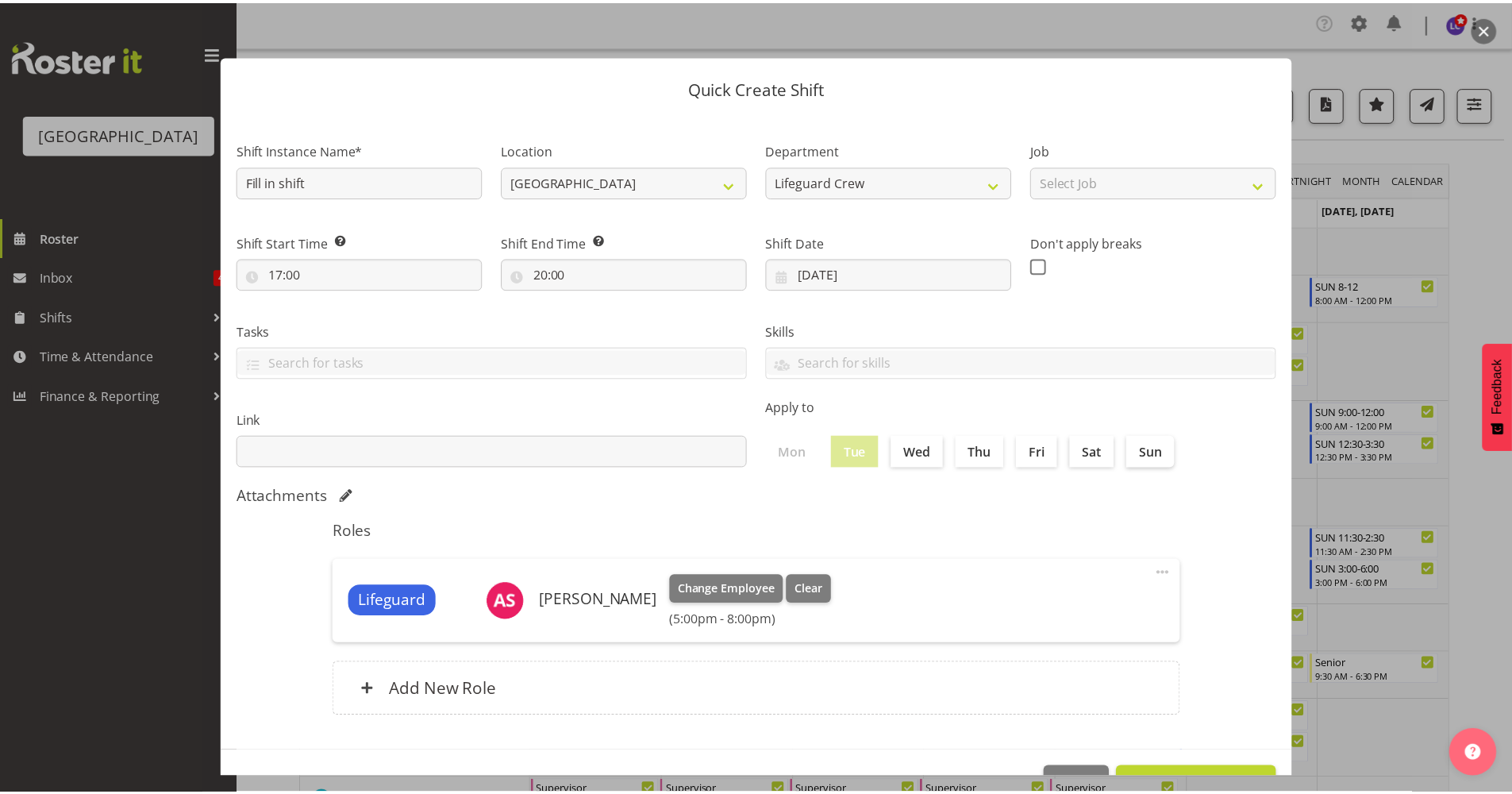
scroll to position [49, 0]
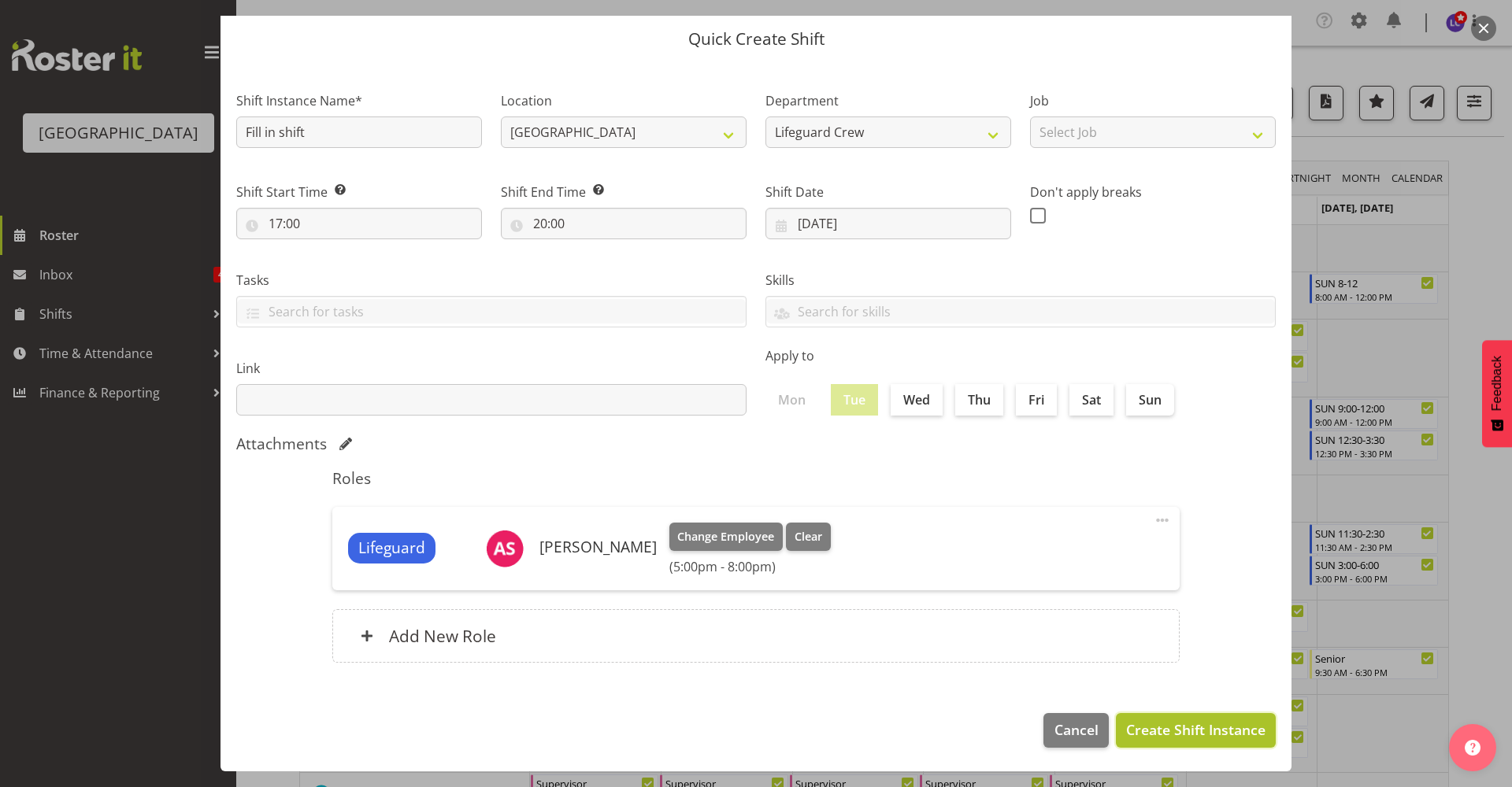
click at [1175, 739] on span "Create Shift Instance" at bounding box center [1196, 729] width 139 height 21
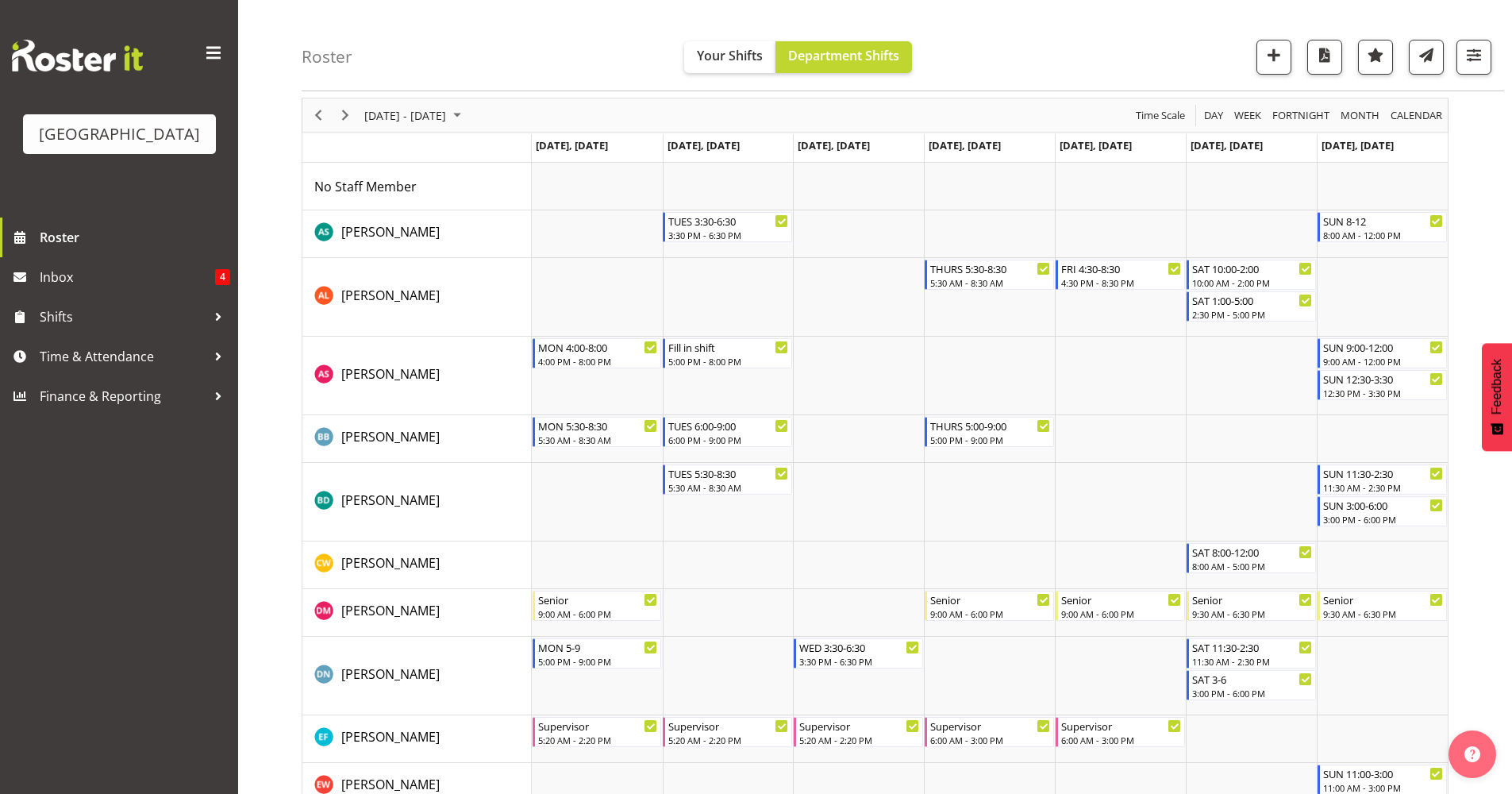
scroll to position [70, 0]
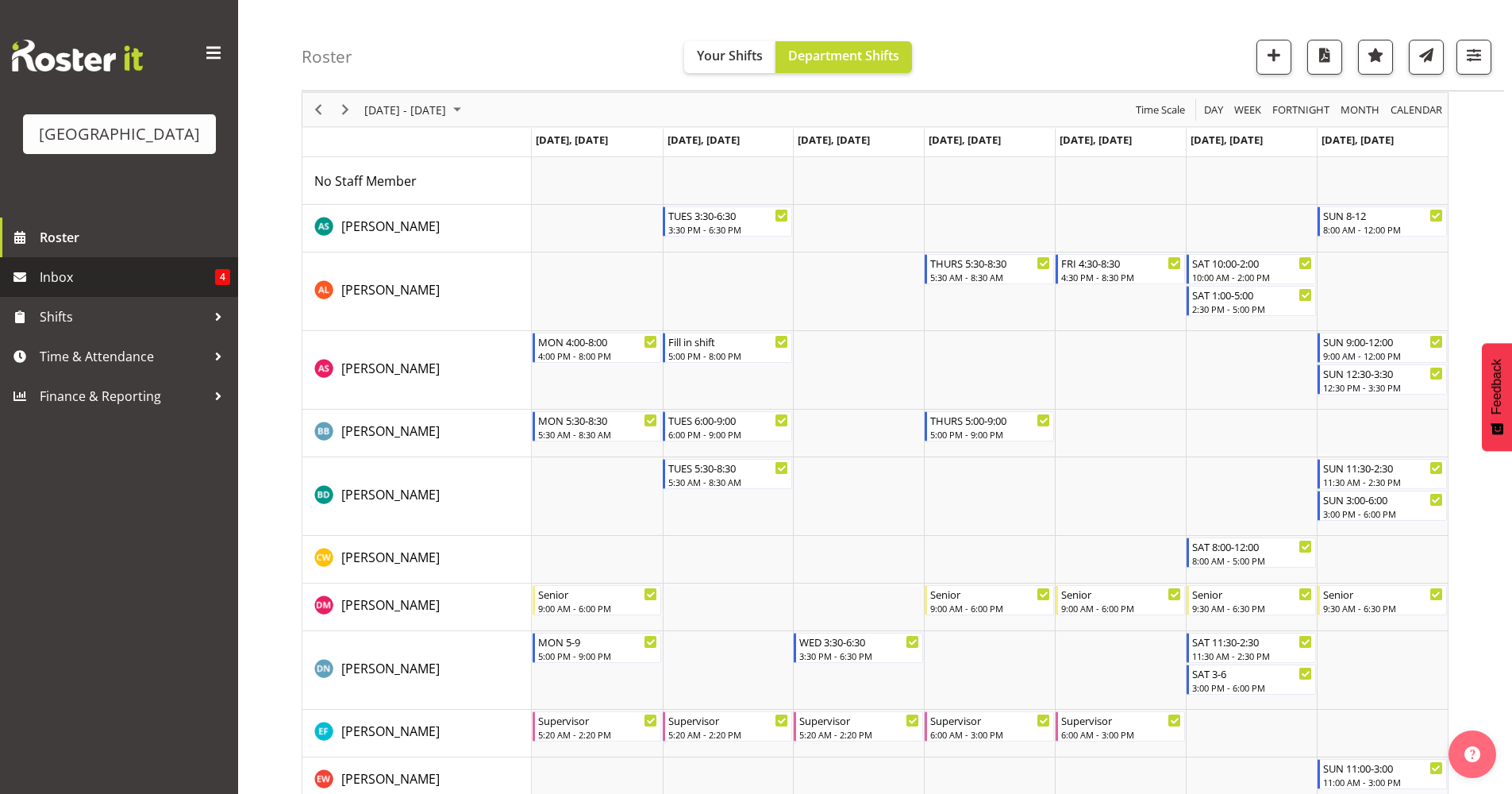
click at [141, 286] on span "Inbox" at bounding box center [127, 277] width 176 height 23
